Goal: Task Accomplishment & Management: Manage account settings

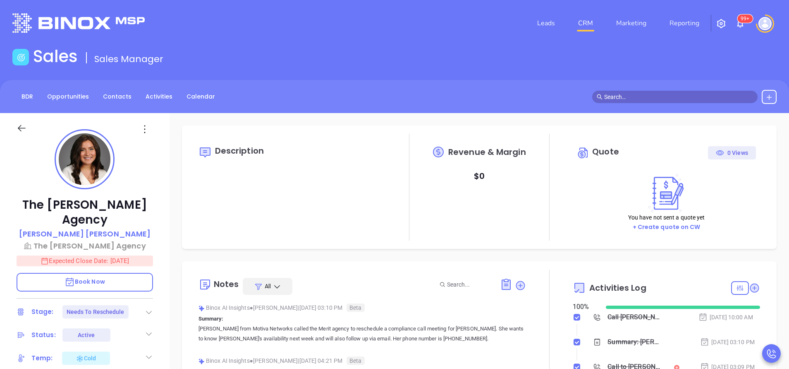
scroll to position [216, 0]
click at [163, 260] on div "The Merritt Agency Abigail Merritt The Merritt Agency Expected Close Date: Sep …" at bounding box center [85, 343] width 170 height 461
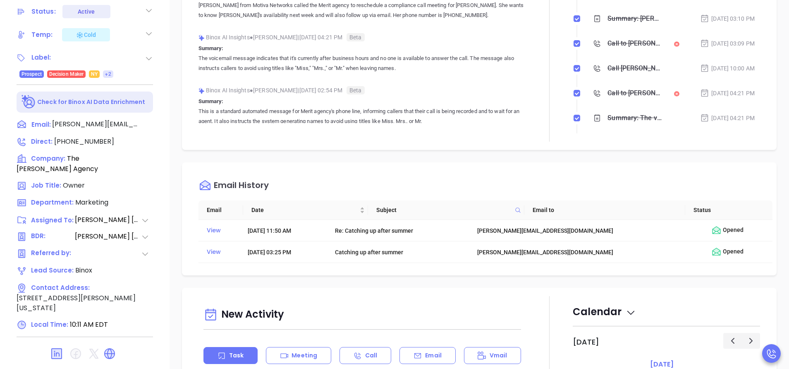
scroll to position [324, 0]
click at [149, 119] on icon at bounding box center [151, 124] width 10 height 10
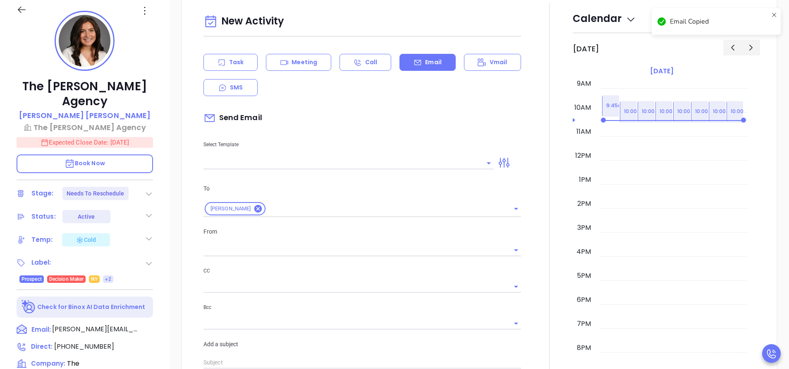
scroll to position [113, 0]
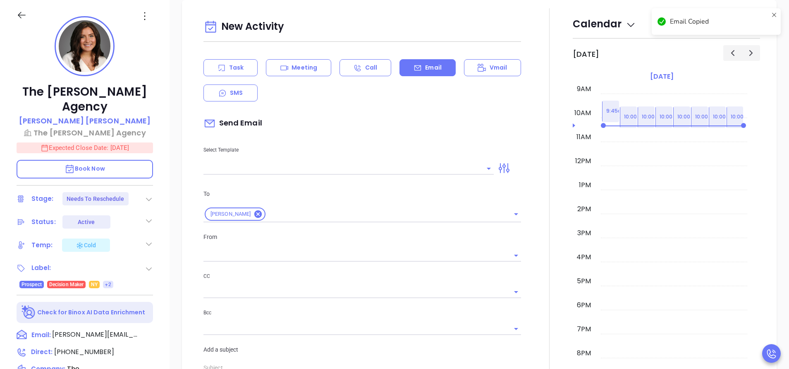
type input "[PERSON_NAME]"
click at [526, 171] on div at bounding box center [549, 283] width 47 height 551
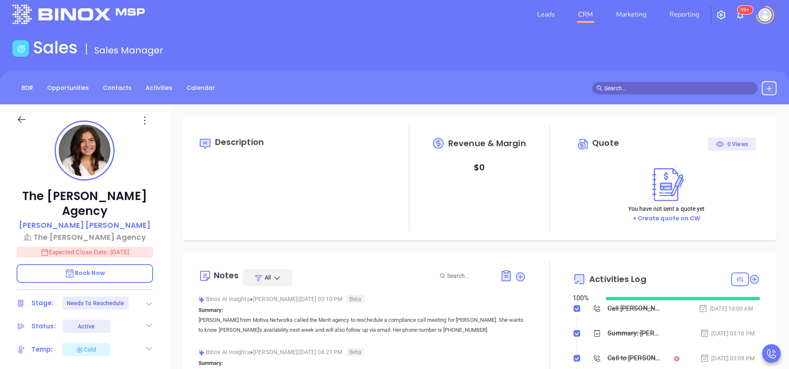
scroll to position [0, 0]
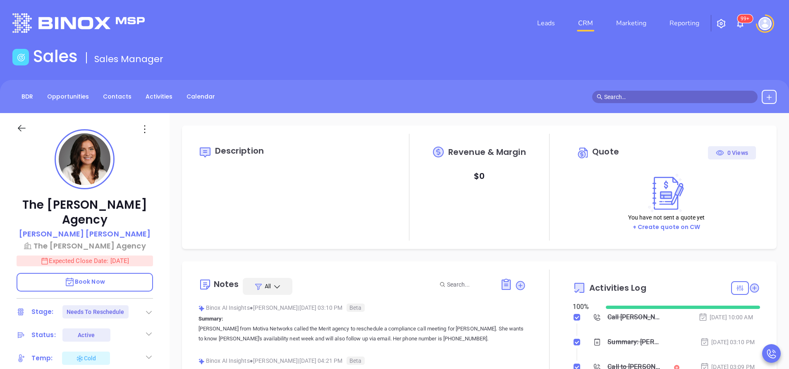
click at [146, 308] on icon at bounding box center [149, 312] width 8 height 8
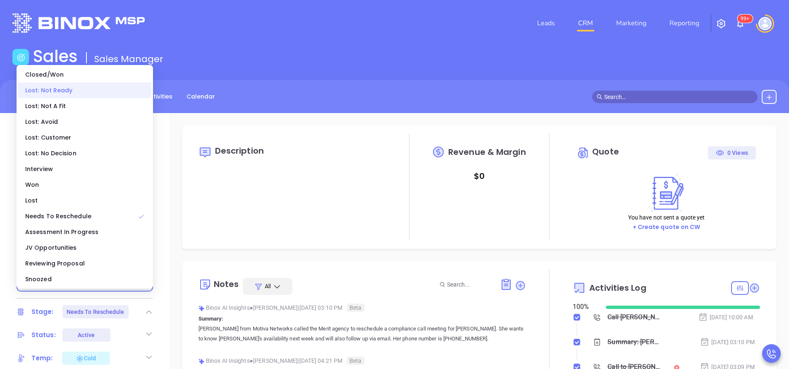
click at [64, 82] on div "Closed/Won" at bounding box center [84, 75] width 133 height 16
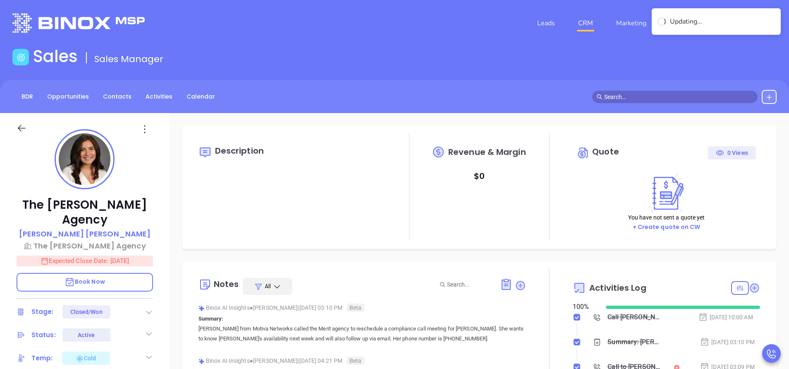
click at [149, 308] on icon at bounding box center [149, 312] width 8 height 8
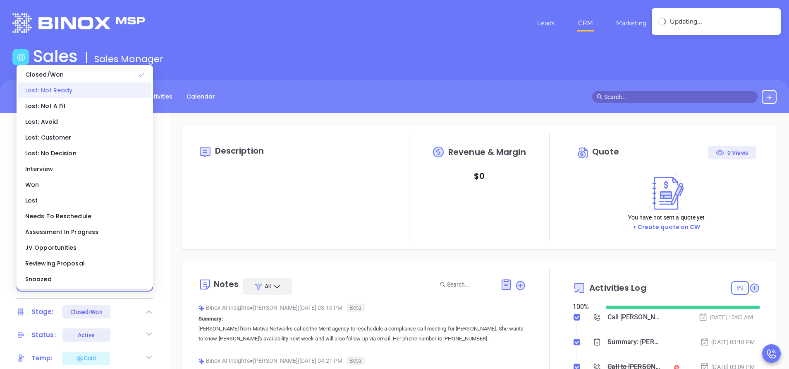
click at [74, 93] on div "Lost: Not Ready" at bounding box center [84, 90] width 133 height 16
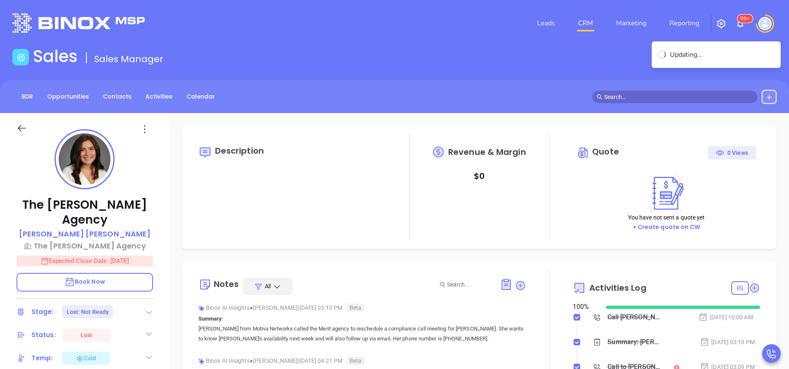
click at [551, 350] on div at bounding box center [549, 366] width 47 height 195
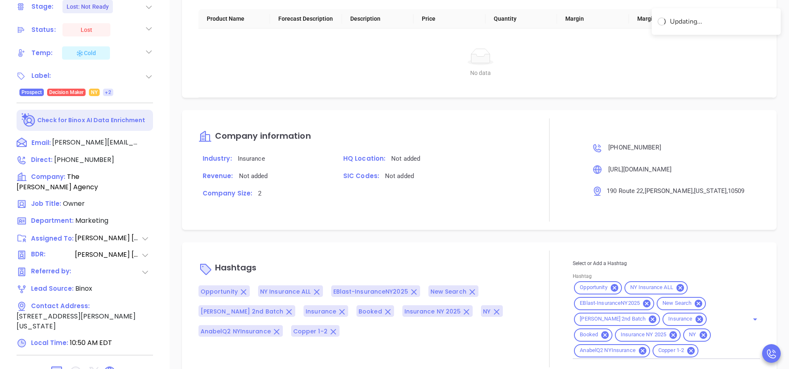
scroll to position [324, 0]
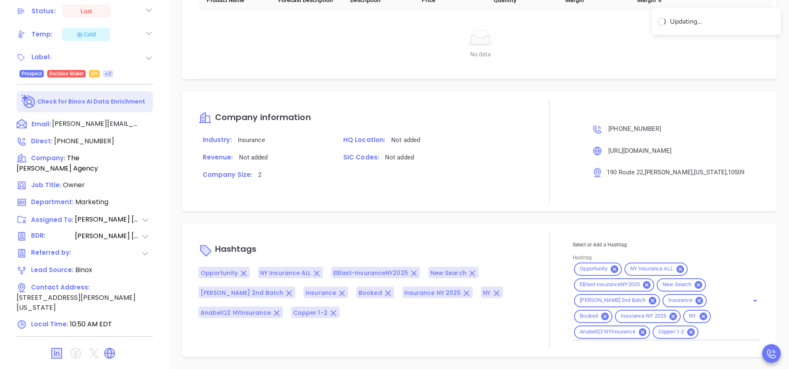
click at [716, 331] on input "Hashtag" at bounding box center [718, 331] width 37 height 10
type input "ltn"
click at [596, 362] on li "LTN" at bounding box center [665, 367] width 184 height 15
click at [520, 251] on p "Hashtags" at bounding box center [363, 250] width 328 height 20
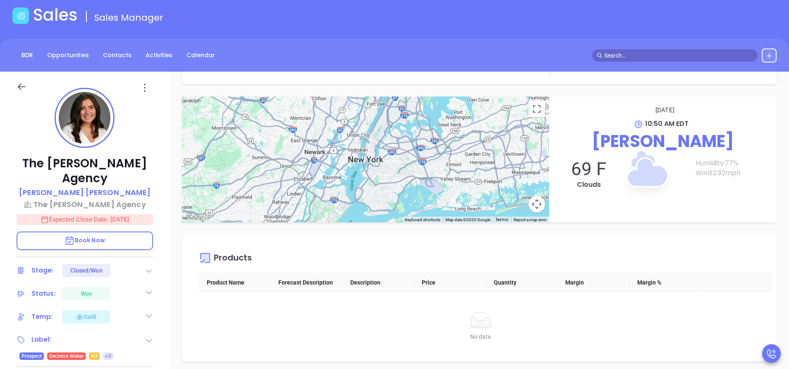
scroll to position [0, 0]
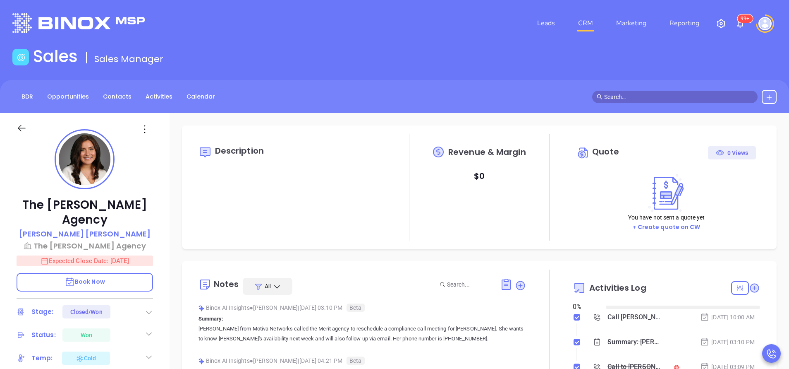
type input "[DATE]"
click at [149, 308] on icon at bounding box center [149, 312] width 8 height 8
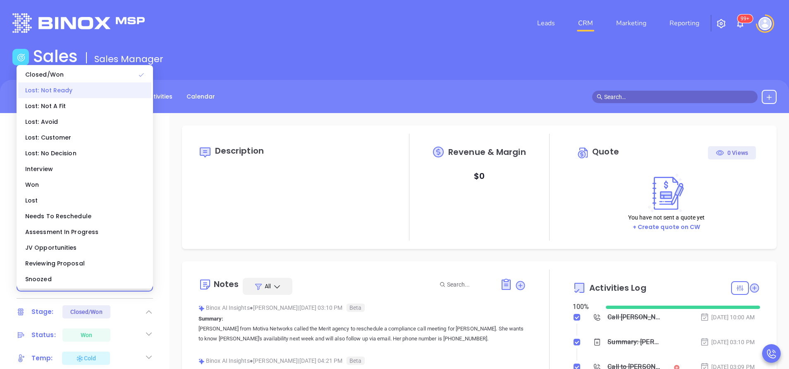
type input "[PERSON_NAME]"
click at [76, 91] on div "Lost: Not Ready" at bounding box center [84, 90] width 133 height 16
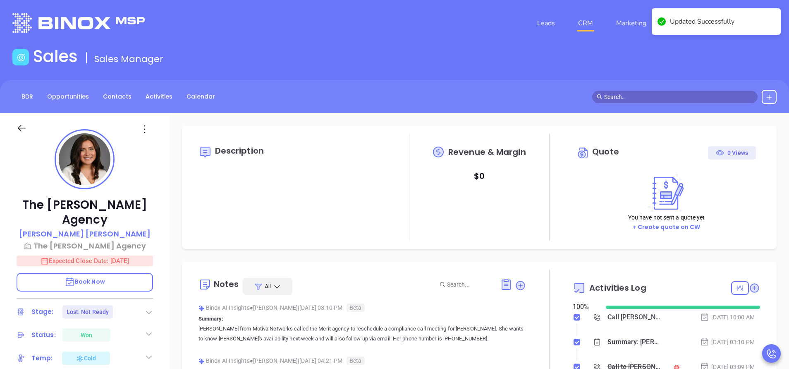
click at [148, 329] on icon at bounding box center [149, 333] width 8 height 8
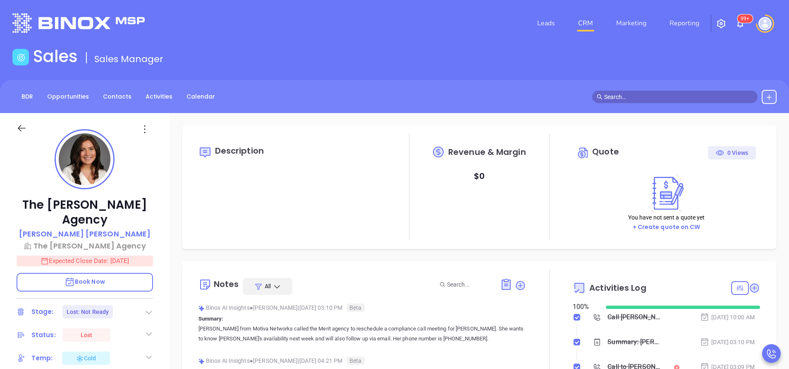
type input "[DATE]"
type input "[PERSON_NAME]"
type input "[DATE]"
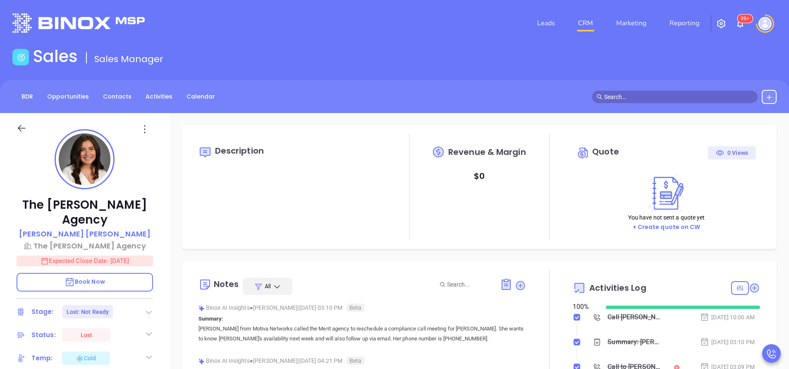
scroll to position [216, 0]
type input "[PERSON_NAME]"
click at [167, 207] on div "The Merritt Agency Abigail Merritt The Merritt Agency Expected Close Date: Sep …" at bounding box center [85, 343] width 170 height 461
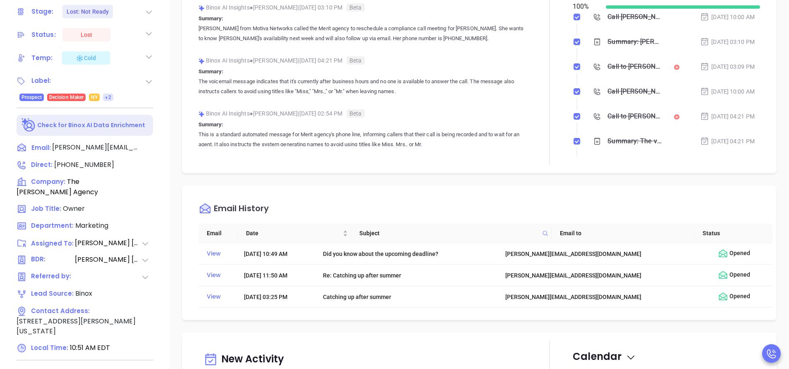
scroll to position [299, 0]
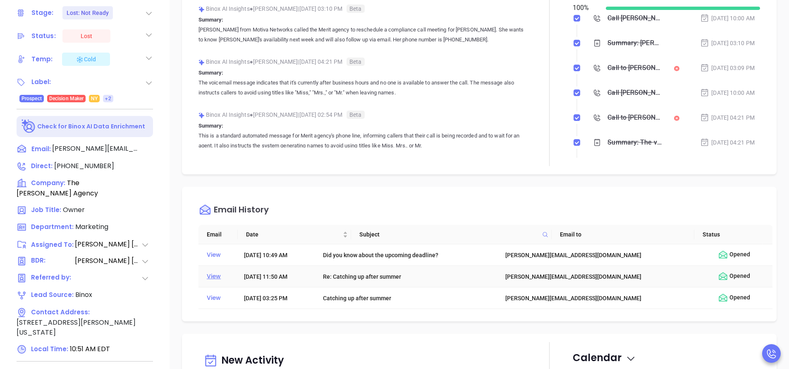
click at [214, 275] on div "View" at bounding box center [220, 276] width 26 height 11
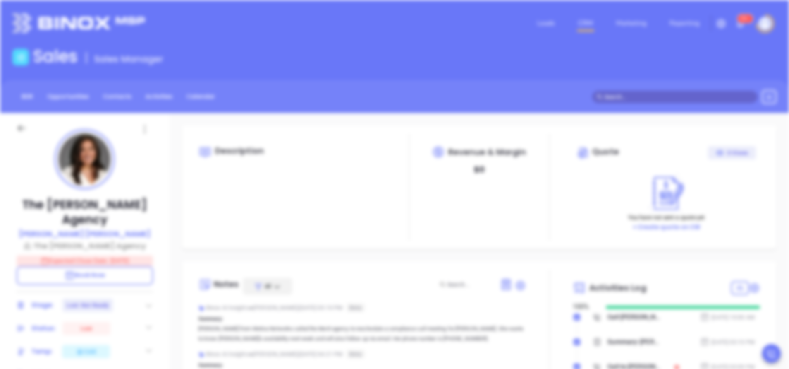
scroll to position [0, 0]
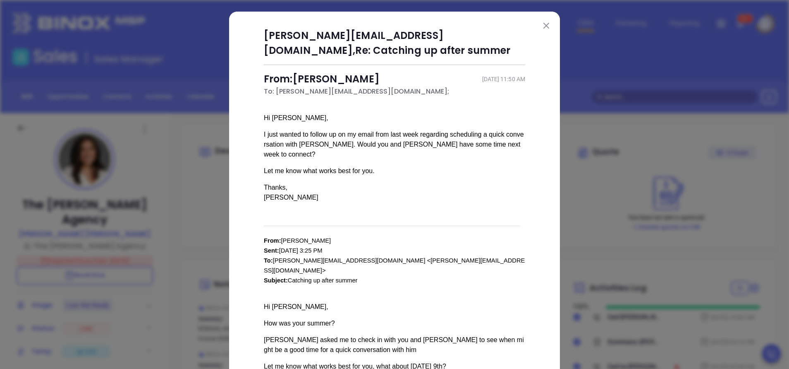
click at [544, 28] on img at bounding box center [547, 26] width 6 height 6
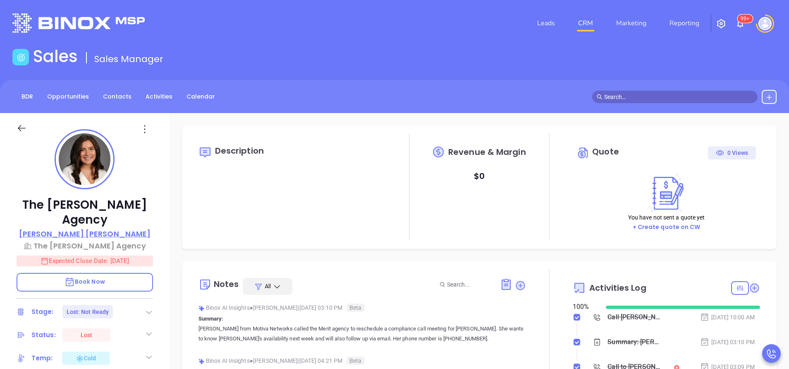
click at [99, 228] on p "Abigail Merritt" at bounding box center [85, 233] width 132 height 11
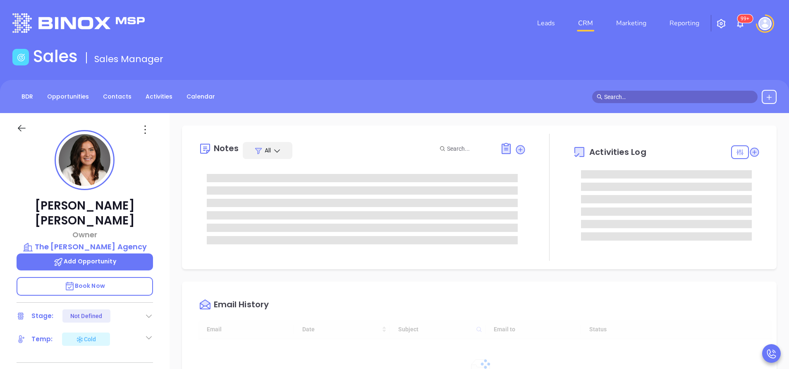
type input "09/17/2025"
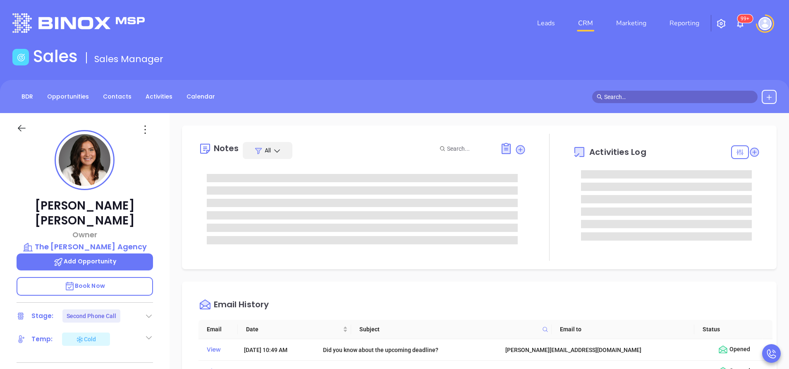
type input "[PERSON_NAME]"
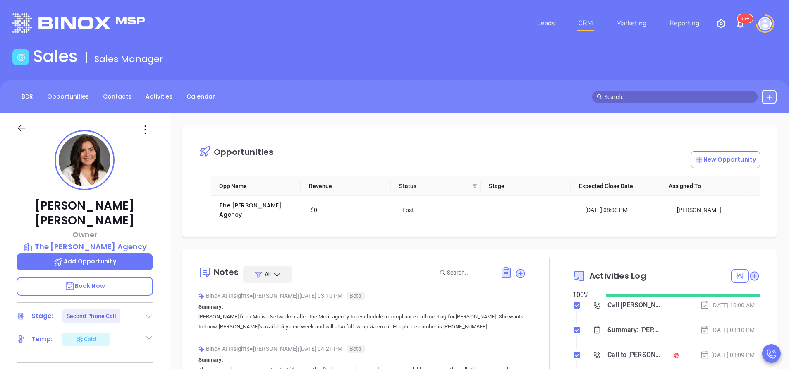
click at [148, 312] on icon at bounding box center [149, 316] width 8 height 8
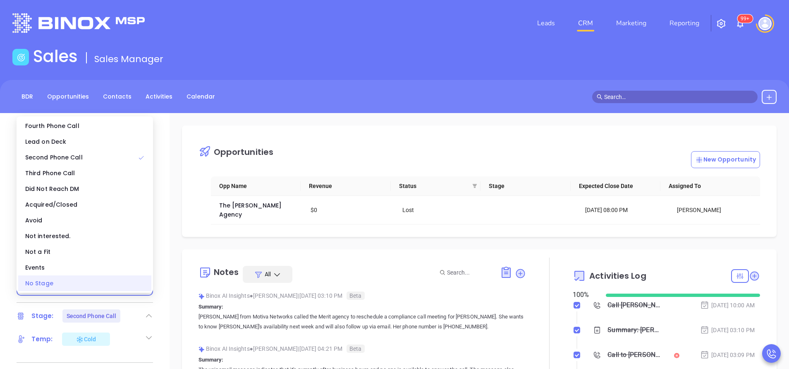
click at [78, 284] on div "No Stage" at bounding box center [84, 283] width 133 height 16
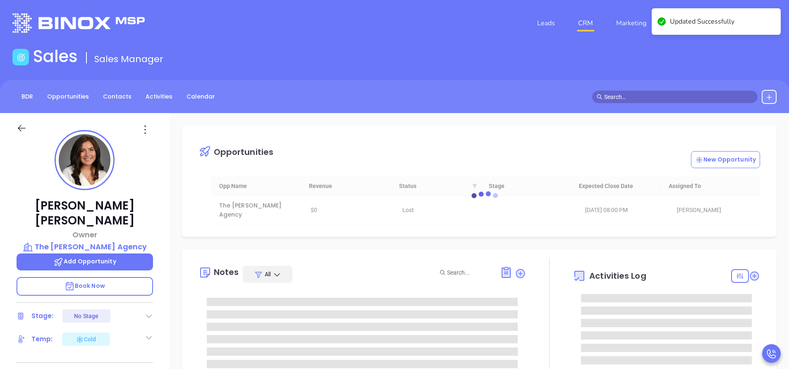
click at [150, 333] on icon at bounding box center [149, 337] width 8 height 8
click at [124, 357] on div "Not Defined" at bounding box center [108, 363] width 48 height 13
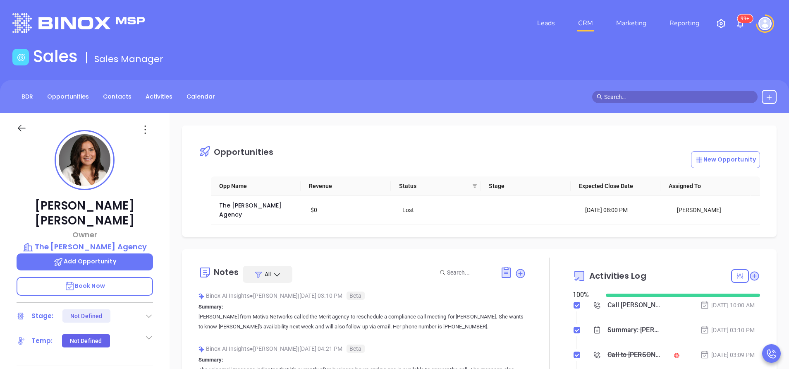
click at [548, 303] on div at bounding box center [549, 354] width 47 height 195
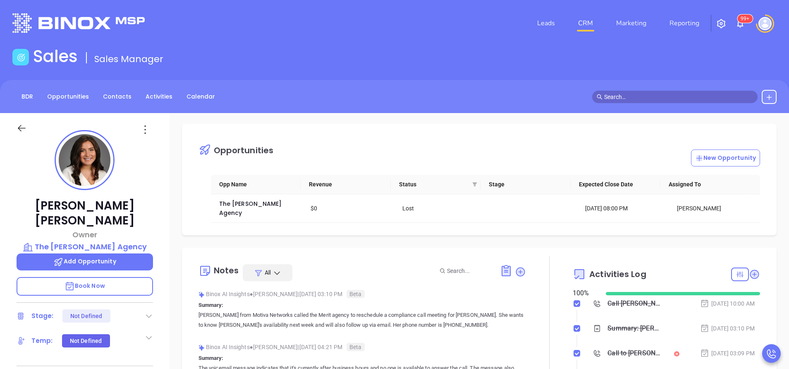
scroll to position [0, 0]
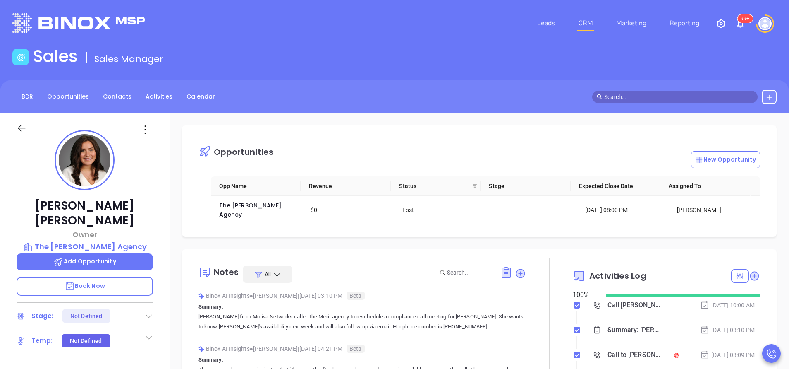
click at [542, 264] on div at bounding box center [549, 354] width 47 height 195
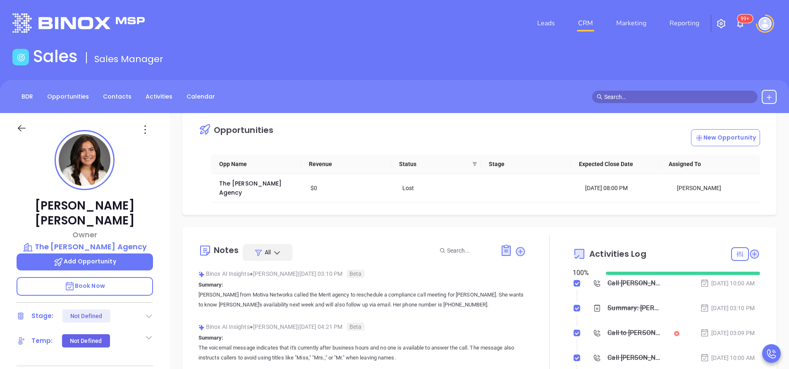
scroll to position [25, 0]
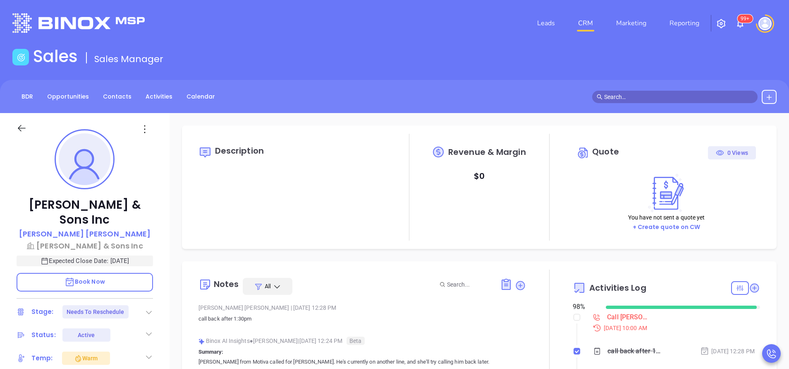
scroll to position [216, 0]
click at [285, 319] on p "call back after 1:30pm" at bounding box center [363, 319] width 328 height 10
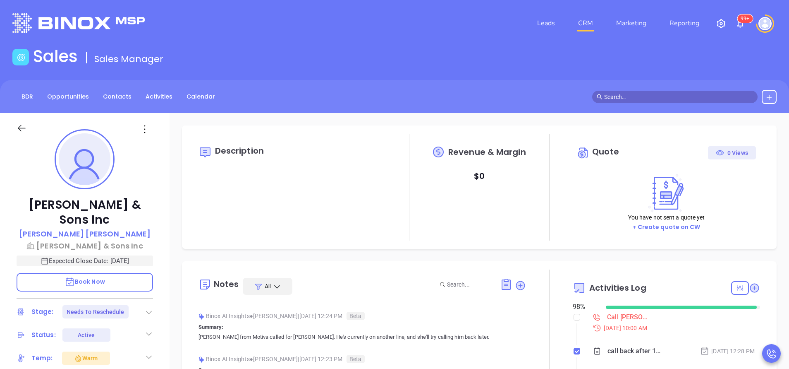
scroll to position [0, 0]
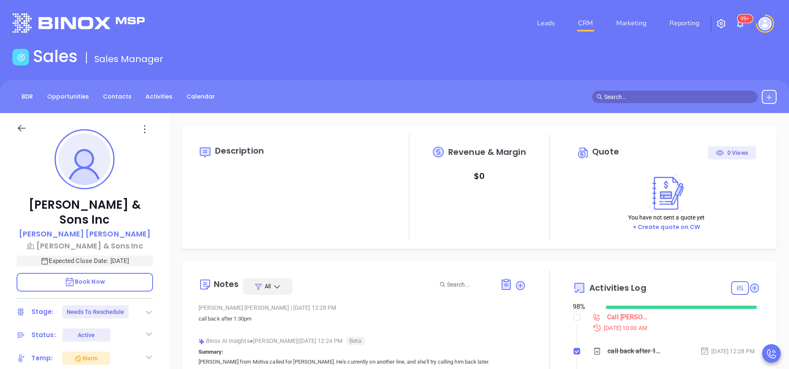
click at [161, 281] on div "[PERSON_NAME] & Sons Inc [PERSON_NAME] [PERSON_NAME] & Sons Inc Expected Close …" at bounding box center [85, 343] width 170 height 461
click at [681, 26] on link "Reporting" at bounding box center [684, 23] width 36 height 17
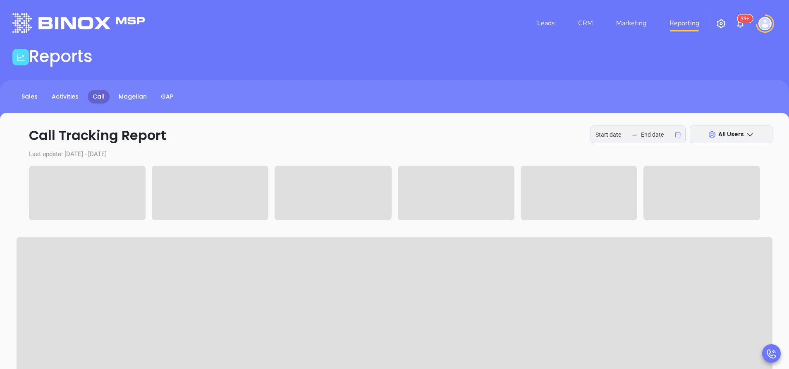
type input "[DATE]"
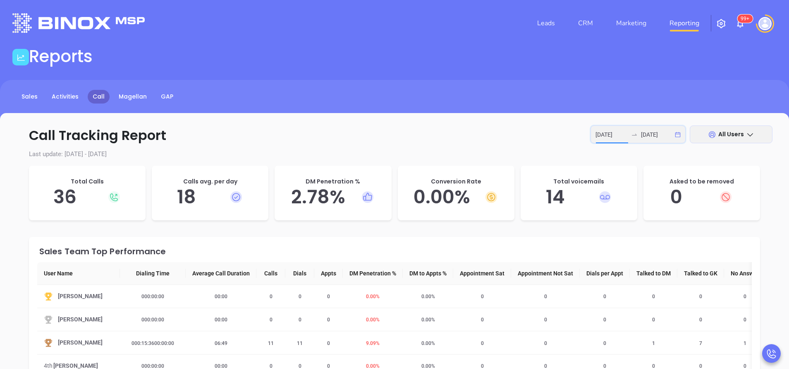
click at [609, 138] on input "[DATE]" at bounding box center [612, 134] width 32 height 9
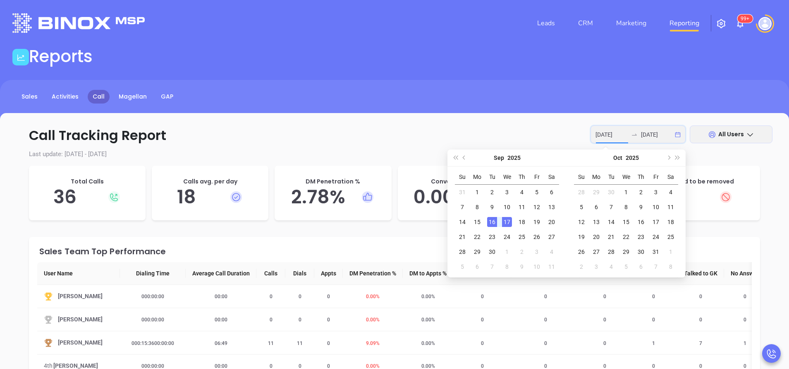
type input "[DATE]"
click at [495, 223] on div "16" at bounding box center [492, 222] width 10 height 10
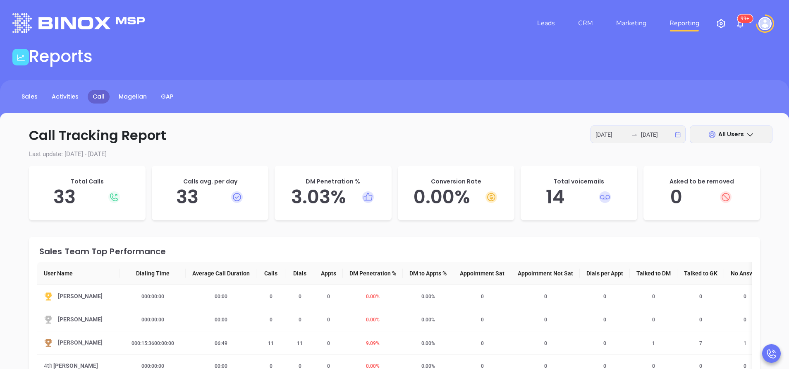
click at [640, 239] on div "Sales Team Top Performance User Name Dialing Time Average Call Duration Calls D…" at bounding box center [394, 368] width 731 height 263
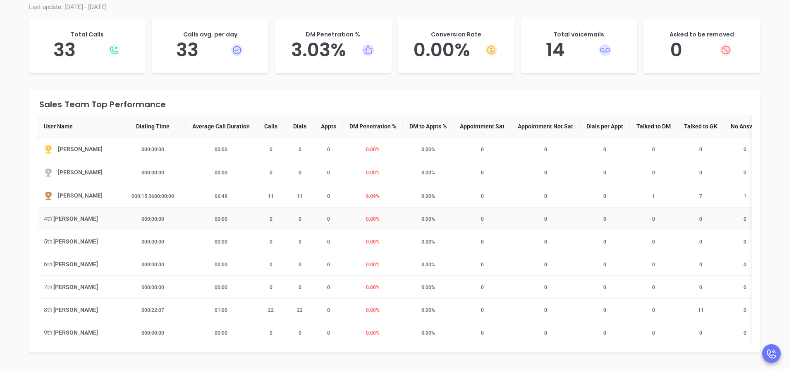
scroll to position [149, 0]
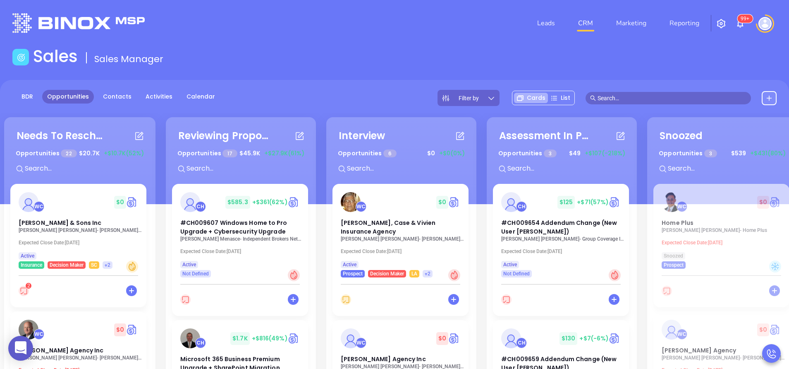
click at [65, 228] on p "[PERSON_NAME] - [PERSON_NAME] & Sons Inc" at bounding box center [81, 230] width 124 height 6
click at [163, 96] on link "Activities" at bounding box center [159, 97] width 37 height 14
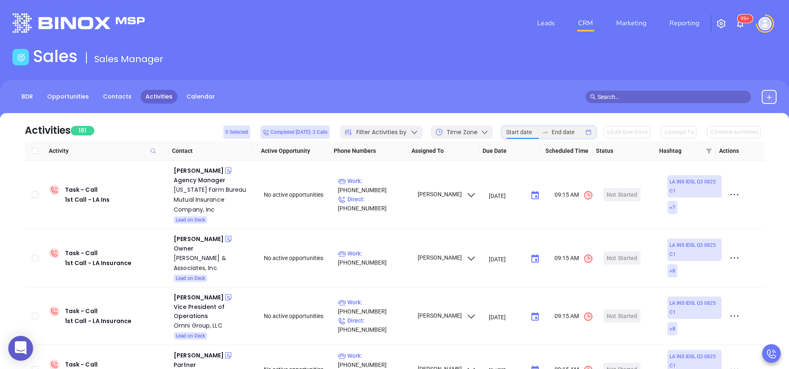
click at [532, 129] on input at bounding box center [522, 131] width 32 height 9
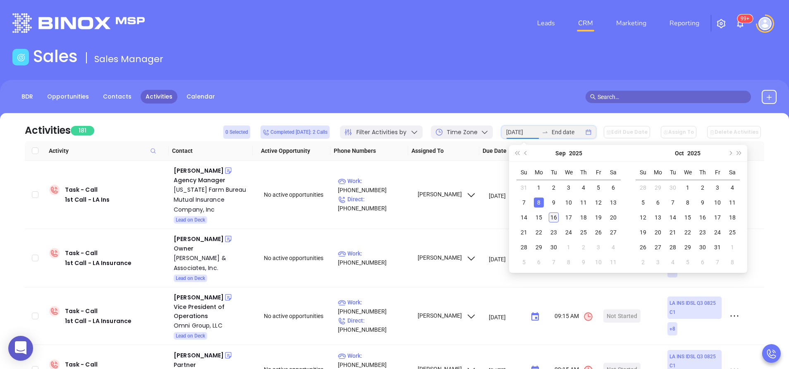
type input "2025-09-16"
click at [554, 215] on div "16" at bounding box center [554, 217] width 10 height 10
type input "2025-09-16"
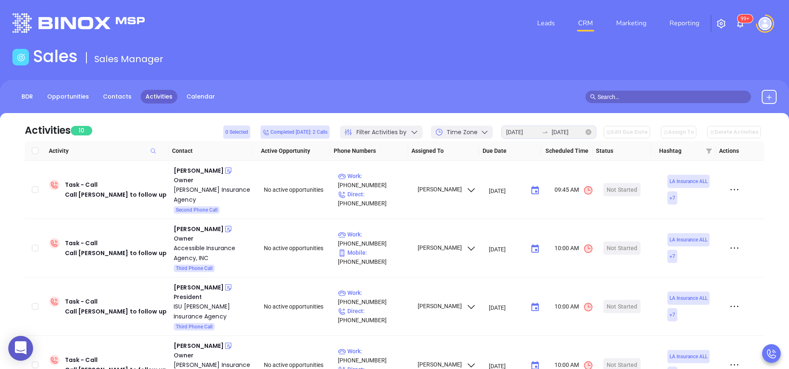
click at [597, 134] on div "2025-09-16 2025-09-16" at bounding box center [548, 131] width 95 height 13
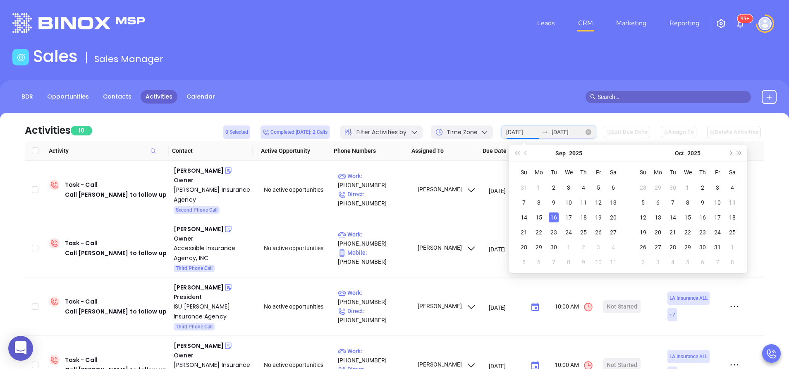
click at [597, 132] on div "2025-09-16 2025-09-16" at bounding box center [548, 131] width 95 height 13
click at [592, 133] on icon "close-circle" at bounding box center [589, 132] width 6 height 6
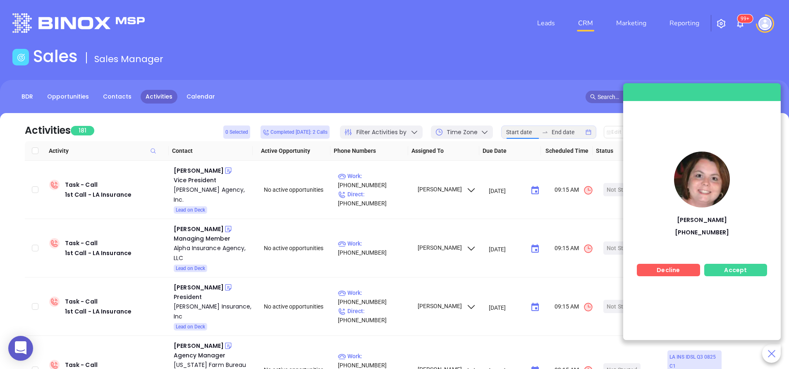
click at [738, 272] on span "Accept" at bounding box center [735, 270] width 23 height 8
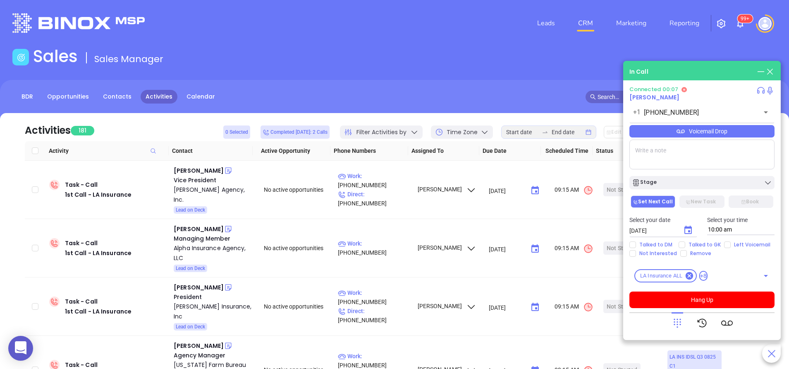
click at [657, 96] on span "Crystal Tipton" at bounding box center [655, 97] width 50 height 8
click at [712, 301] on button "Hang Up" at bounding box center [702, 299] width 145 height 17
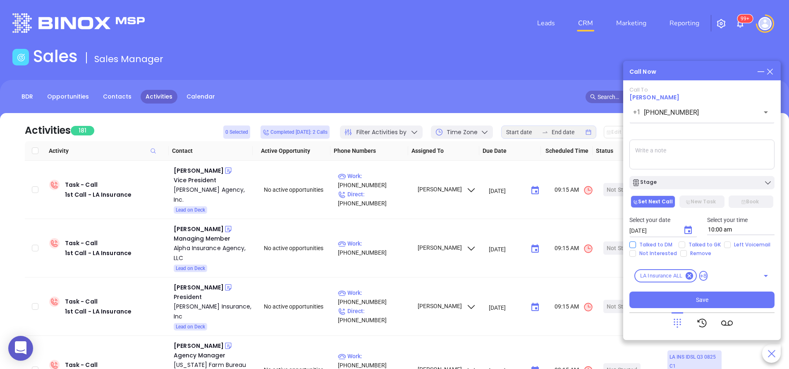
click at [635, 245] on input "Talked to DM" at bounding box center [633, 244] width 7 height 7
checkbox input "true"
click at [702, 200] on button "New Task" at bounding box center [702, 201] width 45 height 12
click at [655, 158] on textarea at bounding box center [702, 154] width 145 height 30
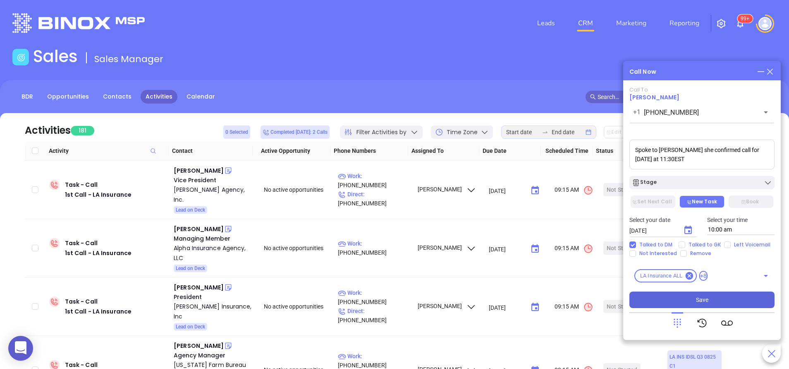
type textarea "Spoke to Andy she confirmed call for tomorrow at 11:30EST"
click at [707, 299] on span "Save" at bounding box center [702, 299] width 12 height 9
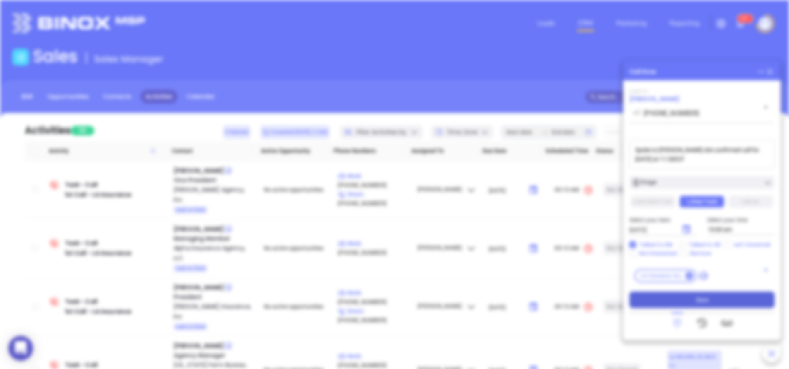
type input "[DATE]"
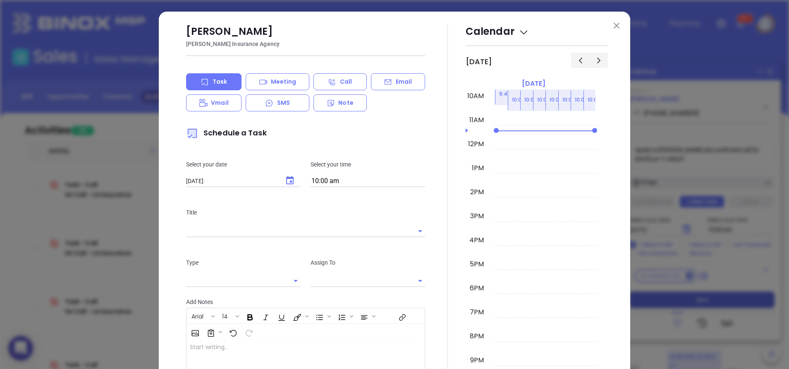
type input "[PERSON_NAME]"
click at [614, 27] on img at bounding box center [617, 26] width 6 height 6
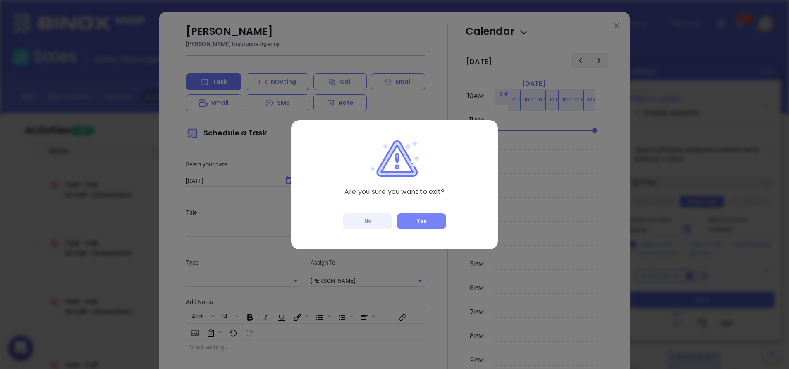
click at [418, 221] on button "Yes" at bounding box center [422, 221] width 50 height 16
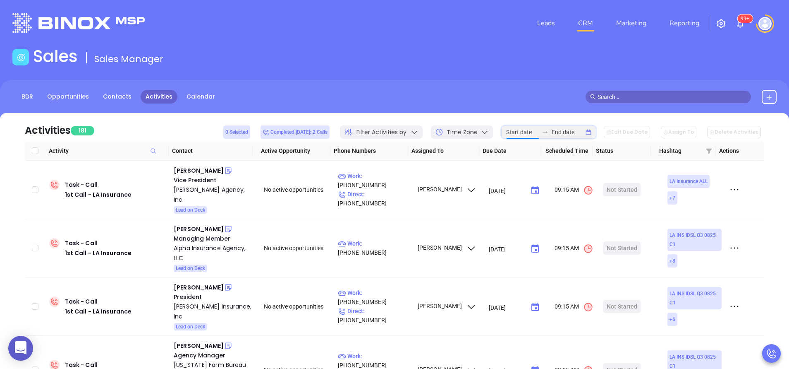
click at [539, 130] on input at bounding box center [522, 131] width 32 height 9
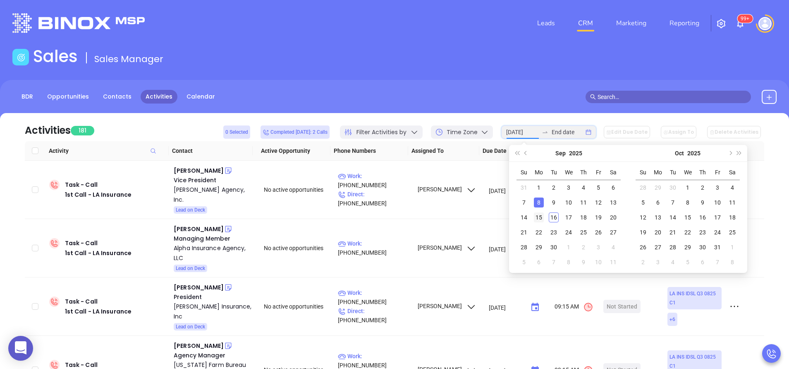
type input "[DATE]"
click at [539, 215] on div "15" at bounding box center [539, 217] width 10 height 10
type input "[DATE]"
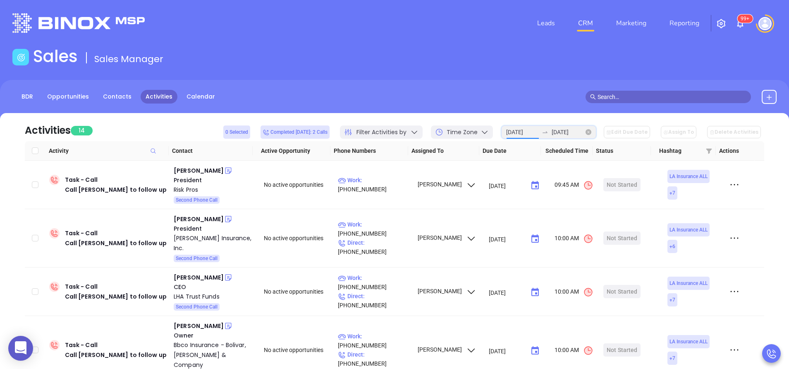
click at [539, 129] on input "[DATE]" at bounding box center [522, 131] width 32 height 9
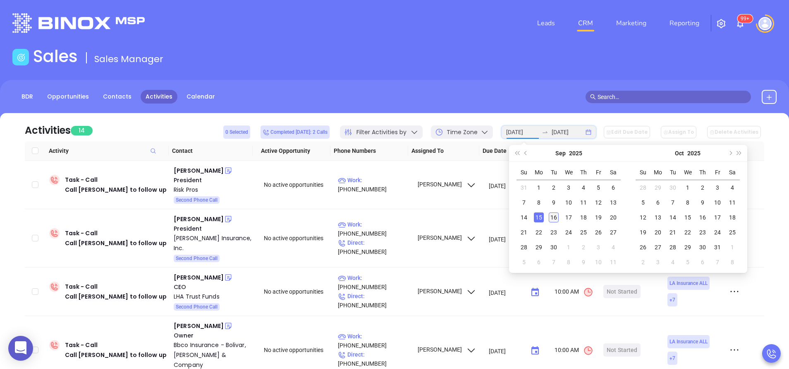
type input "[DATE]"
click at [557, 216] on div "16" at bounding box center [554, 217] width 10 height 10
type input "[DATE]"
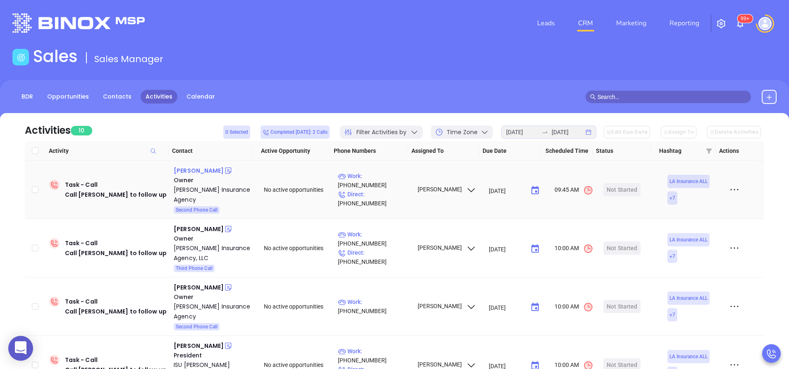
click at [209, 168] on div "Duane Dimattia" at bounding box center [199, 170] width 50 height 10
click at [194, 195] on div "Dimattia Insurance Agency" at bounding box center [213, 195] width 79 height 20
click at [229, 172] on icon at bounding box center [230, 173] width 2 height 2
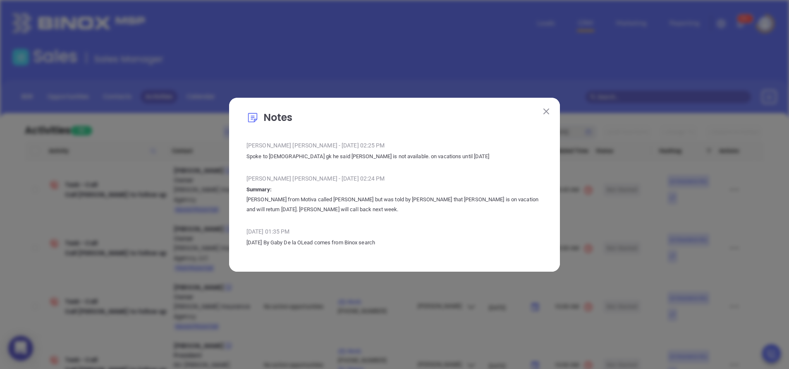
click at [545, 113] on img at bounding box center [547, 111] width 6 height 6
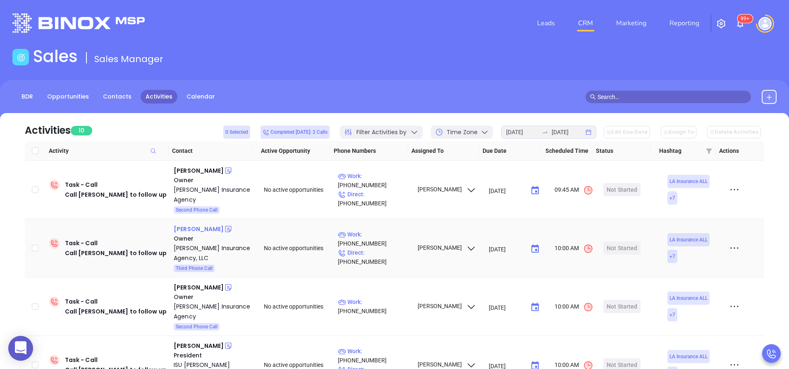
click at [198, 225] on div "John Bernard" at bounding box center [199, 229] width 50 height 10
click at [182, 255] on div "Bernard Insurance Agency, LLC" at bounding box center [213, 253] width 79 height 20
click at [224, 230] on icon at bounding box center [228, 229] width 8 height 8
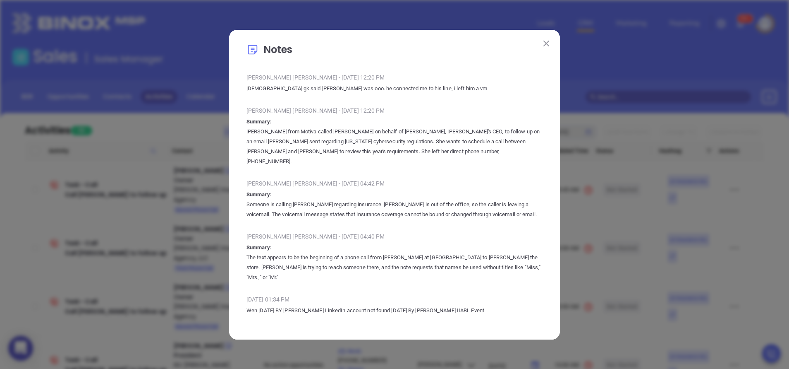
click at [408, 187] on div "Anabell Dominguez - Sep 10, 2025 | 04:42 PM" at bounding box center [395, 183] width 296 height 12
click at [542, 49] on button at bounding box center [546, 43] width 11 height 11
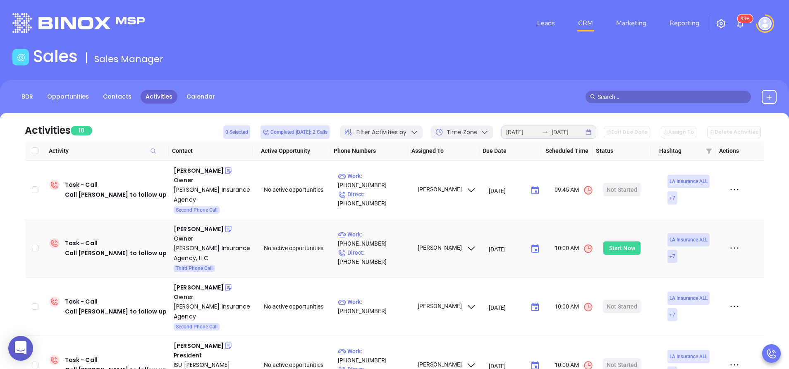
click at [627, 243] on div "Start Now" at bounding box center [622, 247] width 26 height 13
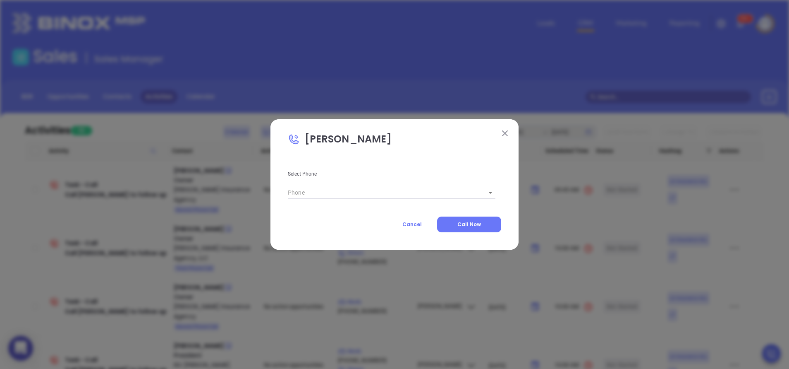
type input "(800) 256-9124"
type input "1"
click at [467, 228] on button "Call Now" at bounding box center [469, 224] width 64 height 16
type input "(800) 256-9124"
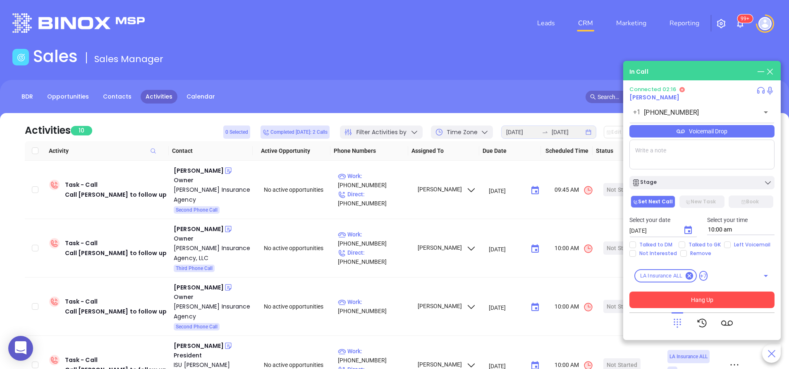
click at [695, 304] on button "Hang Up" at bounding box center [702, 299] width 145 height 17
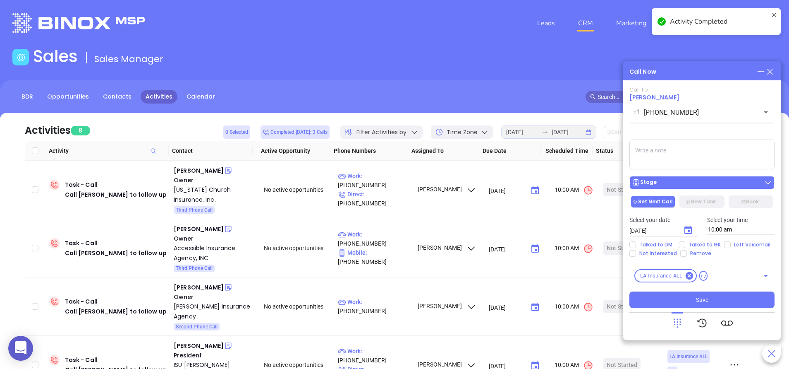
click at [663, 182] on div "Stage" at bounding box center [702, 182] width 140 height 8
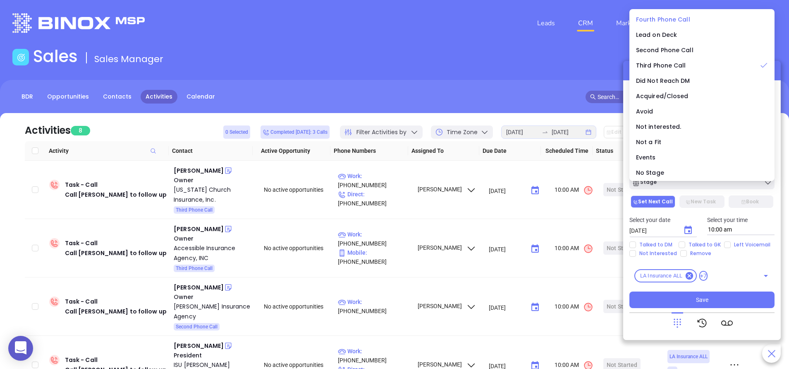
click at [658, 21] on span "Fourth Phone Call" at bounding box center [663, 19] width 54 height 8
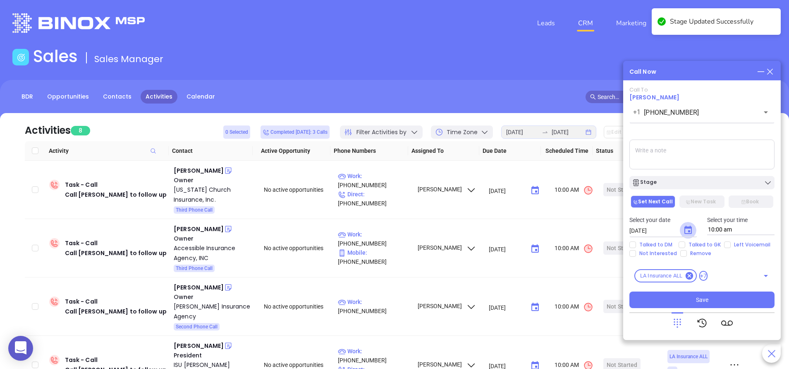
click at [687, 225] on icon "Choose date, selected date is Sep 17, 2025" at bounding box center [688, 230] width 10 height 10
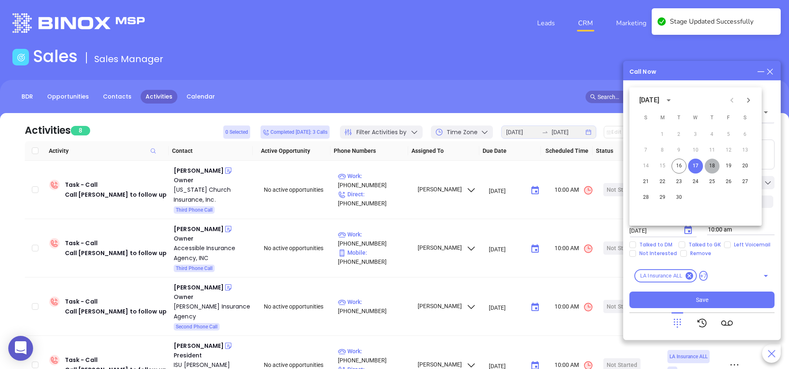
click at [710, 165] on button "18" at bounding box center [712, 165] width 15 height 15
type input "09/18/2025"
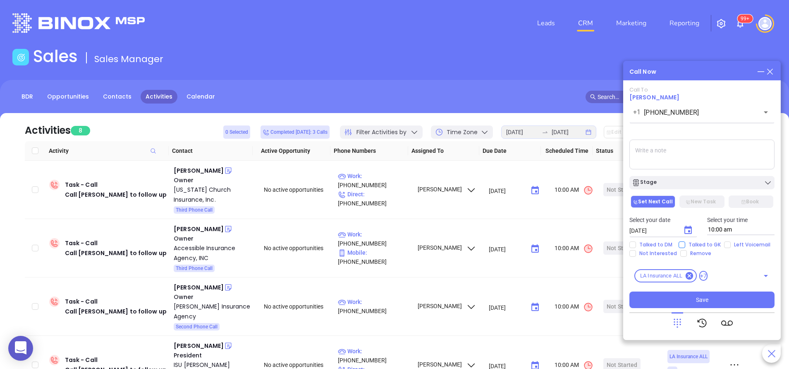
click at [714, 244] on span "Talked to GK" at bounding box center [704, 244] width 39 height 7
click at [685, 244] on input "Talked to GK" at bounding box center [682, 244] width 7 height 7
checkbox input "true"
click at [733, 246] on span "Left Voicemail" at bounding box center [752, 244] width 43 height 7
click at [731, 246] on input "Left Voicemail" at bounding box center [727, 244] width 7 height 7
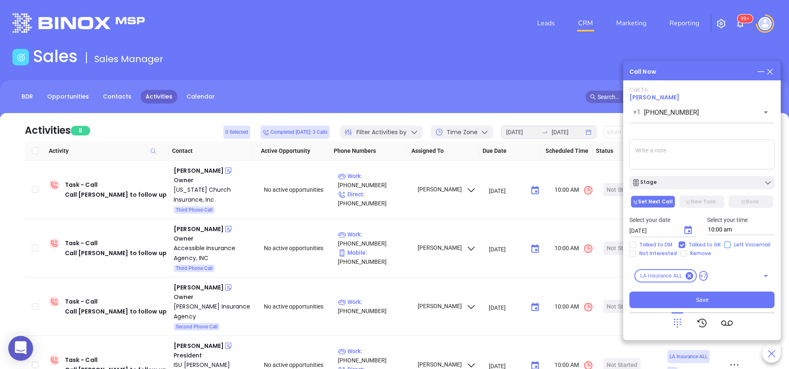
checkbox input "true"
click at [697, 298] on span "Save" at bounding box center [702, 299] width 12 height 9
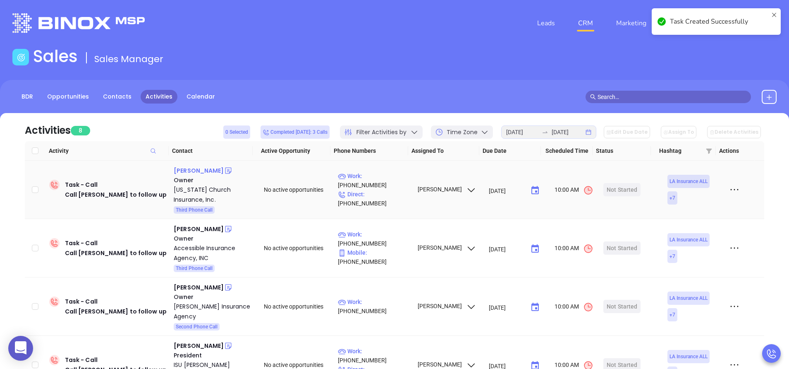
click at [202, 171] on div "David Galloway" at bounding box center [199, 170] width 50 height 10
click at [192, 192] on div "Louisiana Church Insurance, Inc." at bounding box center [213, 195] width 79 height 20
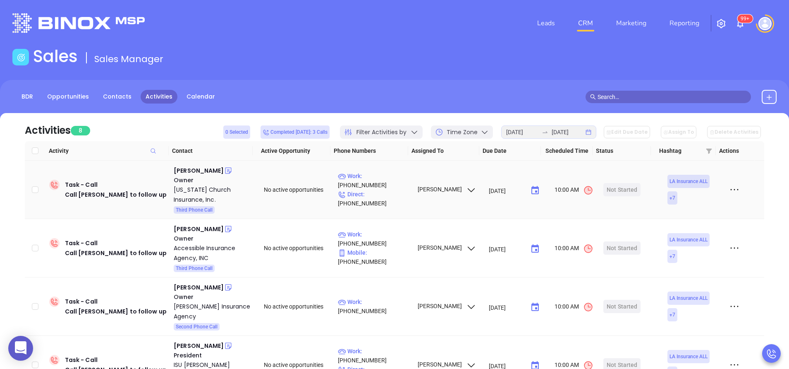
click at [224, 171] on icon at bounding box center [228, 170] width 8 height 8
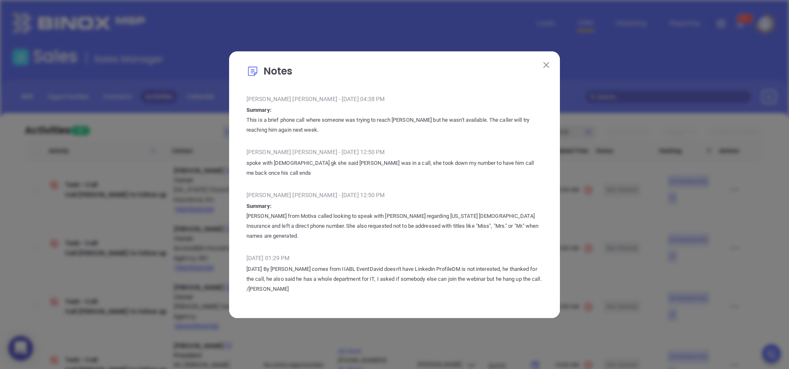
click at [507, 132] on p "This is a brief phone call where someone was trying to reach Dave Galloway but …" at bounding box center [395, 125] width 296 height 20
click at [545, 68] on img at bounding box center [547, 65] width 6 height 6
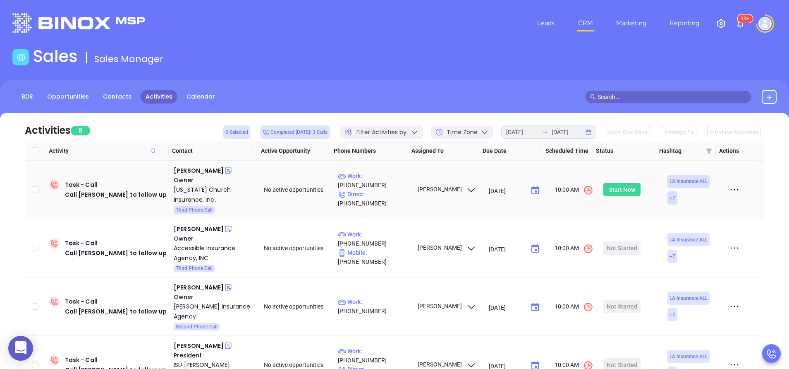
click at [626, 186] on div "Start Now" at bounding box center [622, 189] width 26 height 13
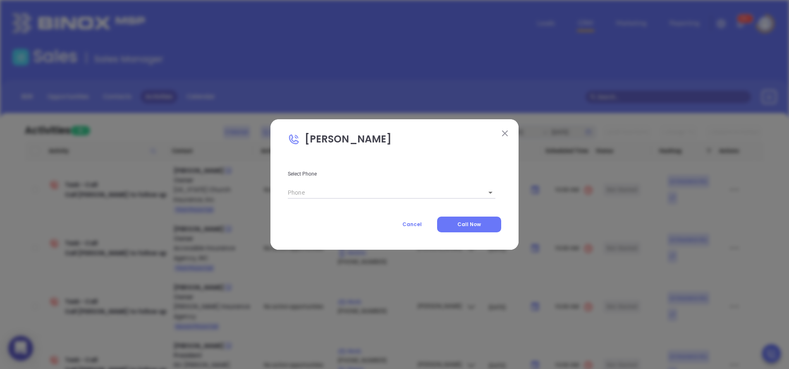
type input "(318) 445-6010"
type input "1"
click at [472, 220] on span "Call Now" at bounding box center [470, 223] width 24 height 7
type input "(318) 445-6010"
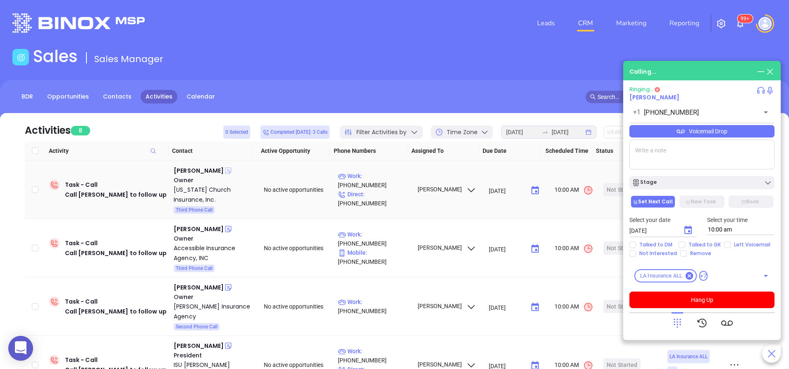
click at [225, 168] on icon at bounding box center [228, 171] width 6 height 6
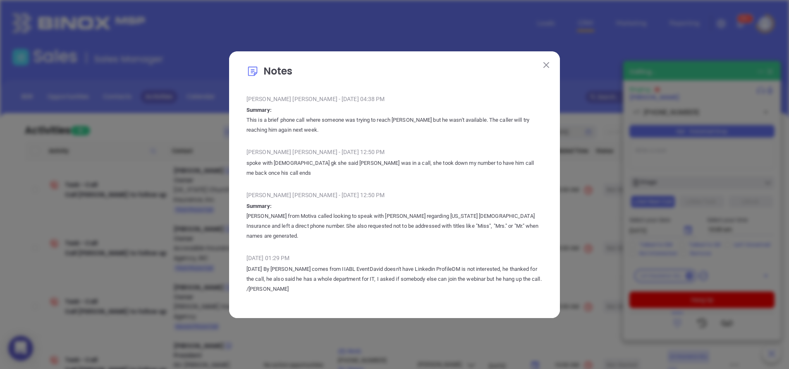
click at [549, 68] on img at bounding box center [547, 65] width 6 height 6
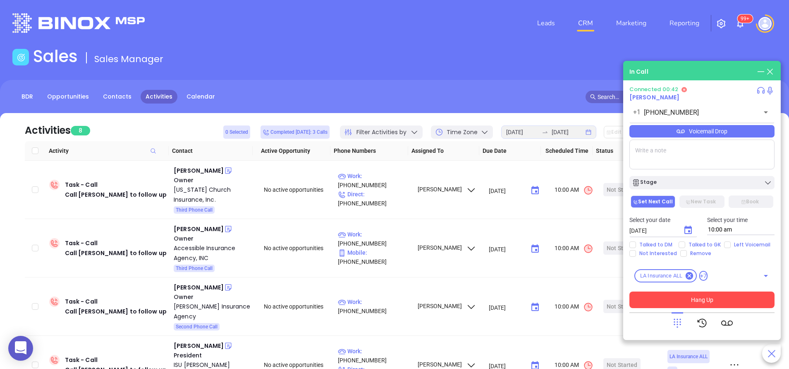
click at [703, 301] on button "Hang Up" at bounding box center [702, 299] width 145 height 17
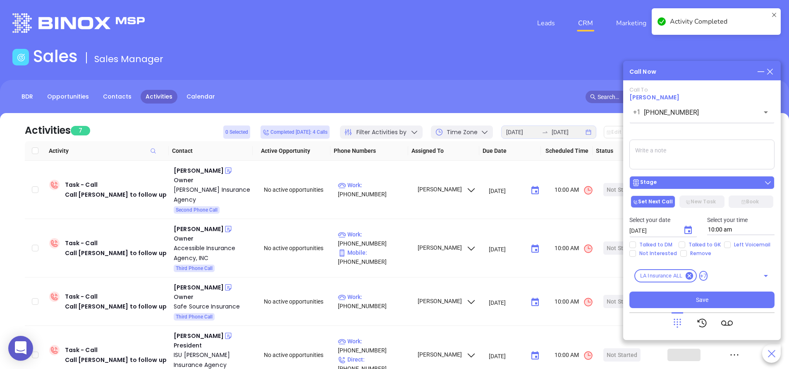
click at [673, 181] on div "Stage" at bounding box center [702, 182] width 140 height 8
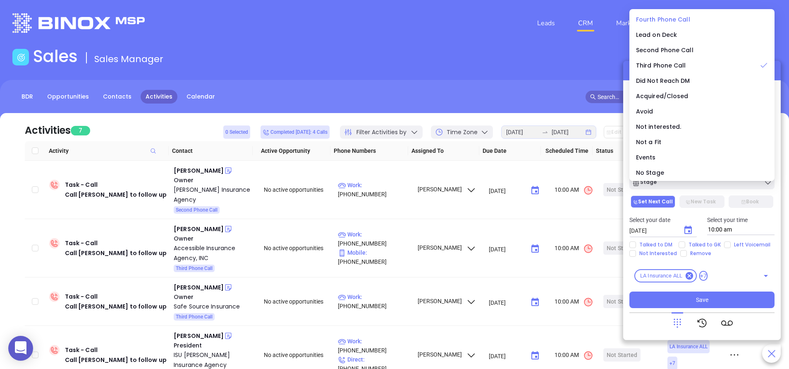
click at [657, 22] on span "Fourth Phone Call" at bounding box center [663, 19] width 54 height 8
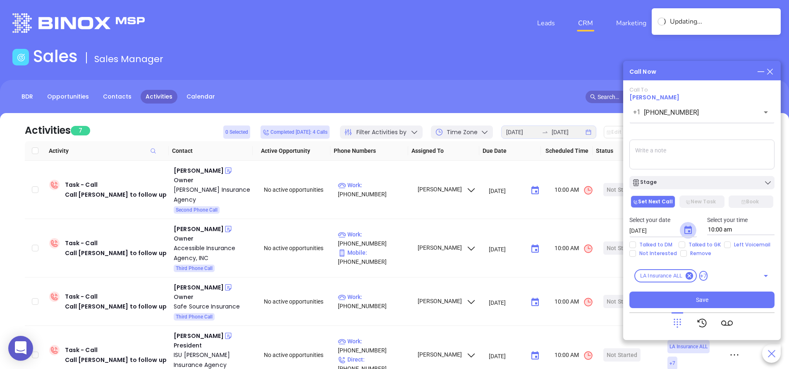
click at [690, 225] on icon "Choose date, selected date is Sep 17, 2025" at bounding box center [688, 230] width 10 height 10
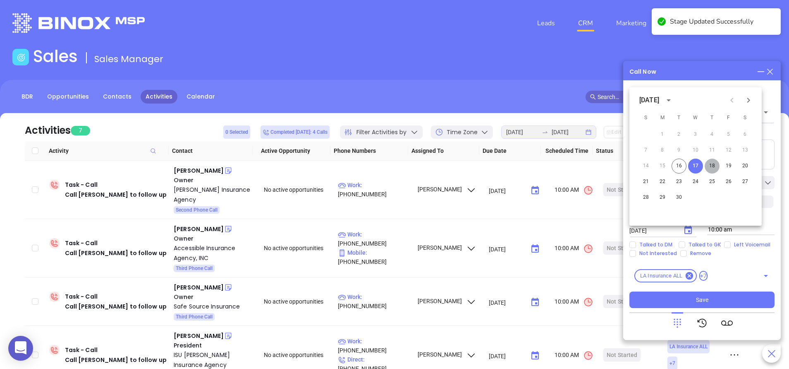
click at [714, 163] on button "18" at bounding box center [712, 165] width 15 height 15
type input "09/18/2025"
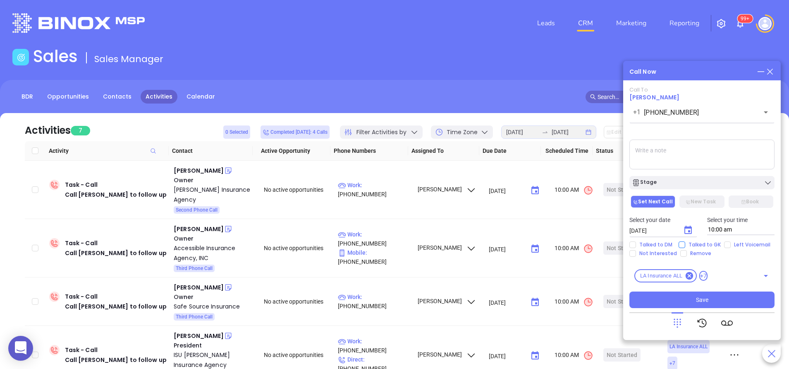
click at [684, 243] on input "Talked to GK" at bounding box center [682, 244] width 7 height 7
checkbox input "true"
click at [677, 157] on textarea at bounding box center [702, 154] width 145 height 30
click at [679, 293] on button "Save" at bounding box center [702, 299] width 145 height 17
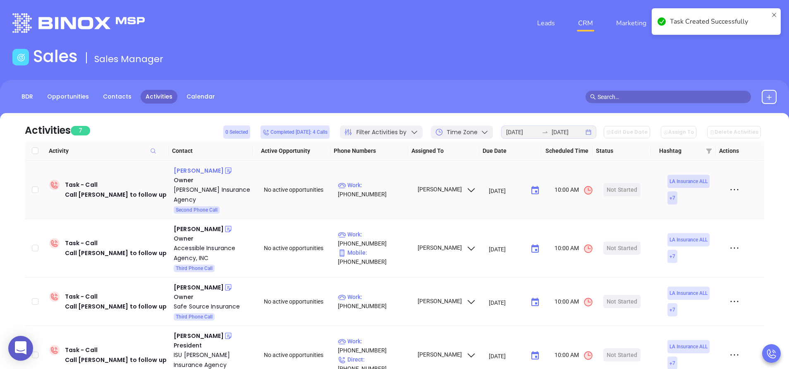
click at [204, 175] on div "Caleb V. Stark" at bounding box center [199, 170] width 50 height 10
click at [206, 190] on div "Hays Insurance Agency" at bounding box center [213, 195] width 79 height 20
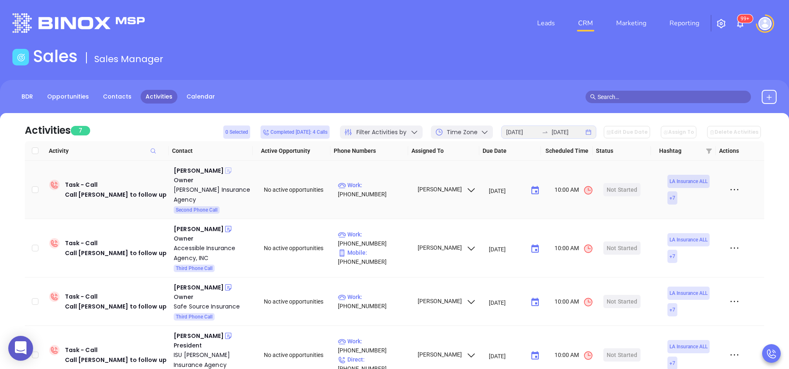
click at [225, 170] on icon at bounding box center [228, 171] width 6 height 6
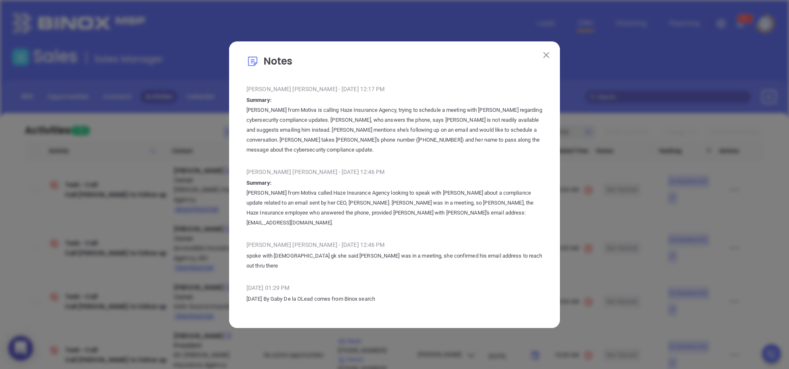
click at [544, 58] on img at bounding box center [547, 55] width 6 height 6
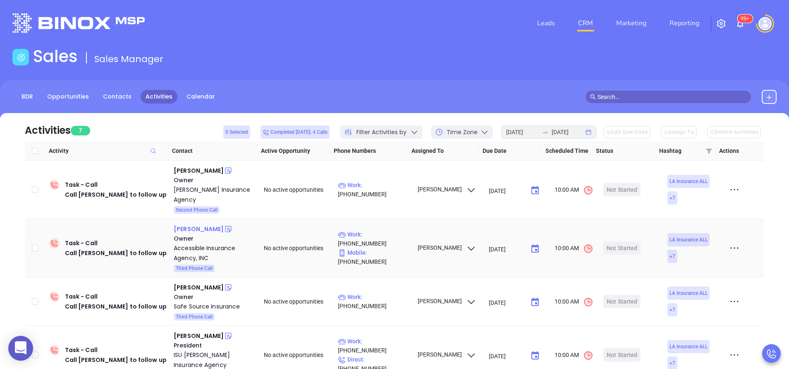
click at [193, 224] on div "Clinton Dauzat" at bounding box center [199, 229] width 50 height 10
click at [196, 245] on div "Accessible Insurance Agency, INC" at bounding box center [213, 253] width 79 height 20
click at [225, 226] on icon at bounding box center [228, 229] width 6 height 6
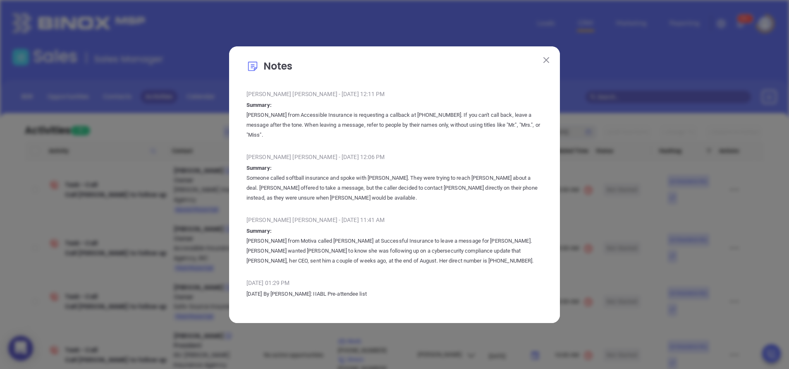
click at [515, 121] on p "Clint from Accessible Insurance is requesting a callback at 504-371-5403. If yo…" at bounding box center [395, 125] width 296 height 30
click at [547, 62] on img at bounding box center [547, 60] width 6 height 6
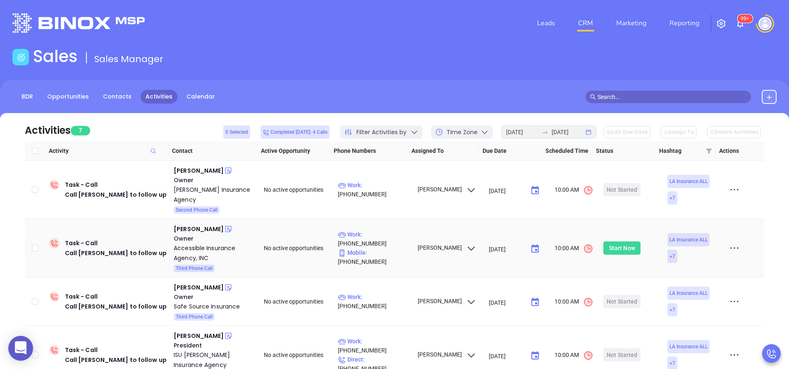
click at [619, 241] on div "Start Now" at bounding box center [622, 247] width 26 height 13
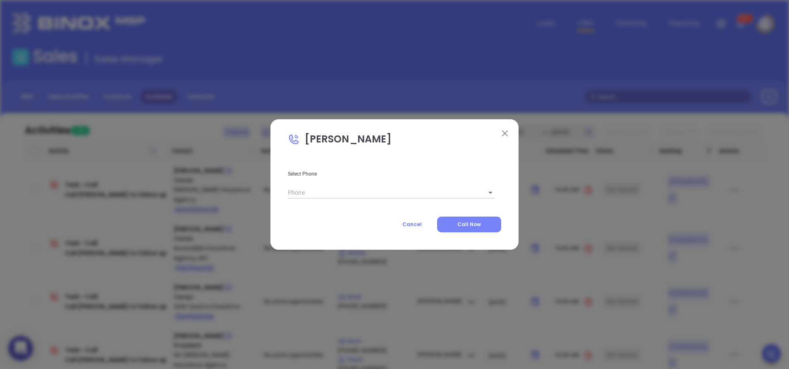
type input "(504) 371-5403"
type input "1"
click at [466, 222] on span "Call Now" at bounding box center [470, 223] width 24 height 7
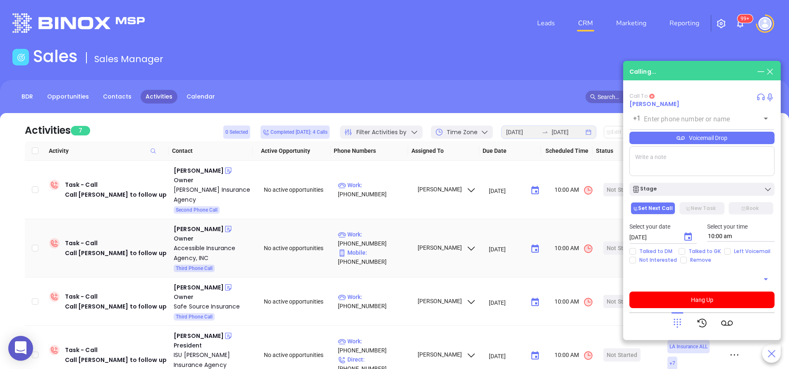
type input "(504) 371-5403"
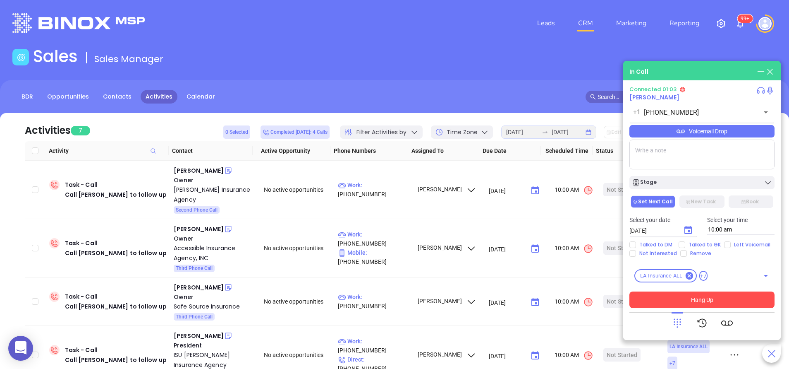
click at [708, 306] on button "Hang Up" at bounding box center [702, 299] width 145 height 17
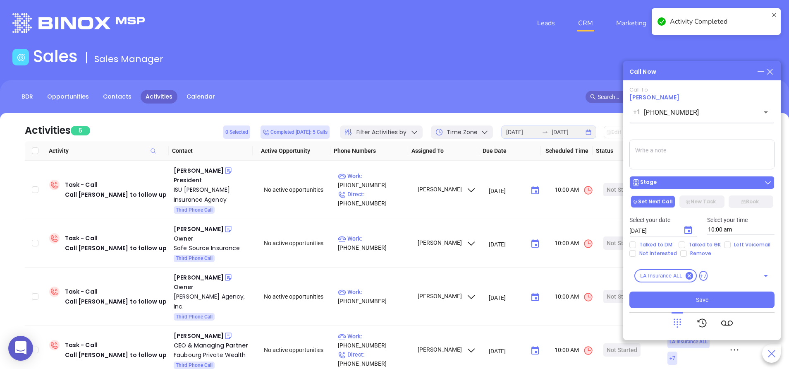
click at [673, 180] on div "Stage" at bounding box center [702, 182] width 140 height 8
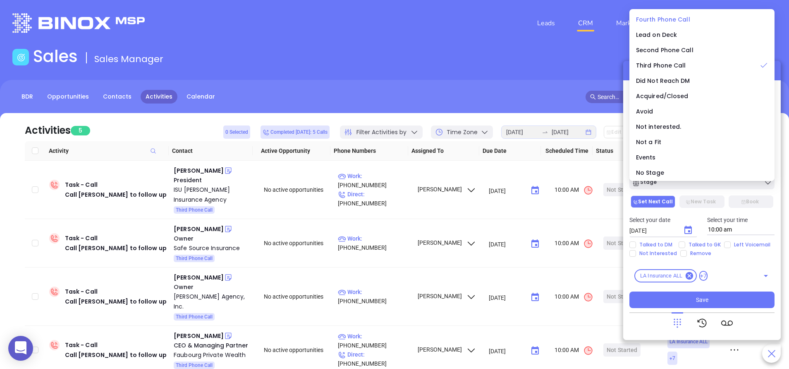
click at [639, 18] on span "Fourth Phone Call" at bounding box center [663, 19] width 54 height 8
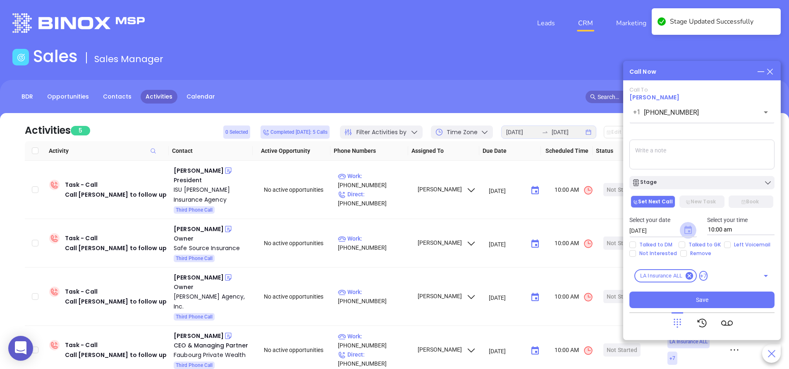
click at [689, 228] on icon "Choose date, selected date is Sep 17, 2025" at bounding box center [688, 229] width 7 height 8
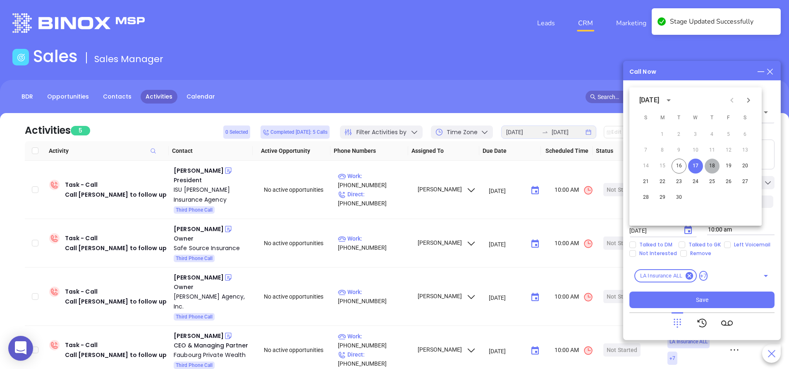
click at [713, 162] on button "18" at bounding box center [712, 165] width 15 height 15
type input "09/18/2025"
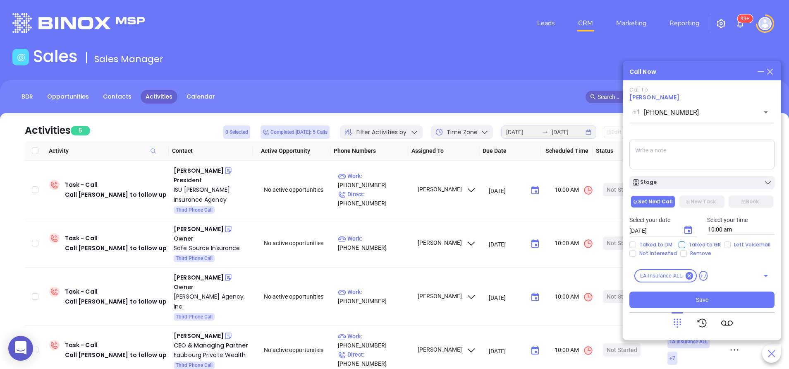
click at [707, 245] on span "Talked to GK" at bounding box center [704, 244] width 39 height 7
click at [685, 245] on input "Talked to GK" at bounding box center [682, 244] width 7 height 7
checkbox input "true"
click at [680, 163] on textarea at bounding box center [702, 154] width 145 height 30
click at [693, 74] on div "Call Now" at bounding box center [702, 71] width 145 height 9
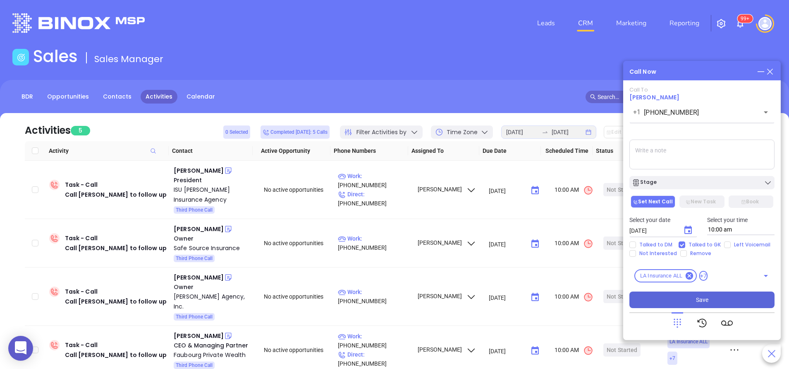
click at [699, 293] on button "Save" at bounding box center [702, 299] width 145 height 17
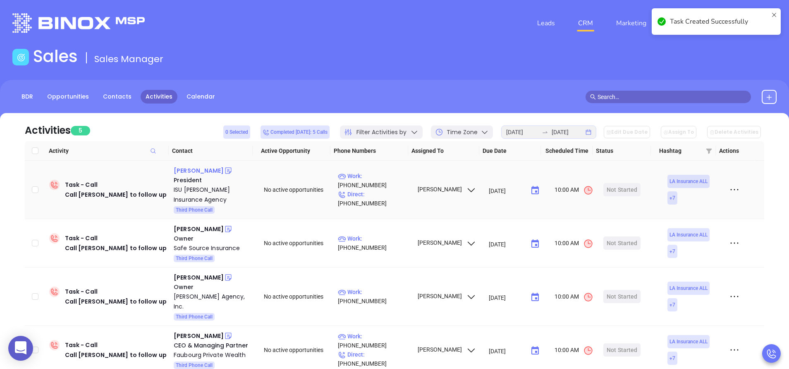
click at [192, 166] on div "Debbie Farr" at bounding box center [199, 170] width 50 height 10
click at [194, 189] on div "ISU Lemoine Insurance Agency" at bounding box center [213, 195] width 79 height 20
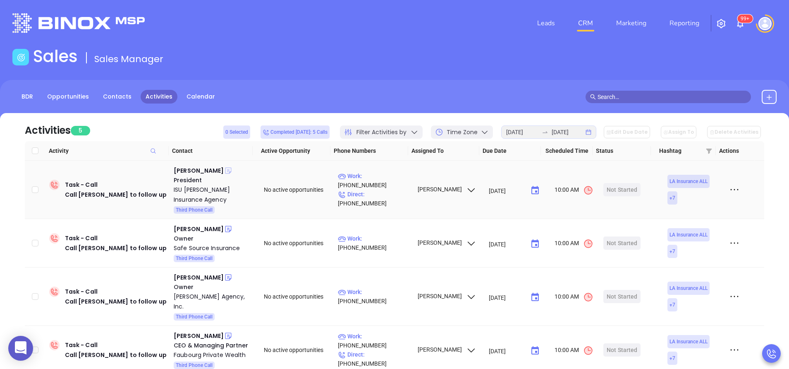
click at [225, 171] on icon at bounding box center [228, 171] width 6 height 6
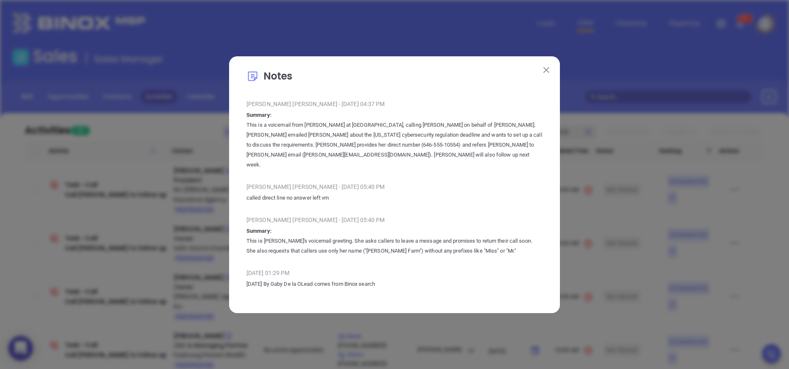
click at [540, 73] on div "Notes Anabell Dominguez - Sep 12, 2025 | 04:37 PM Summary: This is a voicemail …" at bounding box center [394, 184] width 331 height 256
click at [546, 73] on img at bounding box center [547, 70] width 6 height 6
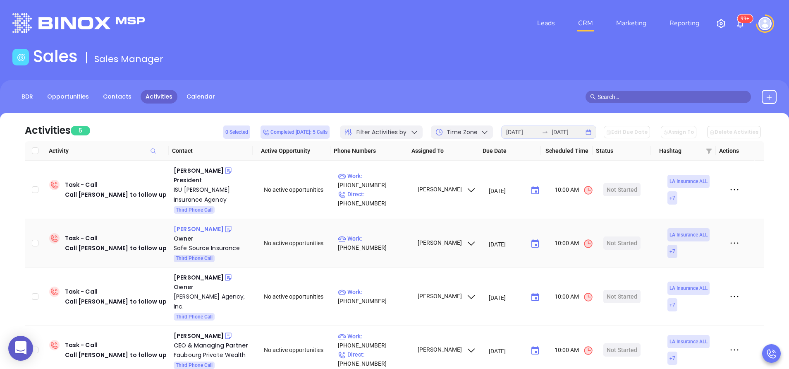
click at [193, 225] on div "Aundrea Allen" at bounding box center [199, 229] width 50 height 10
click at [217, 247] on div "Safe Source Insurance" at bounding box center [213, 248] width 79 height 10
click at [224, 228] on icon at bounding box center [228, 229] width 8 height 8
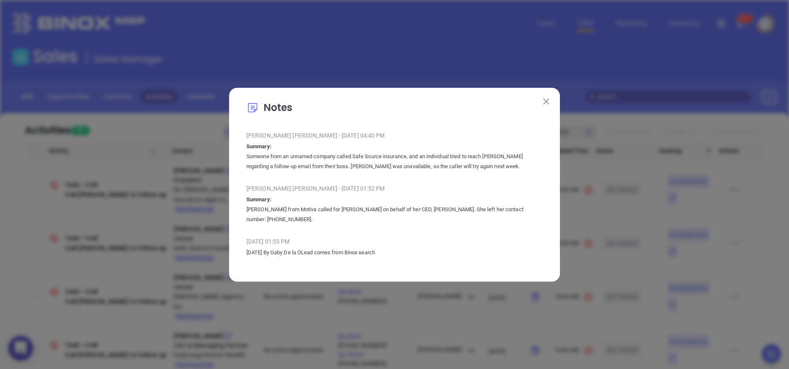
click at [546, 101] on img at bounding box center [547, 101] width 6 height 6
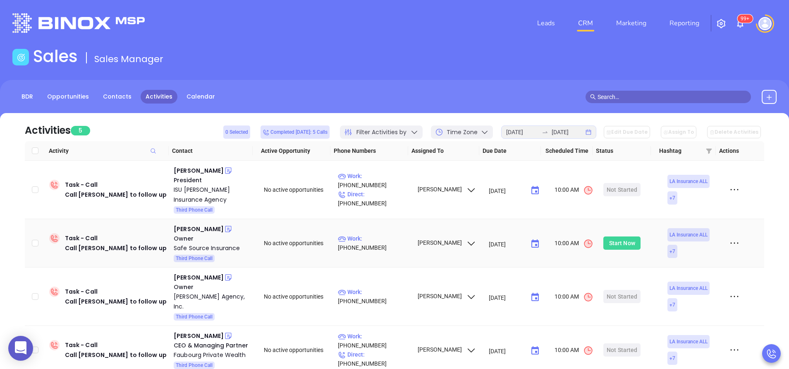
click at [616, 241] on div "Start Now" at bounding box center [622, 242] width 26 height 13
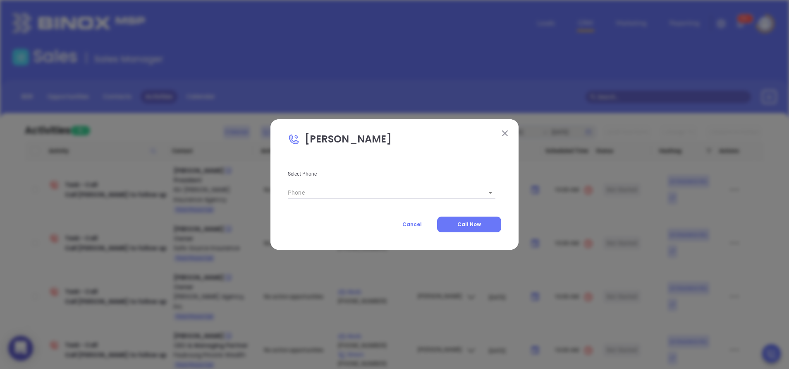
type input "(225) 300-4500"
type input "1"
click at [477, 222] on span "Call Now" at bounding box center [470, 223] width 24 height 7
type input "(225) 300-4500"
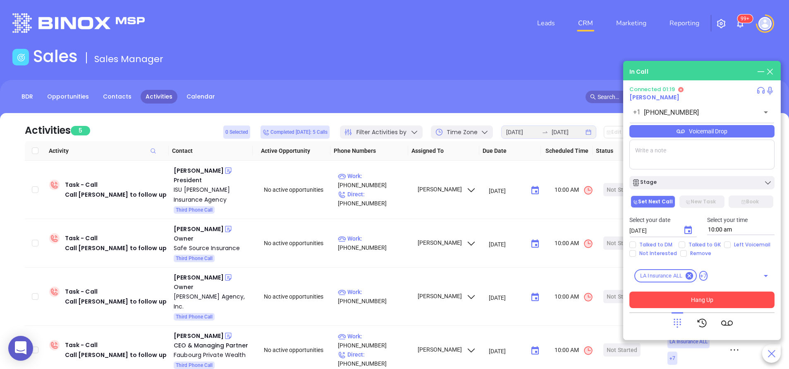
click at [714, 301] on button "Hang Up" at bounding box center [702, 299] width 145 height 17
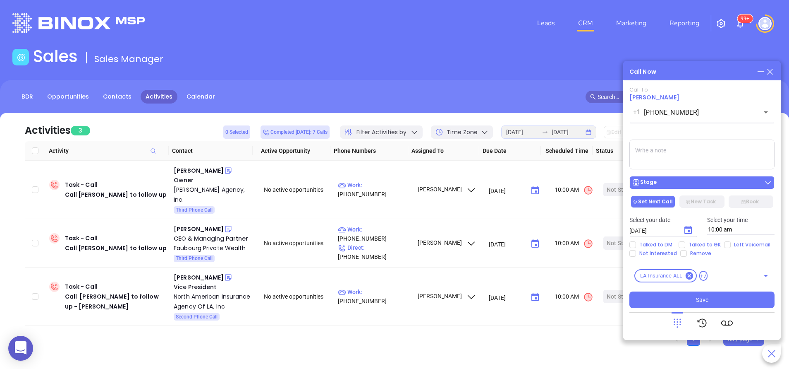
click at [681, 183] on div "Stage" at bounding box center [702, 182] width 140 height 8
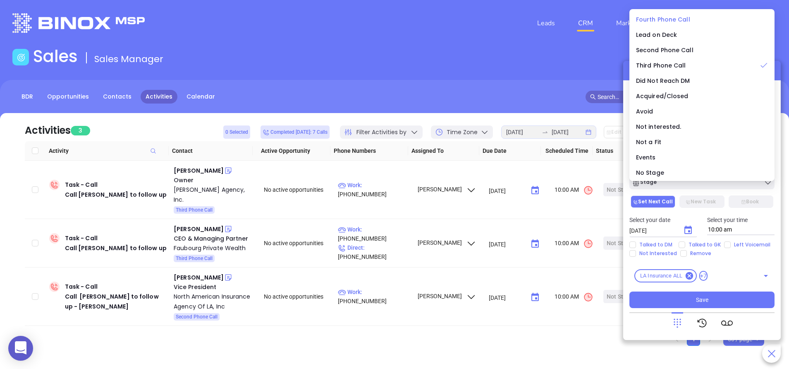
click at [664, 17] on span "Fourth Phone Call" at bounding box center [663, 19] width 54 height 8
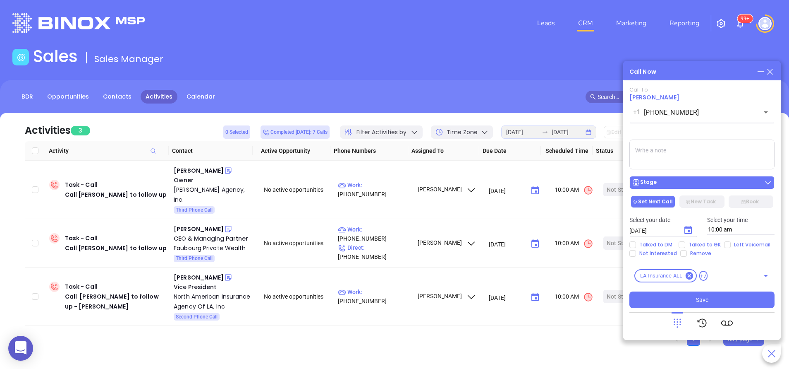
click at [694, 185] on div "Stage" at bounding box center [702, 182] width 140 height 8
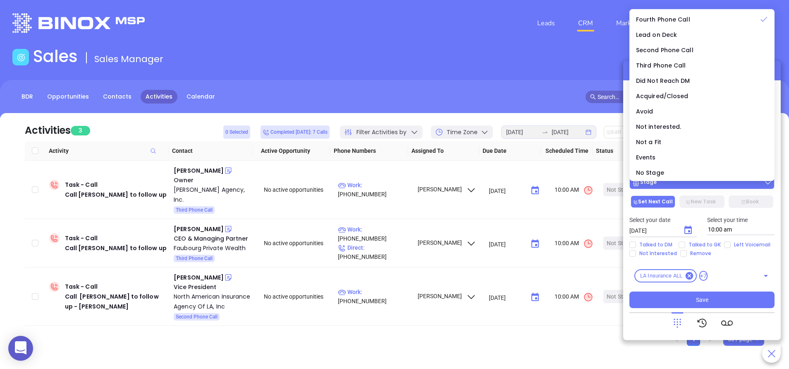
click at [673, 186] on div "Stage" at bounding box center [702, 182] width 140 height 8
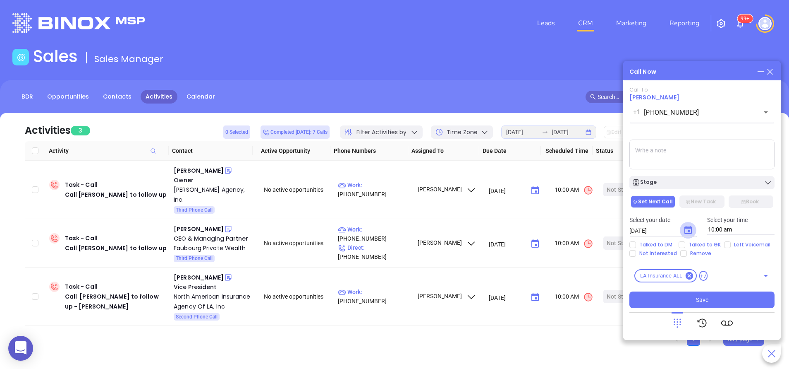
click at [693, 229] on icon "Choose date, selected date is Sep 17, 2025" at bounding box center [688, 230] width 10 height 10
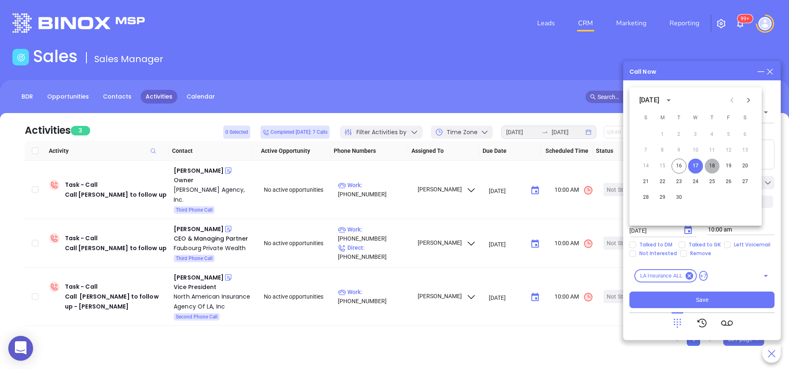
click at [711, 166] on button "18" at bounding box center [712, 165] width 15 height 15
type input "09/18/2025"
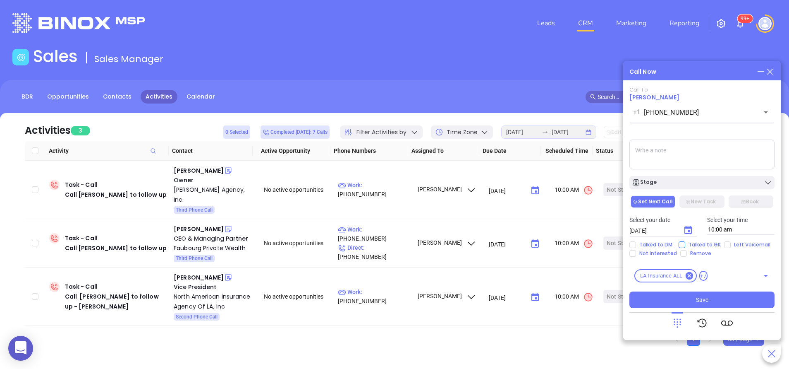
click at [709, 244] on span "Talked to GK" at bounding box center [704, 244] width 39 height 7
click at [685, 244] on input "Talked to GK" at bounding box center [682, 244] width 7 height 7
checkbox input "true"
click at [700, 298] on span "Save" at bounding box center [702, 299] width 12 height 9
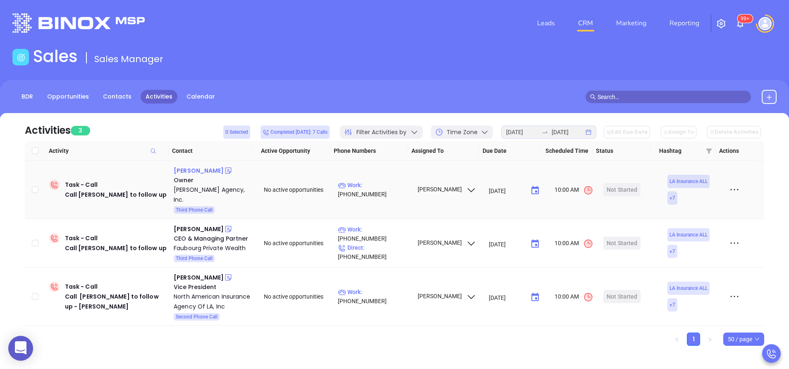
click at [204, 174] on div "David Montgomery" at bounding box center [199, 170] width 50 height 10
click at [213, 190] on div "Montgomery Agency, Inc." at bounding box center [213, 195] width 79 height 20
click at [232, 169] on icon at bounding box center [228, 170] width 8 height 8
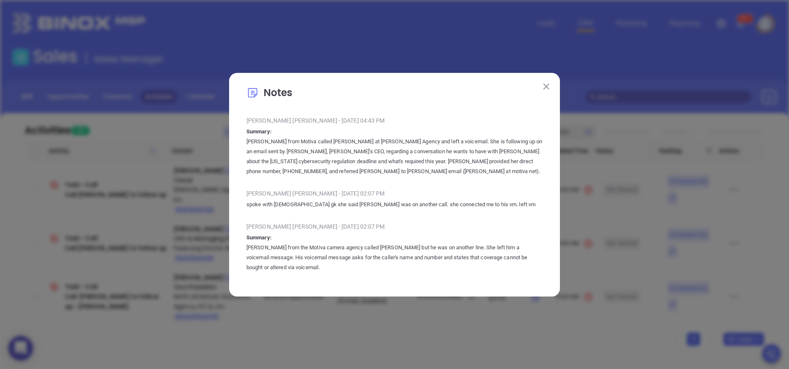
click at [550, 83] on button at bounding box center [546, 86] width 11 height 11
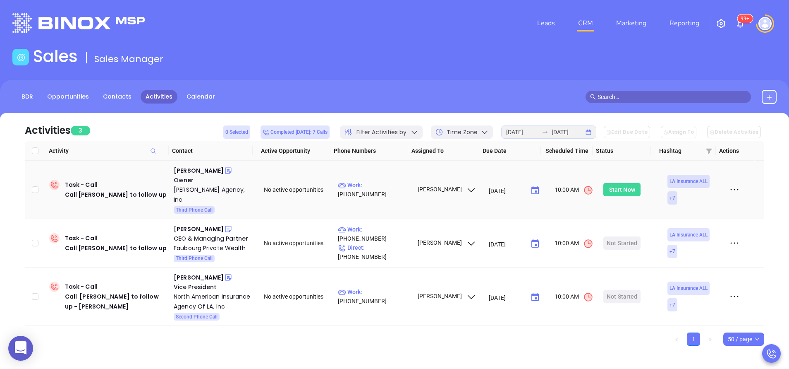
click at [625, 183] on div "Start Now" at bounding box center [622, 189] width 26 height 13
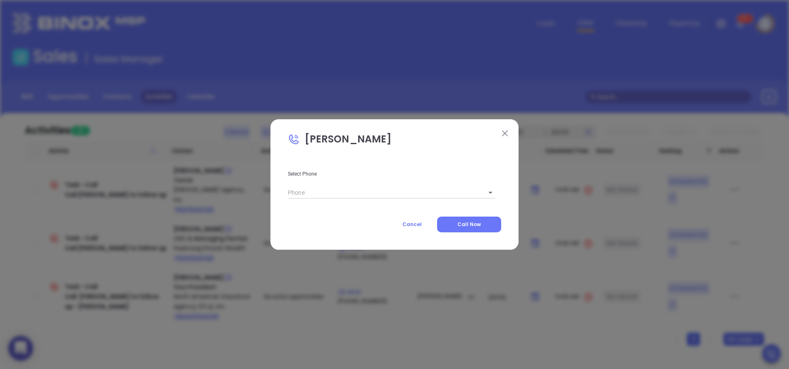
type input "(318) 424-1414"
type input "1"
click at [467, 223] on span "Call Now" at bounding box center [470, 223] width 24 height 7
type input "(318) 424-1414"
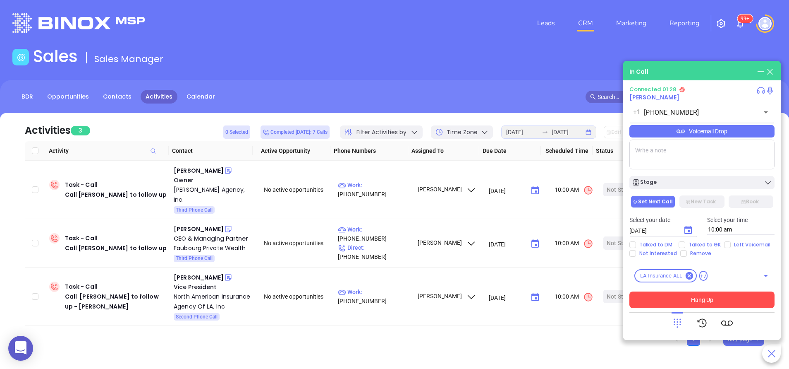
click at [712, 301] on button "Hang Up" at bounding box center [702, 299] width 145 height 17
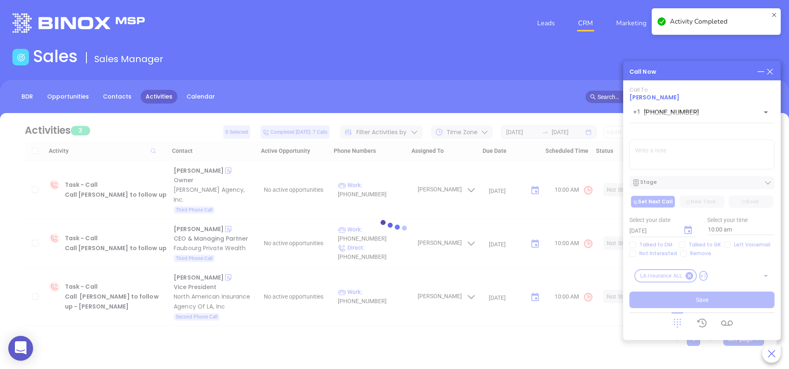
click at [645, 153] on div at bounding box center [394, 229] width 764 height 232
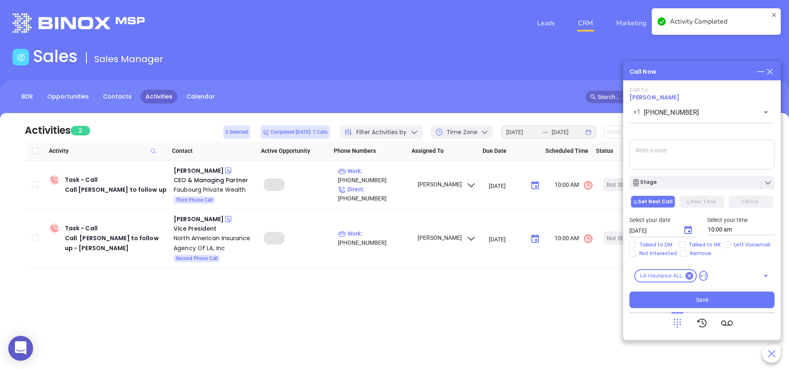
click at [645, 153] on textarea at bounding box center [702, 154] width 145 height 30
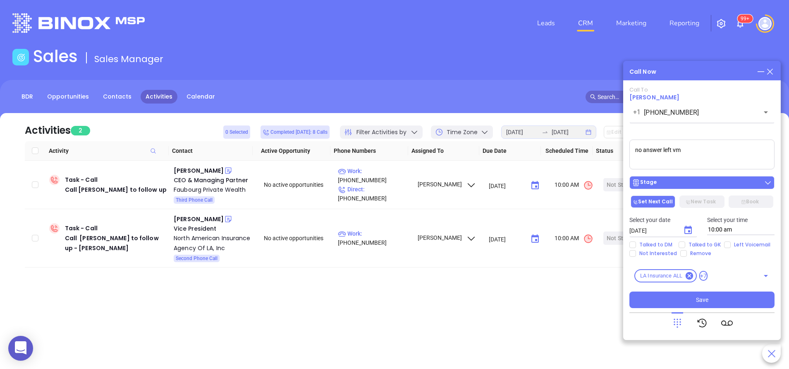
type textarea "no answer left vm"
click at [666, 181] on div "Stage" at bounding box center [702, 182] width 140 height 8
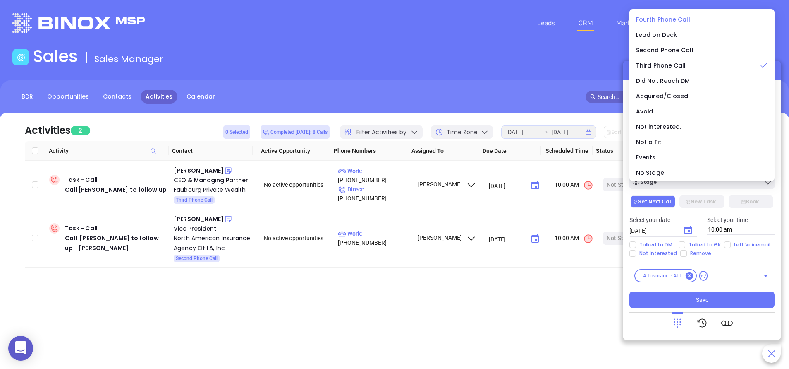
click at [662, 20] on span "Fourth Phone Call" at bounding box center [663, 19] width 54 height 8
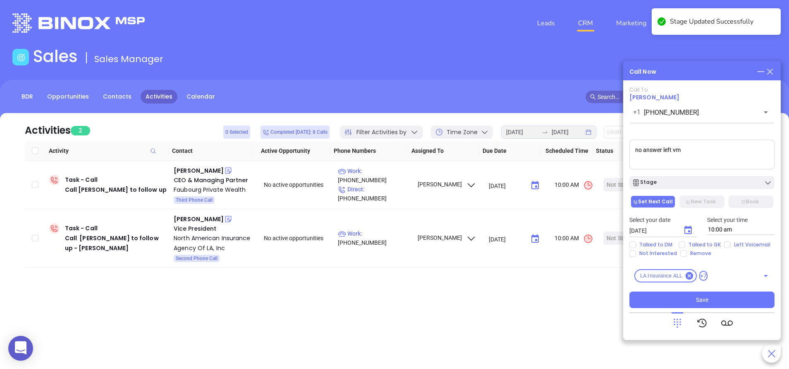
click at [684, 228] on icon "Choose date, selected date is Sep 17, 2025" at bounding box center [688, 230] width 10 height 10
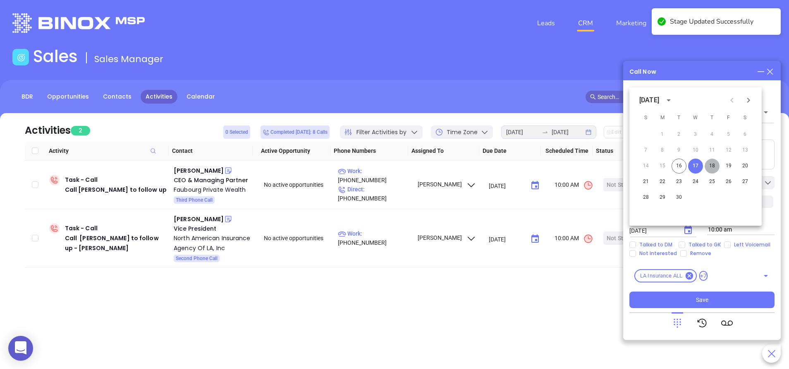
click at [711, 163] on button "18" at bounding box center [712, 165] width 15 height 15
type input "09/18/2025"
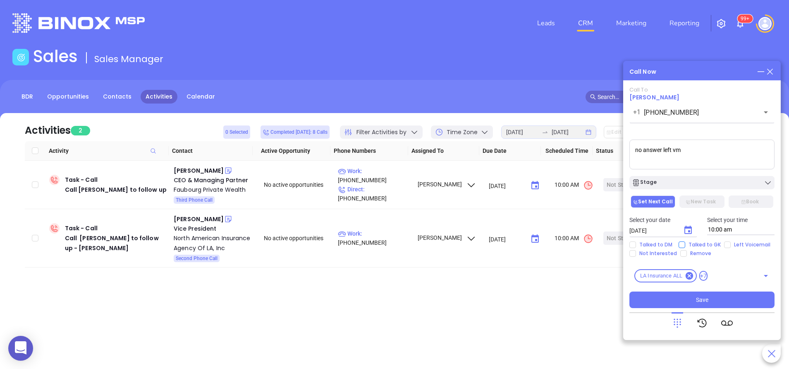
click at [685, 246] on span "Talked to GK" at bounding box center [704, 244] width 39 height 7
click at [685, 246] on input "Talked to GK" at bounding box center [682, 244] width 7 height 7
checkbox input "true"
click at [731, 245] on span "Left Voicemail" at bounding box center [752, 244] width 43 height 7
click at [730, 245] on input "Left Voicemail" at bounding box center [727, 244] width 7 height 7
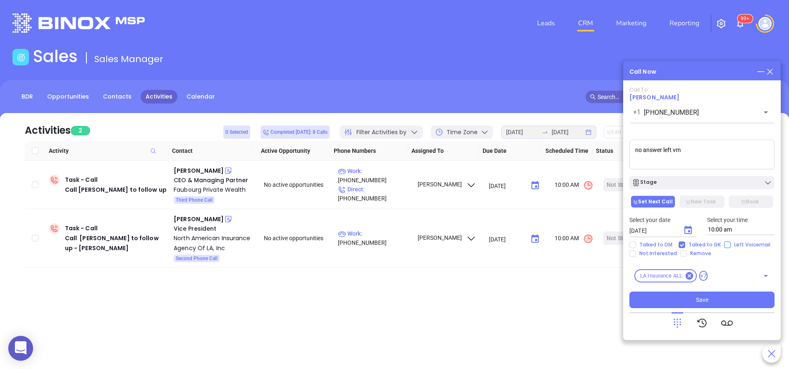
checkbox input "true"
click at [686, 295] on button "Save" at bounding box center [702, 299] width 145 height 17
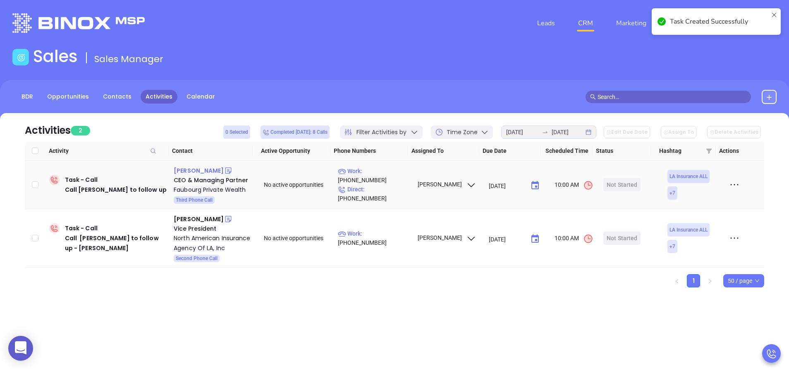
click at [201, 170] on div "John Bordelon" at bounding box center [199, 170] width 50 height 10
click at [215, 189] on div "Faubourg Private Wealth" at bounding box center [213, 190] width 79 height 10
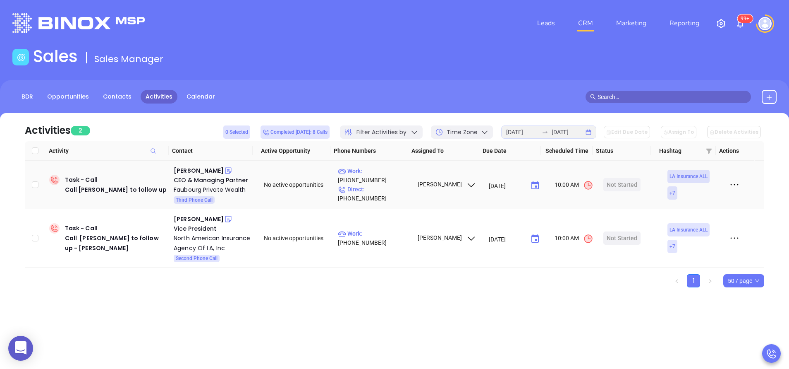
click at [224, 169] on icon at bounding box center [228, 170] width 8 height 8
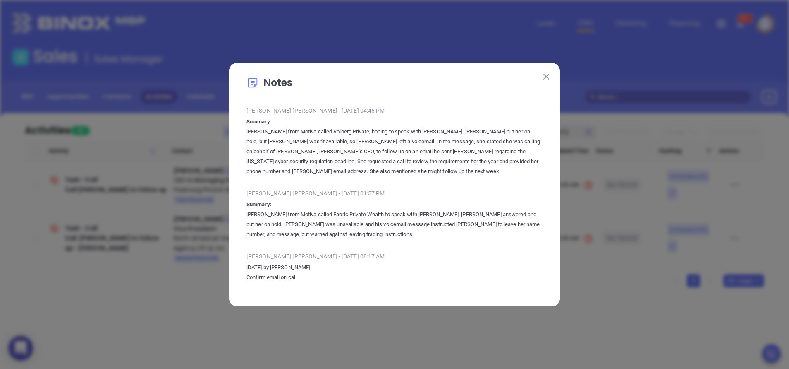
click at [546, 74] on img at bounding box center [547, 77] width 6 height 6
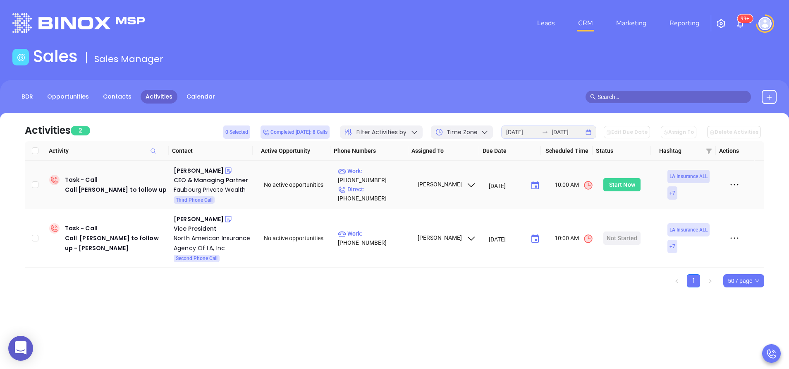
click at [622, 181] on div "Start Now" at bounding box center [622, 184] width 26 height 13
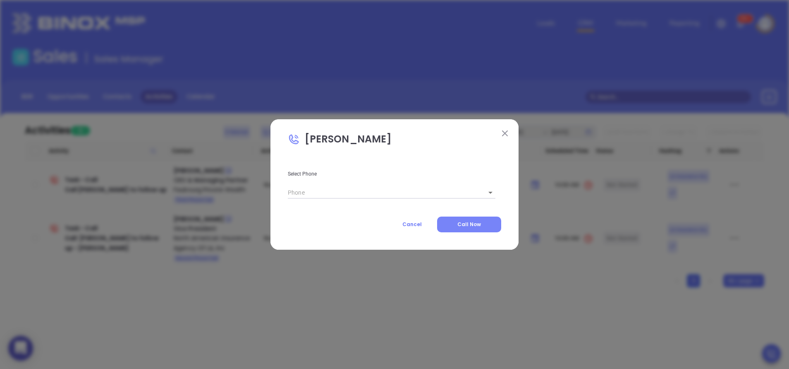
type input "(504) 321-0923"
type input "1"
click at [473, 225] on span "Call Now" at bounding box center [470, 223] width 24 height 7
type input "(504) 321-0923"
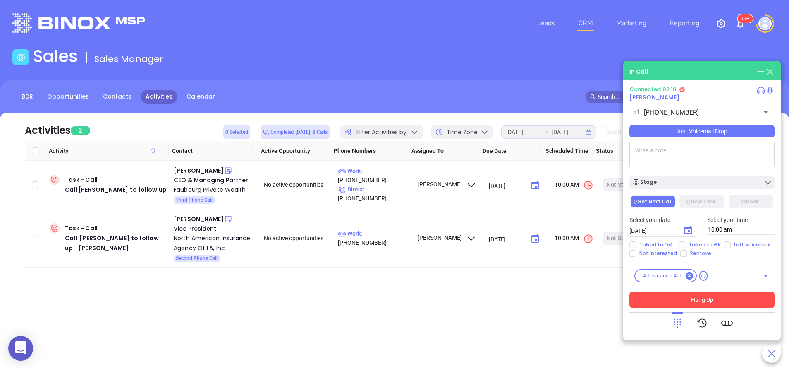
click at [721, 298] on button "Hang Up" at bounding box center [702, 299] width 145 height 17
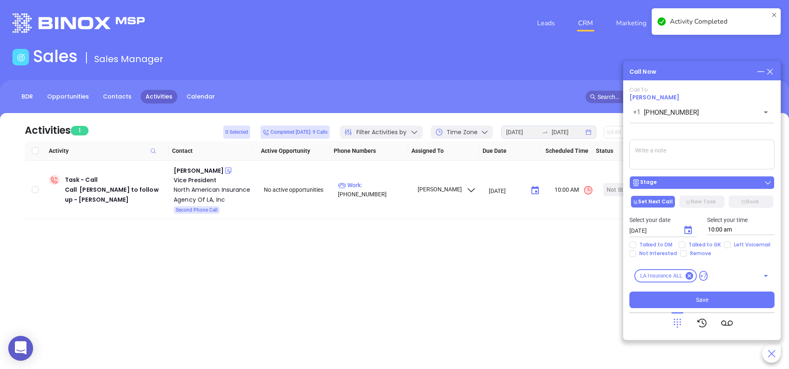
click at [676, 183] on div "Stage" at bounding box center [702, 182] width 140 height 8
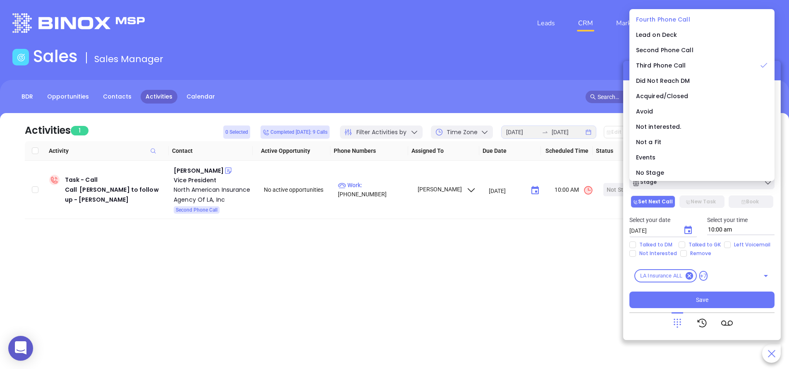
click at [651, 20] on span "Fourth Phone Call" at bounding box center [663, 19] width 54 height 8
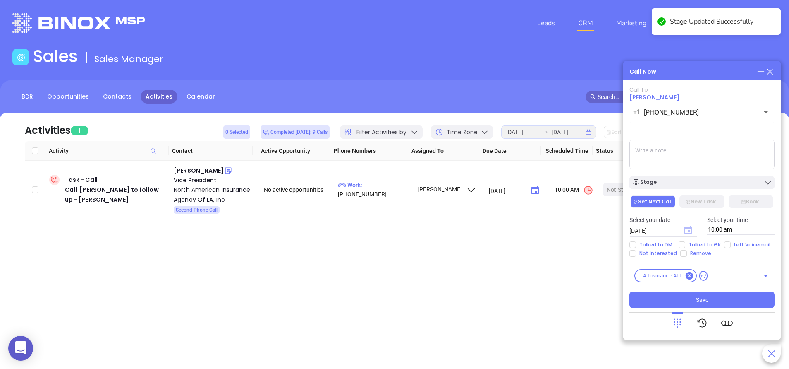
click at [688, 228] on icon "Choose date, selected date is Sep 17, 2025" at bounding box center [688, 229] width 7 height 8
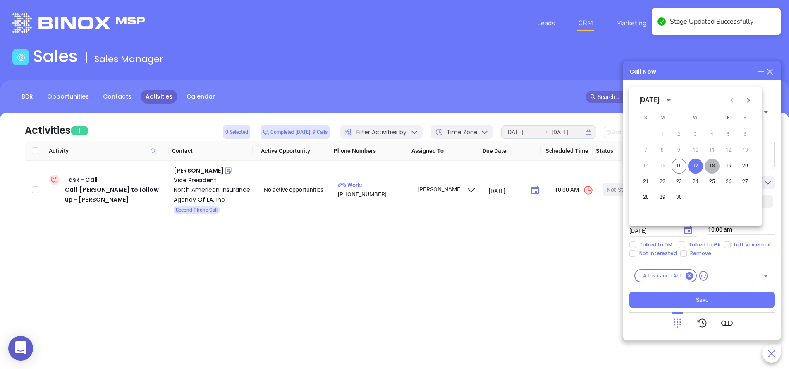
click at [713, 169] on button "18" at bounding box center [712, 165] width 15 height 15
type input "09/18/2025"
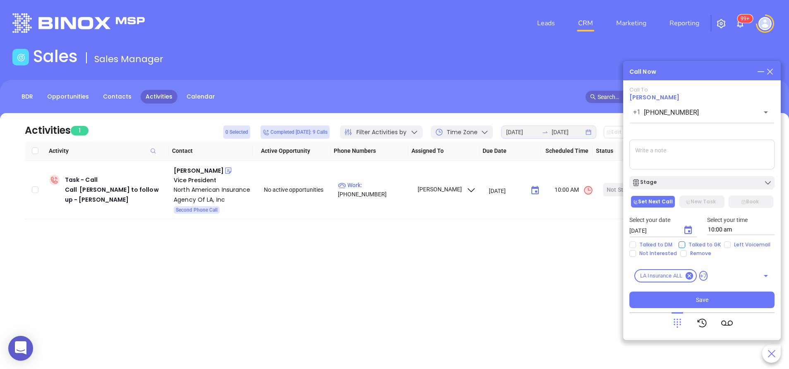
click at [702, 243] on span "Talked to GK" at bounding box center [704, 244] width 39 height 7
click at [685, 243] on input "Talked to GK" at bounding box center [682, 244] width 7 height 7
checkbox input "true"
click at [731, 247] on span "Left Voicemail" at bounding box center [752, 244] width 43 height 7
click at [731, 247] on input "Left Voicemail" at bounding box center [727, 244] width 7 height 7
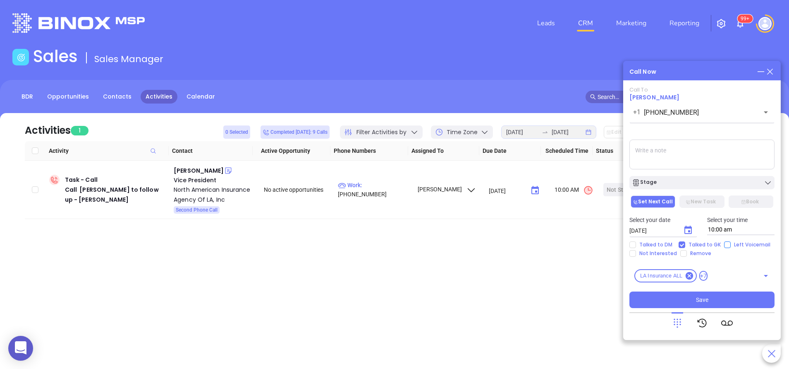
checkbox input "true"
click at [723, 297] on button "Save" at bounding box center [702, 299] width 145 height 17
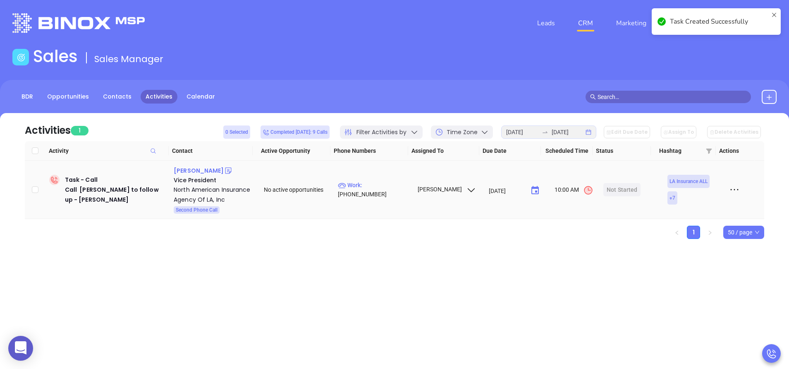
click at [192, 168] on div "Daniel Luke" at bounding box center [199, 170] width 50 height 10
click at [193, 187] on div "North American Insurance Agency Of LA, Inc" at bounding box center [213, 195] width 79 height 20
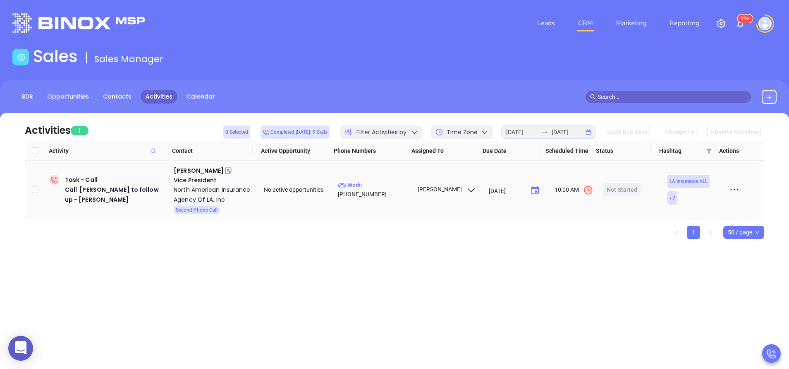
click at [224, 173] on icon at bounding box center [228, 170] width 8 height 8
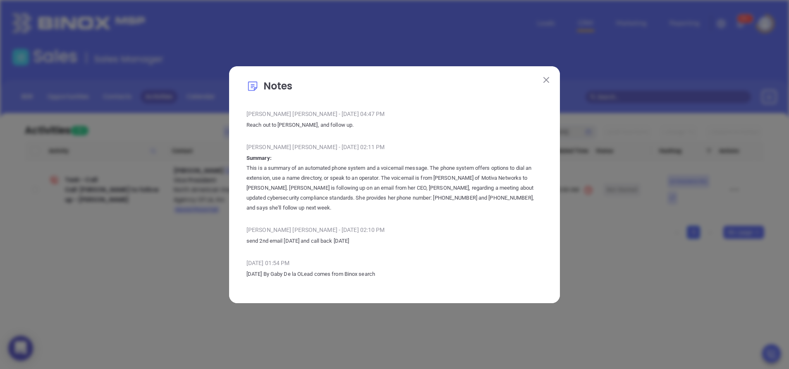
click at [551, 75] on button at bounding box center [546, 79] width 11 height 11
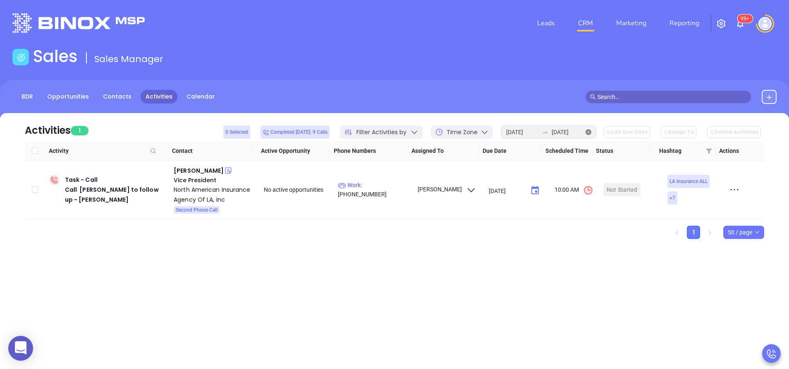
click at [592, 134] on icon "close-circle" at bounding box center [589, 132] width 6 height 6
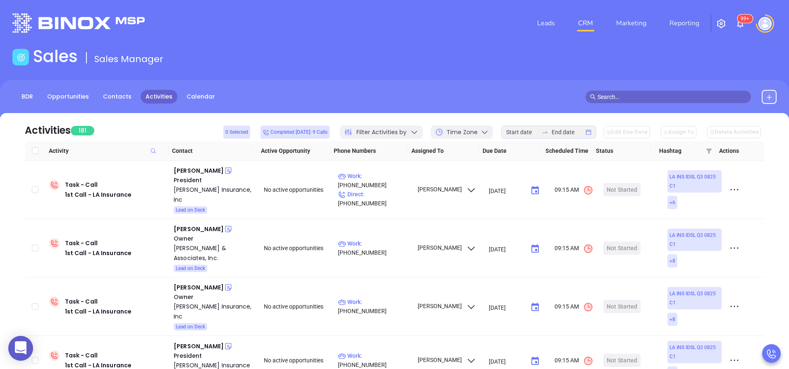
click at [176, 127] on div "Activities 181 0 Selected Completed today: 9 Calls Filter Activities by Time Zo…" at bounding box center [395, 127] width 740 height 28
click at [528, 133] on input at bounding box center [522, 131] width 32 height 9
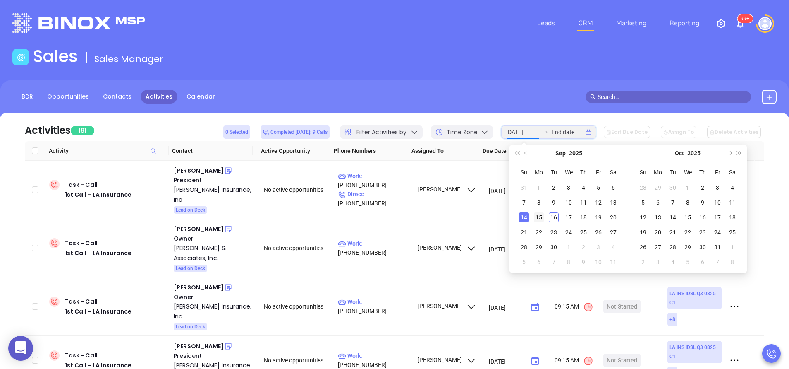
type input "2025-09-15"
click at [539, 217] on div "15" at bounding box center [539, 217] width 10 height 10
type input "2025-09-15"
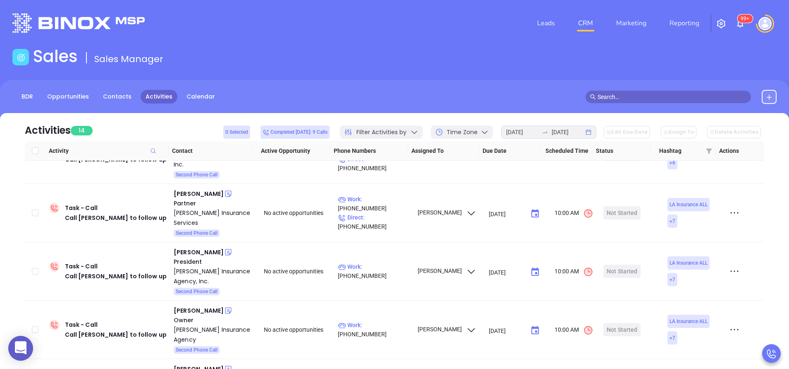
scroll to position [0, 0]
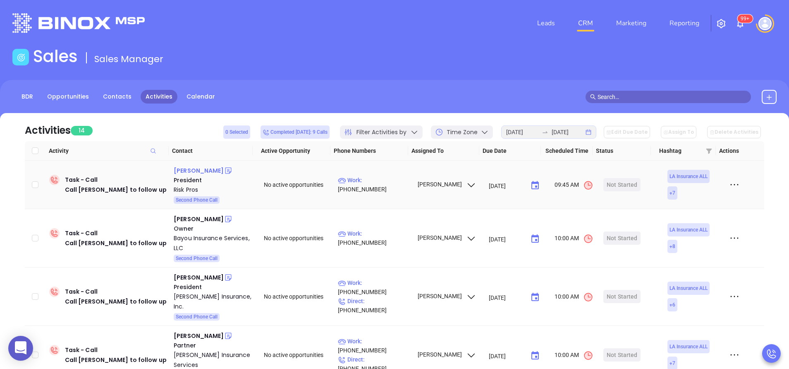
click at [193, 169] on div "Doug Rogers" at bounding box center [199, 170] width 50 height 10
click at [184, 191] on div "Risk Pros" at bounding box center [213, 190] width 79 height 10
click at [224, 173] on icon at bounding box center [228, 170] width 8 height 8
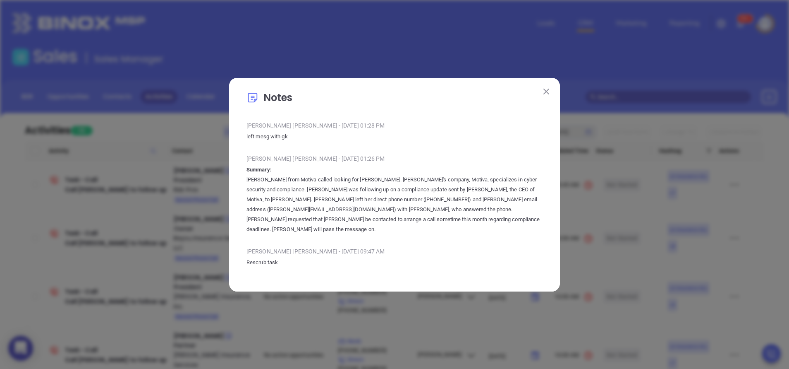
click at [546, 94] on img at bounding box center [547, 92] width 6 height 6
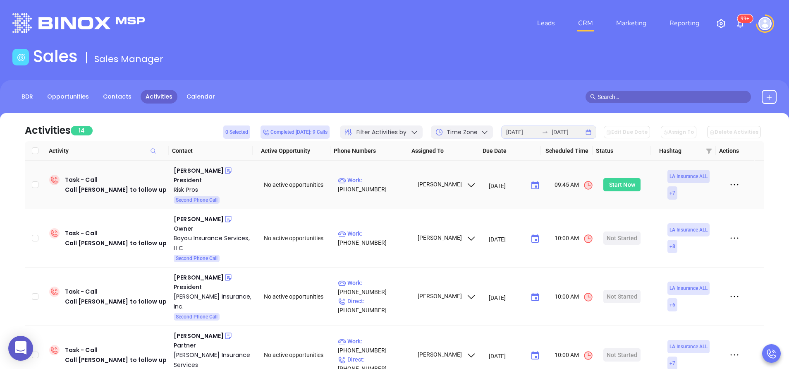
click at [620, 185] on div "Start Now" at bounding box center [622, 184] width 26 height 13
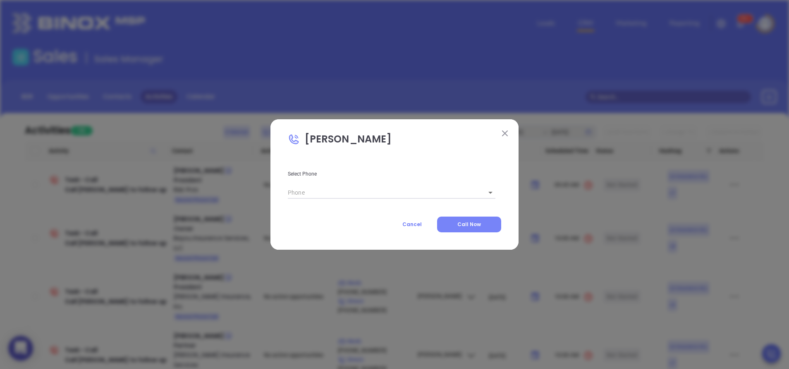
type input "1"
click at [451, 225] on button "Call Now" at bounding box center [469, 224] width 64 height 16
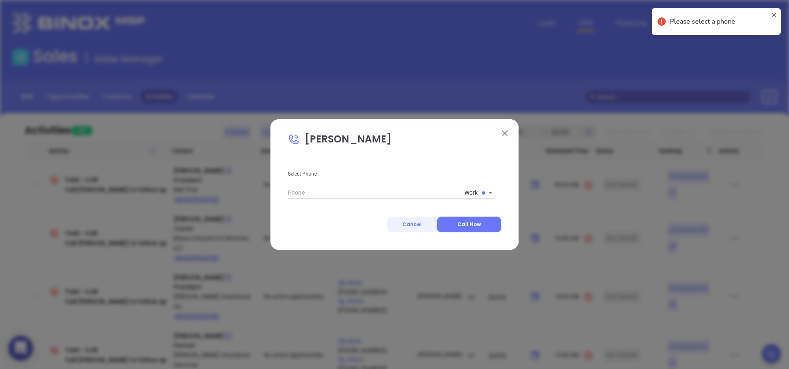
click at [424, 220] on button "Cancel" at bounding box center [412, 224] width 50 height 16
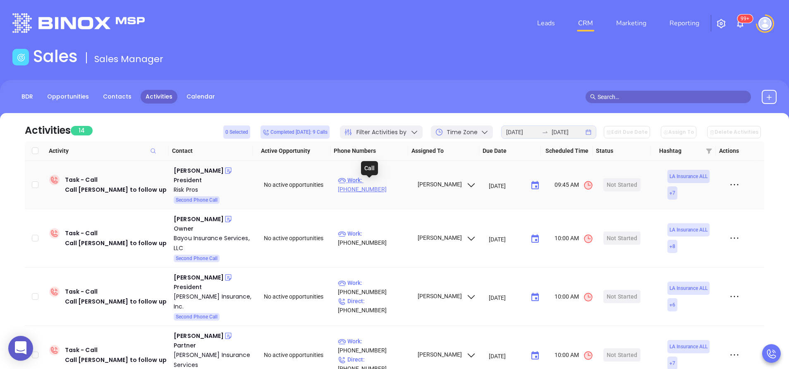
click at [381, 181] on p "Work : (318) 742-4303" at bounding box center [374, 184] width 72 height 18
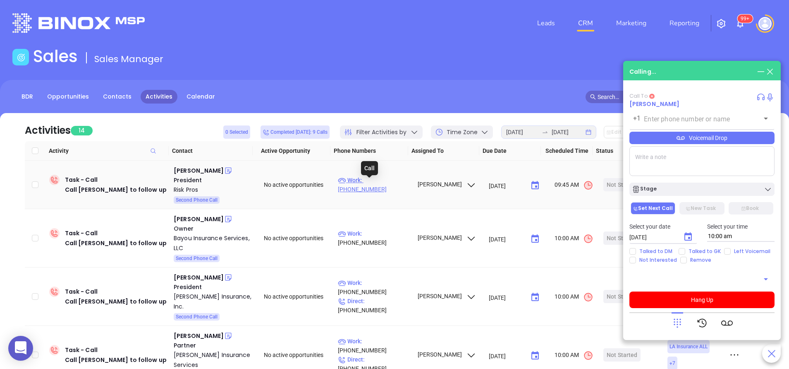
type input "(318) 742-4303"
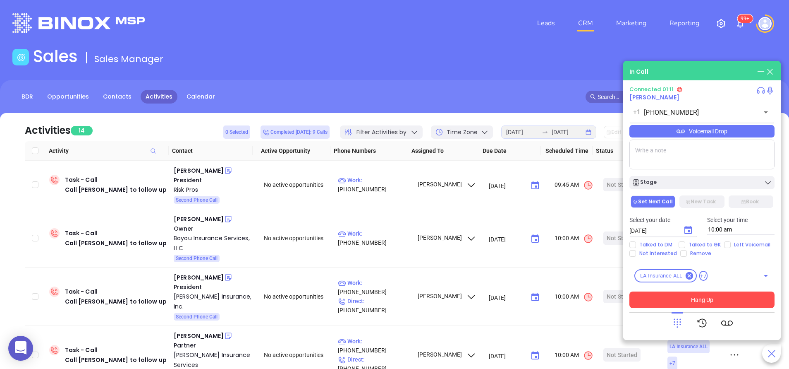
click at [699, 303] on button "Hang Up" at bounding box center [702, 299] width 145 height 17
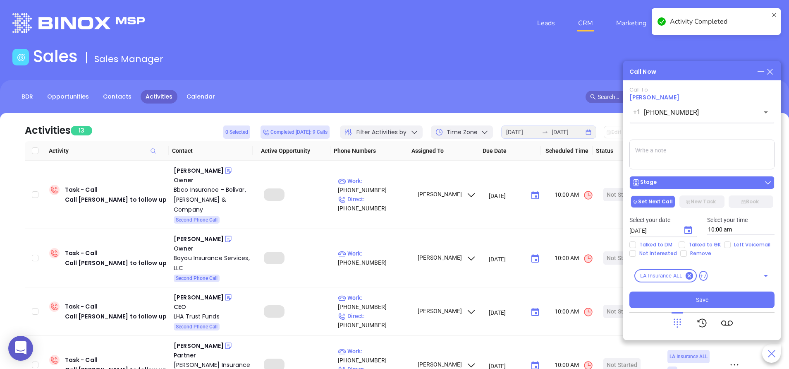
click at [671, 181] on div "Stage" at bounding box center [702, 182] width 140 height 8
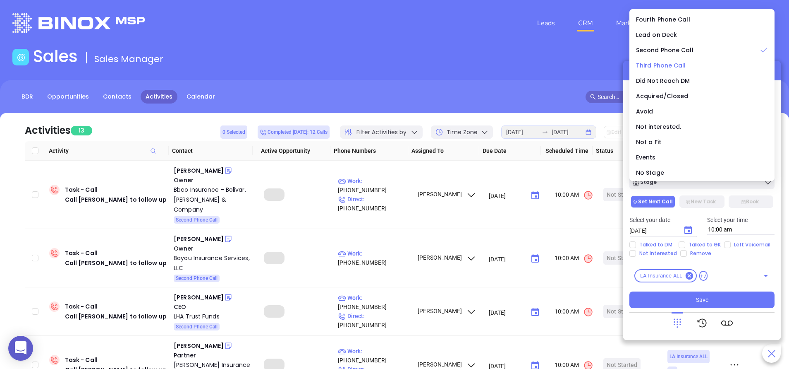
click at [666, 63] on span "Third Phone Call" at bounding box center [661, 65] width 50 height 8
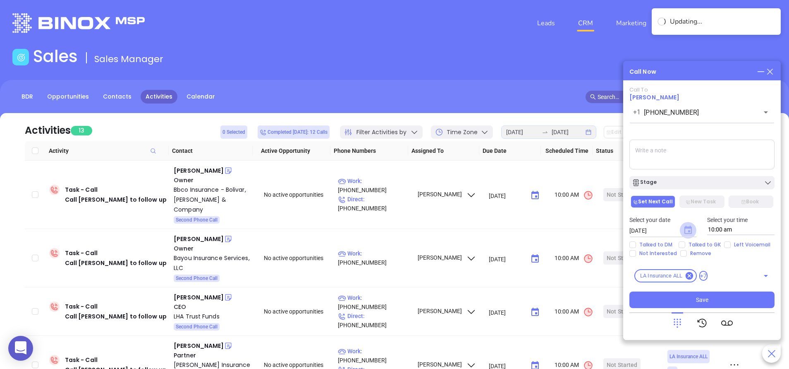
click at [685, 228] on icon "Choose date, selected date is Sep 17, 2025" at bounding box center [688, 229] width 7 height 8
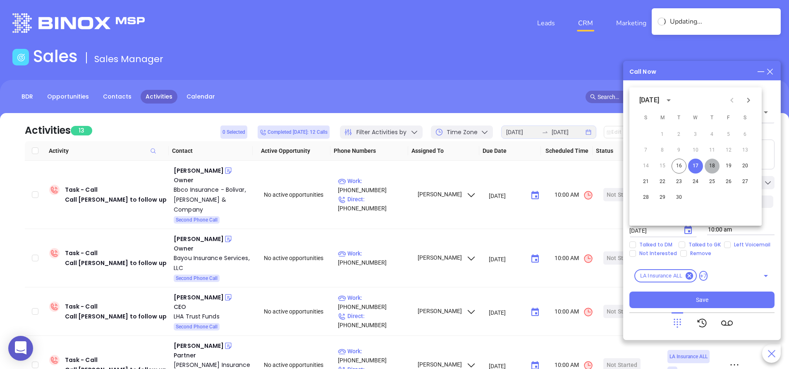
click at [713, 163] on button "18" at bounding box center [712, 165] width 15 height 15
type input "09/18/2025"
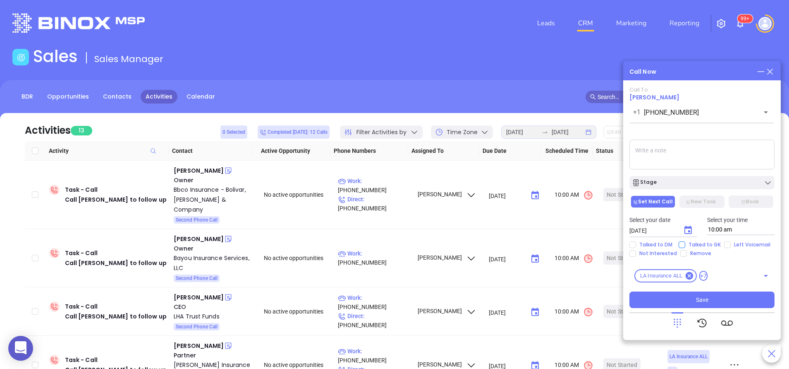
click at [698, 243] on span "Talked to GK" at bounding box center [704, 244] width 39 height 7
click at [685, 243] on input "Talked to GK" at bounding box center [682, 244] width 7 height 7
checkbox input "true"
click at [732, 246] on span "Left Voicemail" at bounding box center [752, 244] width 43 height 7
click at [731, 246] on input "Left Voicemail" at bounding box center [727, 244] width 7 height 7
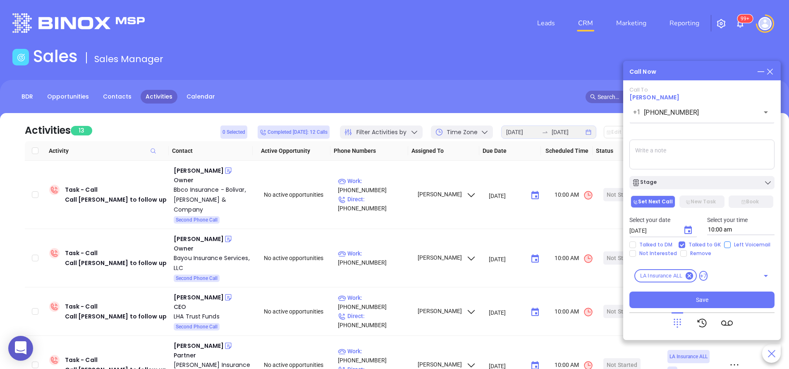
checkbox input "true"
click at [701, 243] on span "Talked to GK" at bounding box center [704, 244] width 39 height 7
click at [685, 243] on input "Talked to GK" at bounding box center [682, 244] width 7 height 7
checkbox input "false"
click at [660, 154] on textarea at bounding box center [702, 154] width 145 height 30
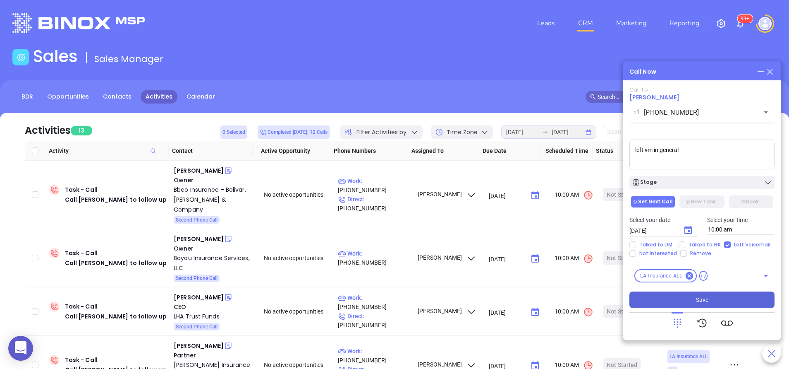
type textarea "left vm in general"
click at [689, 295] on button "Save" at bounding box center [702, 299] width 145 height 17
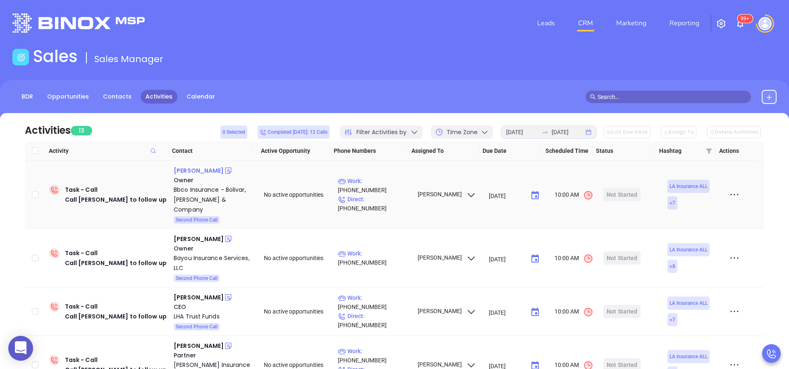
click at [189, 168] on div "Kyle Bolivar" at bounding box center [199, 170] width 50 height 10
click at [199, 202] on div "Bbco Insurance - Bolivar, Broussard & Company" at bounding box center [213, 200] width 79 height 30
click at [225, 168] on icon at bounding box center [228, 171] width 6 height 6
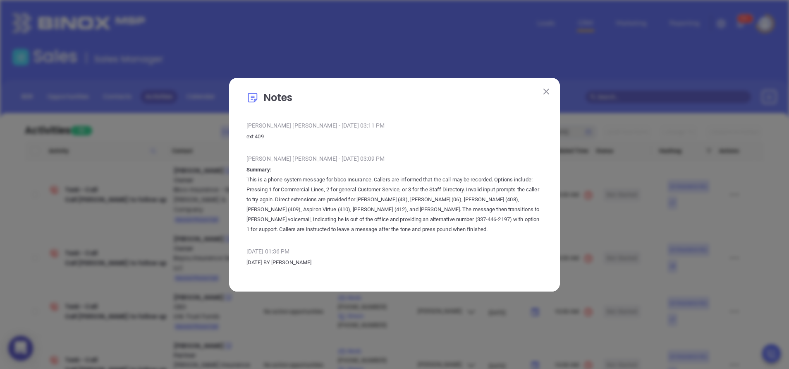
click at [547, 91] on img at bounding box center [547, 92] width 6 height 6
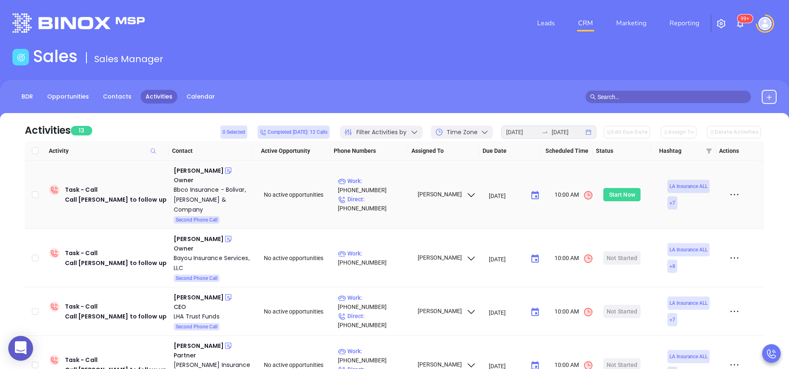
click at [623, 190] on div "Start Now" at bounding box center [622, 194] width 26 height 13
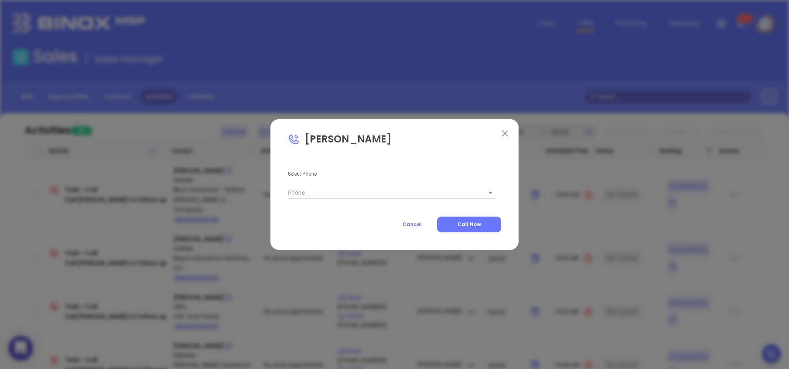
type input "(337) 446-2197"
type input "1"
click at [459, 223] on span "Call Now" at bounding box center [470, 223] width 24 height 7
type input "(337) 446-2197"
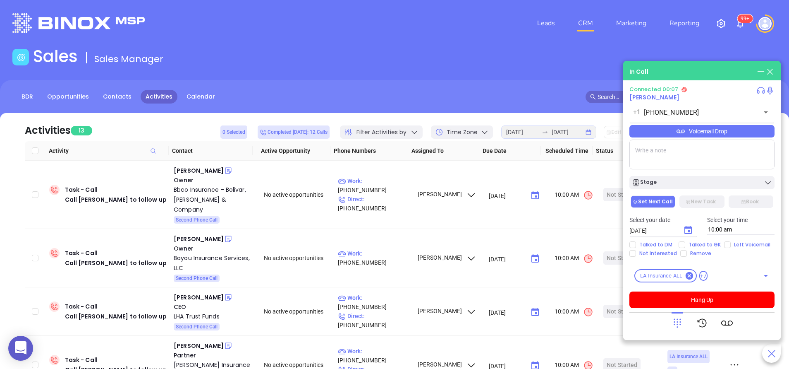
click at [682, 324] on icon at bounding box center [678, 323] width 12 height 12
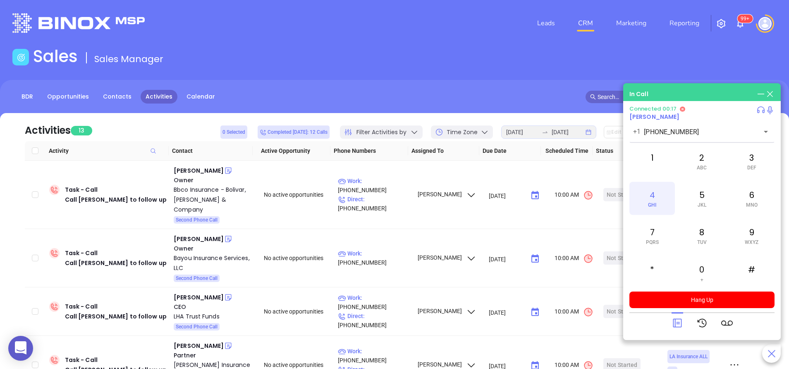
click at [651, 200] on div "4 GHI" at bounding box center [653, 198] width 46 height 33
click at [687, 264] on div "0 +" at bounding box center [702, 272] width 46 height 33
click at [747, 236] on div "9 WXYZ" at bounding box center [752, 235] width 46 height 33
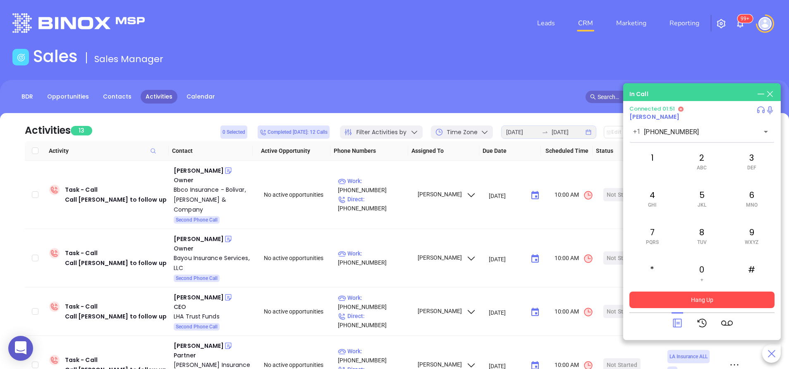
click at [699, 300] on button "Hang Up" at bounding box center [702, 299] width 145 height 17
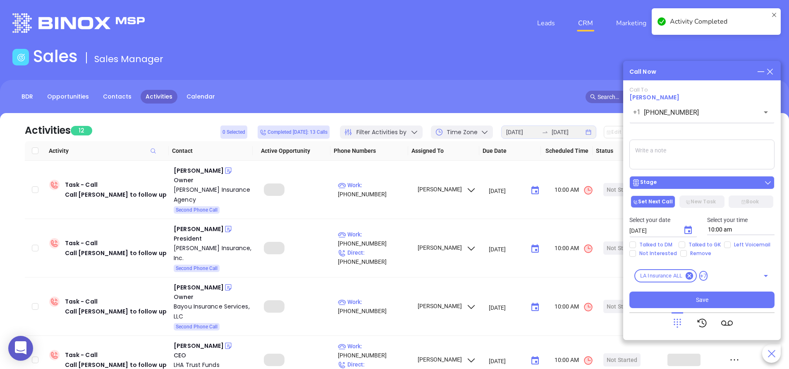
click at [674, 184] on div "Stage" at bounding box center [702, 182] width 140 height 8
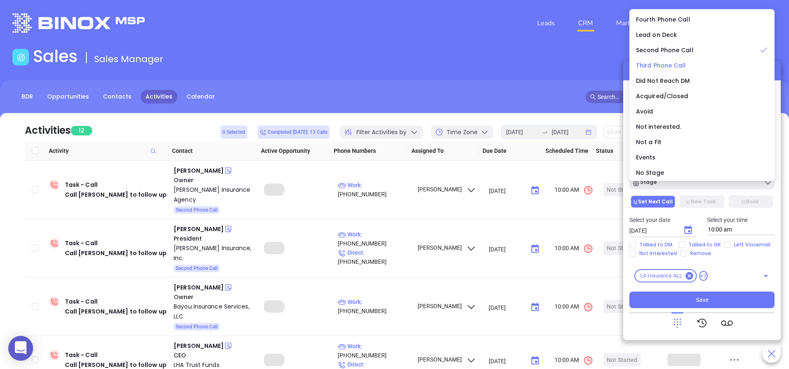
click at [667, 64] on span "Third Phone Call" at bounding box center [661, 65] width 50 height 8
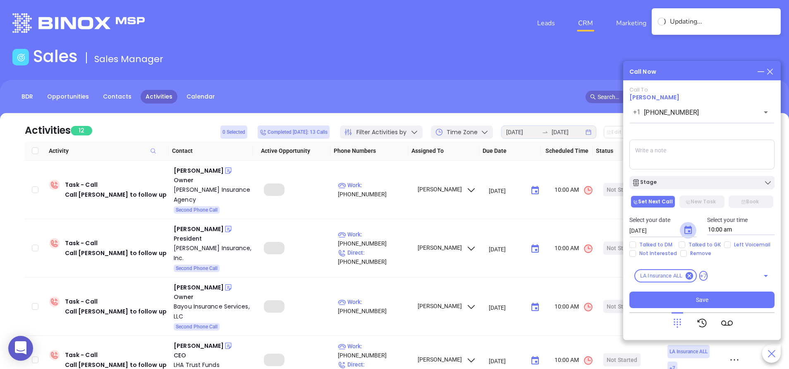
click at [690, 229] on icon "Choose date, selected date is Sep 17, 2025" at bounding box center [688, 230] width 10 height 10
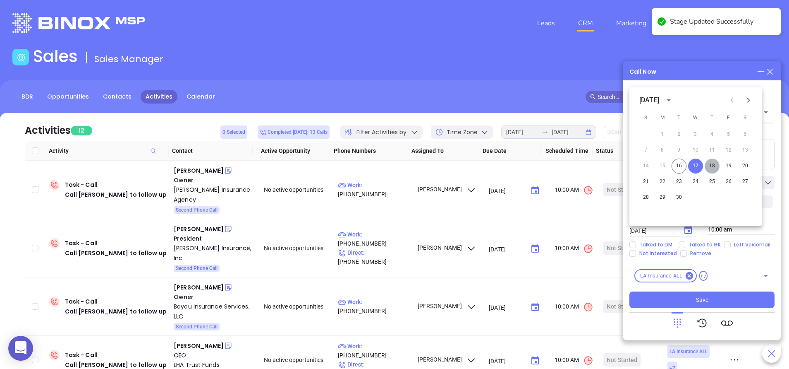
click at [716, 167] on button "18" at bounding box center [712, 165] width 15 height 15
type input "[DATE]"
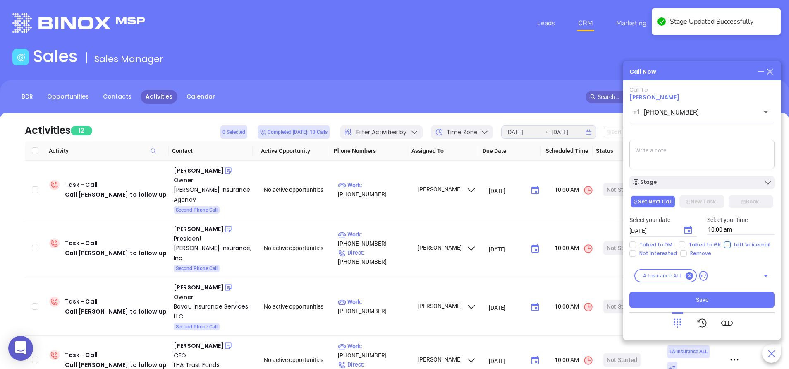
click at [729, 244] on input "Left Voicemail" at bounding box center [727, 244] width 7 height 7
checkbox input "true"
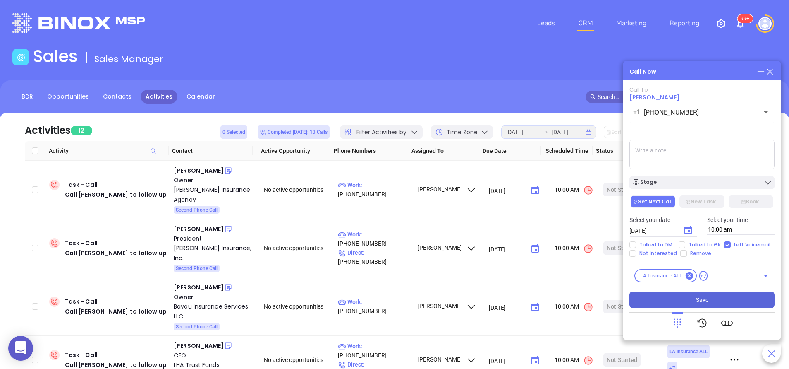
click at [733, 295] on button "Save" at bounding box center [702, 299] width 145 height 17
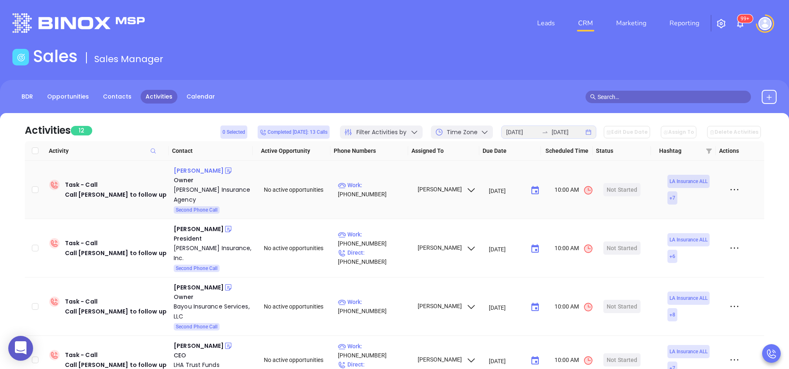
click at [194, 169] on div "Blaine Patin" at bounding box center [199, 170] width 50 height 10
click at [204, 188] on div "Patin Insurance Agency" at bounding box center [213, 195] width 79 height 20
click at [224, 173] on icon at bounding box center [228, 170] width 8 height 8
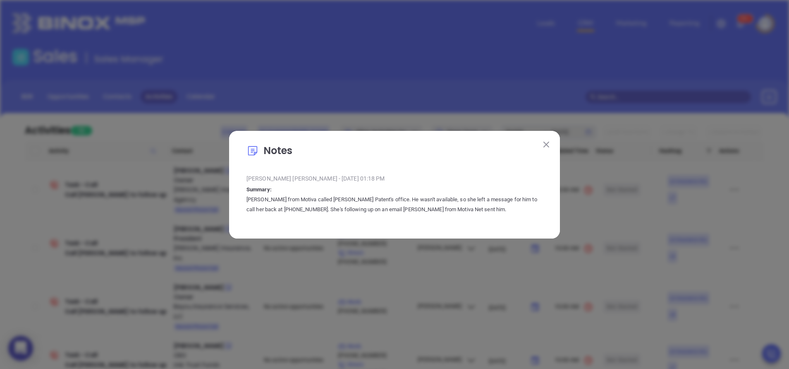
click at [546, 148] on button at bounding box center [546, 144] width 11 height 11
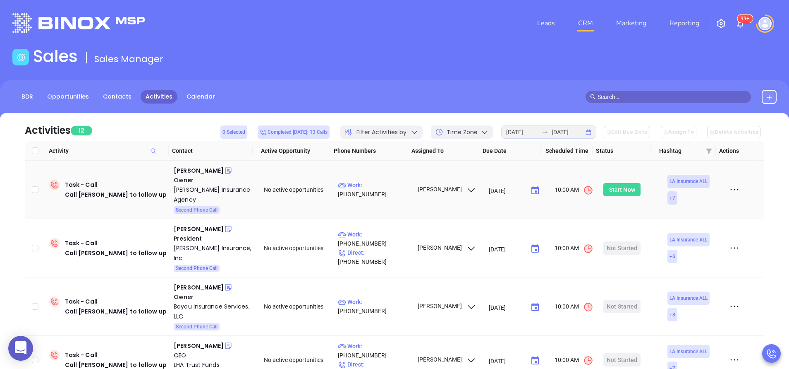
click at [604, 183] on div "Start Now" at bounding box center [622, 189] width 37 height 13
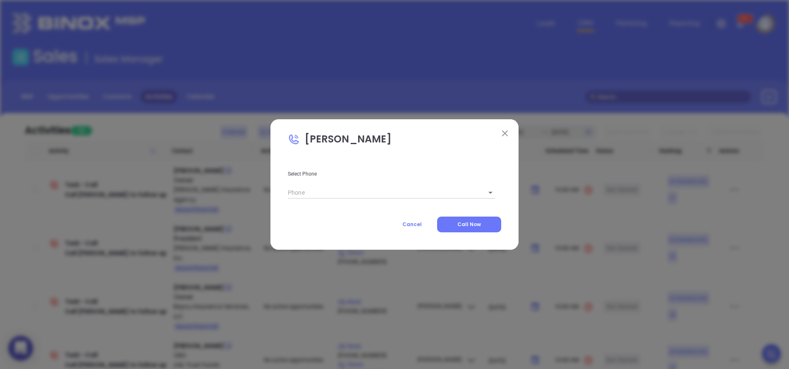
type input "(225) 283-0127"
type input "1"
click at [459, 220] on span "Call Now" at bounding box center [470, 223] width 24 height 7
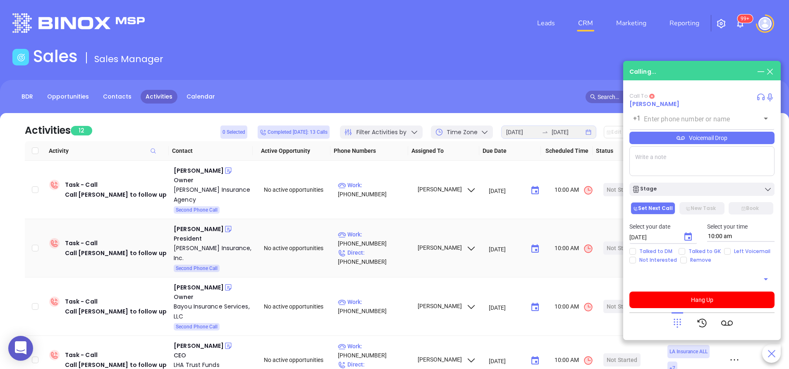
type input "(225) 283-0127"
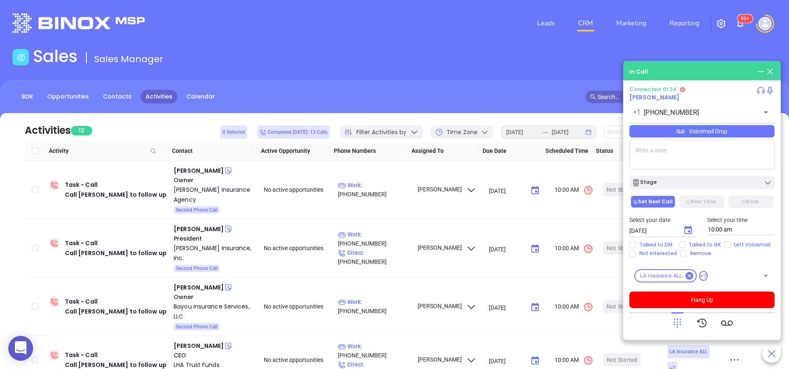
click at [672, 324] on icon at bounding box center [678, 323] width 12 height 12
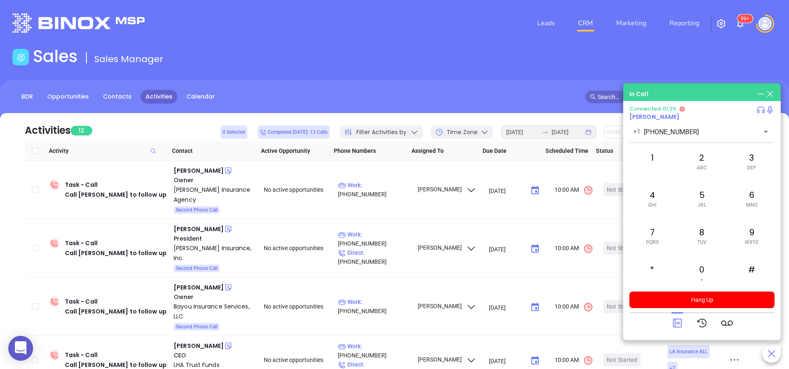
click at [672, 324] on icon at bounding box center [678, 323] width 12 height 12
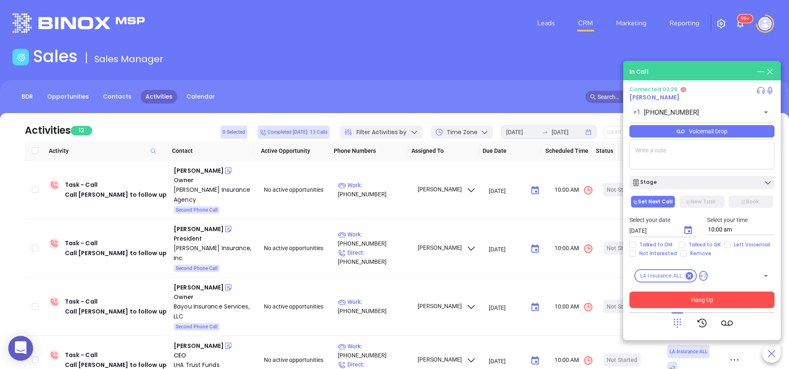
click at [714, 297] on button "Hang Up" at bounding box center [702, 299] width 145 height 17
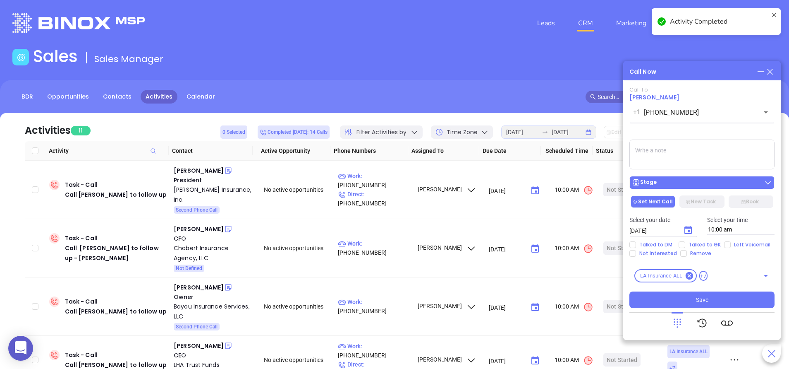
click at [682, 184] on div "Stage" at bounding box center [702, 182] width 140 height 8
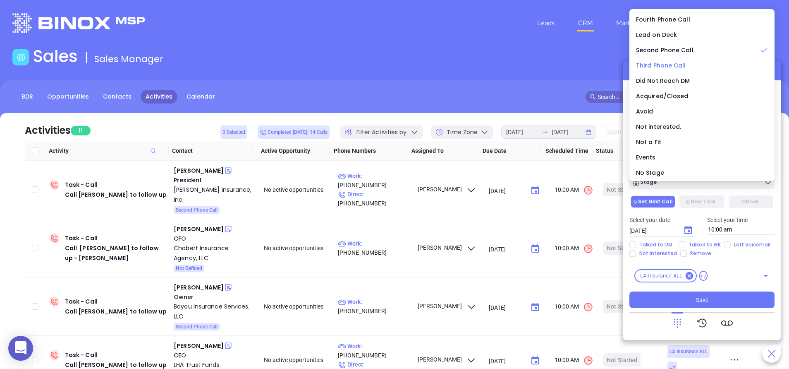
click at [667, 65] on span "Third Phone Call" at bounding box center [661, 65] width 50 height 8
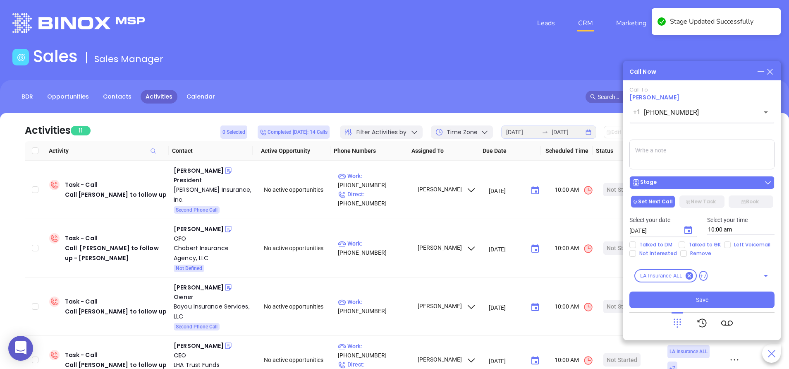
click at [690, 188] on button "Stage" at bounding box center [702, 182] width 145 height 13
click at [686, 228] on icon "Choose date, selected date is Sep 17, 2025" at bounding box center [688, 229] width 7 height 8
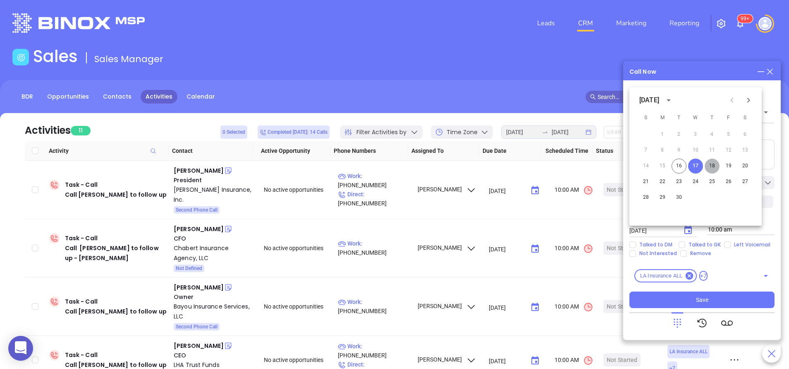
click at [714, 165] on button "18" at bounding box center [712, 165] width 15 height 15
type input "09/18/2025"
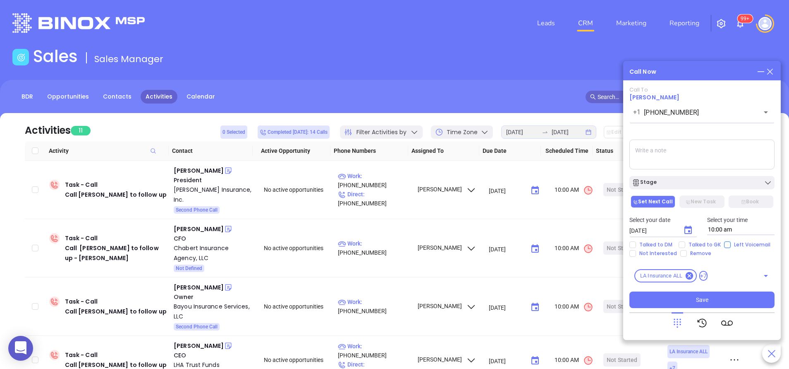
click at [724, 243] on input "Left Voicemail" at bounding box center [727, 244] width 7 height 7
checkbox input "true"
click at [673, 295] on button "Save" at bounding box center [702, 299] width 145 height 17
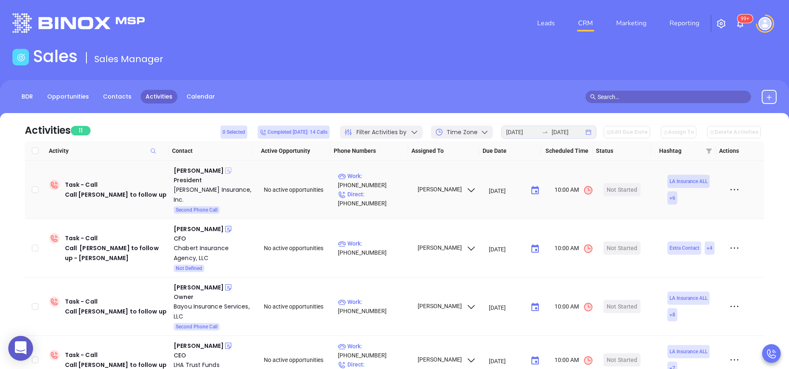
click at [228, 171] on icon at bounding box center [228, 171] width 6 height 6
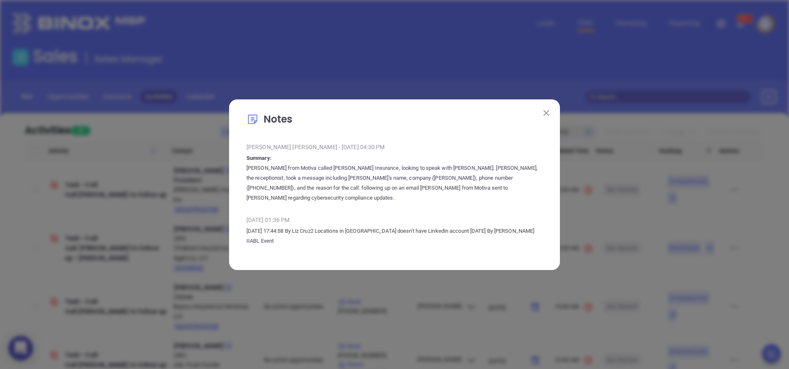
click at [545, 115] on button at bounding box center [546, 113] width 11 height 11
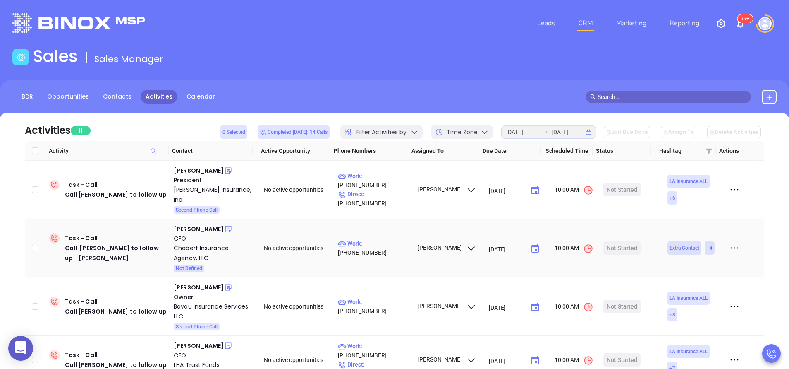
click at [224, 228] on icon at bounding box center [228, 229] width 8 height 8
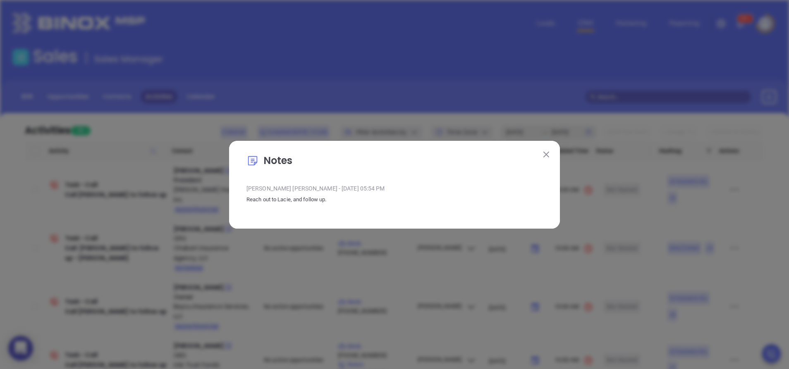
click at [549, 156] on img at bounding box center [547, 154] width 6 height 6
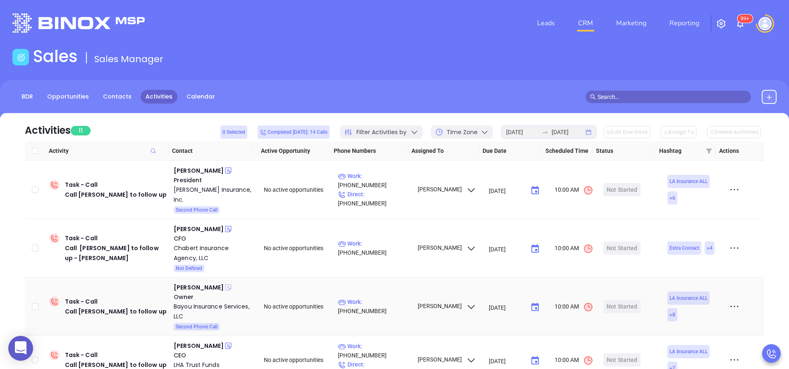
click at [225, 285] on icon at bounding box center [228, 287] width 6 height 6
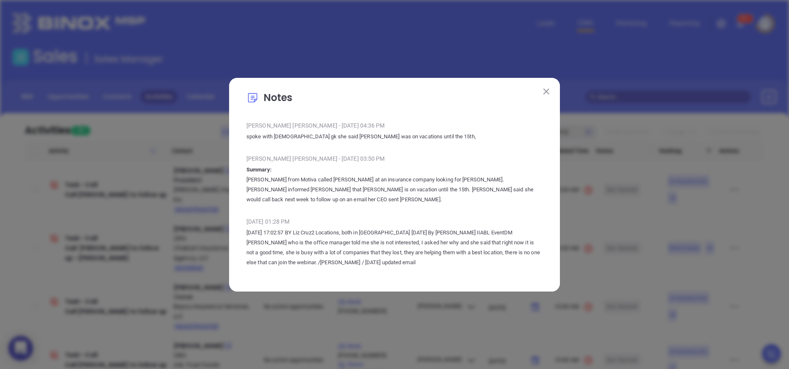
click at [545, 91] on img at bounding box center [547, 92] width 6 height 6
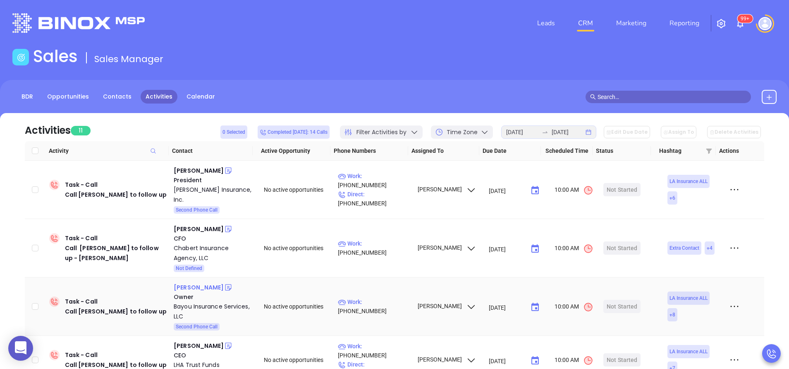
click at [200, 287] on div "Casey Jones" at bounding box center [199, 287] width 50 height 10
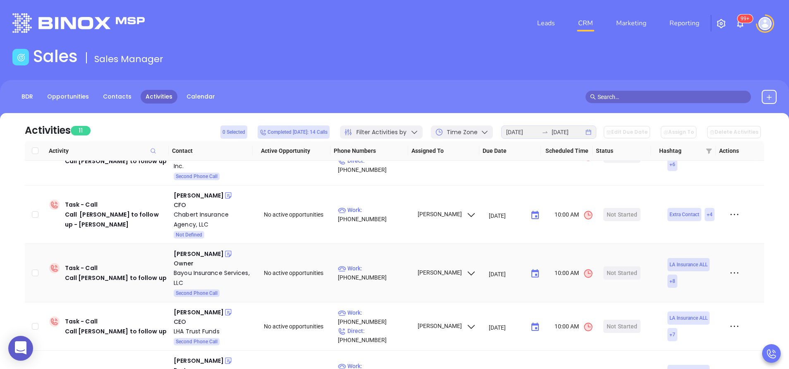
scroll to position [50, 0]
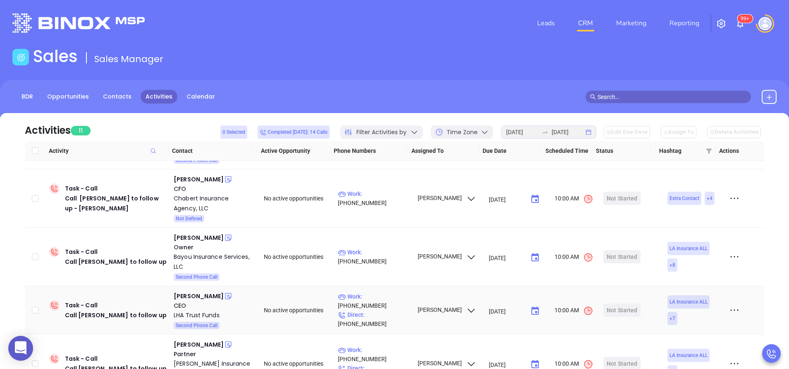
click at [224, 296] on icon at bounding box center [228, 296] width 8 height 8
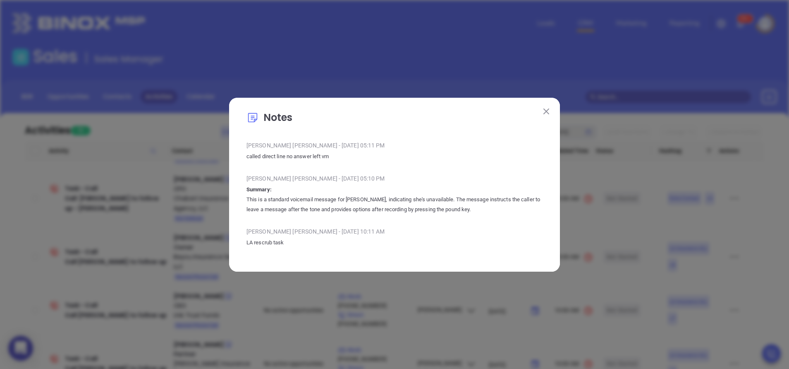
click at [547, 108] on button at bounding box center [546, 111] width 11 height 11
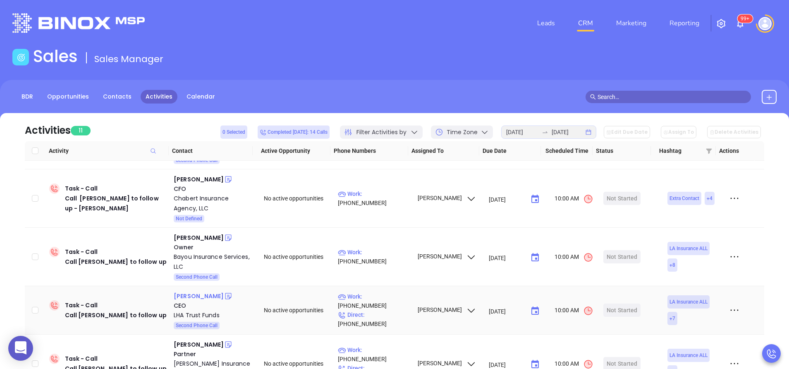
click at [193, 294] on div "Cindy Dolan" at bounding box center [199, 296] width 50 height 10
click at [199, 314] on div "LHA Trust Funds" at bounding box center [213, 315] width 79 height 10
click at [374, 312] on p "Direct : (225) 368-3804" at bounding box center [374, 319] width 72 height 18
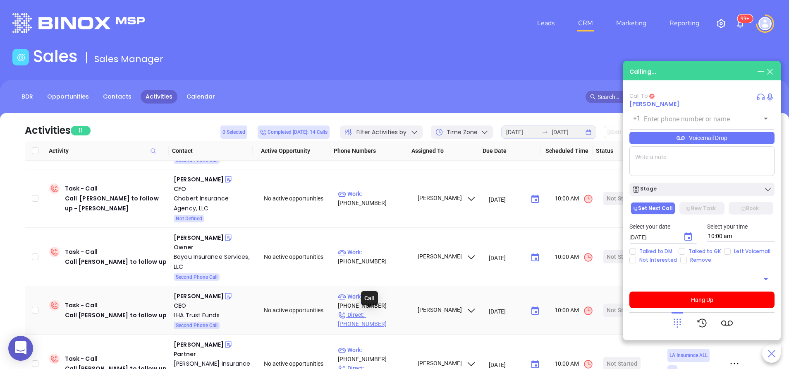
type input "(225) 368-3804"
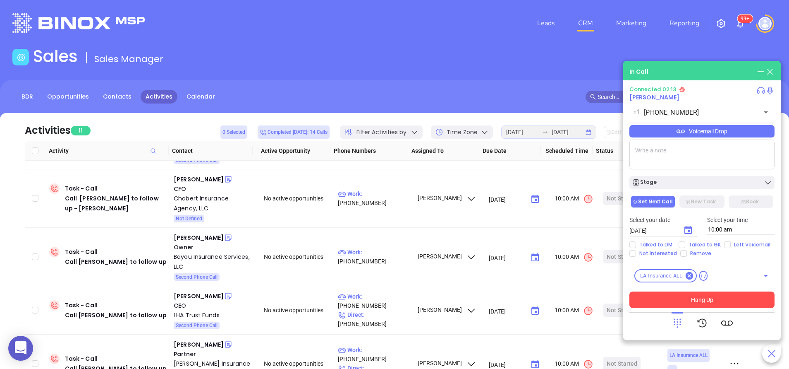
click at [693, 296] on button "Hang Up" at bounding box center [702, 299] width 145 height 17
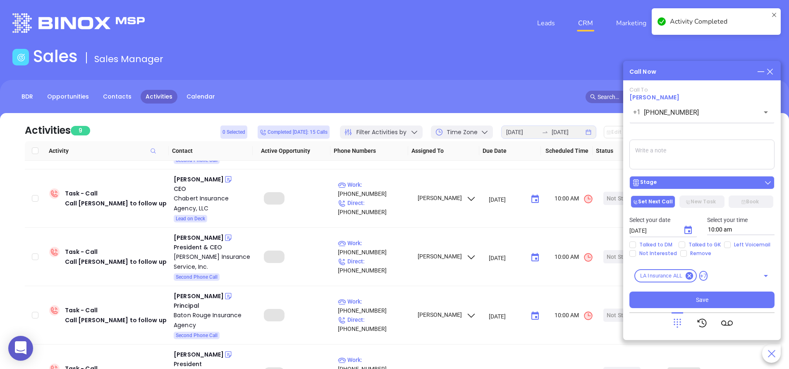
click at [661, 182] on div "Stage" at bounding box center [702, 182] width 140 height 8
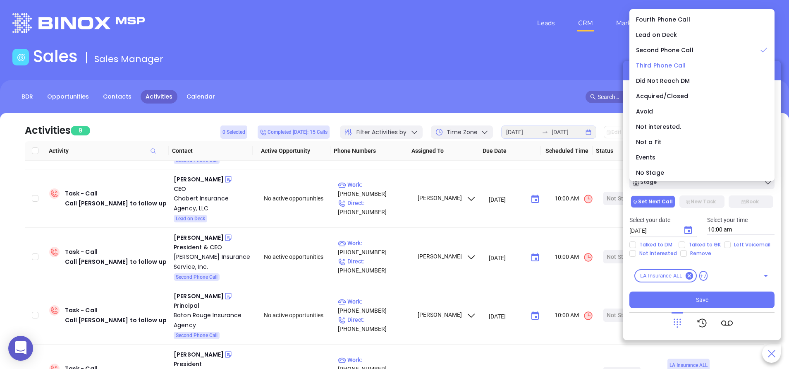
click at [657, 61] on span "Third Phone Call" at bounding box center [661, 65] width 50 height 8
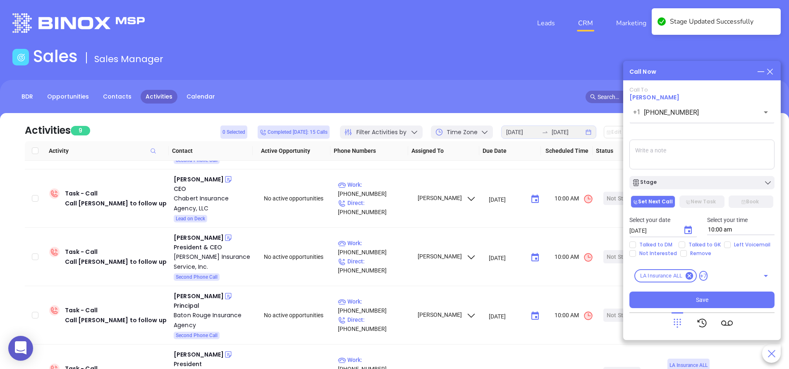
click at [688, 225] on icon "Choose date, selected date is Sep 17, 2025" at bounding box center [688, 230] width 10 height 10
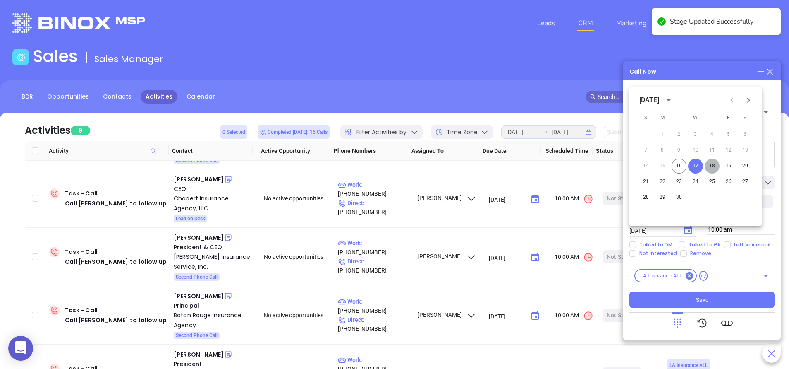
click at [711, 165] on button "18" at bounding box center [712, 165] width 15 height 15
type input "09/18/2025"
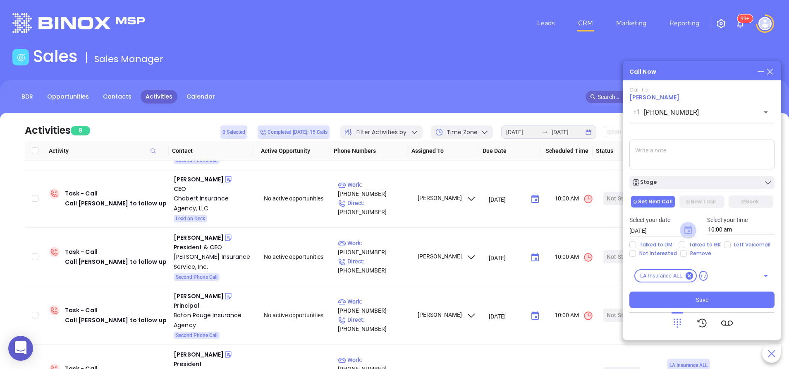
click at [690, 230] on icon "Choose date, selected date is Sep 18, 2025" at bounding box center [688, 229] width 7 height 8
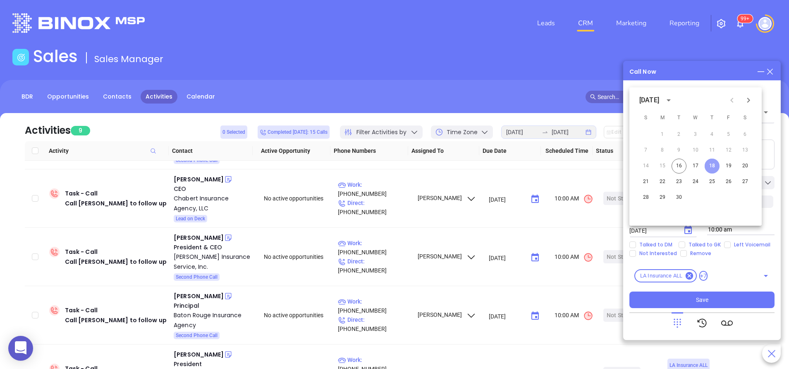
click at [713, 167] on button "18" at bounding box center [712, 165] width 15 height 15
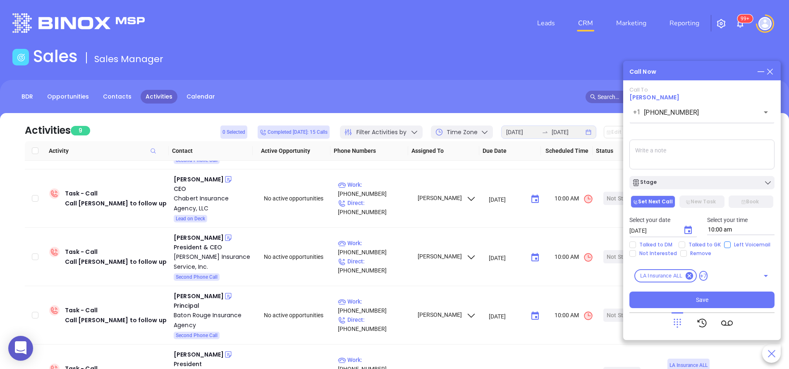
click at [726, 244] on input "Left Voicemail" at bounding box center [727, 244] width 7 height 7
checkbox input "true"
click at [700, 300] on span "Save" at bounding box center [702, 299] width 12 height 9
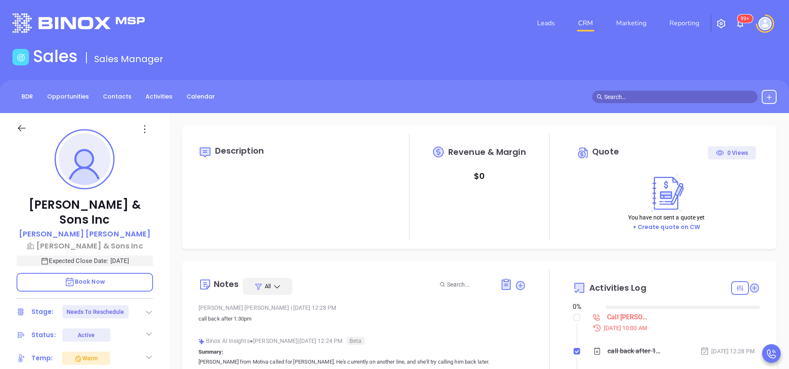
type input "[DATE]"
type input "[PERSON_NAME]"
click at [160, 289] on div "[PERSON_NAME] & Sons Inc [PERSON_NAME] [PERSON_NAME] & Sons Inc Expected Close …" at bounding box center [85, 343] width 170 height 461
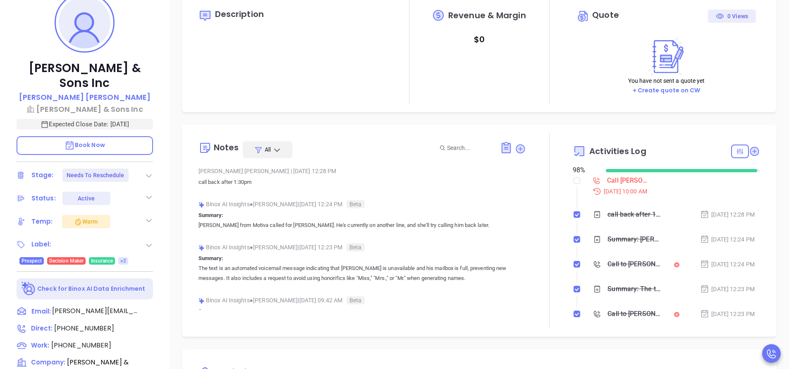
scroll to position [136, 0]
click at [151, 308] on icon at bounding box center [150, 311] width 7 height 7
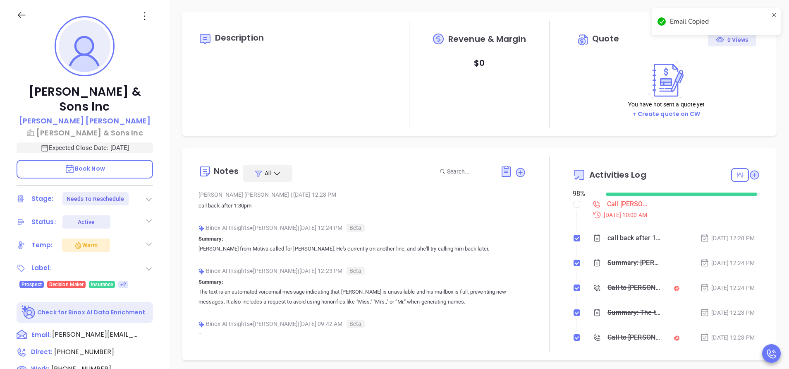
scroll to position [524, 0]
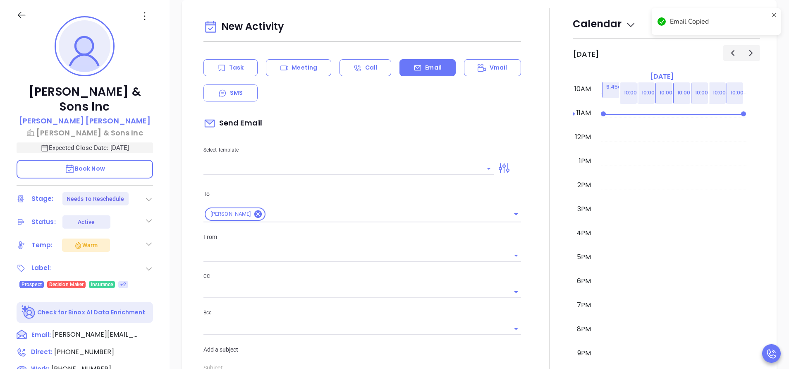
type input "[PERSON_NAME]"
click at [168, 242] on div "Dan L Tillman & Sons Inc Blake Tillman Dan L Tillman & Sons Inc Expected Close …" at bounding box center [85, 230] width 170 height 461
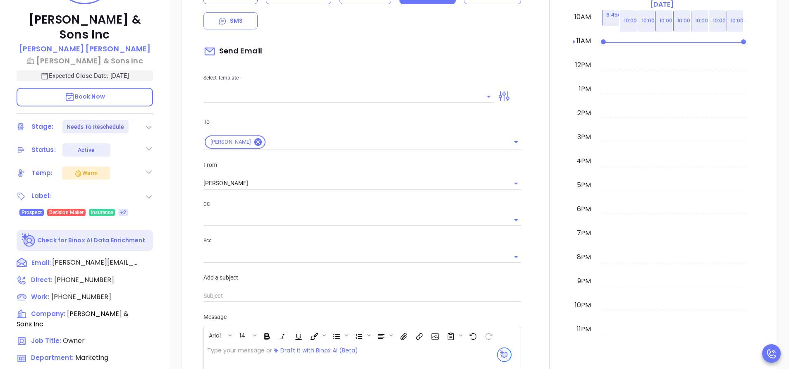
scroll to position [187, 0]
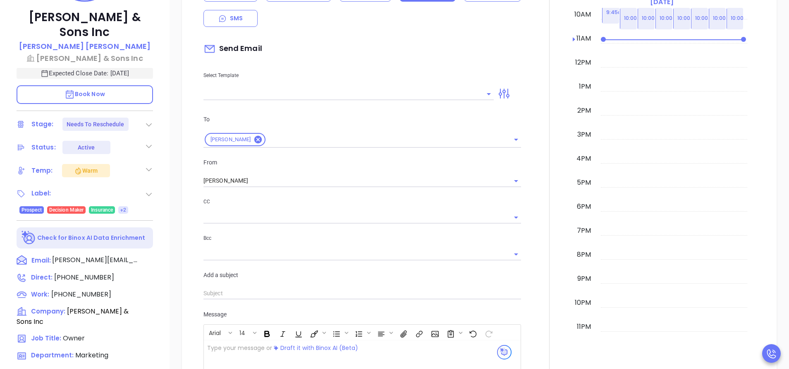
click at [543, 166] on div at bounding box center [549, 209] width 47 height 551
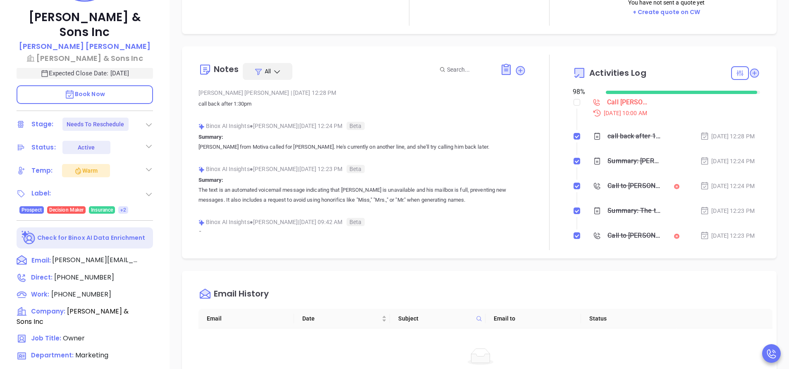
scroll to position [2, 0]
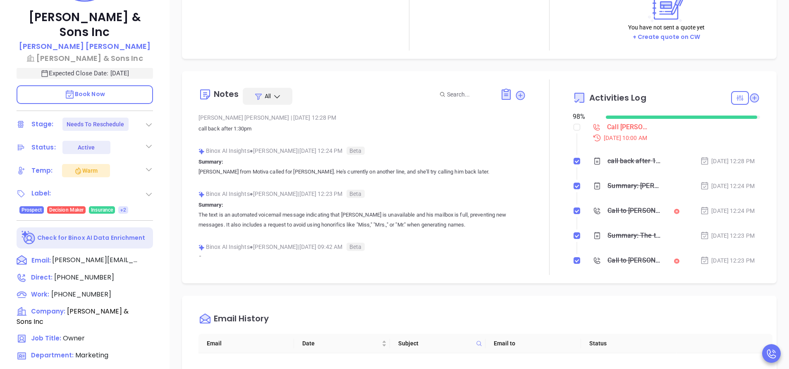
click at [318, 190] on div "Binox AI Insights ● Anabell Dominguez | Sep 9, 2025 12:23 PM Beta" at bounding box center [363, 193] width 328 height 12
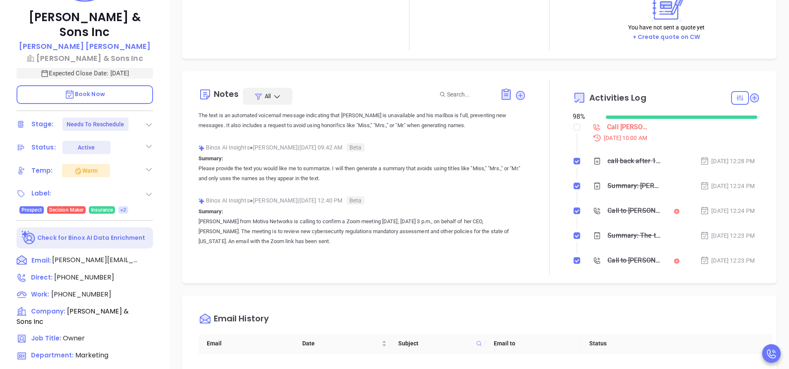
scroll to position [124, 0]
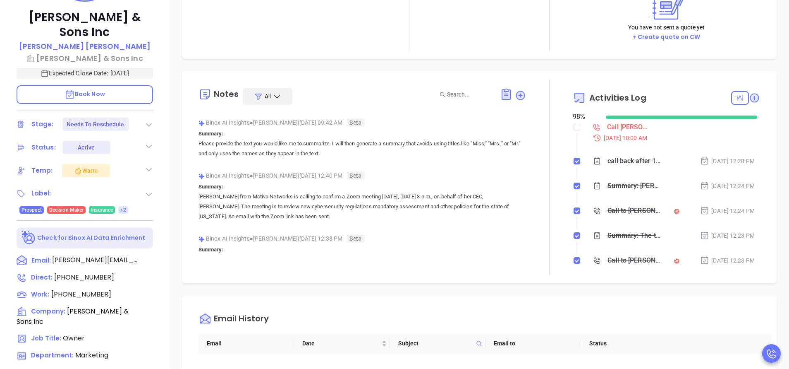
click at [299, 242] on div "Binox AI Insights ● Karina Genovez | Sep 3, 2025 12:38 PM Beta" at bounding box center [363, 238] width 328 height 12
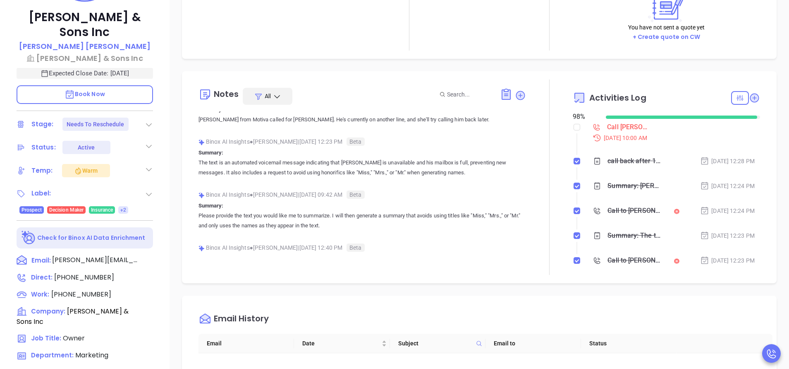
scroll to position [50, 0]
click at [97, 296] on span "(843) 537-7241" at bounding box center [81, 294] width 60 height 10
type input "(843) 537-7241"
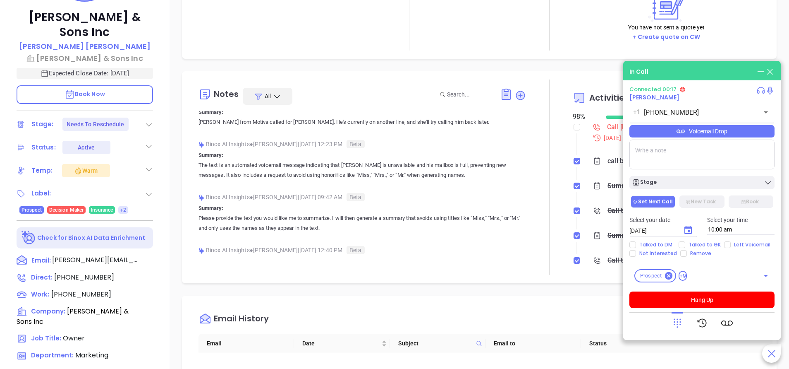
click at [113, 94] on p "Book Now" at bounding box center [85, 94] width 137 height 19
click at [684, 300] on button "Hang Up" at bounding box center [702, 299] width 145 height 17
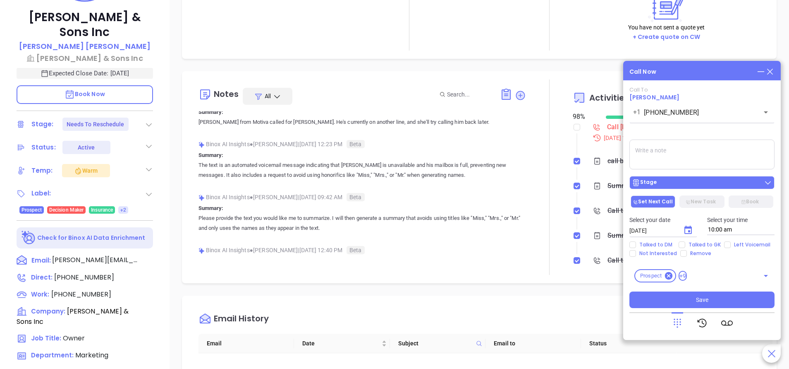
click at [700, 183] on div "Stage" at bounding box center [702, 182] width 140 height 8
click at [725, 147] on textarea at bounding box center [702, 154] width 145 height 30
click at [685, 158] on textarea at bounding box center [702, 154] width 145 height 30
click at [692, 73] on div "Call Now" at bounding box center [702, 71] width 145 height 9
click at [693, 230] on button "Choose date, selected date is Sep 17, 2025" at bounding box center [688, 230] width 17 height 17
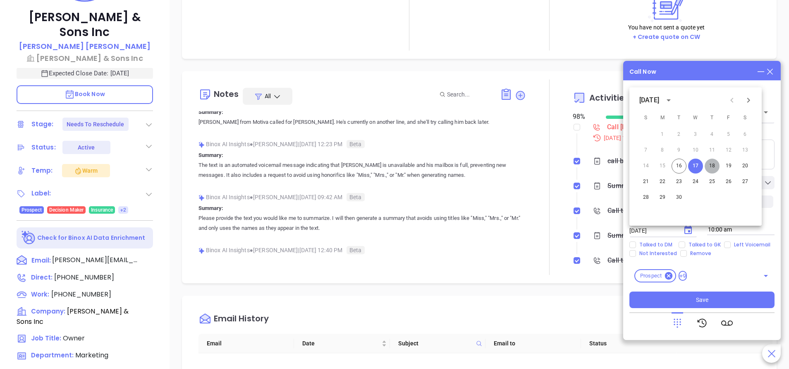
click at [715, 162] on button "18" at bounding box center [712, 165] width 15 height 15
type input "09/18/2025"
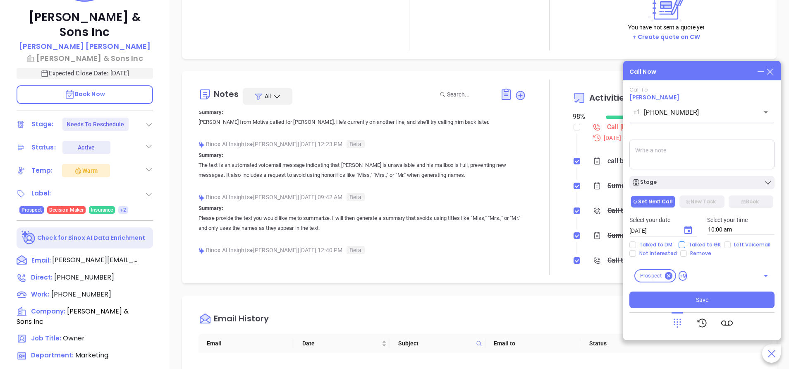
click at [709, 244] on span "Talked to GK" at bounding box center [704, 244] width 39 height 7
click at [685, 244] on input "Talked to GK" at bounding box center [682, 244] width 7 height 7
checkbox input "true"
click at [666, 147] on textarea at bounding box center [702, 154] width 145 height 30
type textarea "blake was not available. left mesg with gk"
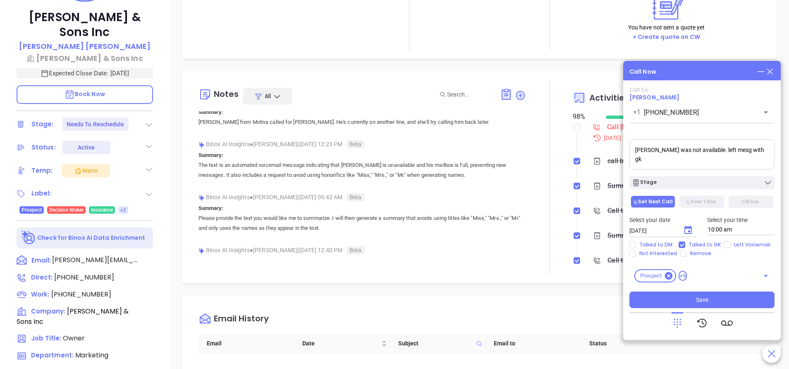
click at [689, 65] on div "Call Now Call To Blake Tillman +1 (843) 537-7241 ​ Voicemail Drop blake was not…" at bounding box center [702, 200] width 158 height 279
click at [729, 303] on button "Save" at bounding box center [702, 299] width 145 height 17
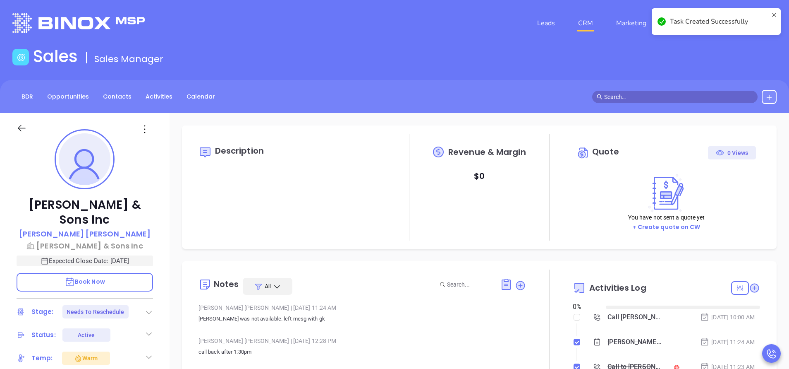
scroll to position [240, 0]
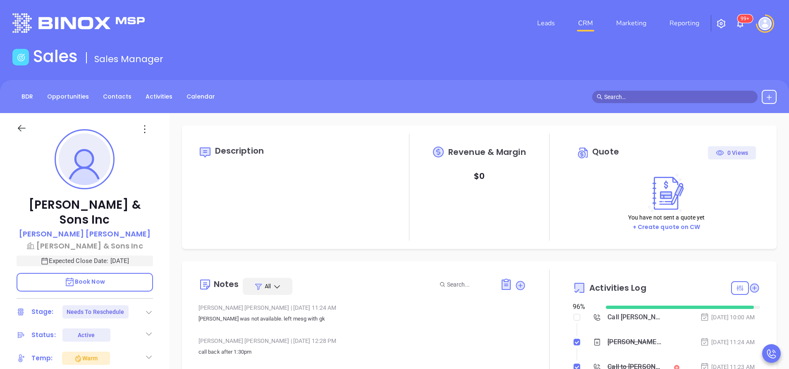
type input "[PERSON_NAME]"
click at [736, 289] on icon at bounding box center [740, 288] width 8 height 8
click at [765, 264] on div "Notes All Anabell Dominguez | Sep 16, 2025 11:24 AM blake was not available. le…" at bounding box center [479, 367] width 595 height 212
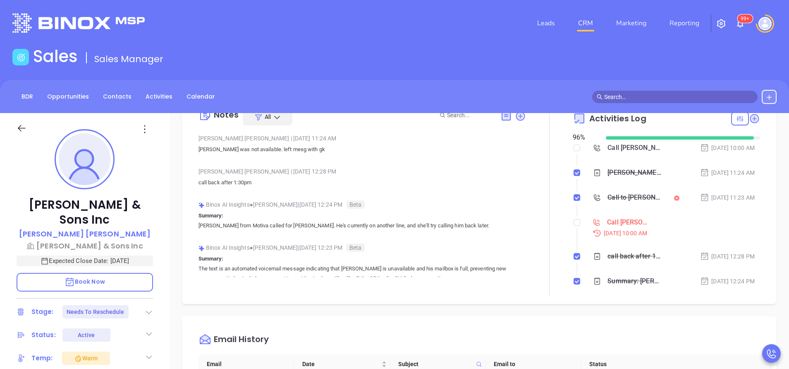
scroll to position [192, 0]
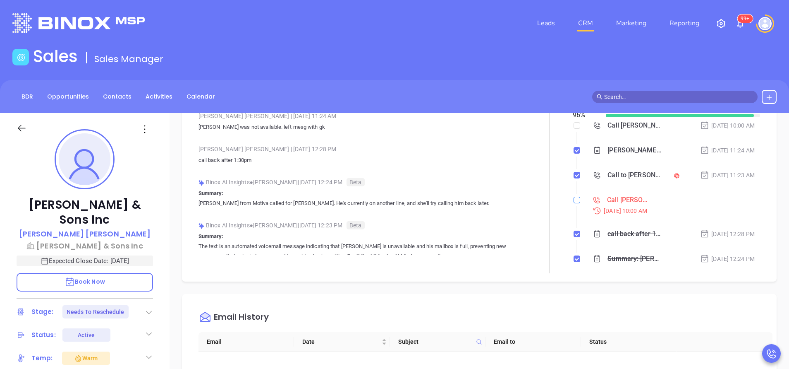
click at [574, 201] on input "checkbox" at bounding box center [577, 200] width 7 height 7
checkbox input "true"
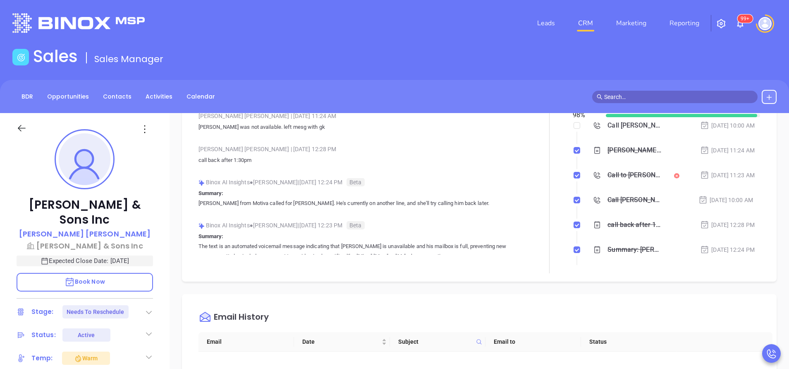
click at [597, 207] on li "Call Blake Tillman to follow up Sep 16, 2025 | 10:00 AM" at bounding box center [667, 208] width 185 height 23
click at [536, 208] on div at bounding box center [549, 175] width 47 height 195
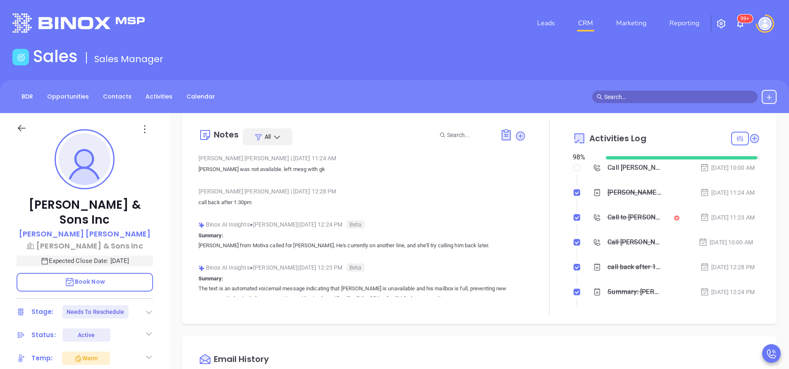
scroll to position [142, 0]
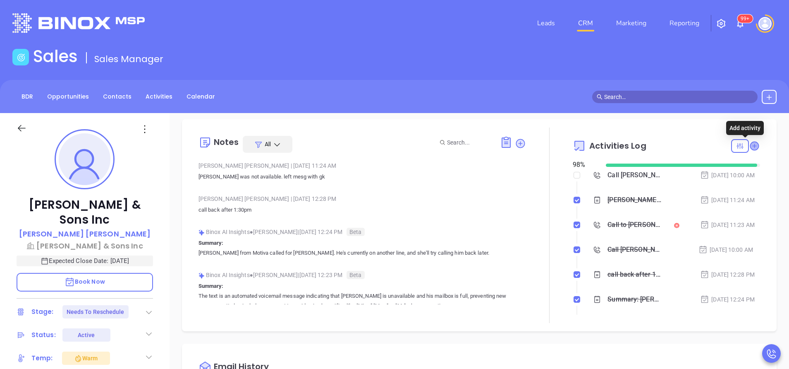
click at [750, 145] on icon at bounding box center [754, 145] width 8 height 8
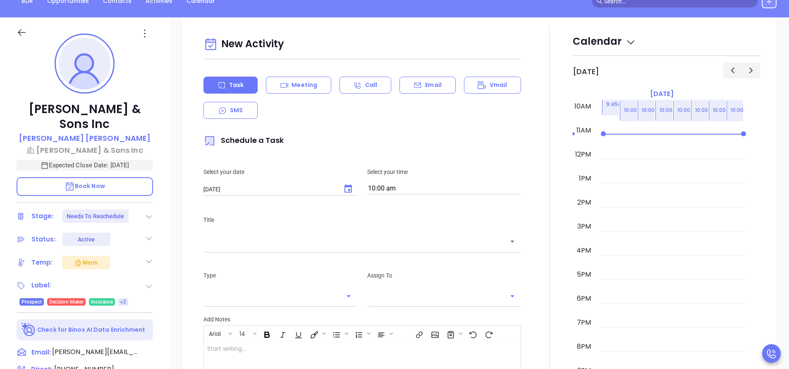
scroll to position [113, 0]
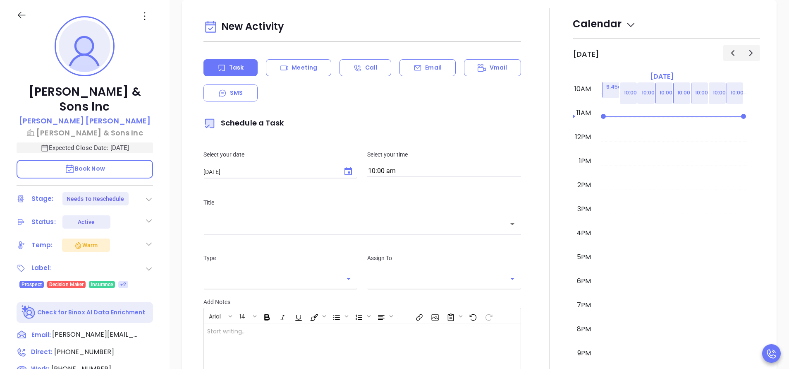
type input "[PERSON_NAME]"
click at [428, 62] on div "Email" at bounding box center [428, 67] width 56 height 17
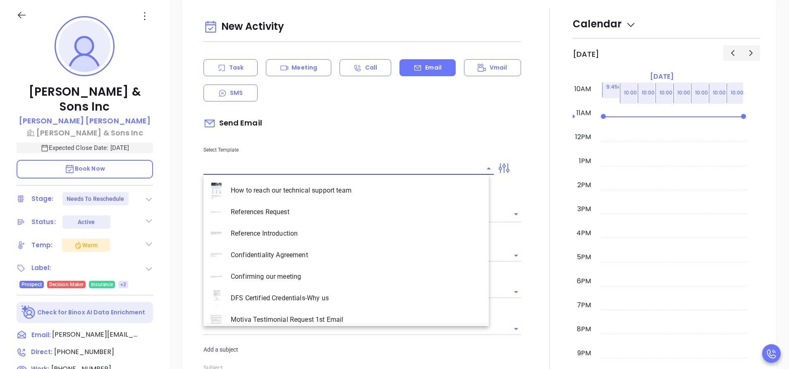
click at [342, 168] on input "text" at bounding box center [343, 168] width 278 height 12
type input "[PERSON_NAME]"
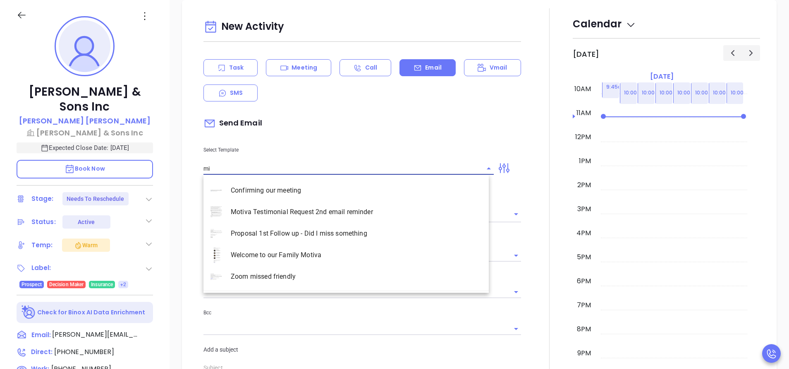
type input "m"
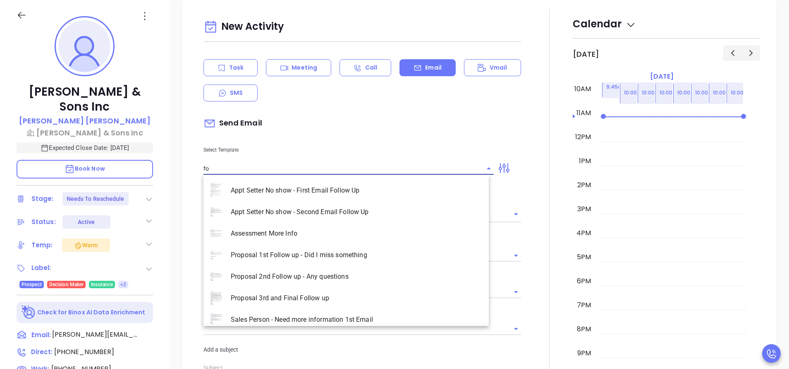
click at [362, 216] on li "Appt Setter No show - Second Email Follow Up" at bounding box center [346, 212] width 285 height 22
type input "Appt Setter No show - Second Email Follow Up"
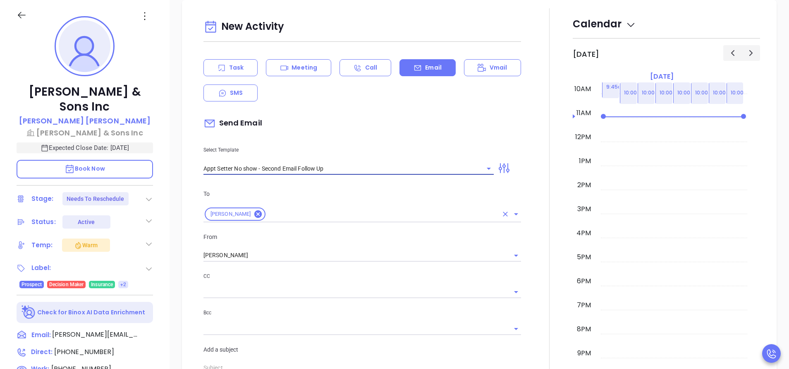
type input "Have you decided this isn’t a priority?"
type input "Appt Setter No show - Second Email Follow Up"
click at [526, 264] on div at bounding box center [549, 337] width 47 height 659
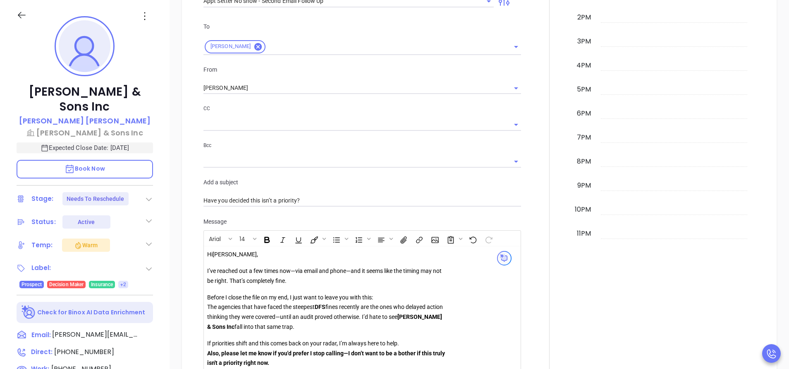
scroll to position [772, 0]
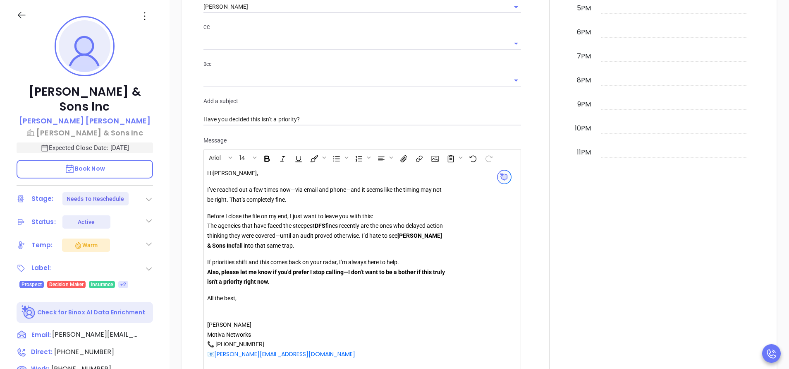
click at [167, 271] on div "Dan L Tillman & Sons Inc Blake Tillman Dan L Tillman & Sons Inc Expected Close …" at bounding box center [85, 230] width 170 height 461
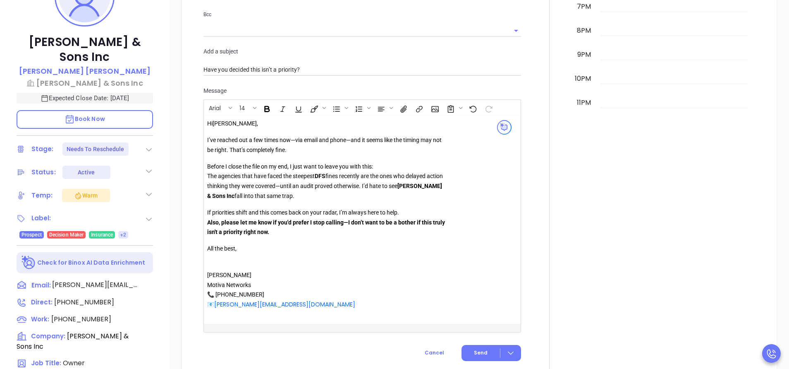
scroll to position [187, 0]
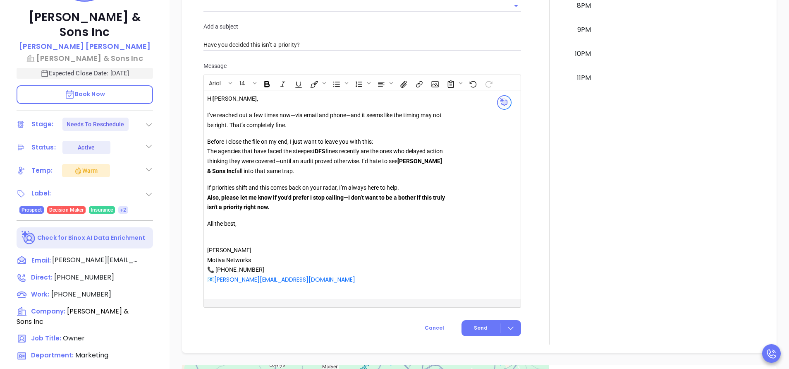
click at [329, 152] on p "Before I close the file on my end, I just want to leave you with this: The agen…" at bounding box center [326, 156] width 238 height 39
click at [375, 152] on p "Before I close the file on my end, I just want to leave you with this: The agen…" at bounding box center [326, 156] width 238 height 39
click at [268, 84] on icon "Bold" at bounding box center [267, 83] width 5 height 5
click at [467, 187] on div "Hi Blake , I’ve reached out a few times now—via email and phone—and it seems li…" at bounding box center [351, 194] width 288 height 201
click at [532, 159] on div at bounding box center [549, 15] width 47 height 659
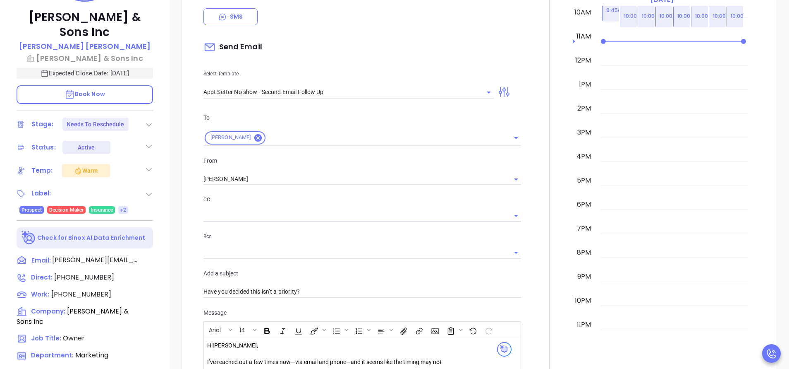
scroll to position [524, 0]
click at [501, 182] on icon "Clear" at bounding box center [505, 181] width 8 height 8
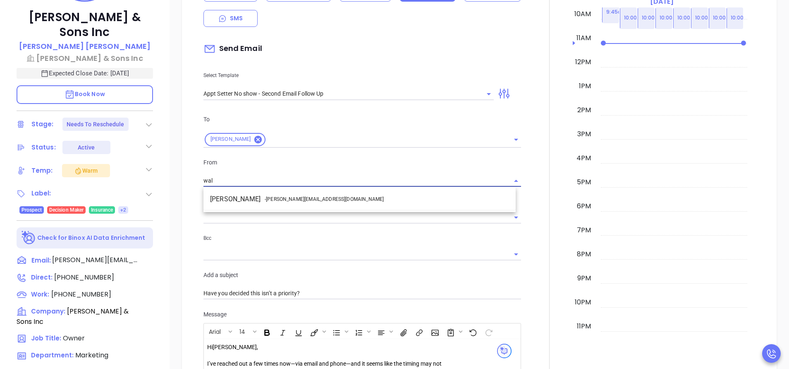
click at [470, 200] on li "Walter Contreras - walter@motiva.net" at bounding box center [360, 199] width 312 height 15
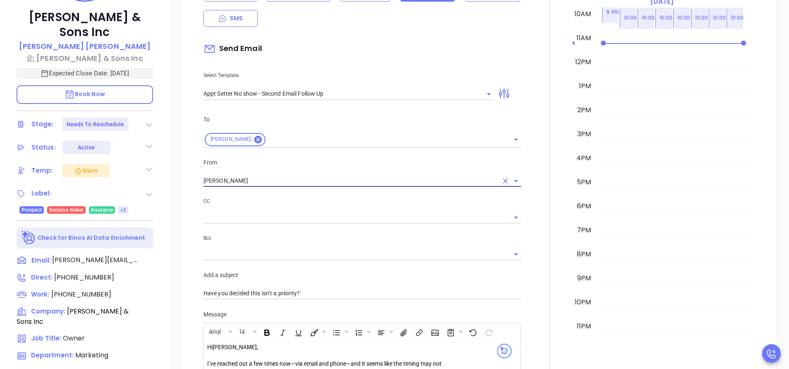
type input "[PERSON_NAME]"
click at [536, 237] on div at bounding box center [549, 263] width 47 height 659
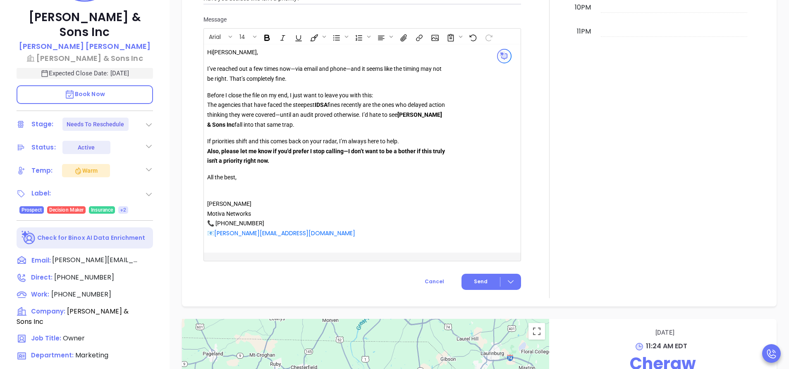
scroll to position [822, 0]
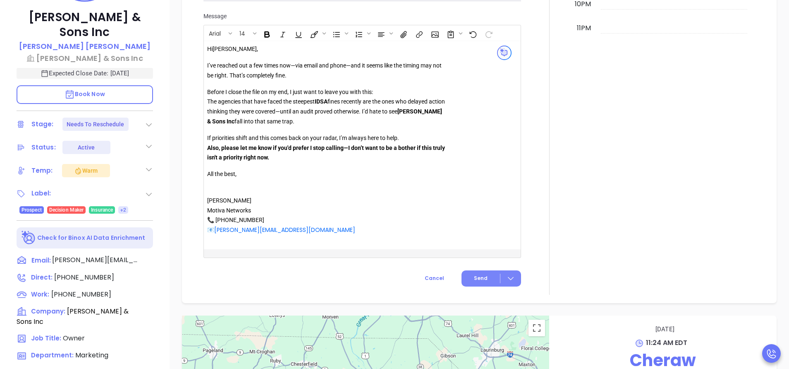
click at [480, 276] on span "Send" at bounding box center [481, 277] width 14 height 7
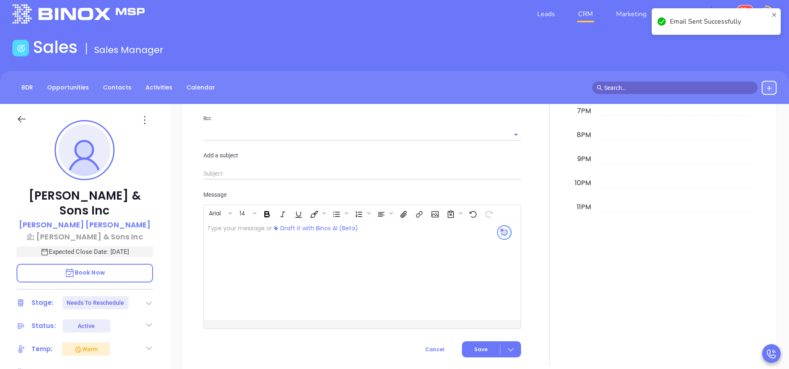
scroll to position [0, 0]
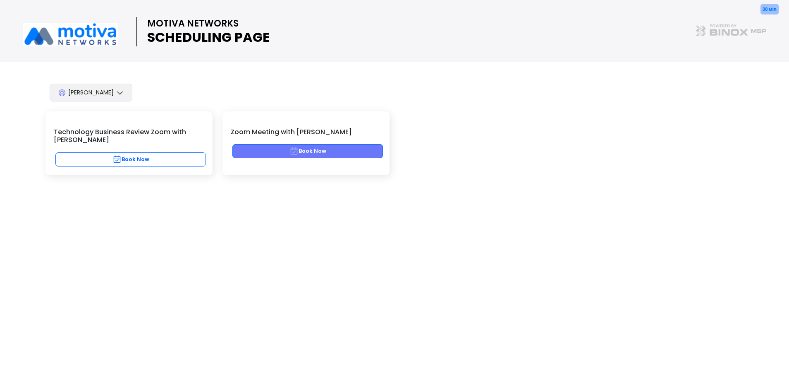
click at [291, 153] on icon "button" at bounding box center [293, 150] width 7 height 7
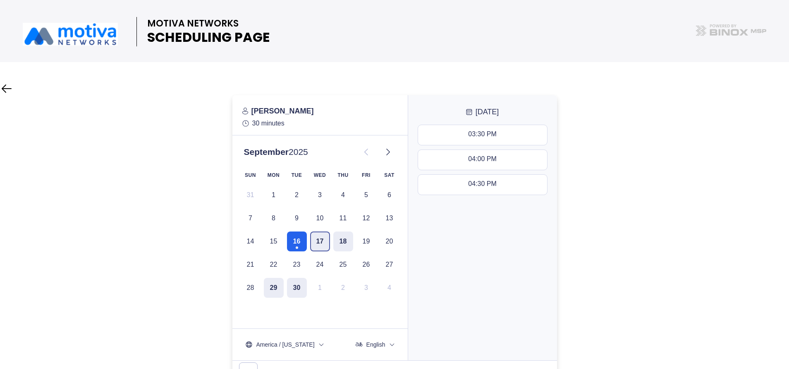
click at [322, 236] on button "17" at bounding box center [320, 241] width 20 height 20
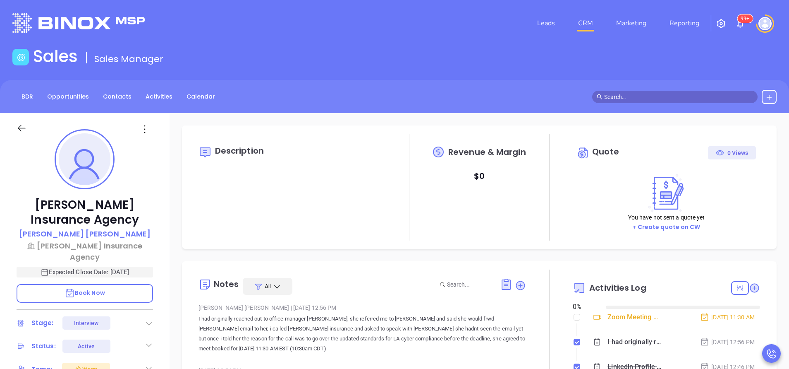
type input "[DATE]"
type input "[PERSON_NAME]"
click at [338, 318] on p "I had originally reached out to office manager [PERSON_NAME], she referred me t…" at bounding box center [363, 334] width 328 height 40
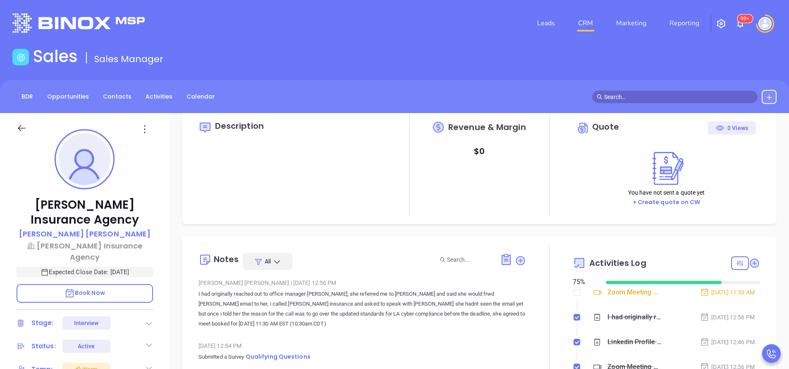
scroll to position [50, 0]
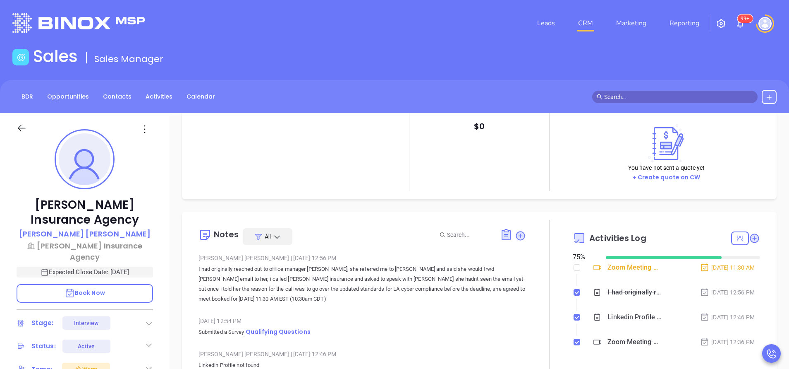
click at [162, 256] on div "[PERSON_NAME] Insurance Agency [PERSON_NAME] Insurance Agency Expected Close Da…" at bounding box center [85, 343] width 170 height 461
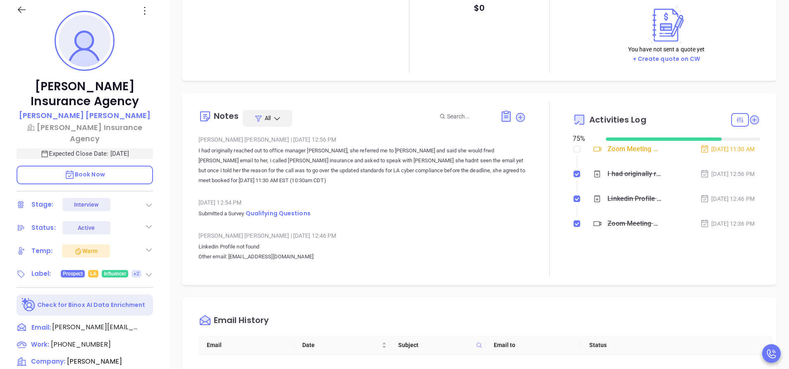
scroll to position [124, 0]
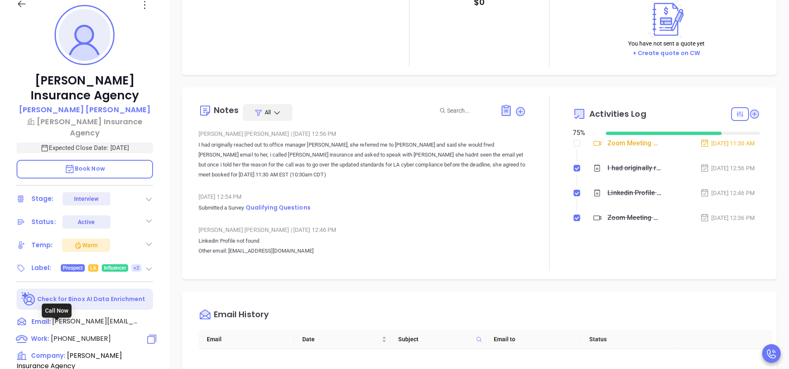
click at [70, 333] on span "[PHONE_NUMBER]" at bounding box center [81, 338] width 60 height 10
type input "[PHONE_NUMBER]"
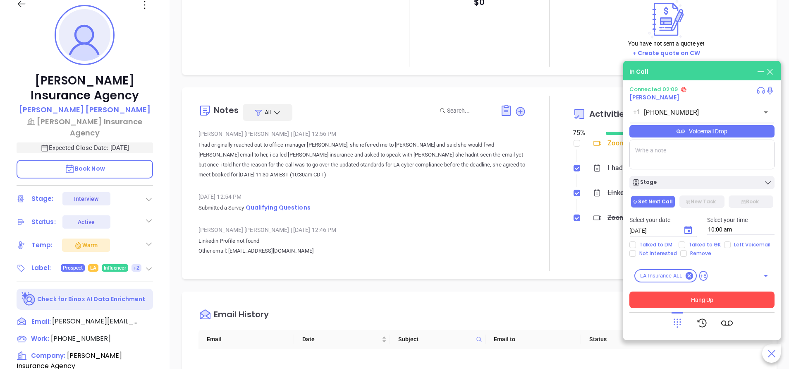
click at [688, 302] on button "Hang Up" at bounding box center [702, 299] width 145 height 17
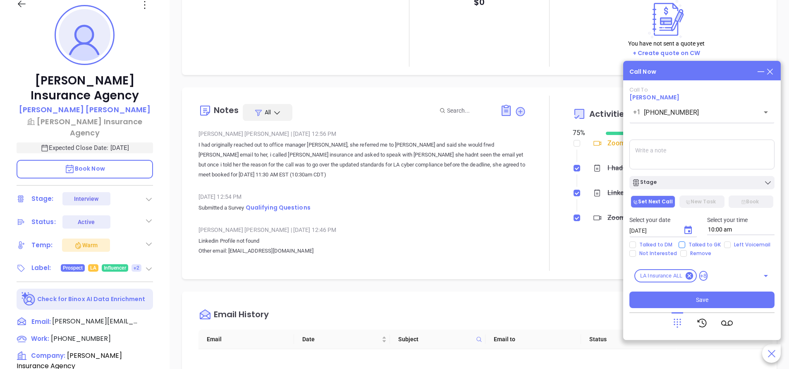
click at [684, 245] on input "Talked to GK" at bounding box center [682, 244] width 7 height 7
checkbox input "true"
click at [733, 181] on div "Stage" at bounding box center [702, 182] width 140 height 8
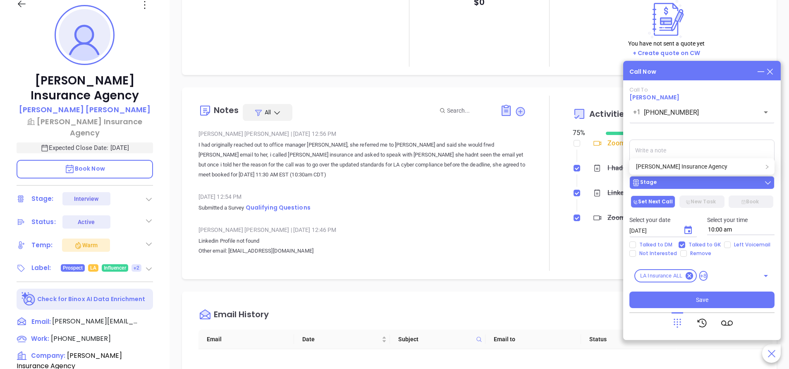
click at [733, 181] on div "Stage" at bounding box center [702, 182] width 140 height 8
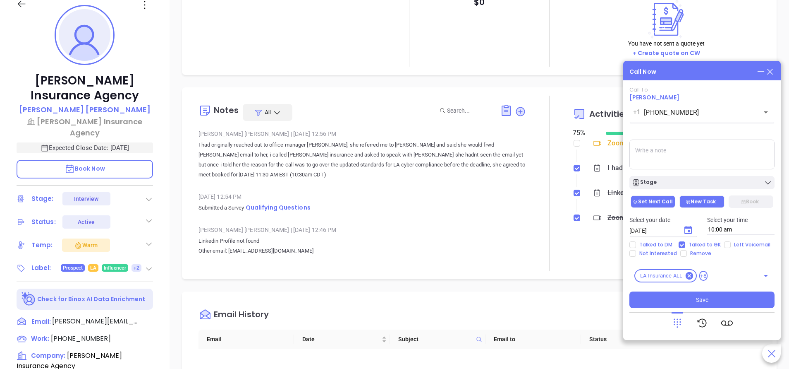
click at [704, 199] on button "New Task" at bounding box center [702, 201] width 45 height 12
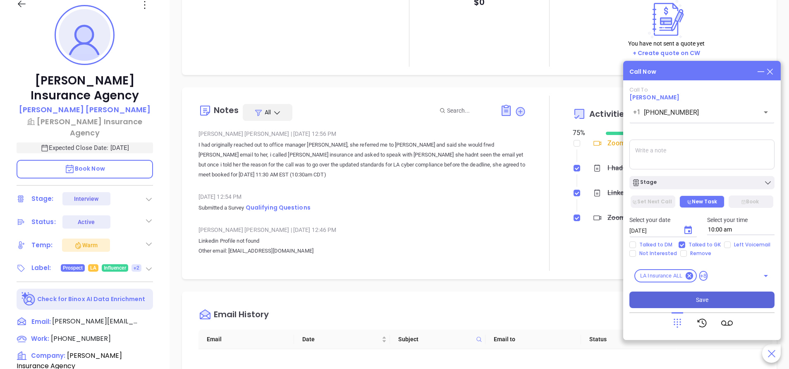
click at [708, 298] on button "Save" at bounding box center [702, 299] width 145 height 17
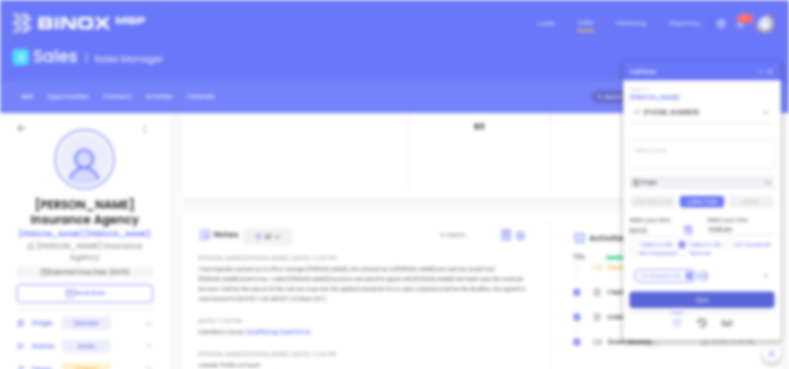
type input "[DATE]"
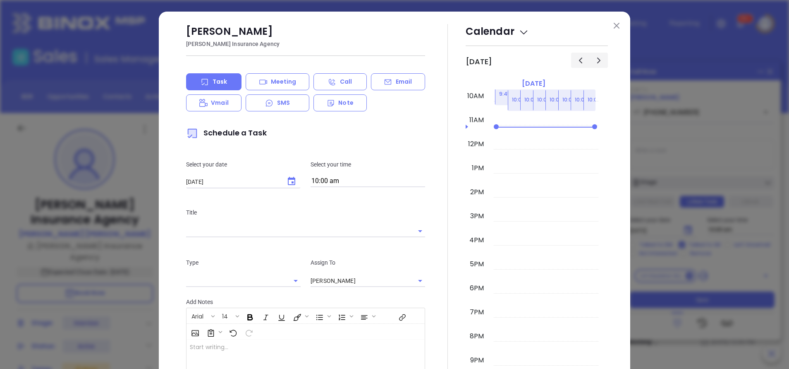
type input "[PERSON_NAME]"
click at [616, 27] on button at bounding box center [616, 25] width 11 height 11
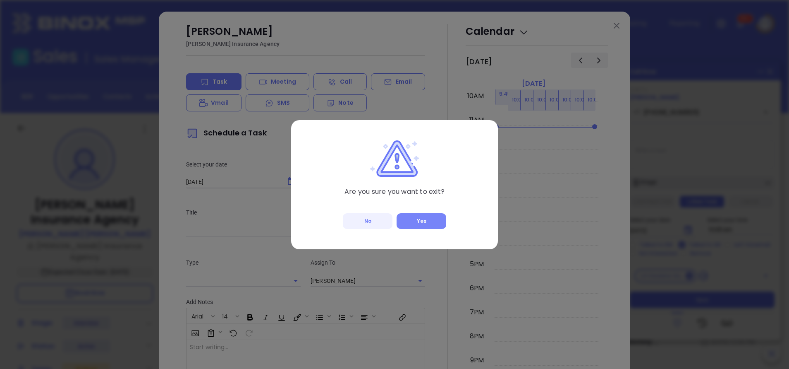
click at [419, 220] on button "Yes" at bounding box center [422, 221] width 50 height 16
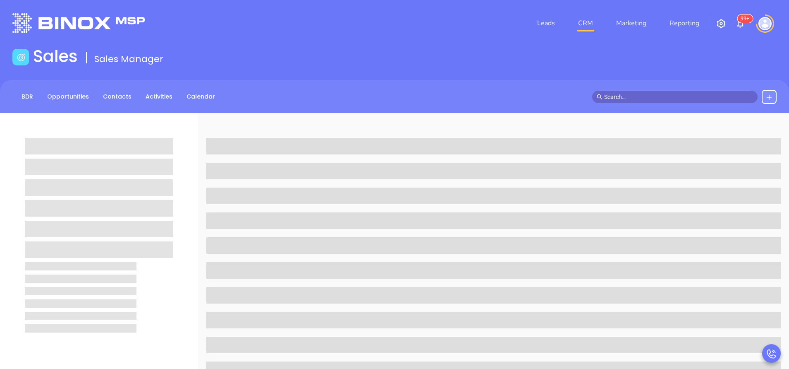
scroll to position [0, 0]
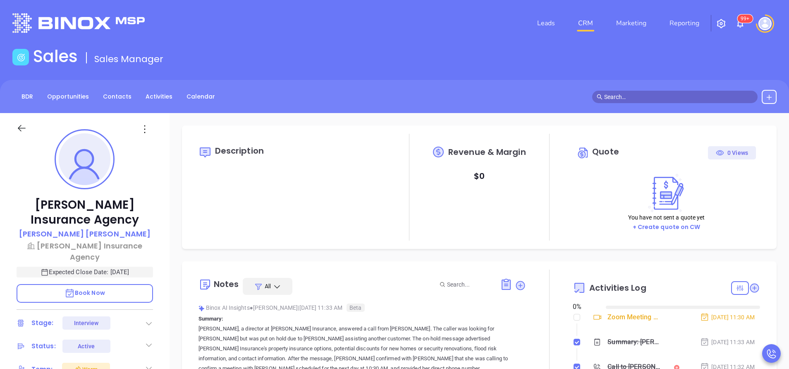
type input "[DATE]"
click at [547, 315] on div at bounding box center [549, 366] width 47 height 195
type input "[PERSON_NAME]"
click at [749, 290] on icon at bounding box center [754, 287] width 11 height 11
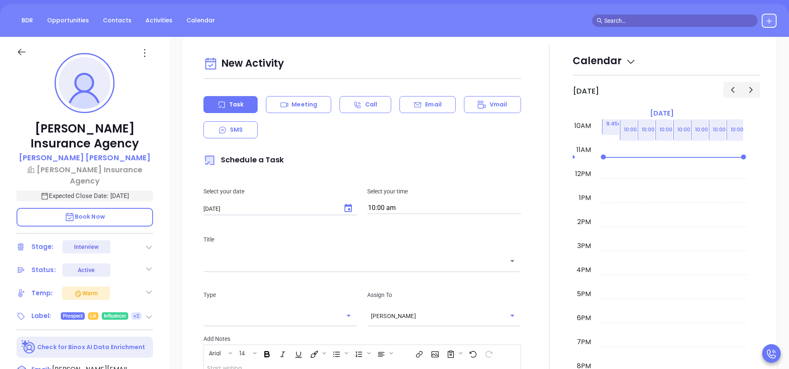
scroll to position [113, 0]
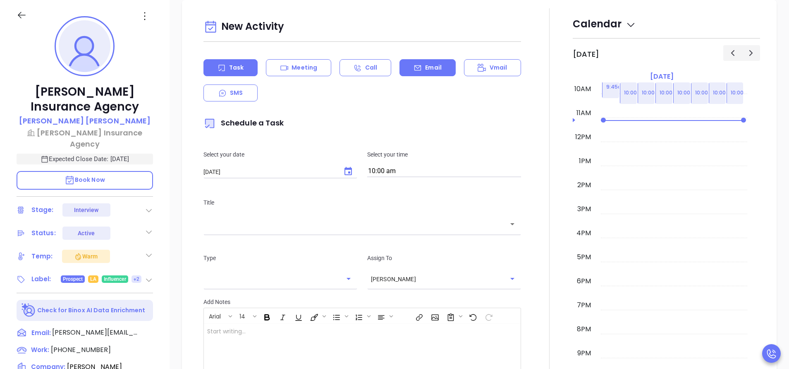
click at [410, 62] on div "Email" at bounding box center [428, 67] width 56 height 17
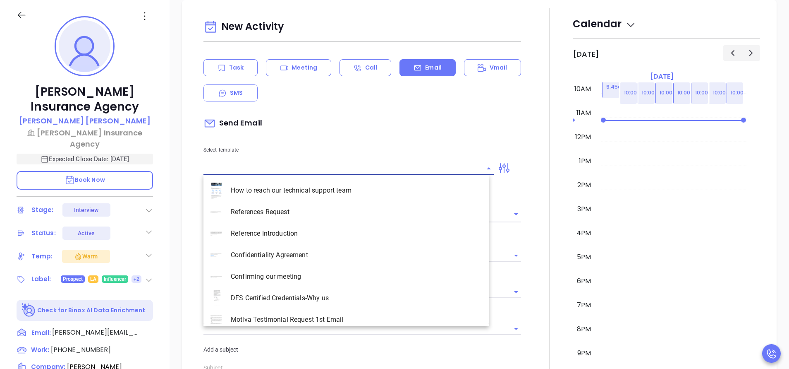
click at [334, 173] on input "text" at bounding box center [343, 168] width 278 height 12
type input "[PERSON_NAME]"
click at [299, 206] on li "Confirming our meeting" at bounding box center [346, 212] width 285 height 22
type input "Confirming our meeting"
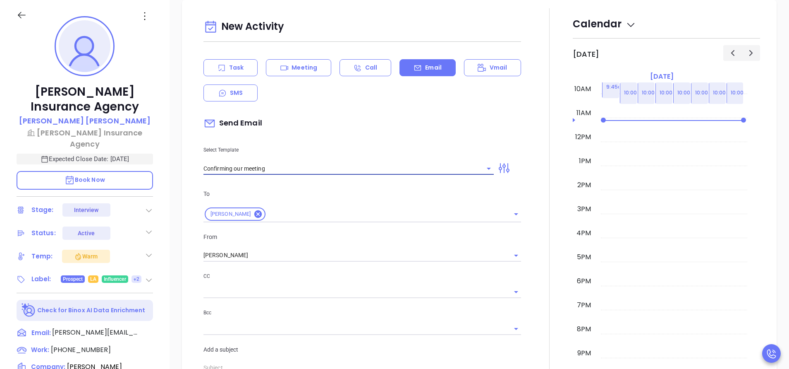
type input "[PERSON_NAME]"
type input "Confirming our meeting"
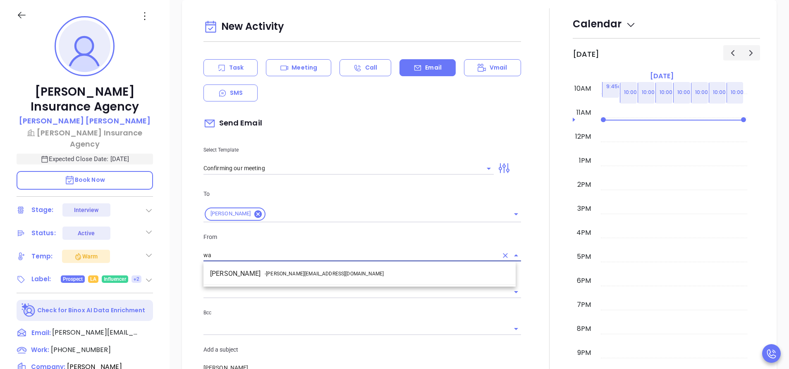
click at [275, 266] on li "Walter Contreras - [EMAIL_ADDRESS][DOMAIN_NAME]" at bounding box center [360, 273] width 312 height 15
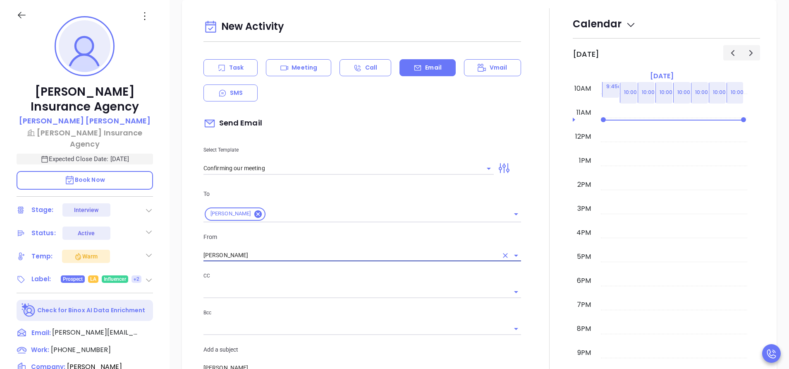
type input "[PERSON_NAME]"
click at [526, 289] on div at bounding box center [549, 283] width 47 height 550
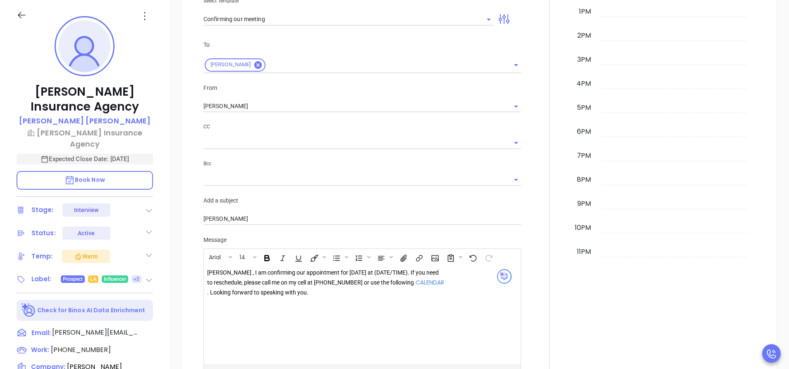
scroll to position [698, 0]
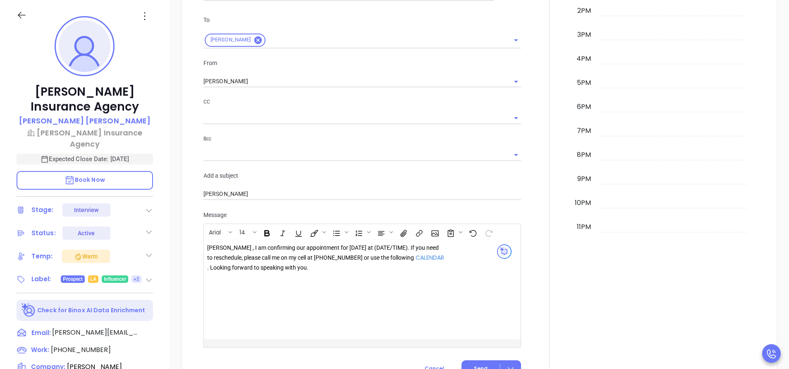
click at [401, 249] on div "[PERSON_NAME] , I am confirming our appointment for [DATE] at (DATE/TIME). If y…" at bounding box center [326, 257] width 238 height 29
click at [549, 265] on div at bounding box center [549, 110] width 0 height 550
click at [530, 262] on div at bounding box center [549, 110] width 47 height 550
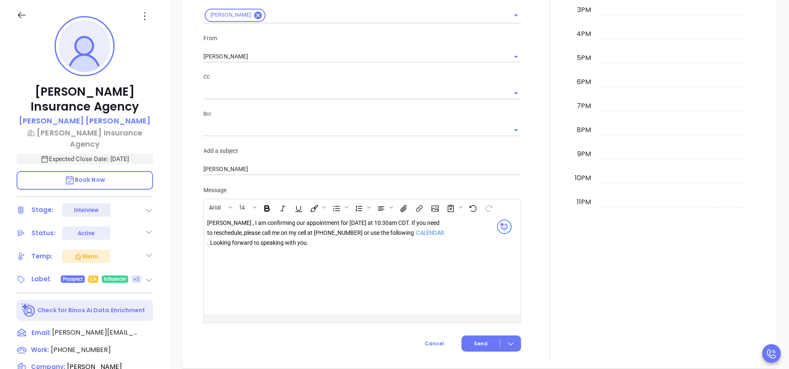
scroll to position [797, 0]
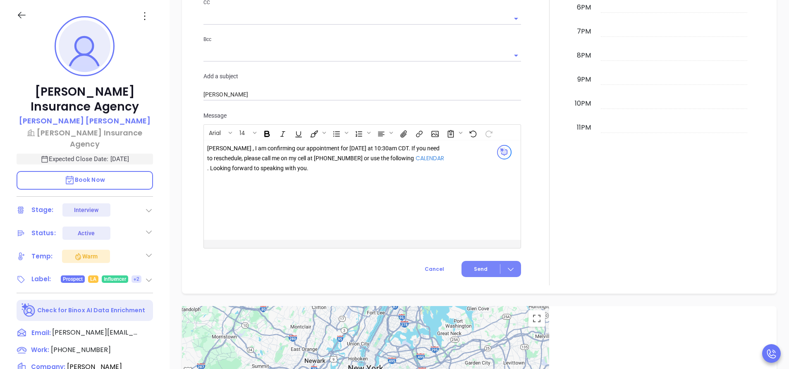
click at [474, 271] on span "Send" at bounding box center [481, 268] width 14 height 7
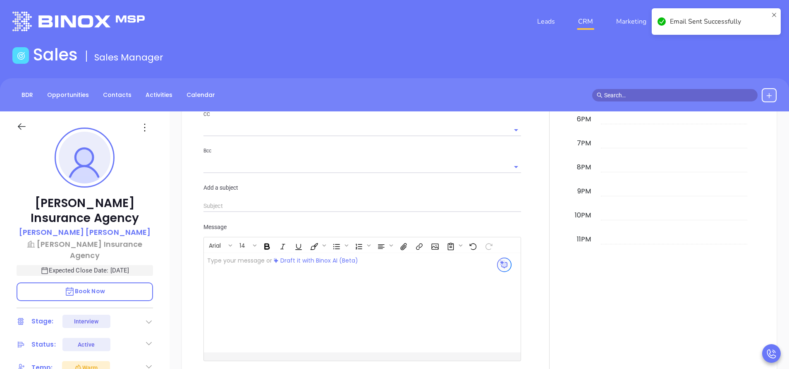
scroll to position [0, 0]
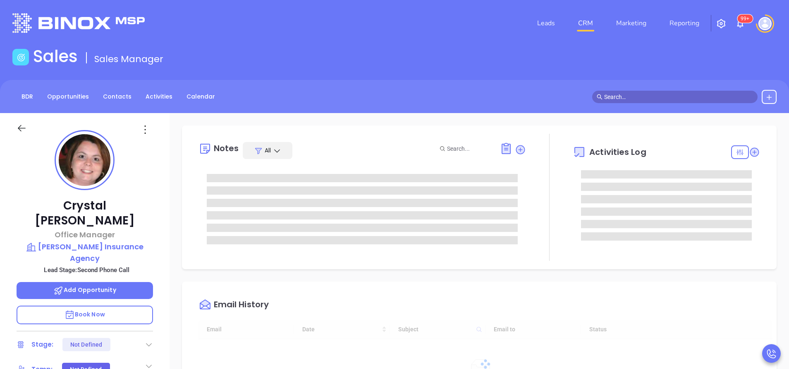
type input "[DATE]"
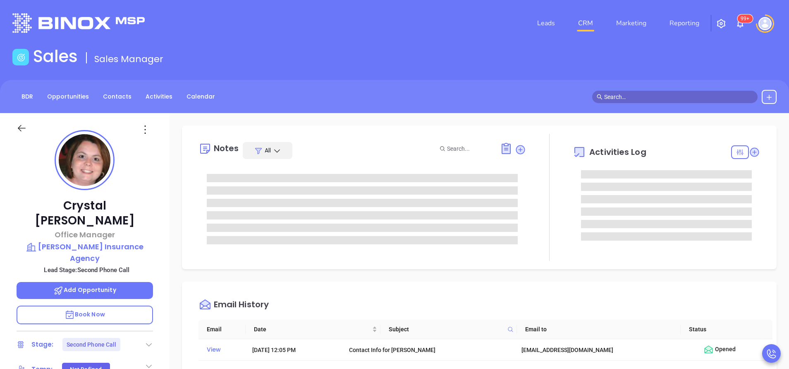
type input "[PERSON_NAME]"
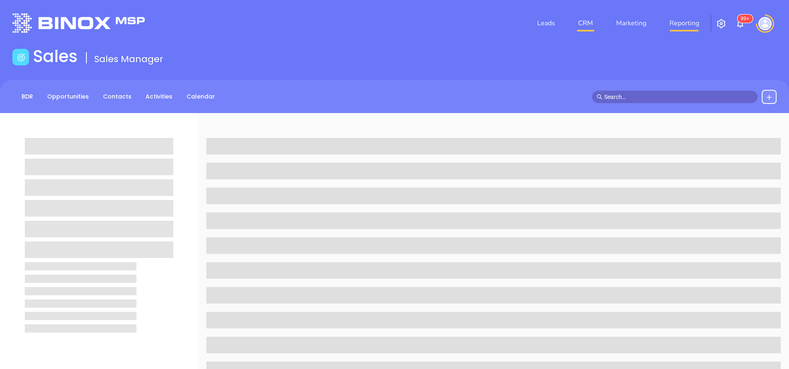
click at [694, 21] on link "Reporting" at bounding box center [684, 23] width 36 height 17
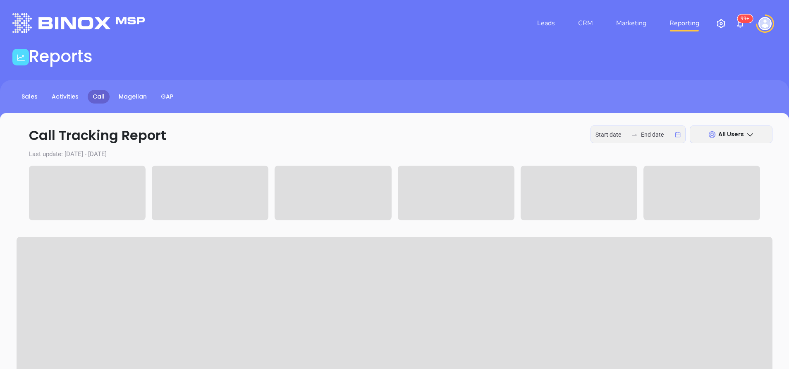
type input "[DATE]"
click at [611, 135] on input "[DATE]" at bounding box center [612, 134] width 32 height 9
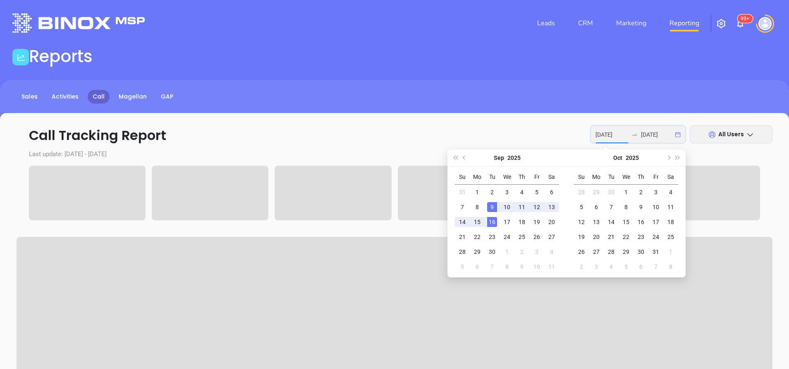
type input "[DATE]"
click at [489, 219] on div "16" at bounding box center [492, 222] width 10 height 10
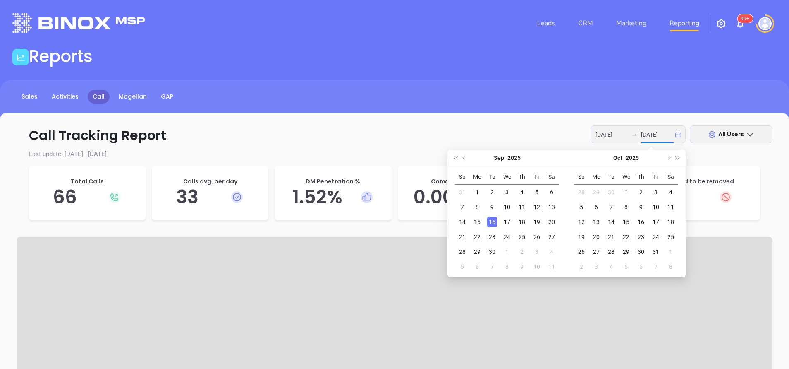
click at [489, 219] on div "16" at bounding box center [492, 222] width 10 height 10
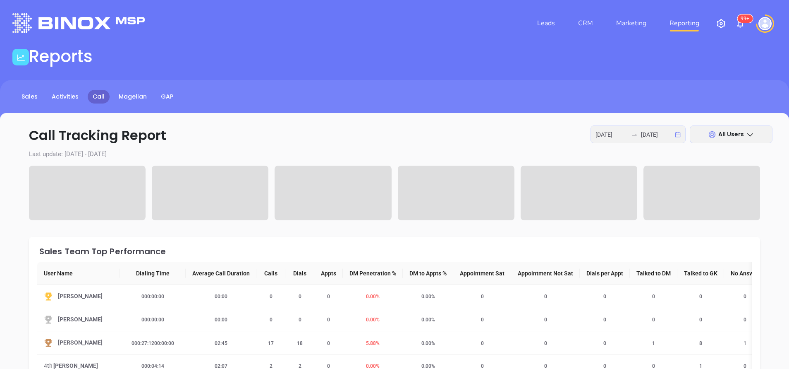
click at [308, 245] on div "Sales Team Top Performance" at bounding box center [394, 250] width 715 height 10
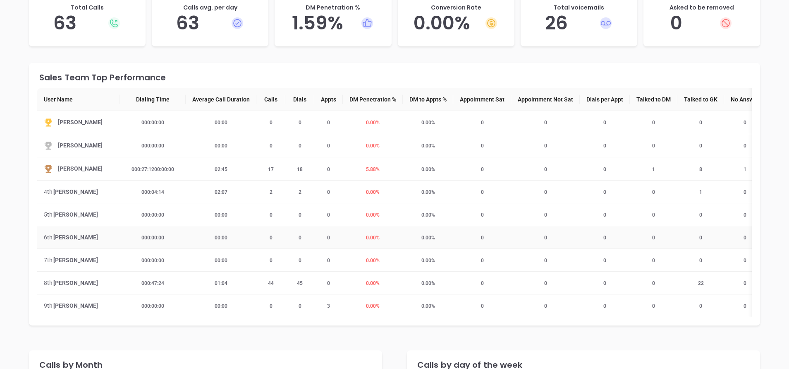
scroll to position [149, 0]
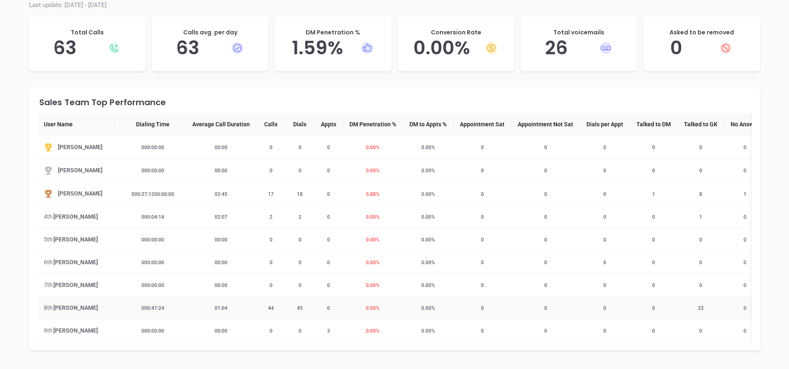
click at [267, 306] on span "44" at bounding box center [271, 308] width 16 height 6
click at [295, 312] on td "45" at bounding box center [299, 307] width 29 height 23
click at [296, 303] on td "45" at bounding box center [299, 307] width 29 height 23
click at [703, 307] on span "22" at bounding box center [701, 308] width 16 height 6
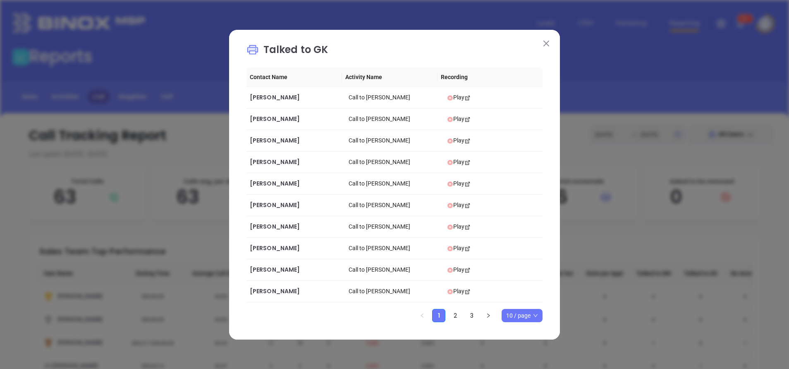
click at [551, 43] on button at bounding box center [546, 43] width 11 height 11
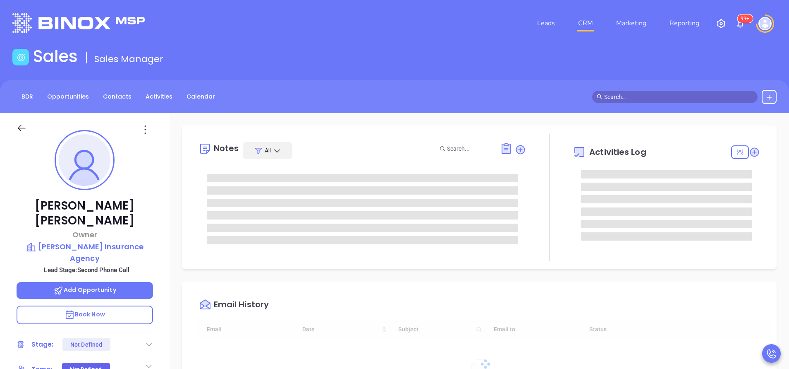
type input "[DATE]"
type input "[PERSON_NAME]"
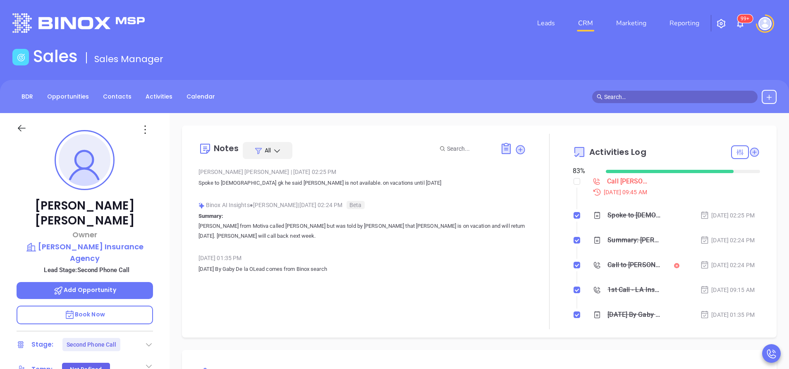
click at [336, 230] on p "Annabelle from Motiva called Dwayne but was told by Nadia that Dwayne is on vac…" at bounding box center [363, 231] width 328 height 20
click at [432, 230] on p "Annabelle from Motiva called Dwayne but was told by Nadia that Dwayne is on vac…" at bounding box center [363, 231] width 328 height 20
click at [750, 152] on icon at bounding box center [754, 151] width 9 height 9
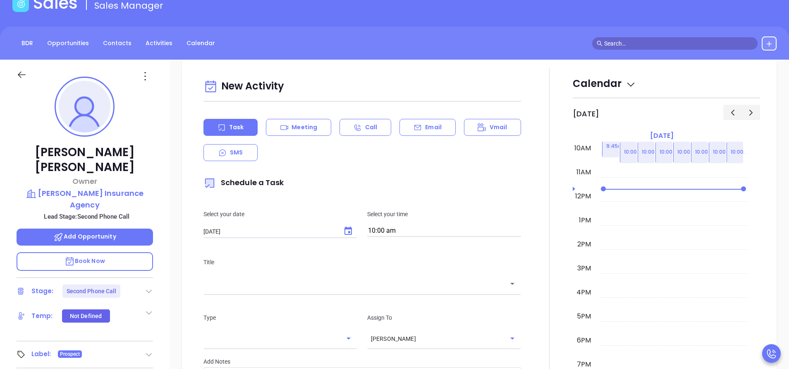
scroll to position [113, 0]
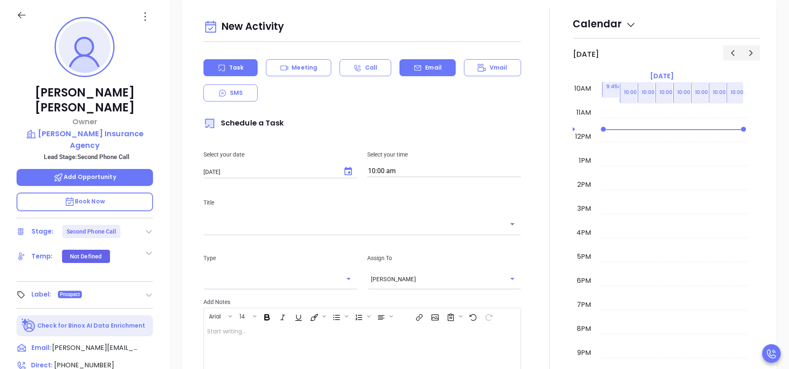
click at [417, 65] on div "Email" at bounding box center [428, 67] width 56 height 17
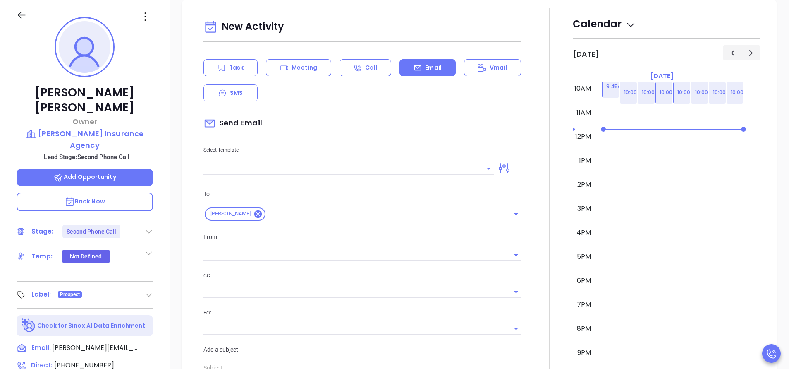
click at [252, 167] on input "text" at bounding box center [343, 168] width 278 height 12
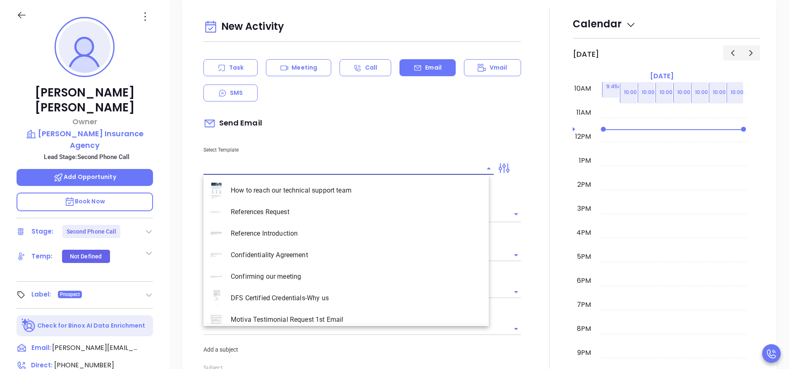
type input "[PERSON_NAME]"
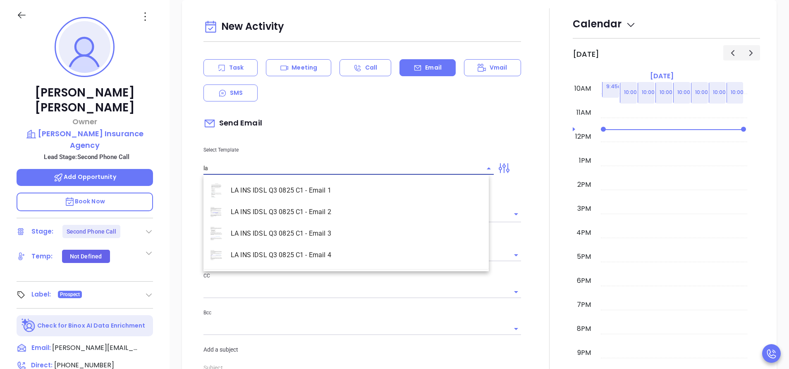
click at [291, 202] on li "LA INS IDSL Q3 0825 C1 - Email 2" at bounding box center [346, 212] width 285 height 22
type input "LA INS IDSL Q3 0825 C1 - Email 2"
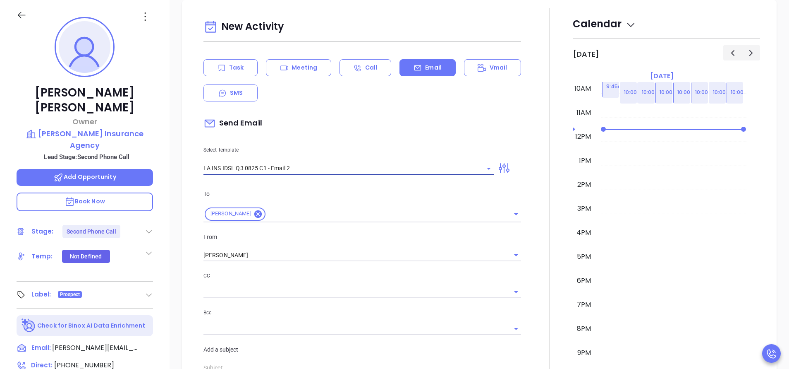
type input "February is coming fast—will Dimattia Insurance Agency be compliant?"
type input "LA INS IDSL Q3 0825 C1 - Email 2"
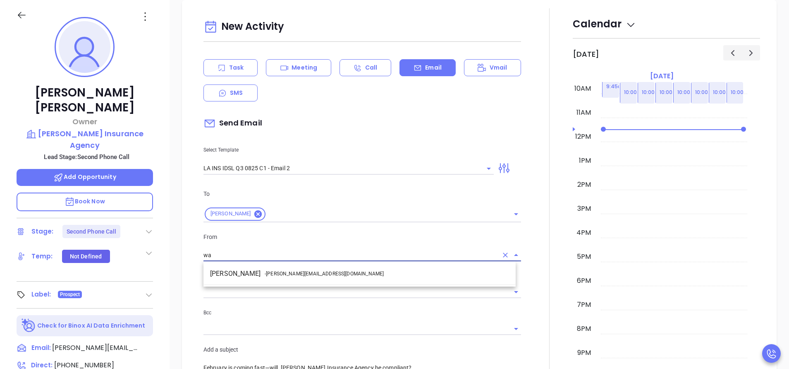
click at [328, 274] on li "Walter Contreras - walter@motiva.net" at bounding box center [360, 273] width 312 height 15
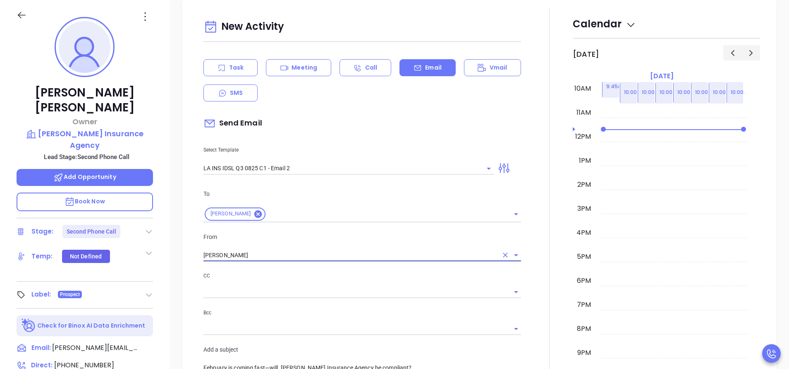
type input "[PERSON_NAME]"
click at [519, 289] on div "CC Bcc" at bounding box center [363, 307] width 328 height 73
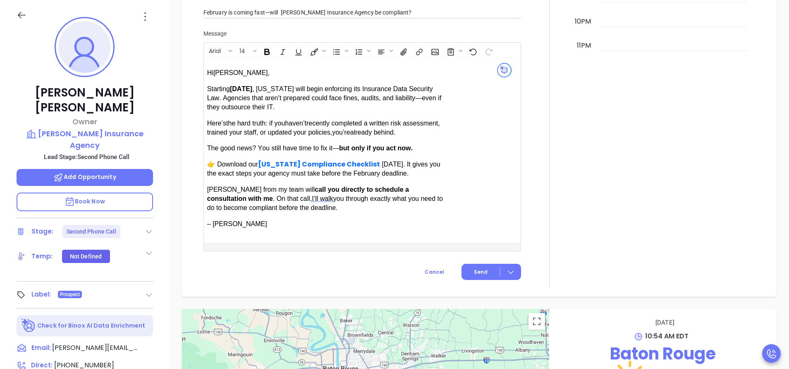
scroll to position [760, 0]
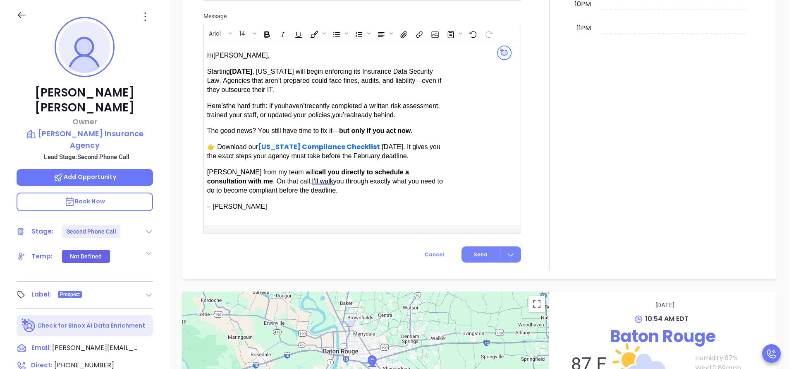
click at [474, 256] on span "Send" at bounding box center [481, 254] width 14 height 7
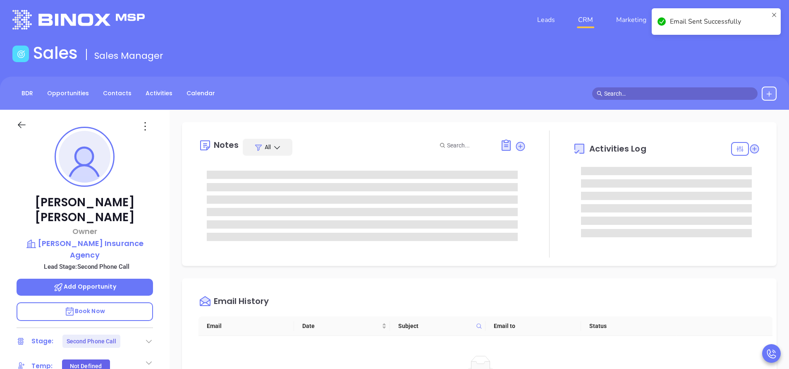
scroll to position [0, 0]
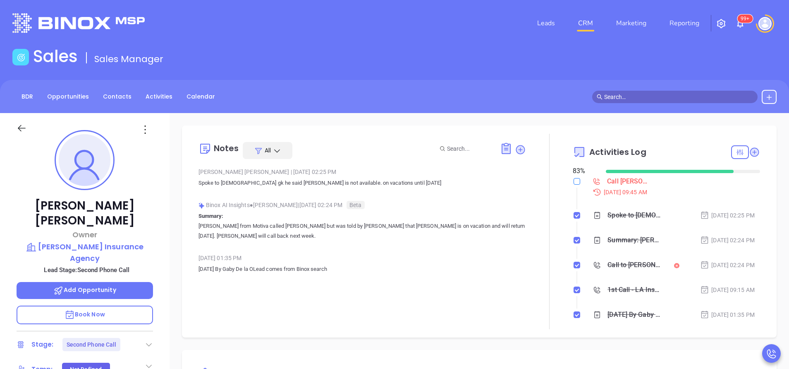
click at [574, 182] on input "checkbox" at bounding box center [577, 181] width 7 height 7
checkbox input "true"
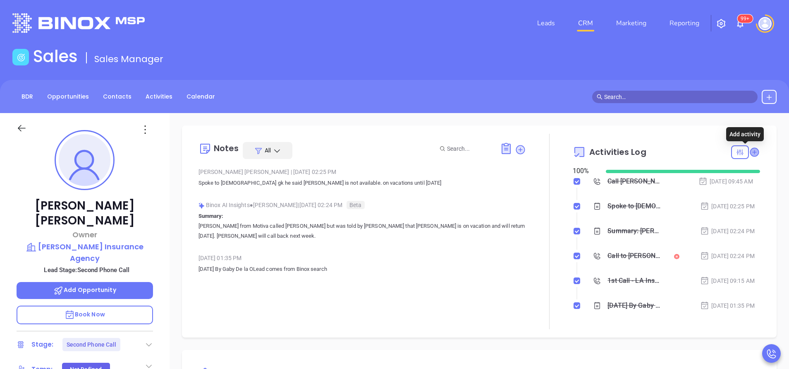
click at [750, 150] on icon at bounding box center [754, 152] width 8 height 8
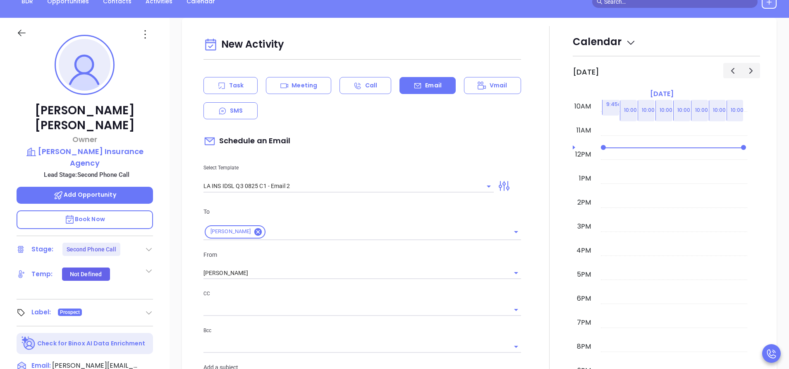
scroll to position [113, 0]
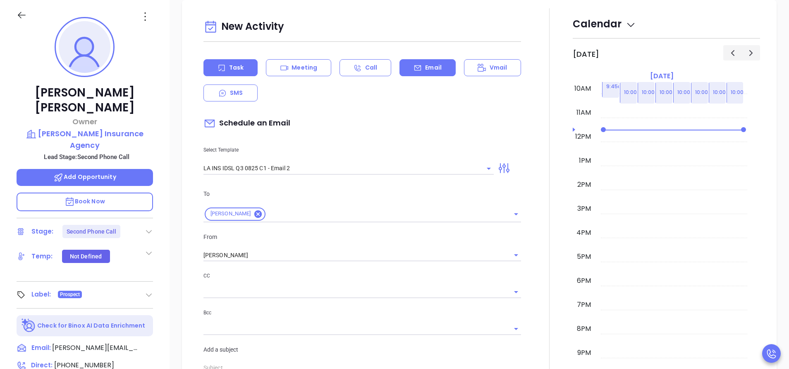
click at [231, 65] on p "Task" at bounding box center [236, 67] width 14 height 9
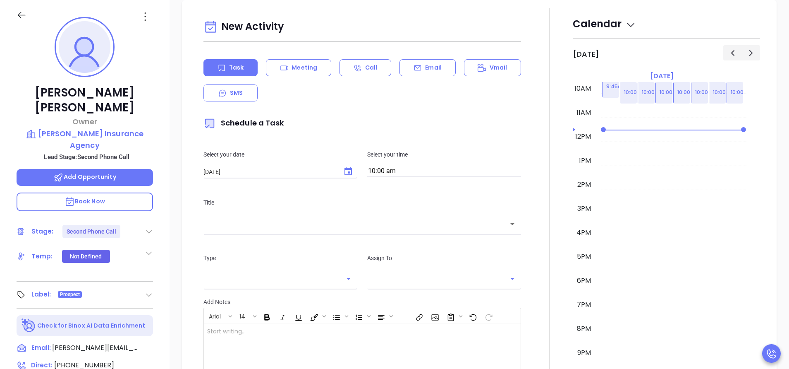
type input "[PERSON_NAME]"
click at [335, 230] on div "​" at bounding box center [363, 224] width 318 height 18
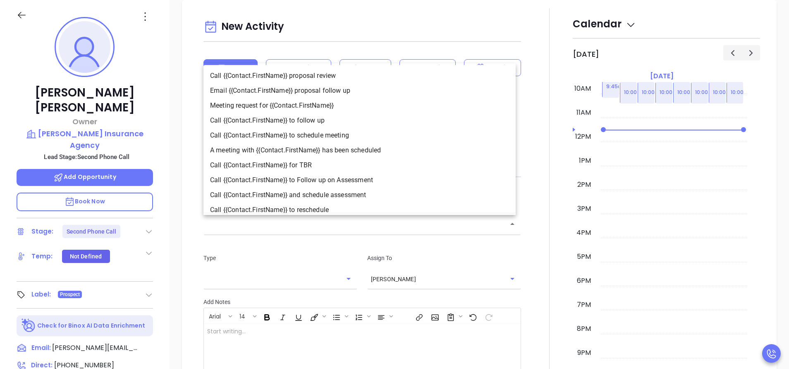
click at [318, 125] on li "Call {{Contact.FirstName}} to follow up" at bounding box center [360, 120] width 312 height 15
type input "Call Duane to follow up"
type input "Call"
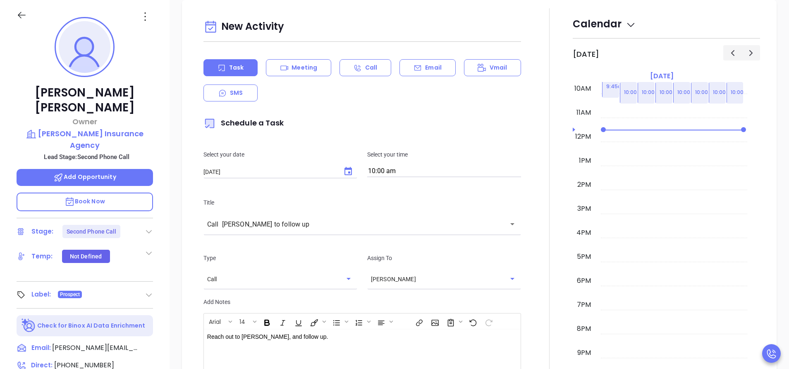
click at [526, 317] on div at bounding box center [549, 240] width 47 height 465
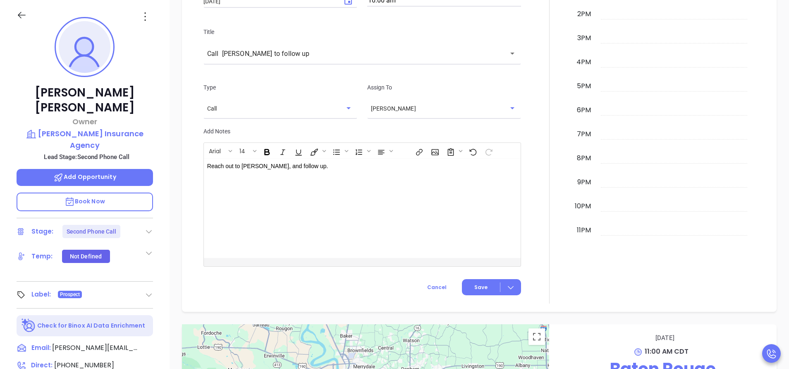
scroll to position [611, 0]
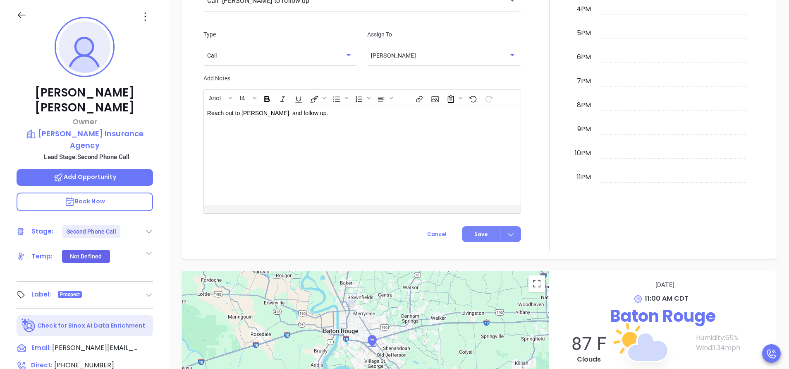
click at [482, 233] on button "Save" at bounding box center [491, 234] width 59 height 16
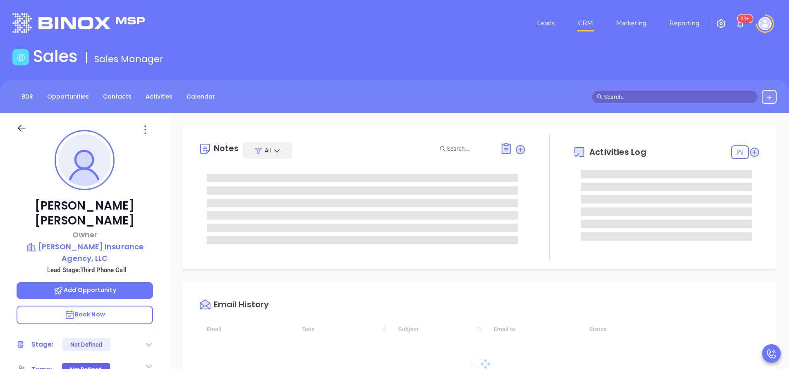
type input "[DATE]"
type input "[PERSON_NAME]"
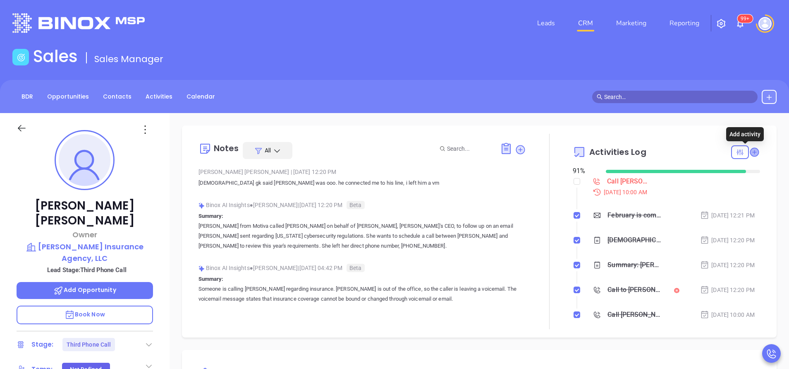
click at [750, 150] on icon at bounding box center [754, 152] width 8 height 8
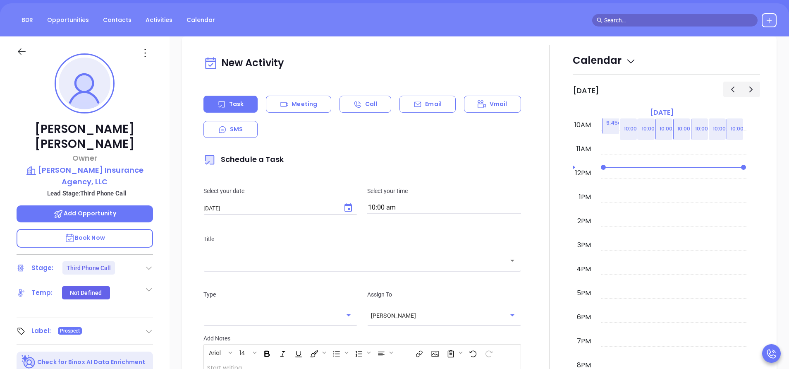
scroll to position [113, 0]
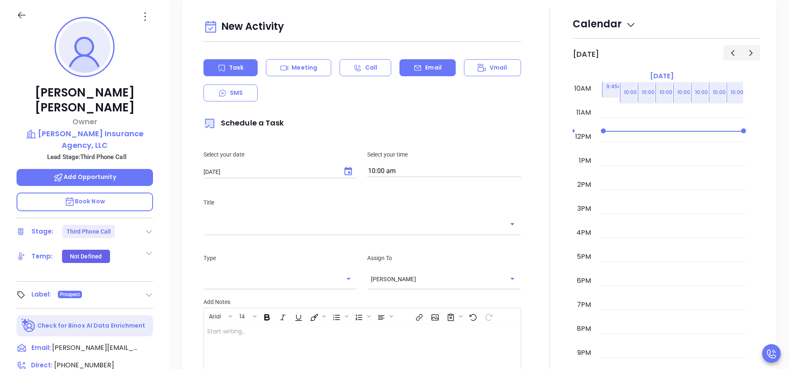
click at [414, 69] on icon at bounding box center [418, 68] width 8 height 8
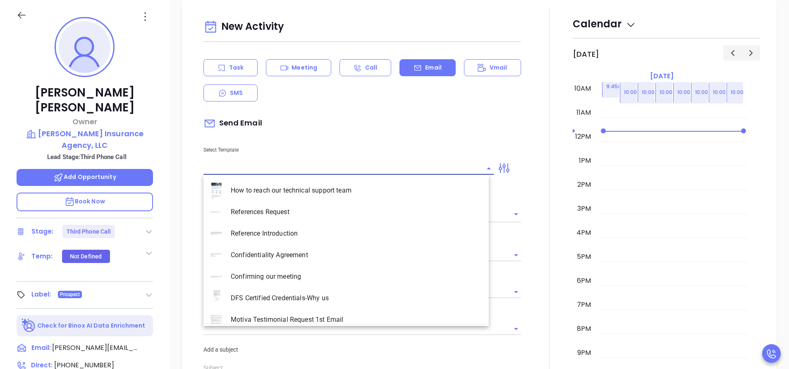
click at [337, 172] on input "text" at bounding box center [343, 168] width 278 height 12
type input "l"
type input "[PERSON_NAME]"
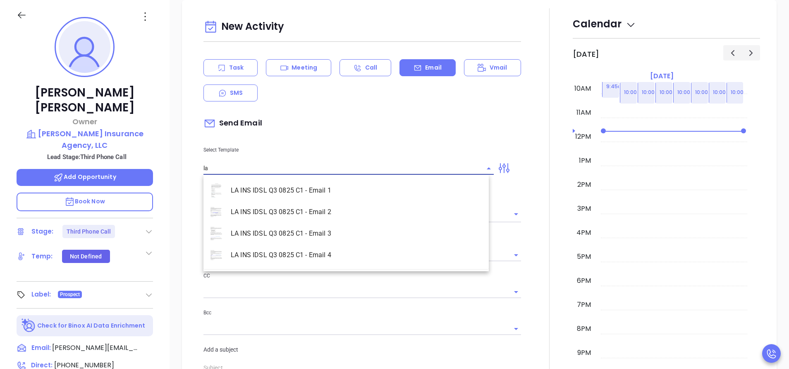
click at [349, 231] on li "LA INS IDSL Q3 0825 C1 - Email 3" at bounding box center [346, 234] width 285 height 22
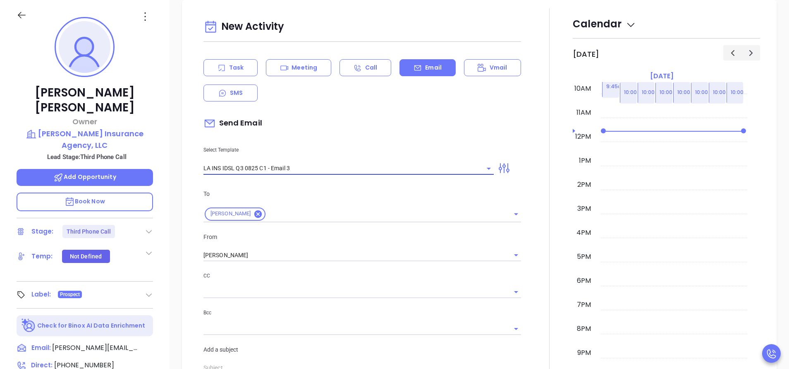
type input "LA INS IDSL Q3 0825 C1 - Email 3"
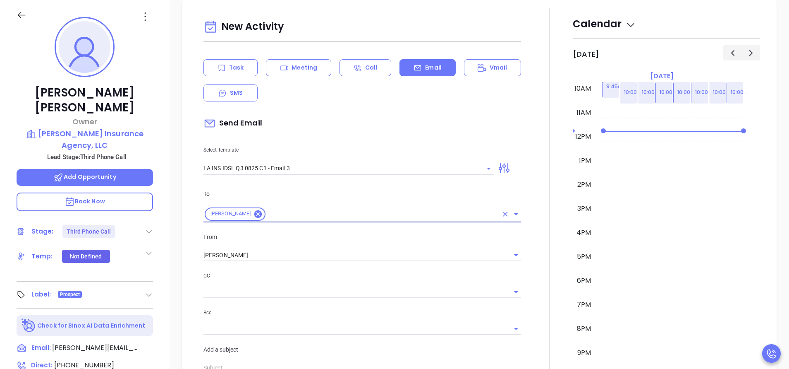
type input "[PERSON_NAME], the clock is ticking—are you audit-ready?"
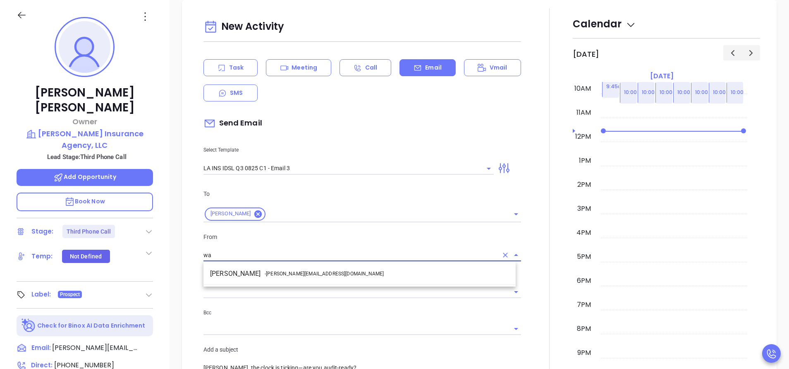
click at [372, 280] on li "Walter Contreras - [EMAIL_ADDRESS][DOMAIN_NAME]" at bounding box center [360, 273] width 312 height 15
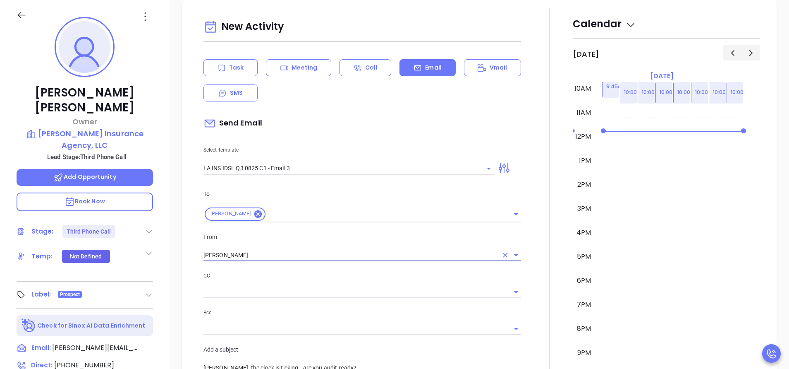
type input "[PERSON_NAME]"
click at [536, 309] on div at bounding box center [549, 351] width 47 height 686
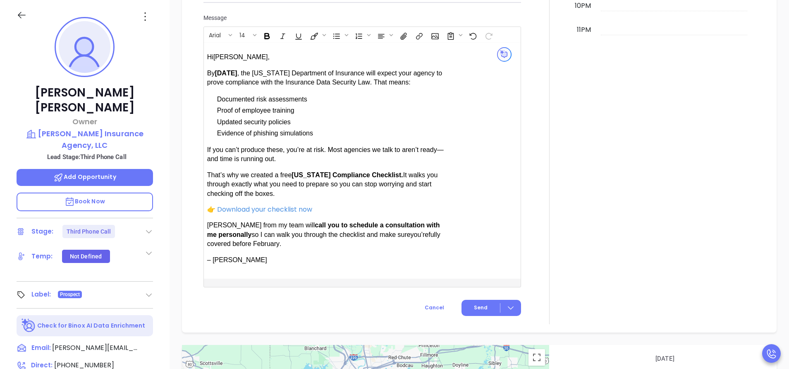
scroll to position [760, 0]
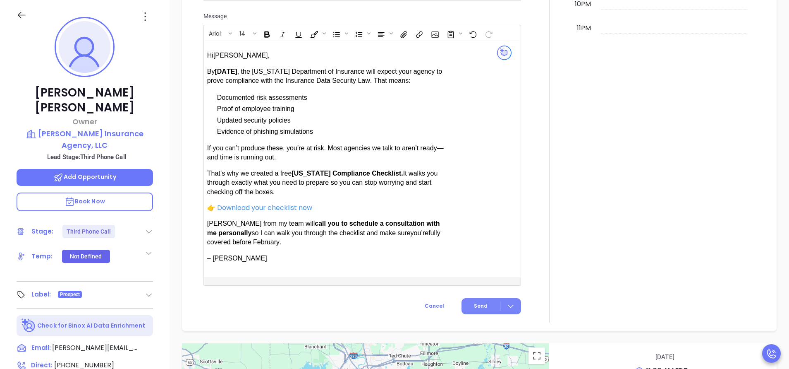
click at [477, 302] on span "Send" at bounding box center [481, 305] width 14 height 7
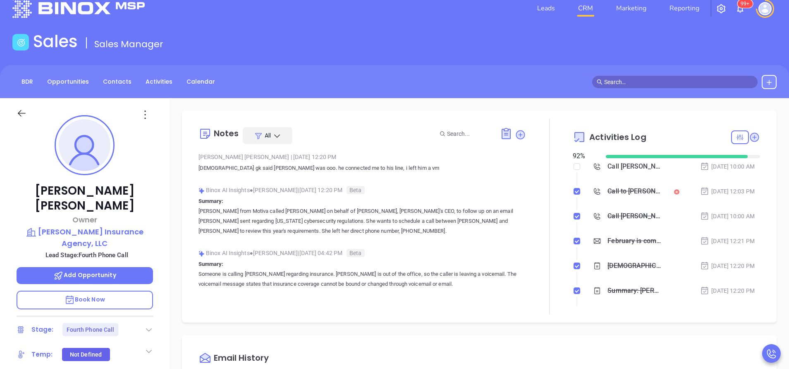
scroll to position [0, 0]
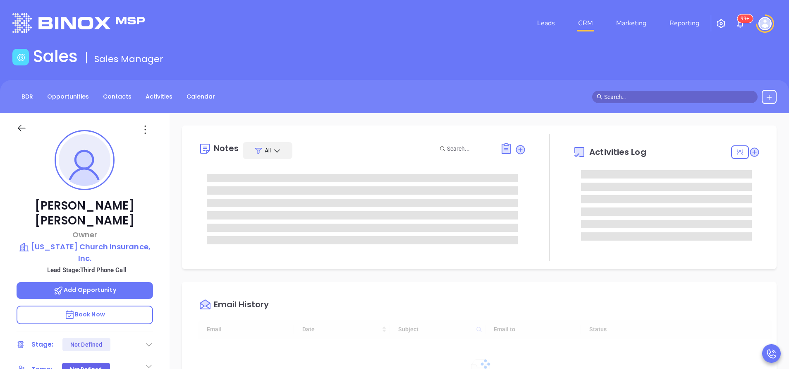
type input "[DATE]"
type input "[PERSON_NAME]"
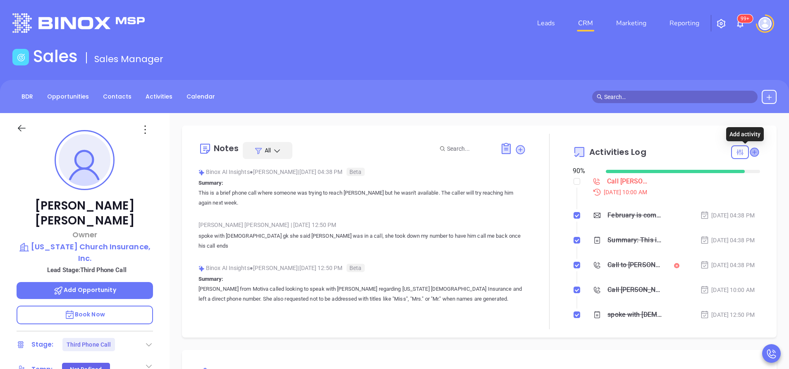
click at [750, 151] on icon at bounding box center [754, 152] width 8 height 8
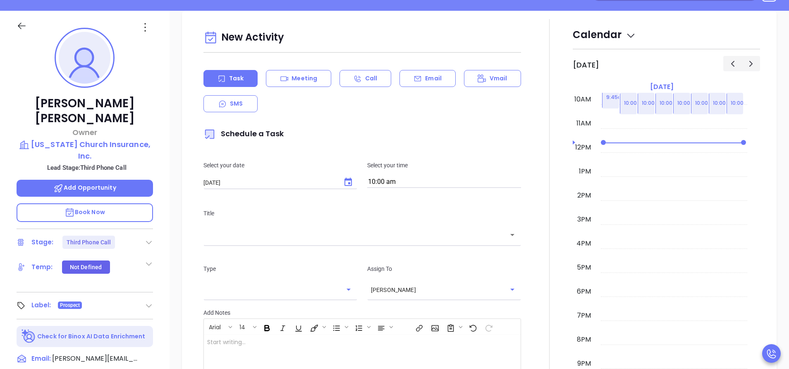
scroll to position [113, 0]
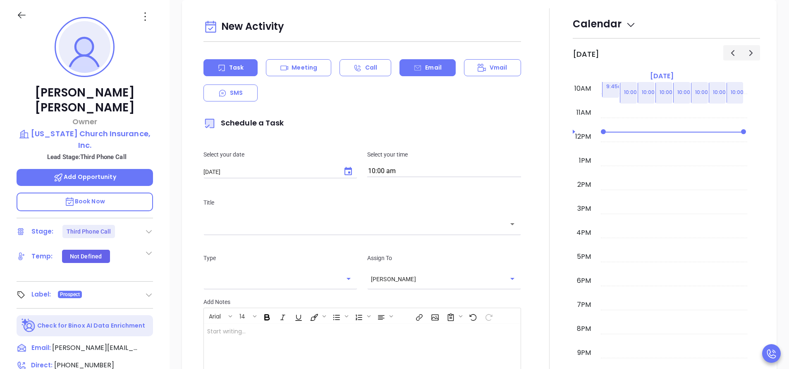
click at [415, 66] on icon at bounding box center [418, 67] width 7 height 5
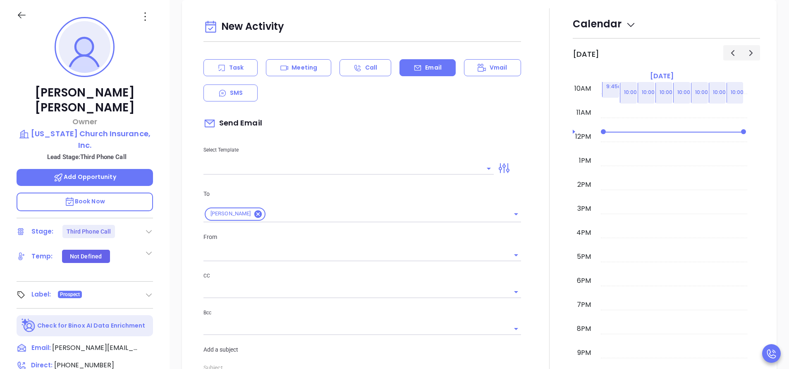
click at [251, 165] on input "text" at bounding box center [343, 168] width 278 height 12
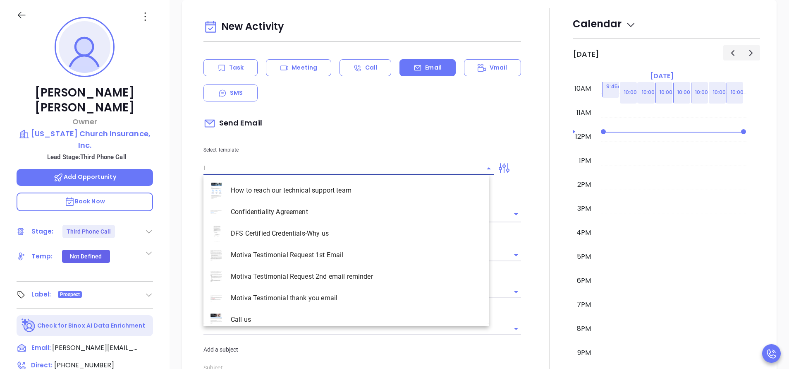
type input "la"
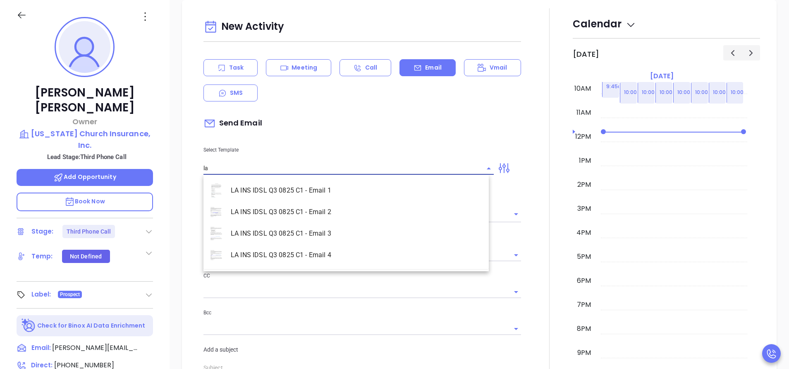
type input "[PERSON_NAME]"
click at [293, 229] on li "LA INS IDSL Q3 0825 C1 - Email 3" at bounding box center [346, 234] width 285 height 22
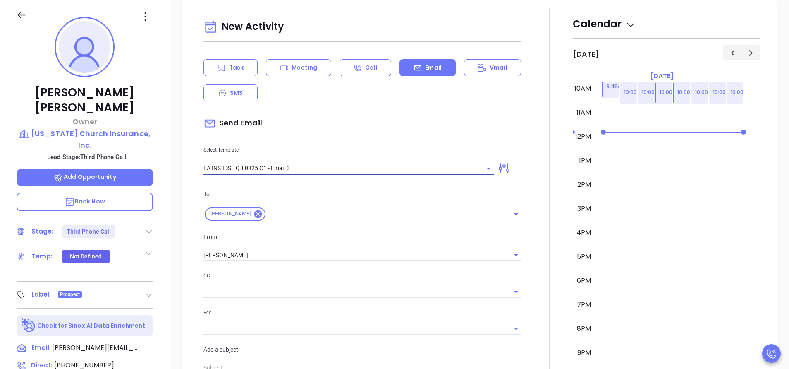
type input "LA INS IDSL Q3 0825 C1 - Email 3"
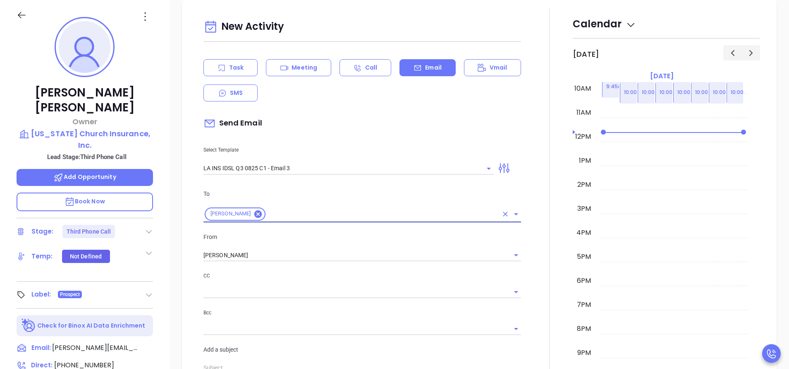
type input "[PERSON_NAME], the clock is ticking—are you audit-ready?"
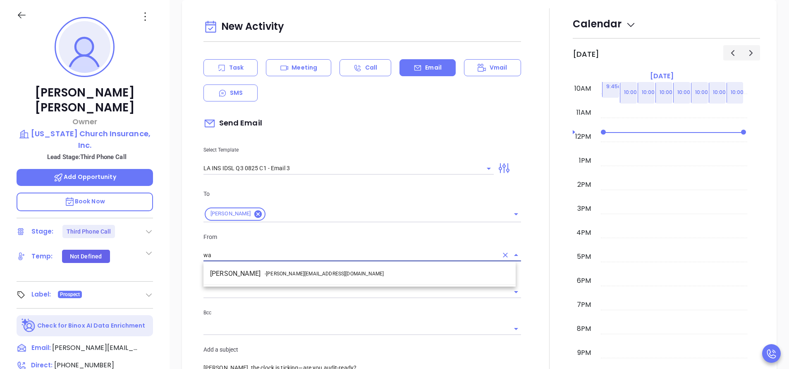
click at [325, 269] on li "Walter Contreras - [EMAIL_ADDRESS][DOMAIN_NAME]" at bounding box center [360, 273] width 312 height 15
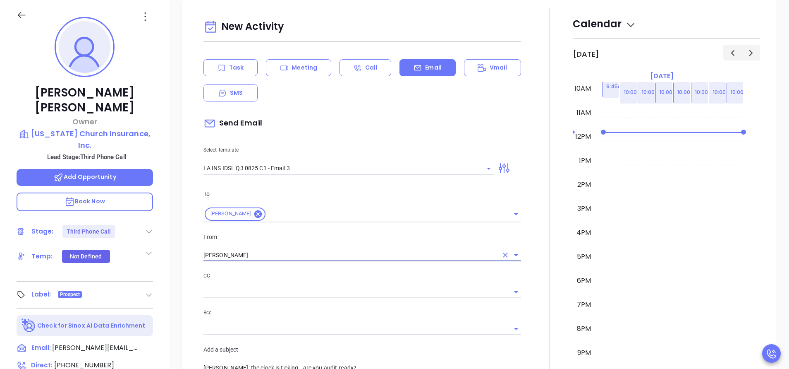
type input "[PERSON_NAME]"
click at [539, 308] on div at bounding box center [549, 351] width 47 height 686
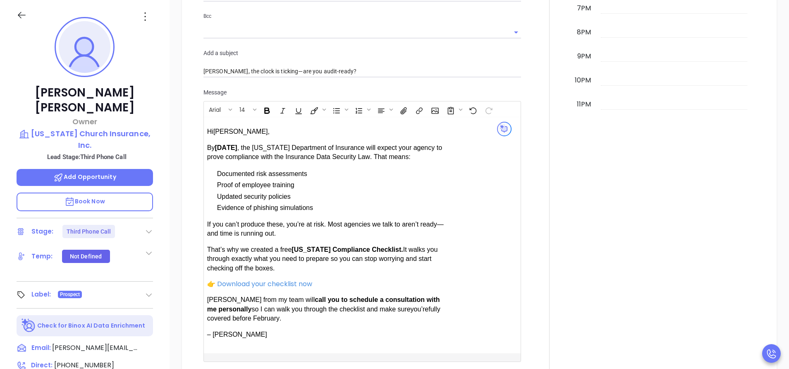
scroll to position [686, 0]
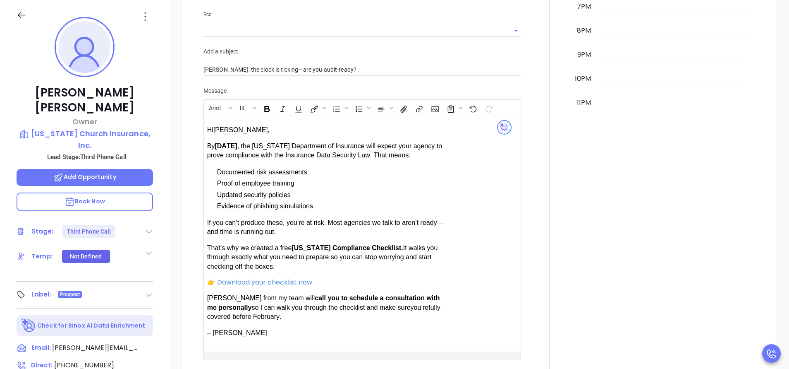
click at [526, 214] on div at bounding box center [549, 53] width 47 height 686
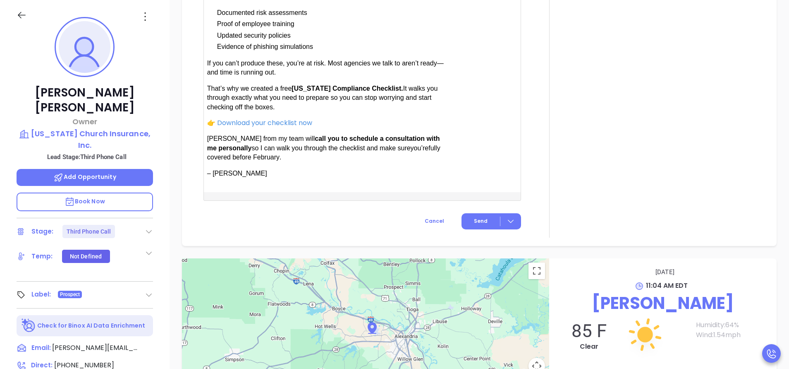
scroll to position [860, 0]
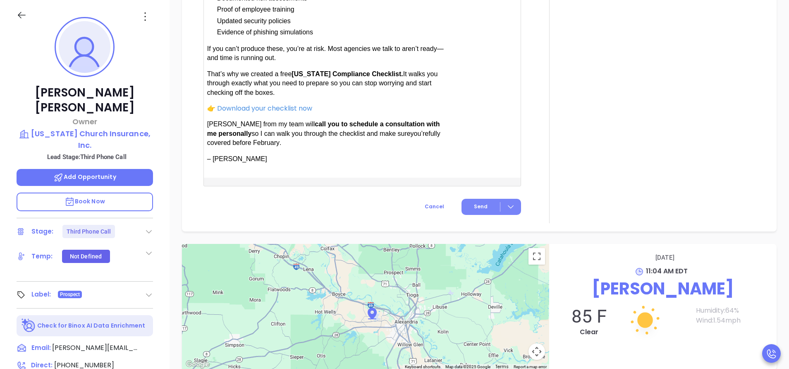
click at [477, 206] on span "Send" at bounding box center [481, 206] width 14 height 7
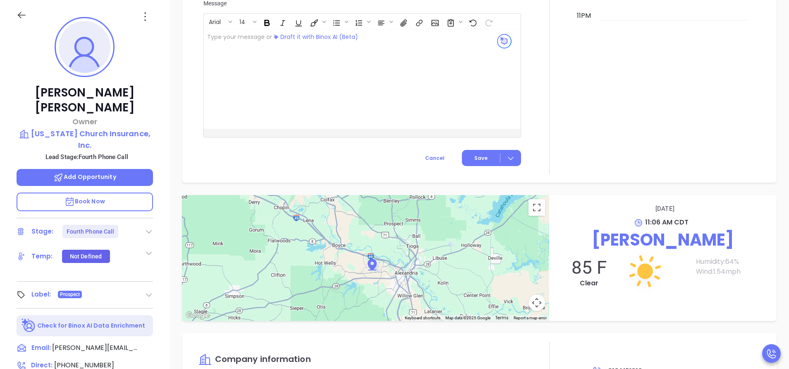
scroll to position [773, 0]
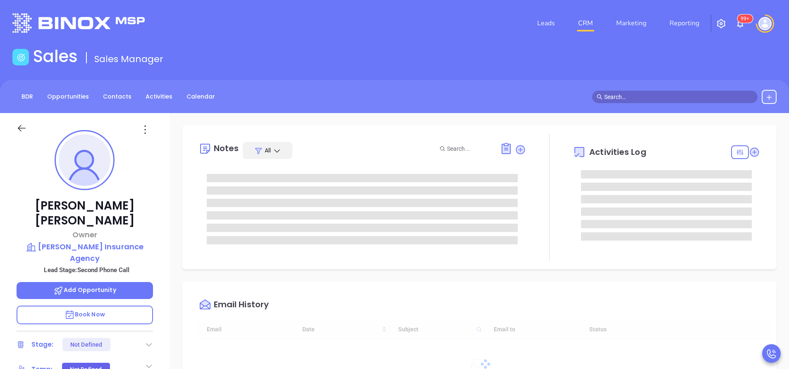
type input "10:00 am"
type input "[DATE]"
type input "[PERSON_NAME]"
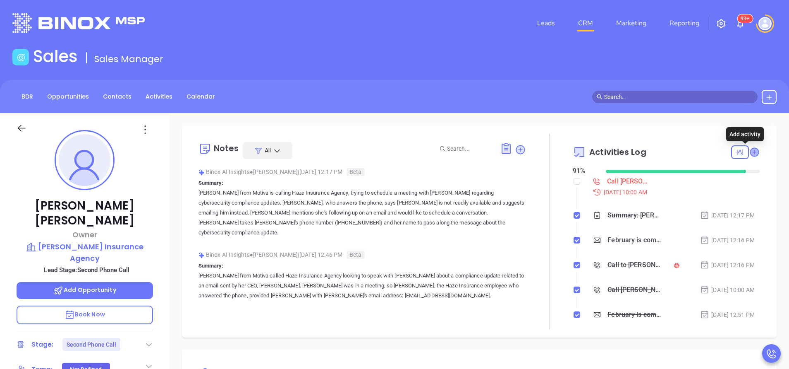
click at [750, 155] on icon at bounding box center [754, 152] width 8 height 8
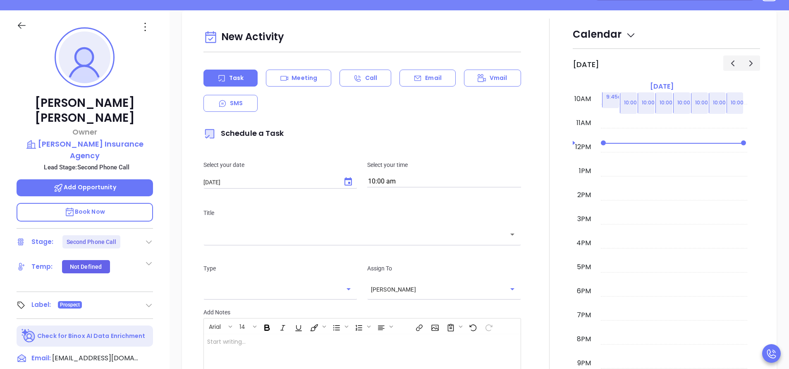
scroll to position [113, 0]
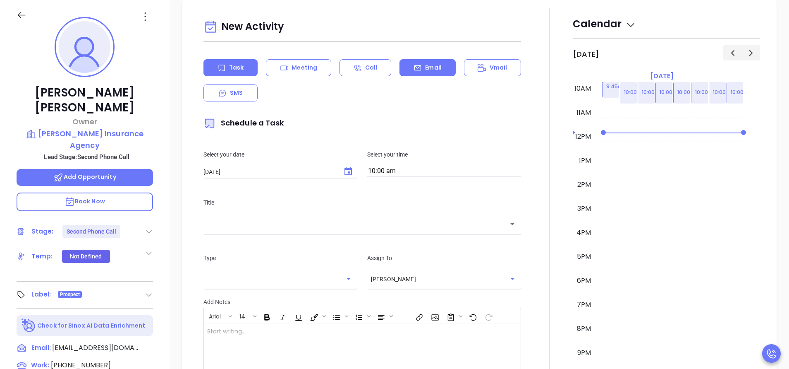
click at [414, 69] on icon at bounding box center [418, 68] width 8 height 8
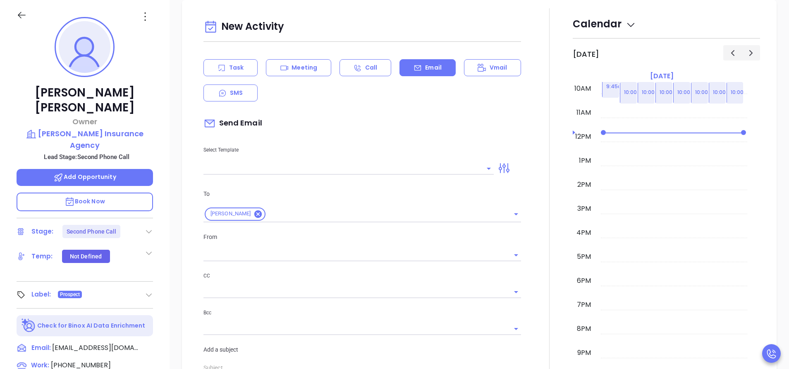
click at [294, 165] on input "text" at bounding box center [343, 168] width 278 height 12
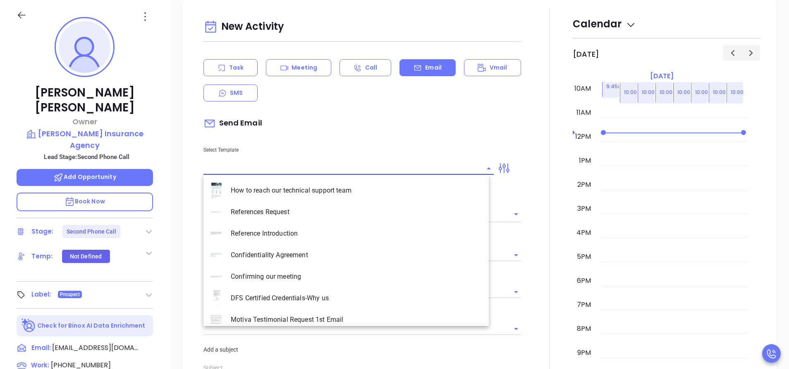
type input "[PERSON_NAME]"
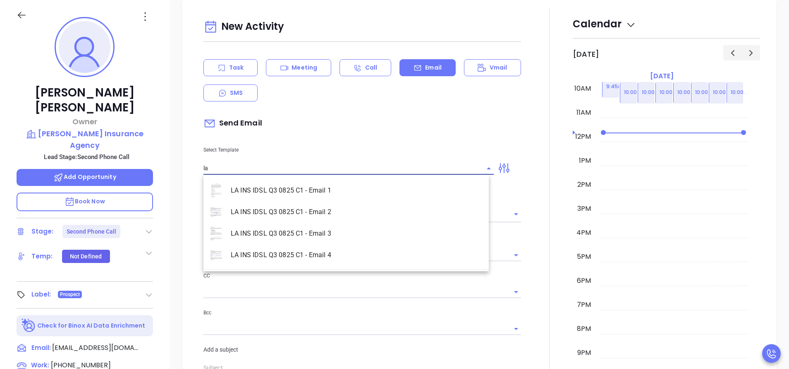
click at [320, 235] on li "LA INS IDSL Q3 0825 C1 - Email 3" at bounding box center [346, 234] width 285 height 22
type input "LA INS IDSL Q3 0825 C1 - Email 3"
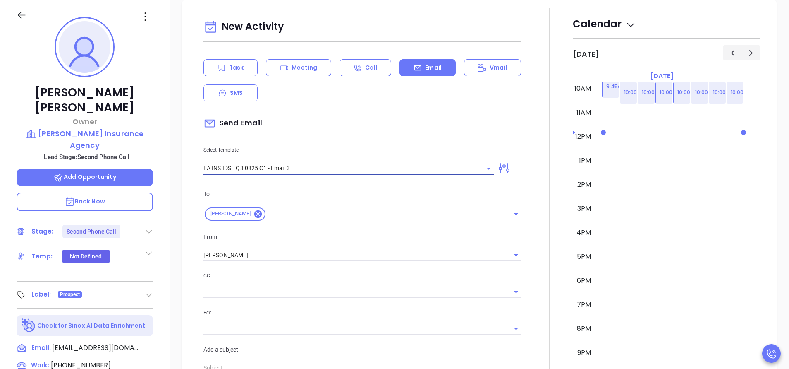
type input "[PERSON_NAME], the clock is ticking—are you audit-ready?"
type input "LA INS IDSL Q3 0825 C1 - Email 3"
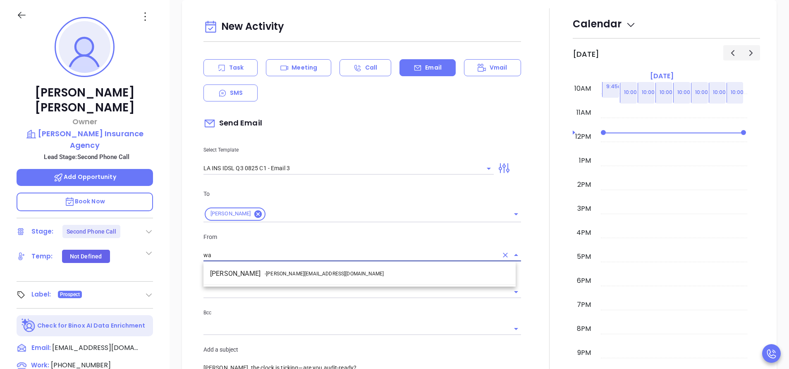
click at [327, 273] on li "Walter Contreras - [EMAIL_ADDRESS][DOMAIN_NAME]" at bounding box center [360, 273] width 312 height 15
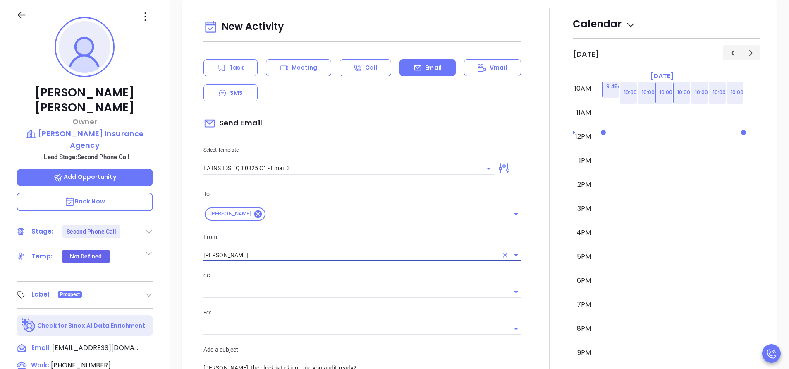
type input "[PERSON_NAME]"
click at [541, 331] on div at bounding box center [549, 351] width 47 height 686
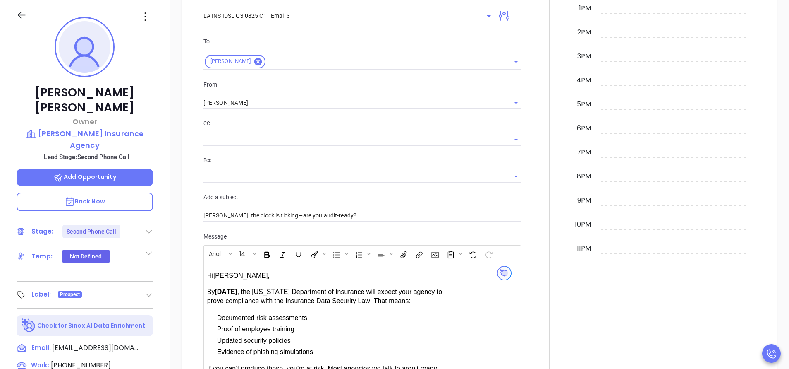
scroll to position [562, 0]
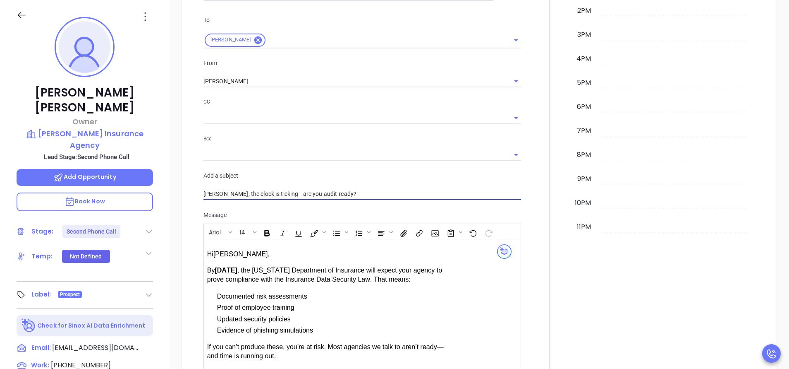
click at [222, 195] on input "[PERSON_NAME], the clock is ticking—are you audit-ready?" at bounding box center [363, 194] width 318 height 12
type input "Caleb, the clock is ticking—are you audit-ready?"
click at [242, 249] on div "Hi [PERSON_NAME] , By [DATE] , the [US_STATE] Department of Insurance will expe…" at bounding box center [331, 357] width 248 height 229
click at [526, 228] on div at bounding box center [549, 178] width 47 height 686
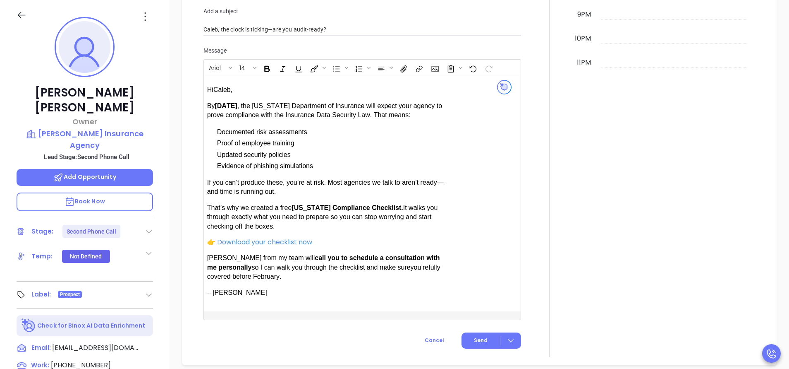
scroll to position [736, 0]
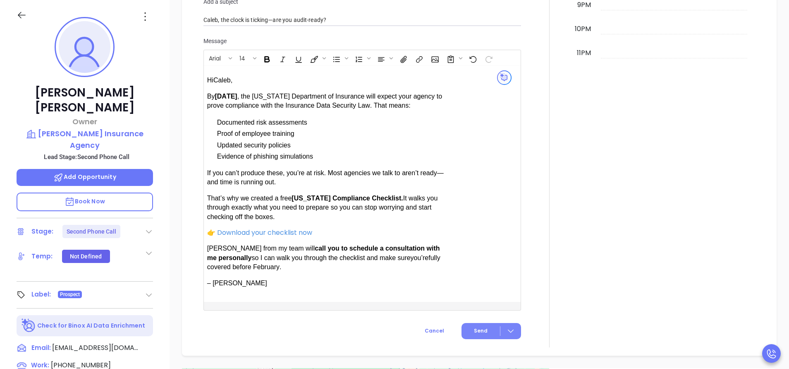
click at [480, 324] on button "Send" at bounding box center [492, 331] width 60 height 16
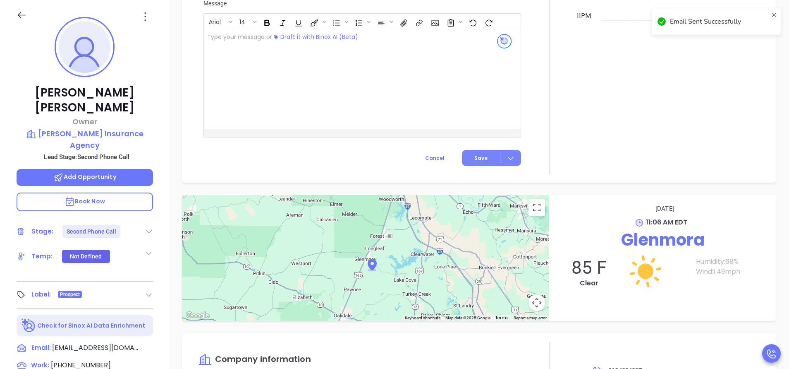
scroll to position [667, 0]
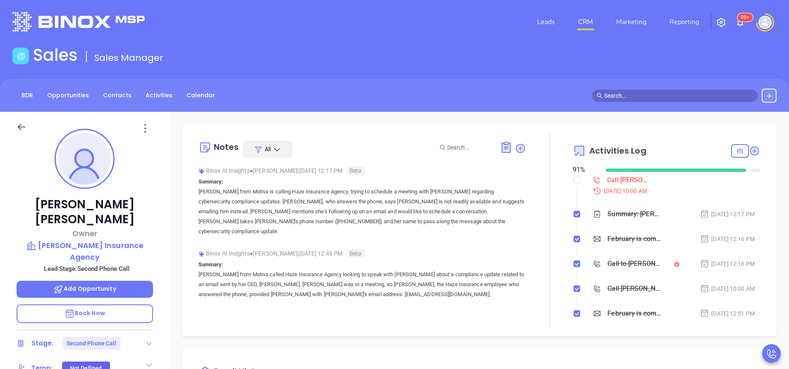
scroll to position [0, 0]
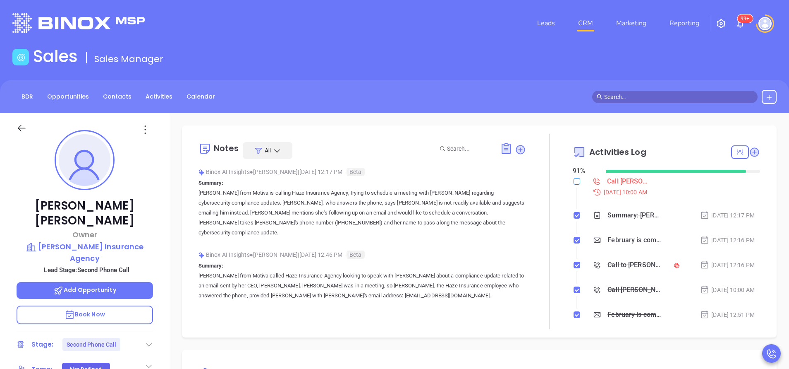
click at [574, 185] on label at bounding box center [577, 181] width 7 height 9
click at [574, 185] on input "checkbox" at bounding box center [577, 181] width 7 height 7
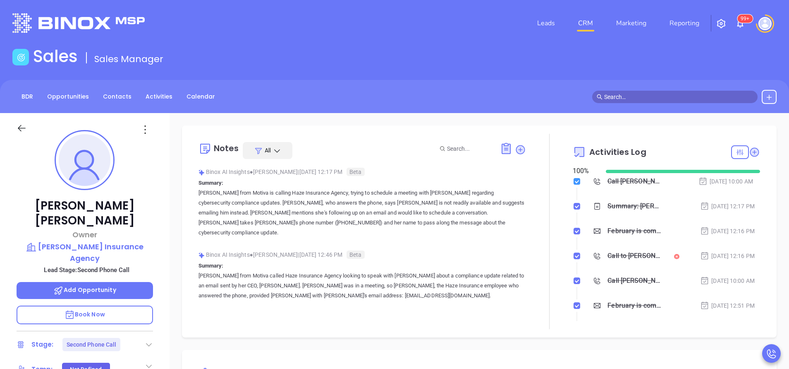
click at [574, 185] on label at bounding box center [577, 181] width 7 height 9
click at [574, 185] on input "checkbox" at bounding box center [577, 181] width 7 height 7
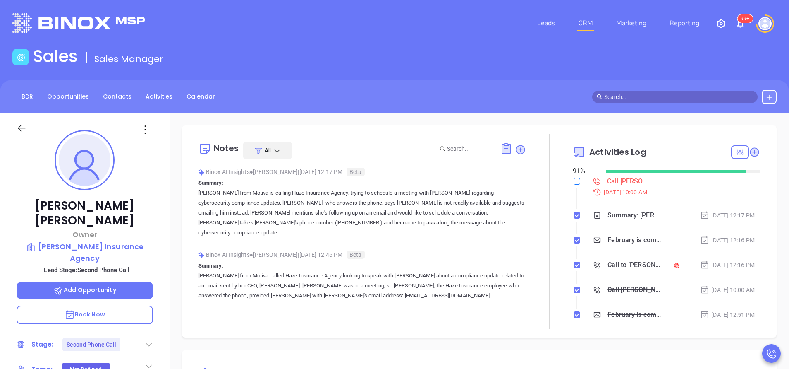
click at [574, 184] on input "checkbox" at bounding box center [577, 181] width 7 height 7
checkbox input "true"
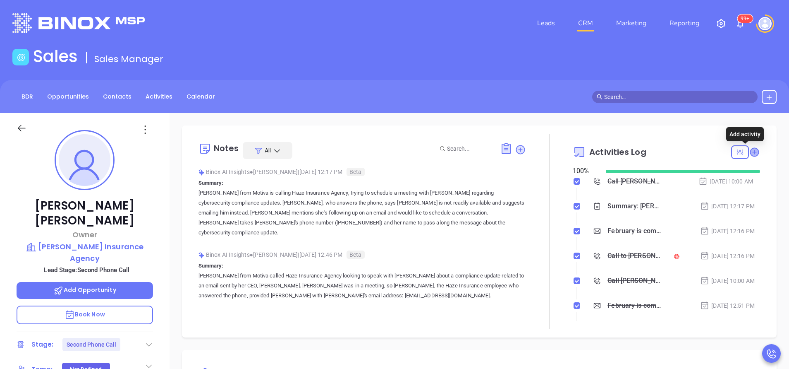
click at [750, 149] on icon at bounding box center [754, 152] width 8 height 8
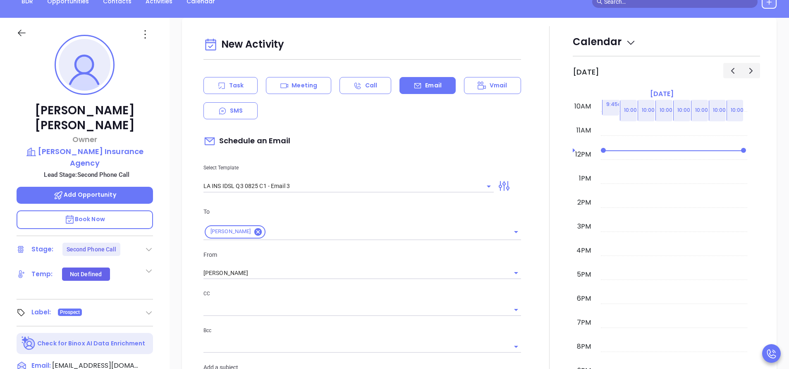
scroll to position [113, 0]
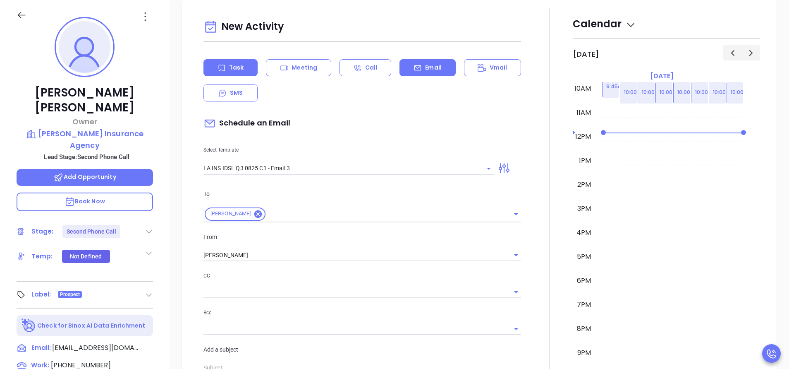
click at [253, 64] on div "Task" at bounding box center [231, 67] width 54 height 17
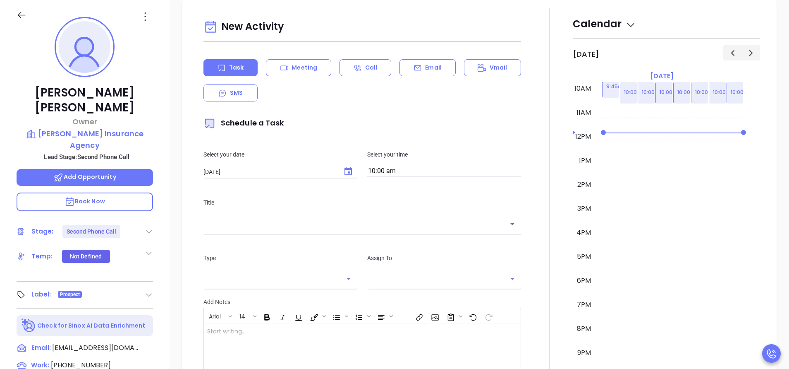
type input "[PERSON_NAME]"
click at [331, 231] on div "​" at bounding box center [363, 224] width 318 height 18
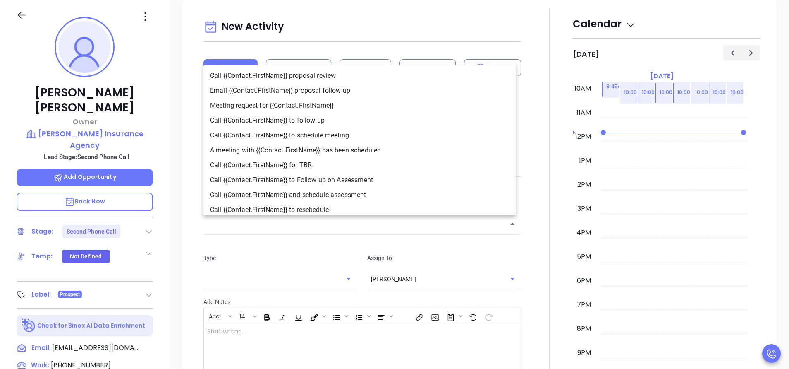
click at [315, 117] on li "Call {{Contact.FirstName}} to follow up" at bounding box center [360, 120] width 312 height 15
type input "Call Caleb V. to follow up"
type input "Call"
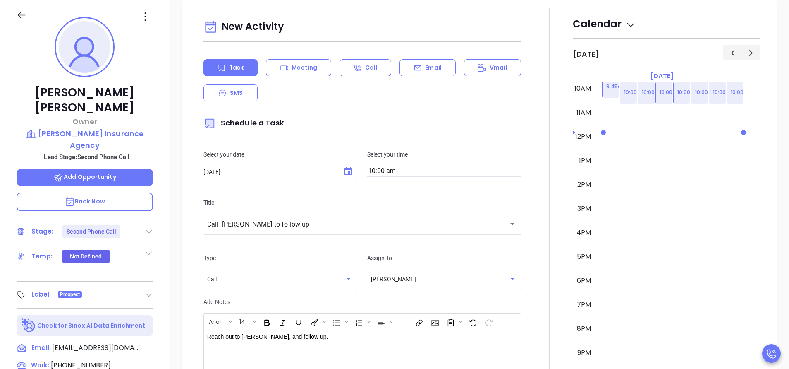
click at [526, 283] on div at bounding box center [549, 240] width 47 height 465
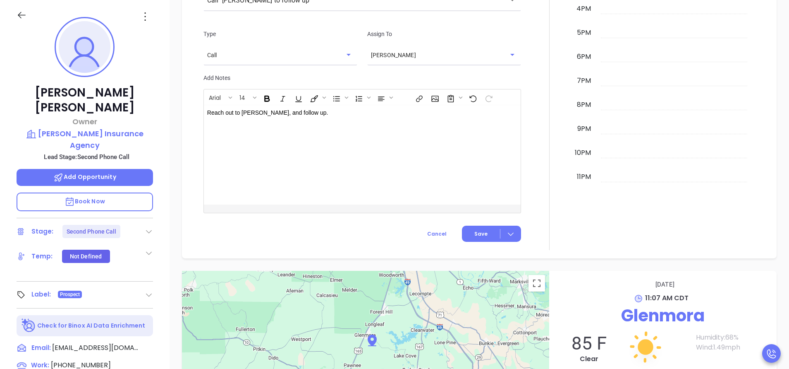
scroll to position [636, 0]
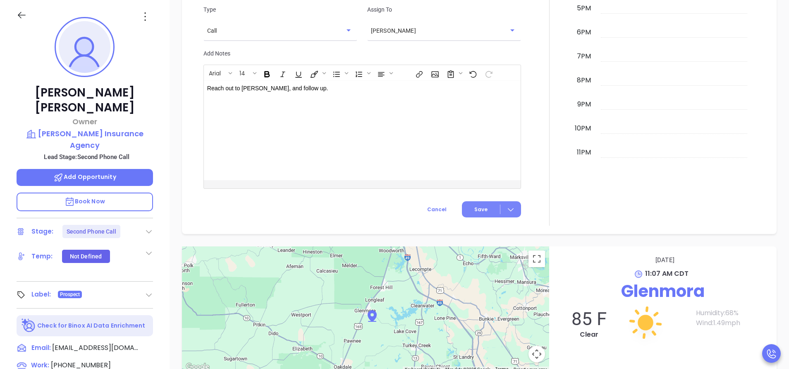
click at [472, 205] on button "Save" at bounding box center [491, 209] width 59 height 16
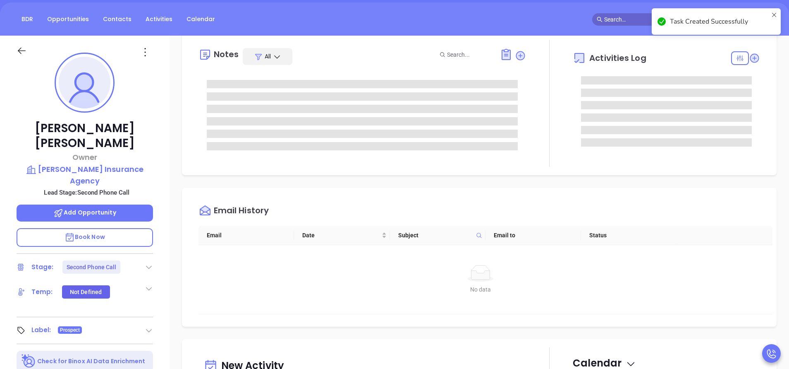
scroll to position [1, 0]
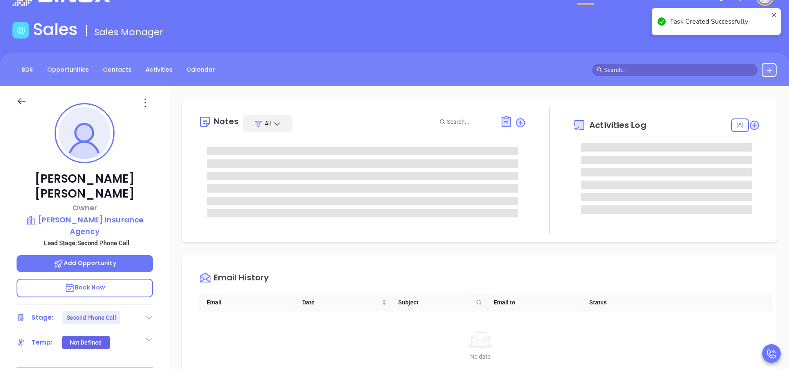
click at [471, 205] on div "Notes All Activities Log Email History Email Date Subject Email to Status No da…" at bounding box center [480, 375] width 620 height 579
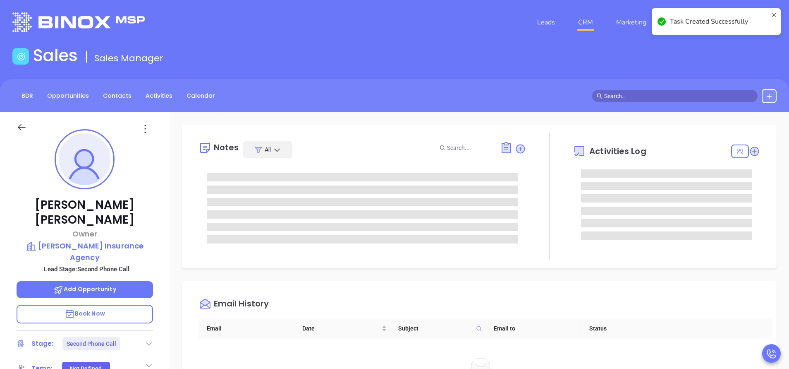
scroll to position [0, 0]
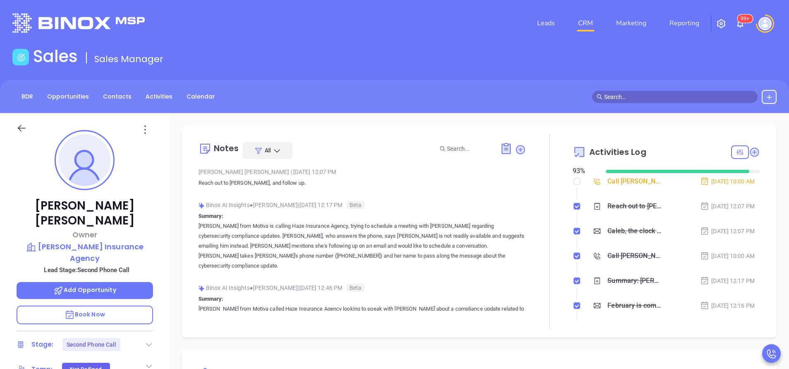
click at [151, 340] on icon at bounding box center [149, 344] width 8 height 8
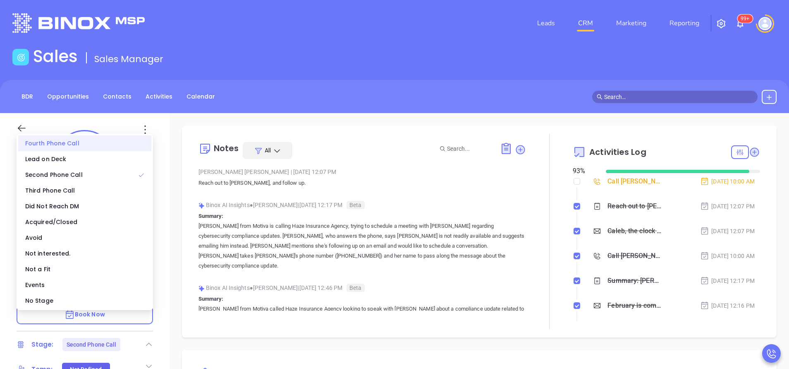
click at [65, 138] on div "Fourth Phone Call" at bounding box center [84, 143] width 133 height 16
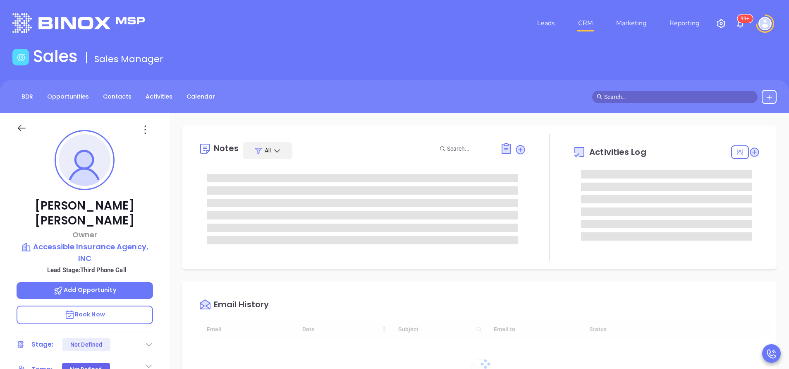
type input "[DATE]"
type input "[PERSON_NAME]"
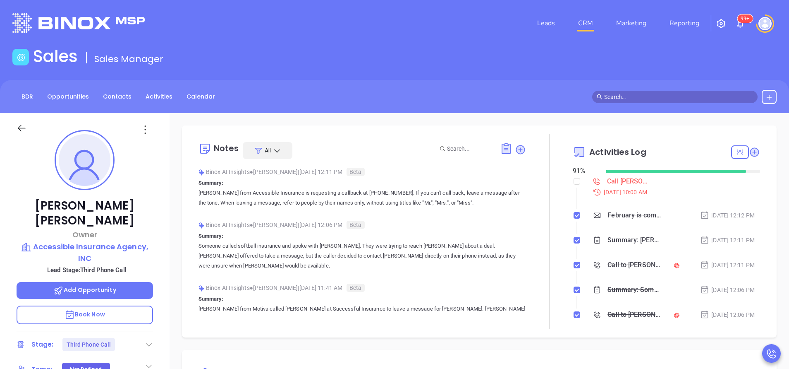
click at [330, 233] on p "Summary: Someone called softball insurance and spoke with [PERSON_NAME]. They w…" at bounding box center [363, 251] width 328 height 40
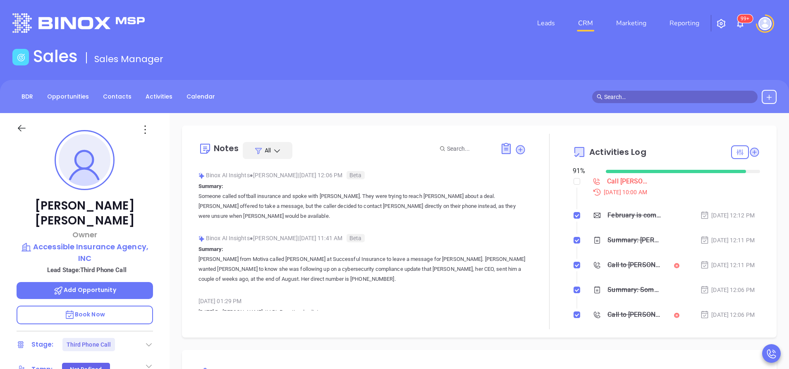
scroll to position [63, 0]
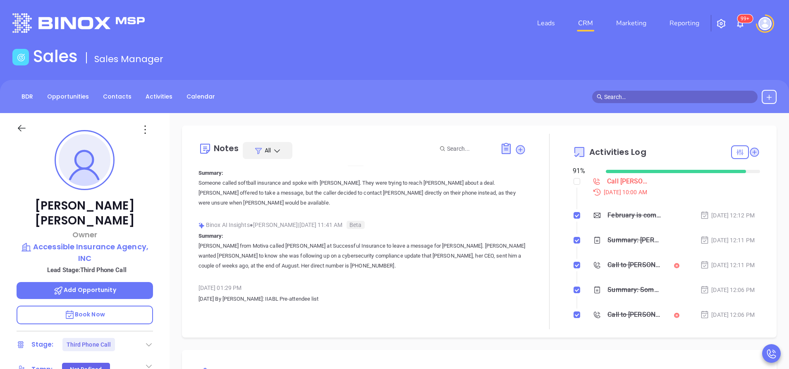
click at [338, 261] on p "[PERSON_NAME] from Motiva called [PERSON_NAME] at Successful Insurance to leave…" at bounding box center [363, 256] width 328 height 30
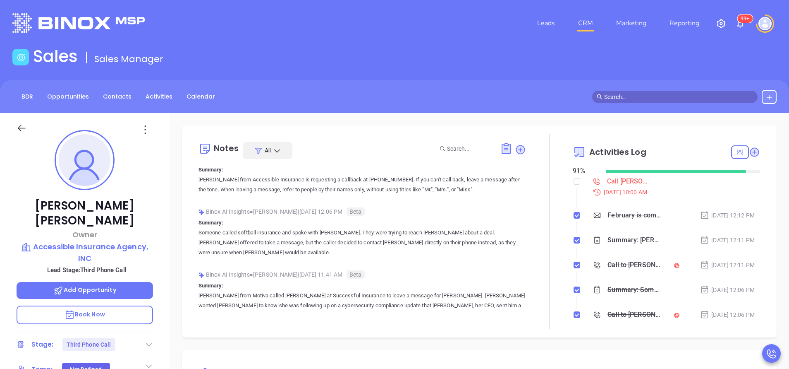
scroll to position [0, 0]
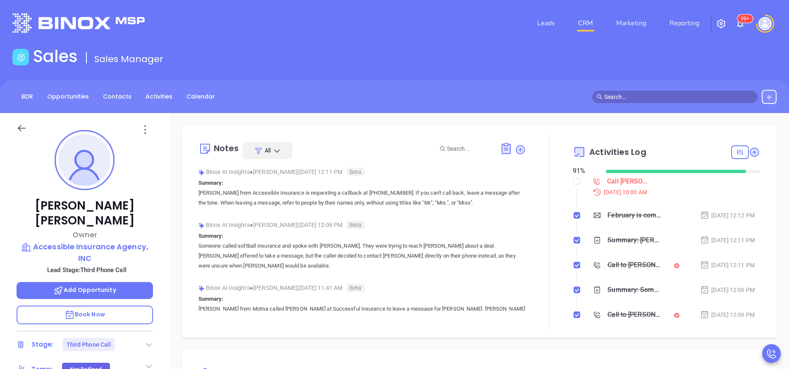
click at [167, 249] on div "[PERSON_NAME] Owner Accessible Insurance Agency, INC Lead Stage: Third Phone Ca…" at bounding box center [85, 343] width 170 height 461
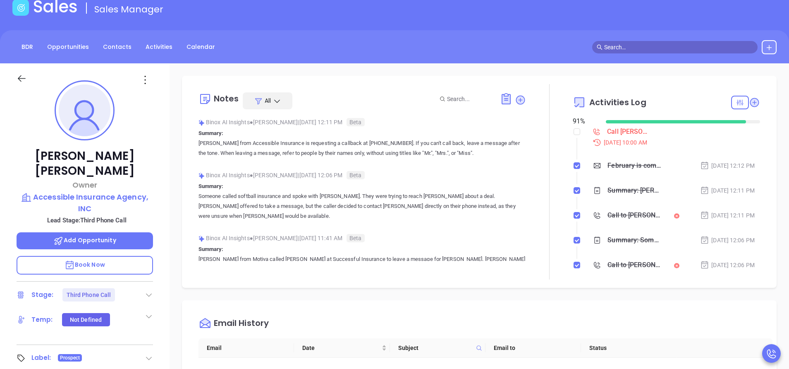
scroll to position [25, 0]
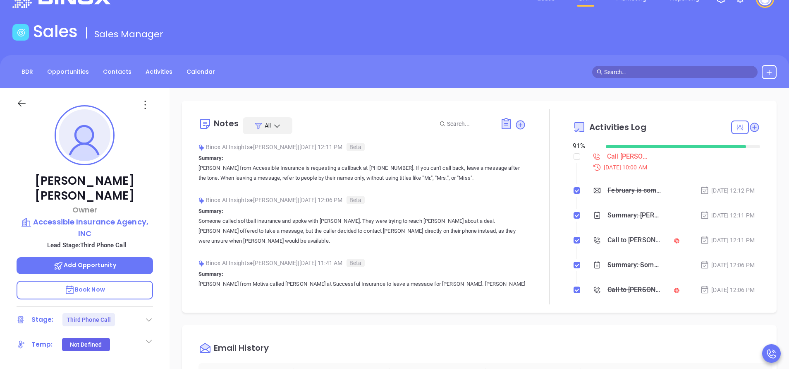
click at [248, 226] on p "Someone called softball insurance and spoke with [PERSON_NAME]. They were tryin…" at bounding box center [363, 231] width 328 height 30
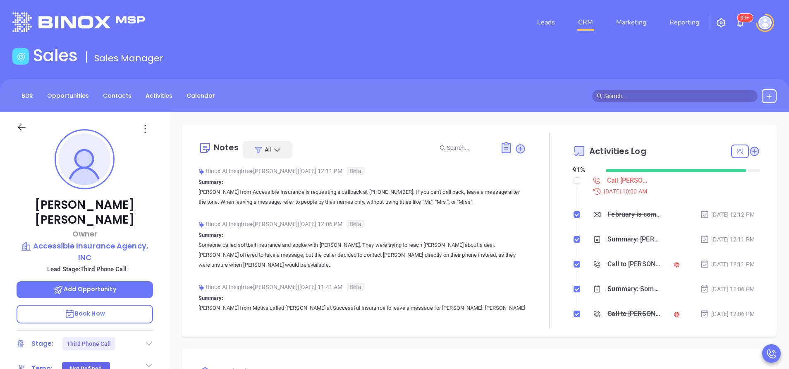
scroll to position [0, 0]
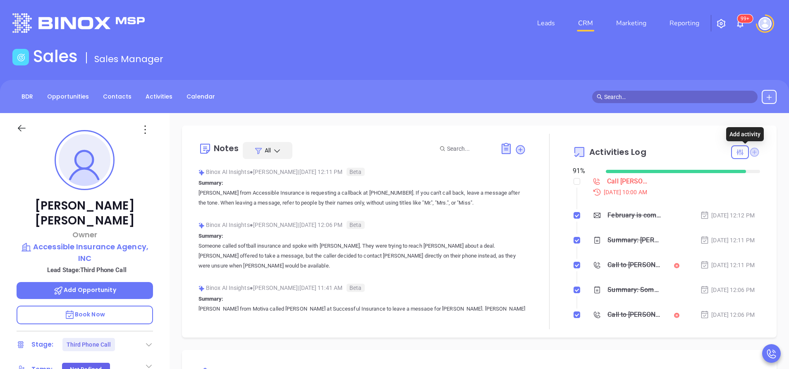
click at [750, 152] on icon at bounding box center [754, 151] width 9 height 9
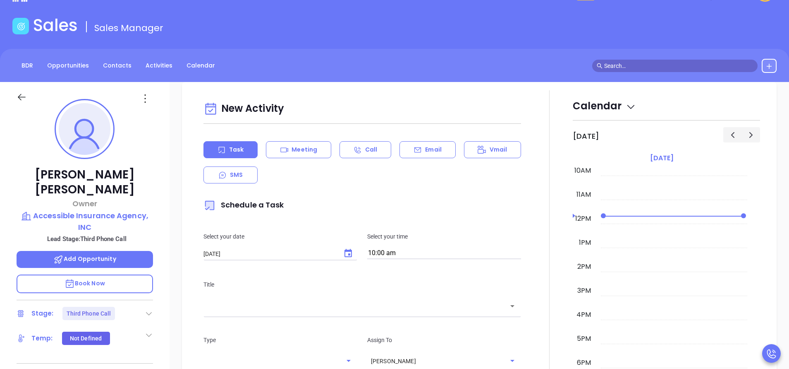
scroll to position [113, 0]
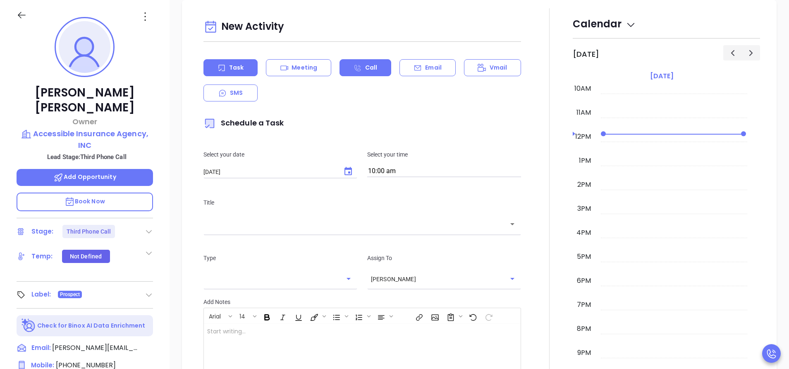
click at [354, 65] on icon at bounding box center [357, 68] width 7 height 7
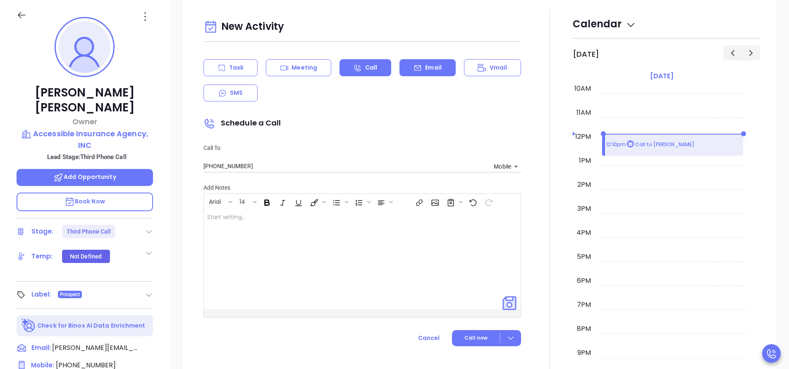
click at [433, 63] on div "Email" at bounding box center [428, 67] width 56 height 17
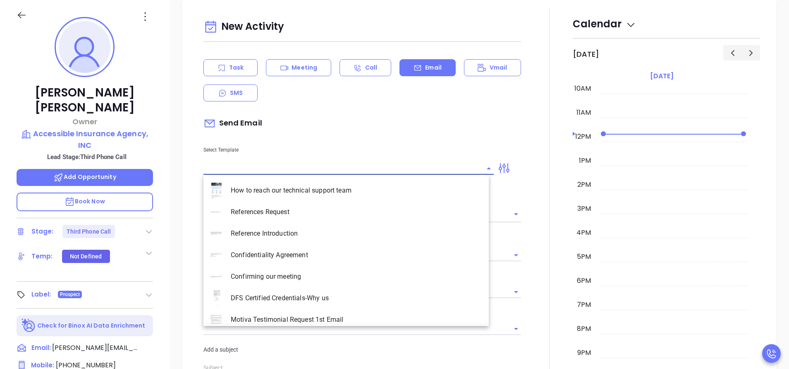
type input "[PERSON_NAME]"
click at [387, 166] on input "text" at bounding box center [343, 168] width 278 height 12
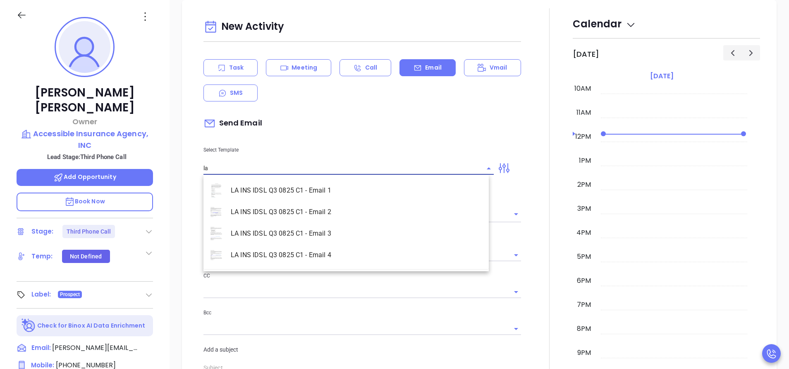
click at [391, 225] on li "LA INS IDSL Q3 0825 C1 - Email 3" at bounding box center [346, 234] width 285 height 22
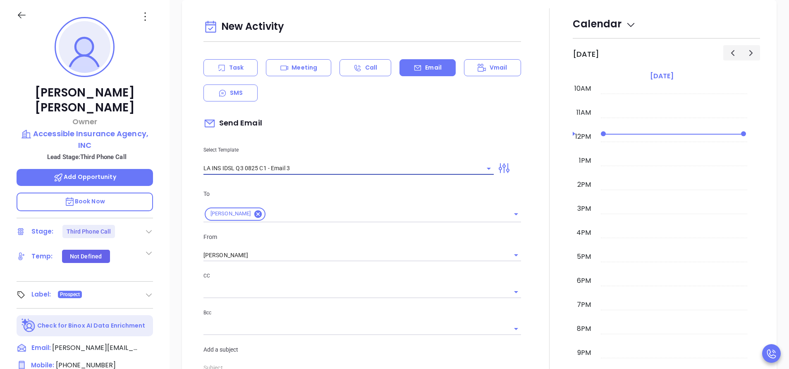
type input "LA INS IDSL Q3 0825 C1 - Email 3"
type input "[PERSON_NAME], the clock is ticking—are you audit-ready?"
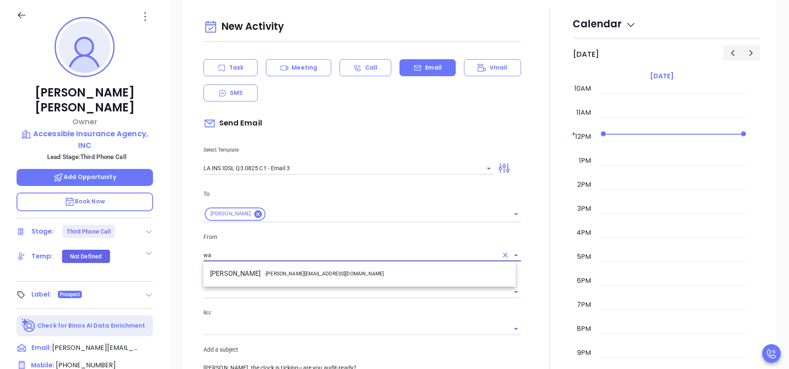
click at [379, 272] on li "Walter Contreras - [EMAIL_ADDRESS][DOMAIN_NAME]" at bounding box center [360, 273] width 312 height 15
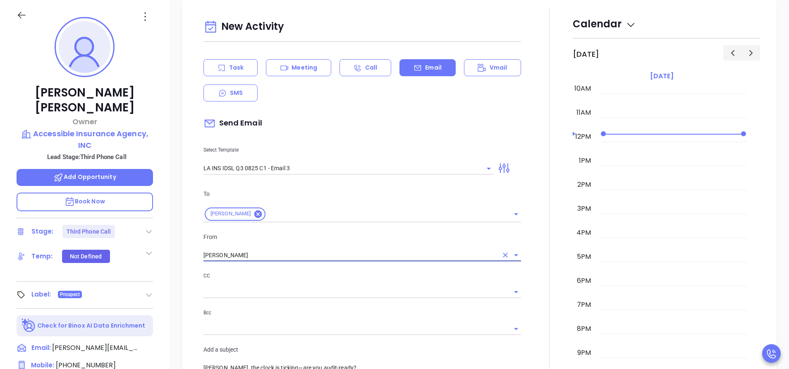
type input "[PERSON_NAME]"
click at [544, 314] on div at bounding box center [549, 351] width 47 height 686
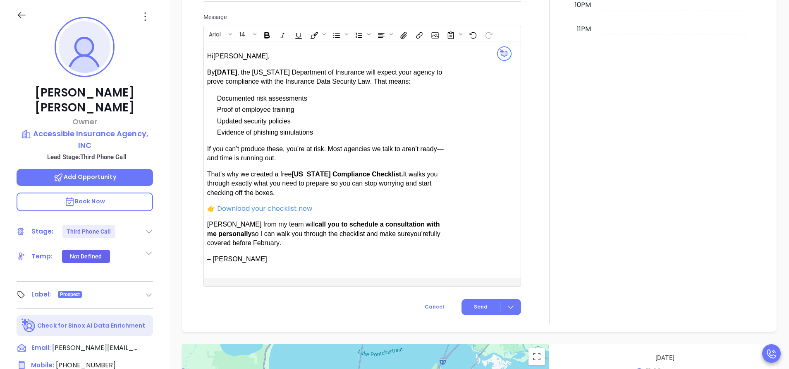
scroll to position [760, 0]
click at [466, 307] on button "Send" at bounding box center [492, 306] width 60 height 16
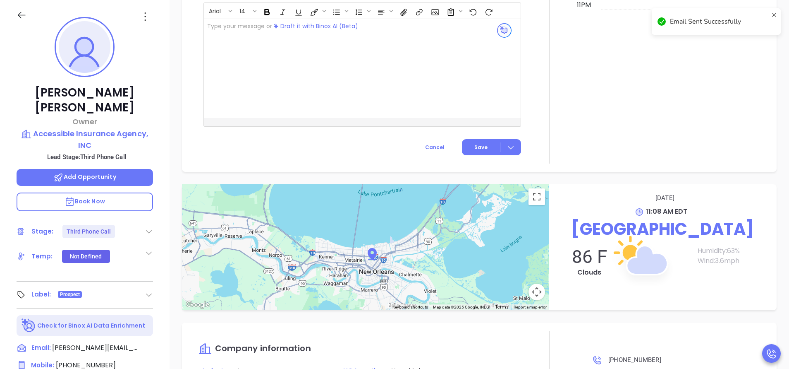
scroll to position [692, 0]
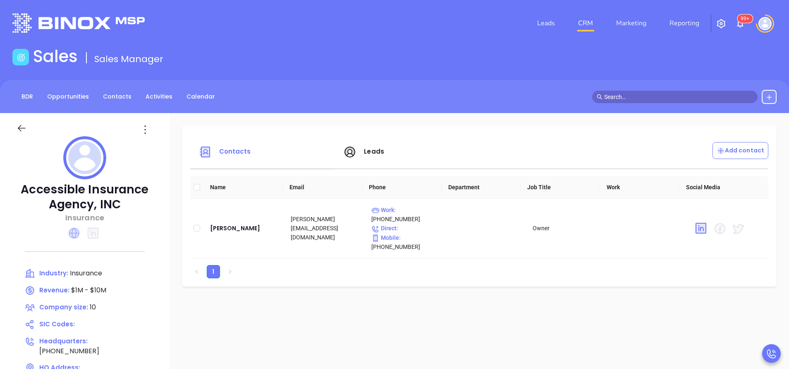
click at [72, 229] on icon at bounding box center [74, 233] width 11 height 11
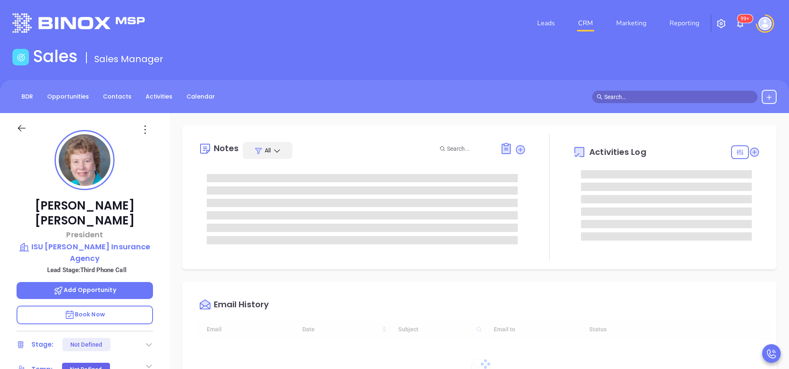
type input "[DATE]"
type input "[PERSON_NAME]"
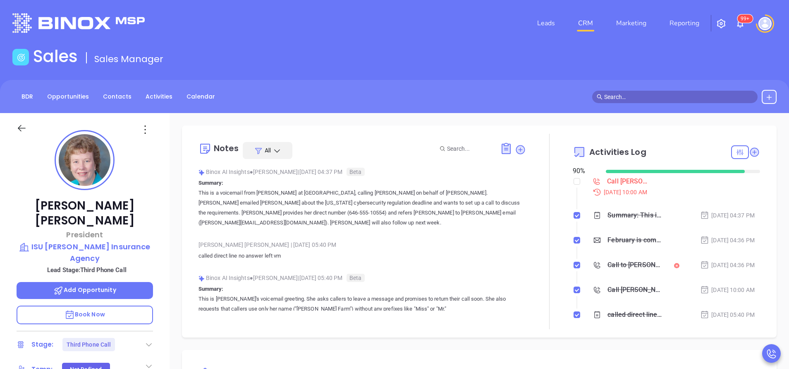
click at [276, 223] on div "Binox AI Insights ● [PERSON_NAME] | [DATE] 04:37 PM Beta Summary: This is a voi…" at bounding box center [363, 199] width 328 height 69
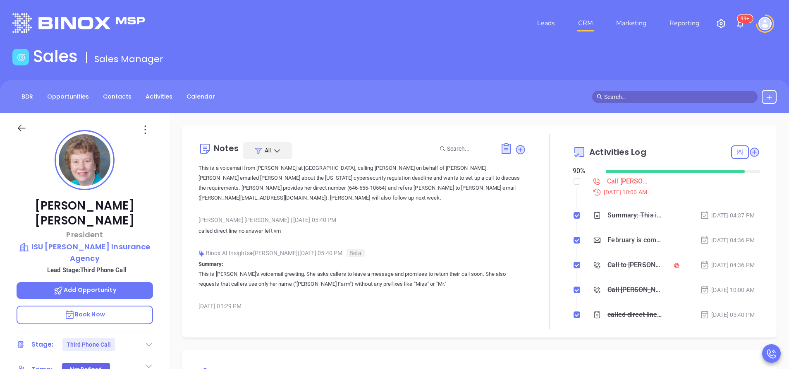
scroll to position [0, 0]
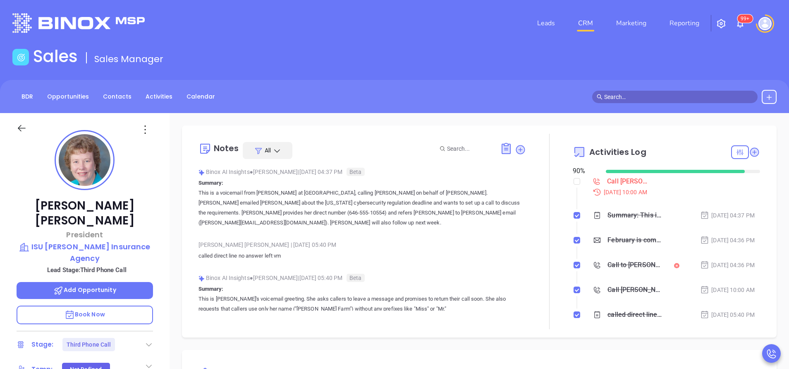
click at [163, 226] on div "[PERSON_NAME] President ISU [PERSON_NAME] Insurance Agency Lead Stage: Third Ph…" at bounding box center [85, 343] width 170 height 461
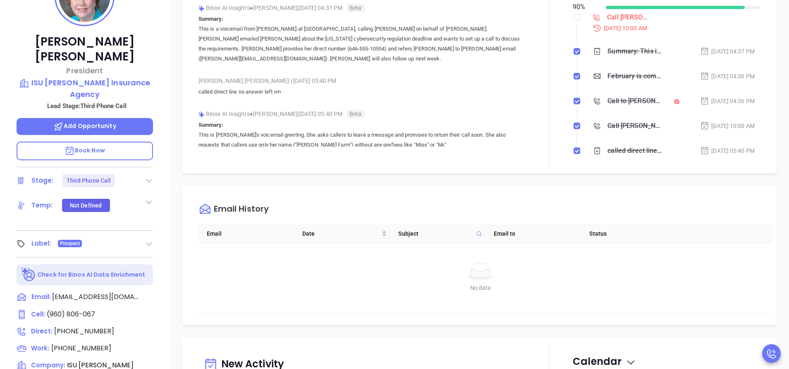
scroll to position [199, 0]
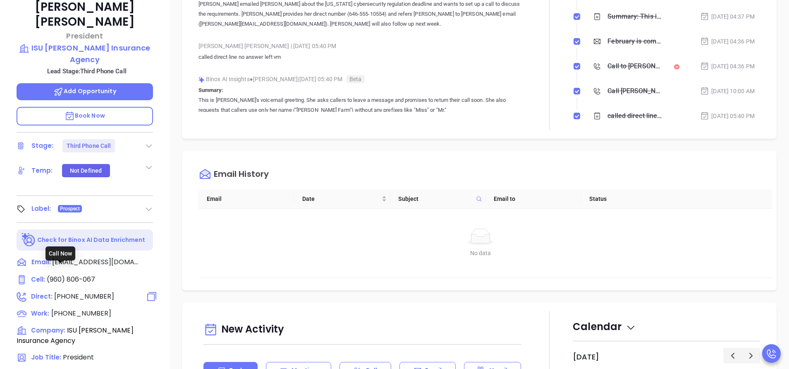
click at [86, 291] on span "[PHONE_NUMBER]" at bounding box center [84, 296] width 60 height 10
type input "[PHONE_NUMBER]"
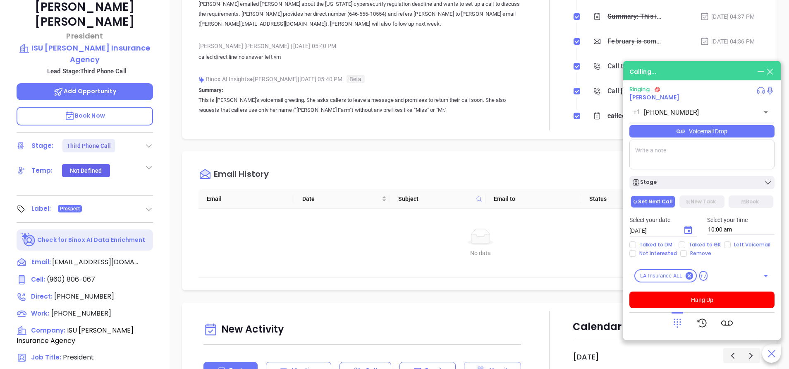
click at [270, 107] on div "Binox AI Insights ● [PERSON_NAME] | [DATE] 05:40 PM Beta Summary: This is [PERS…" at bounding box center [363, 97] width 328 height 49
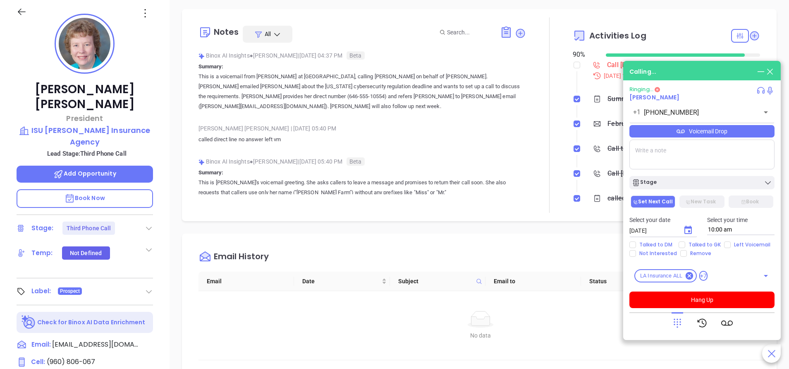
scroll to position [99, 0]
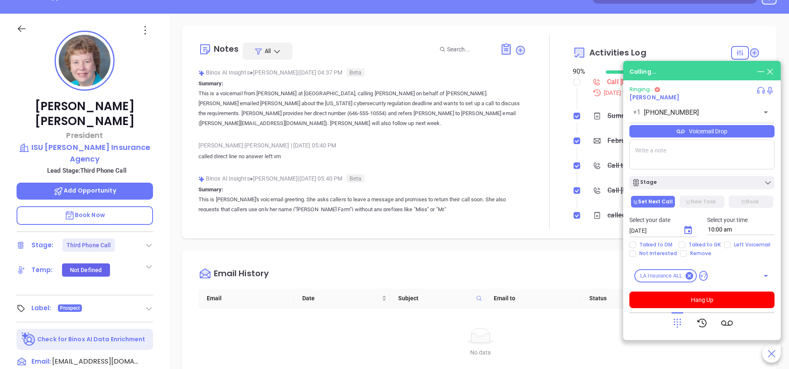
click at [126, 206] on p "Book Now" at bounding box center [85, 215] width 137 height 19
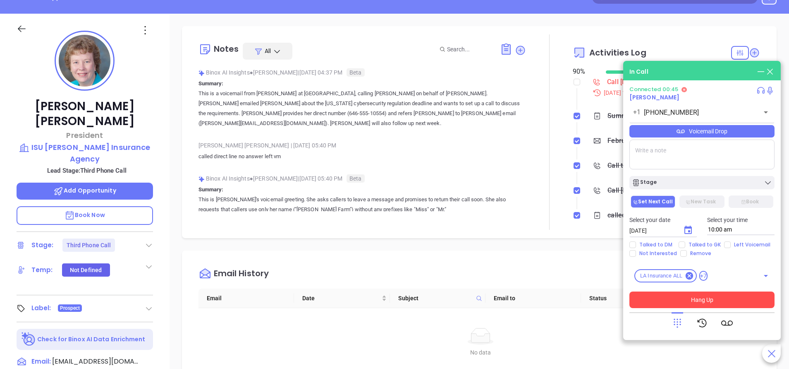
click at [683, 299] on button "Hang Up" at bounding box center [702, 299] width 145 height 17
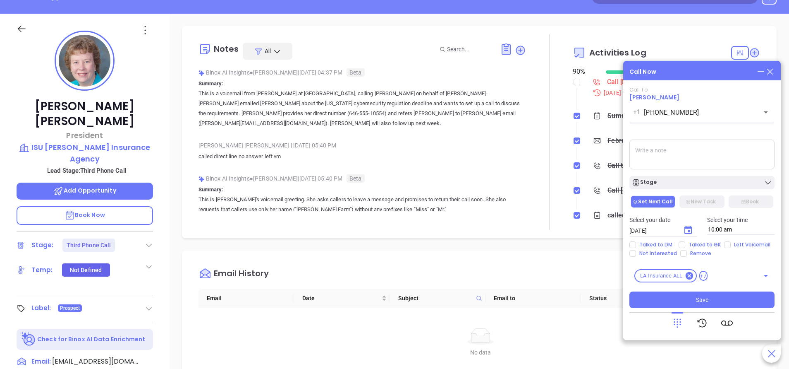
click at [725, 241] on input "Left Voicemail" at bounding box center [727, 244] width 7 height 7
checkbox input "true"
click at [659, 177] on button "Stage" at bounding box center [702, 182] width 145 height 13
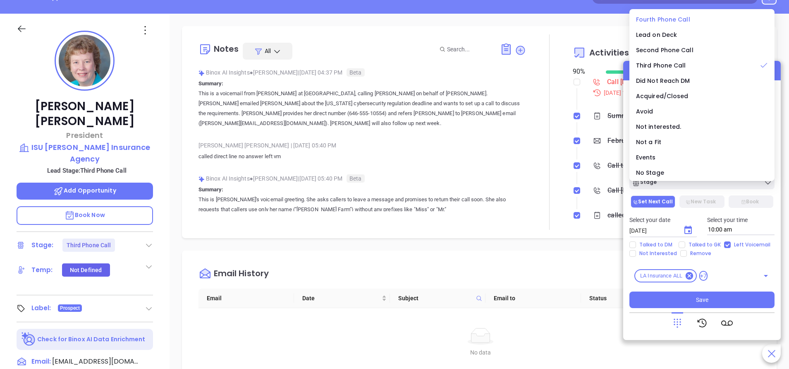
click at [660, 18] on span "Fourth Phone Call" at bounding box center [663, 19] width 54 height 8
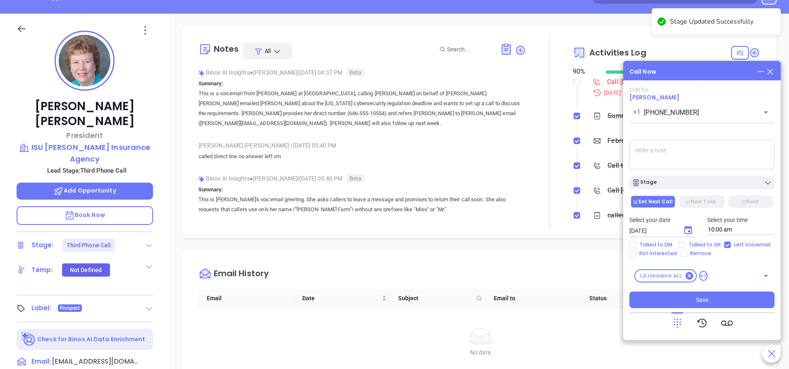
click at [662, 156] on textarea at bounding box center [702, 154] width 145 height 30
type textarea "no answer left vm"
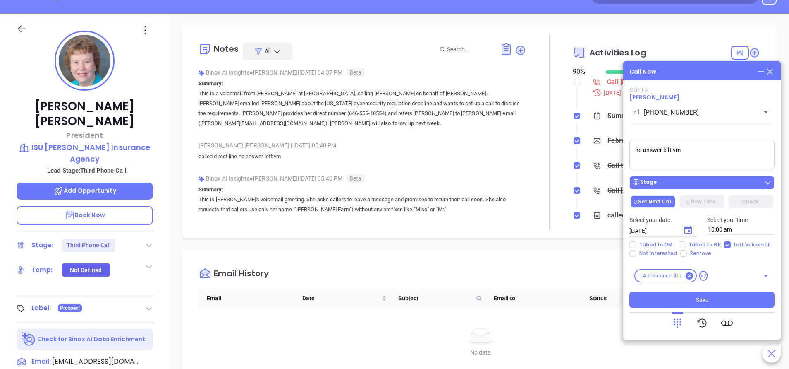
click at [678, 187] on button "Stage" at bounding box center [702, 182] width 145 height 13
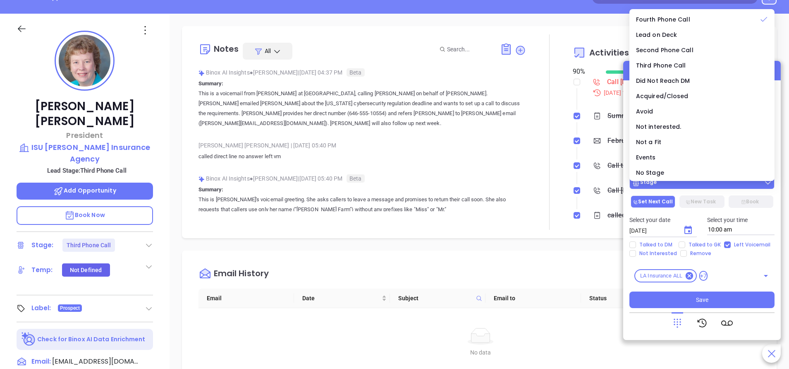
click at [678, 187] on button "Stage" at bounding box center [702, 182] width 145 height 13
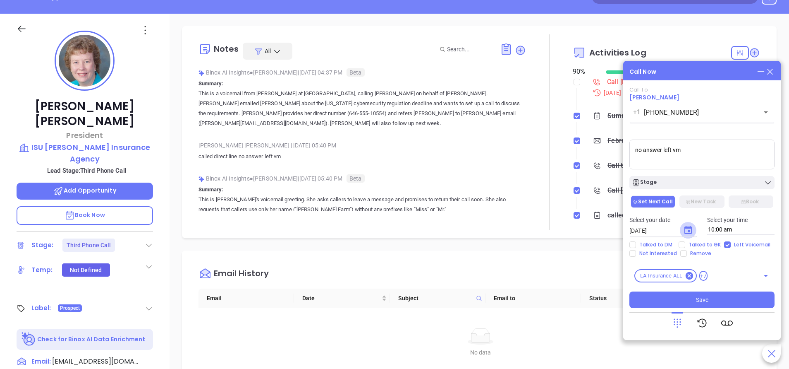
click at [689, 225] on button "Choose date, selected date is Sep 17, 2025" at bounding box center [688, 230] width 17 height 17
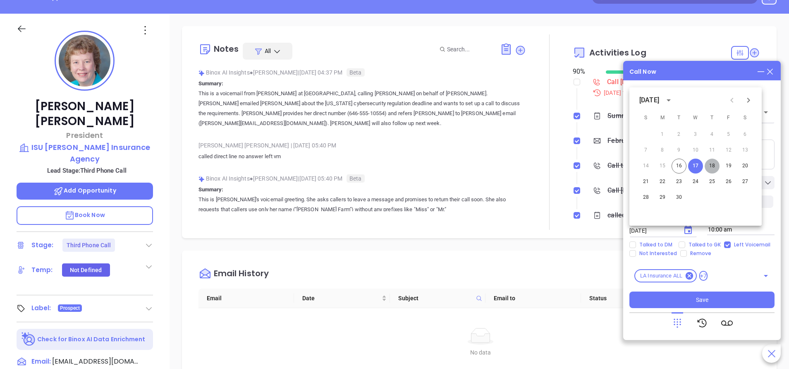
click at [714, 167] on button "18" at bounding box center [712, 165] width 15 height 15
type input "09/18/2025"
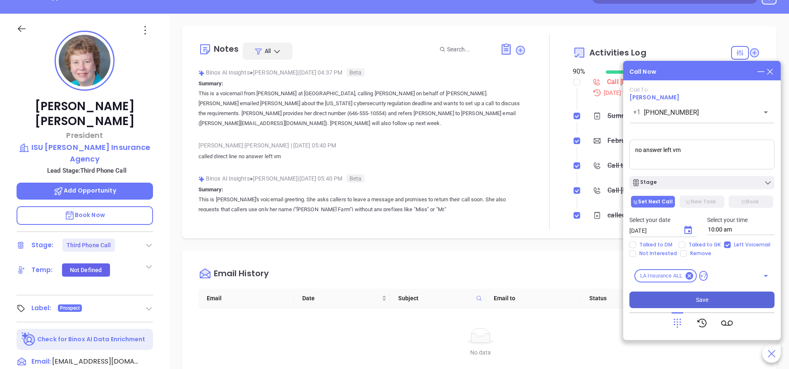
click at [693, 295] on button "Save" at bounding box center [702, 299] width 145 height 17
click at [574, 81] on input "checkbox" at bounding box center [577, 82] width 7 height 7
checkbox input "true"
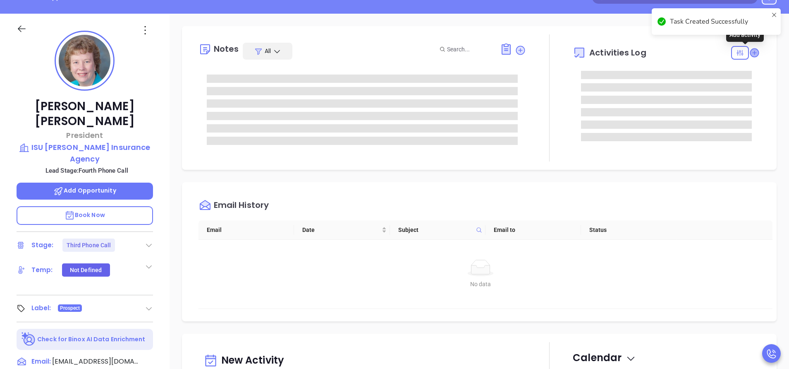
click at [750, 52] on icon at bounding box center [754, 52] width 8 height 8
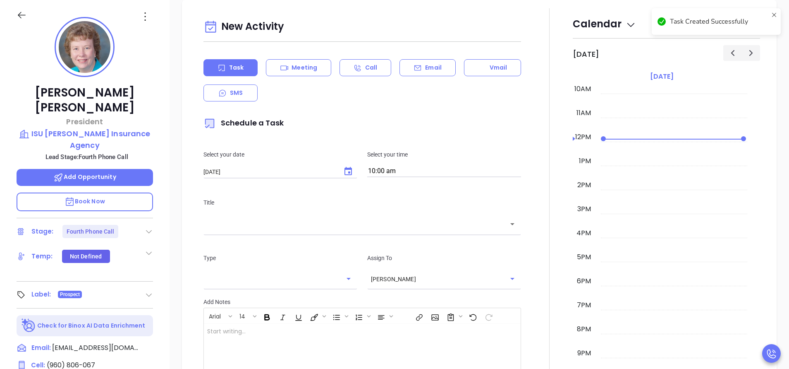
click at [426, 67] on p "Email" at bounding box center [433, 67] width 17 height 9
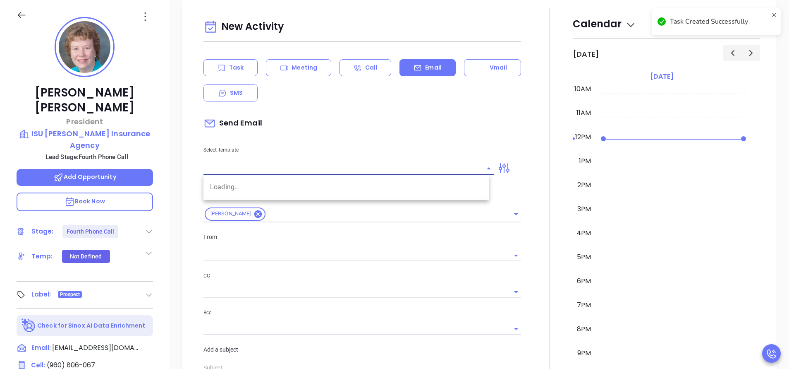
click at [352, 168] on input "text" at bounding box center [343, 168] width 278 height 12
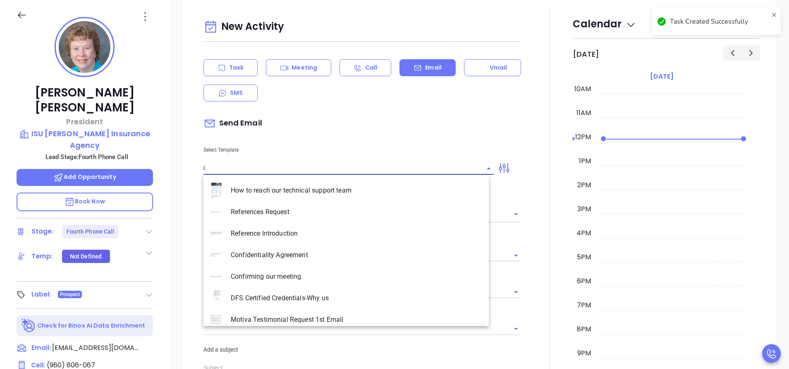
type input "la"
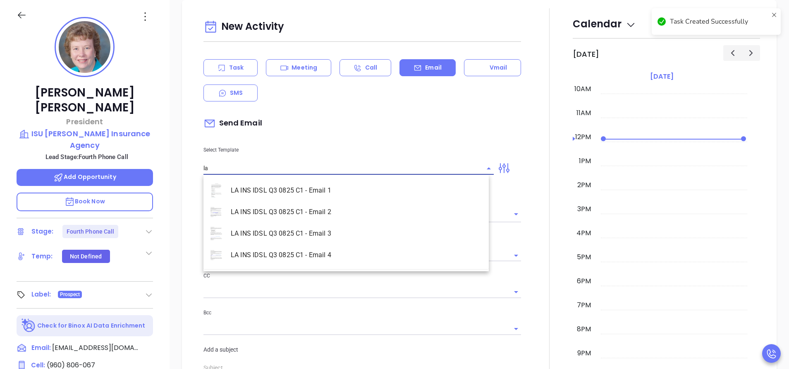
type input "[PERSON_NAME]"
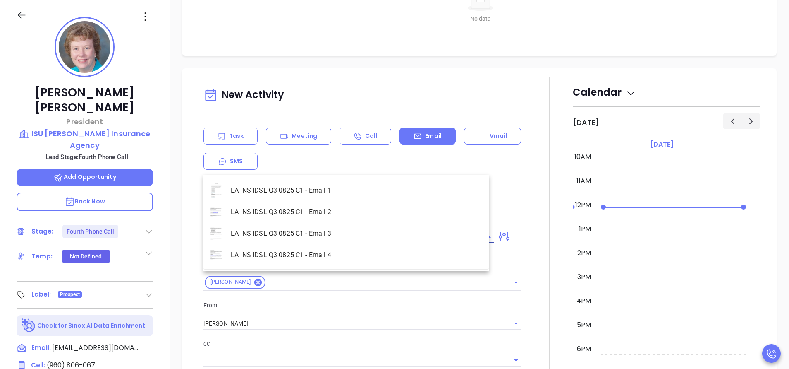
scroll to position [388, 0]
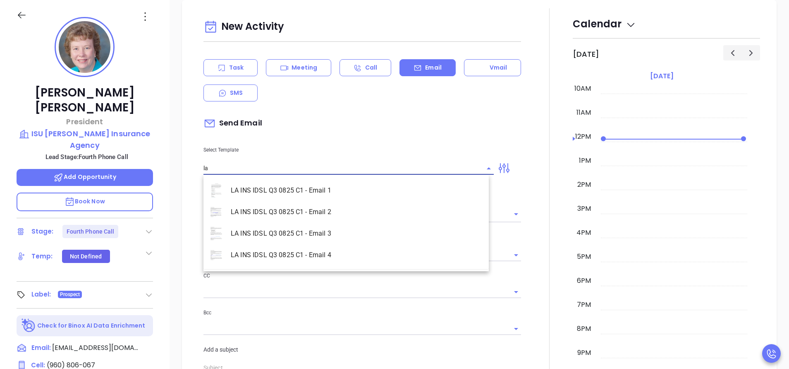
click at [336, 230] on li "LA INS IDSL Q3 0825 C1 - Email 3" at bounding box center [346, 234] width 285 height 22
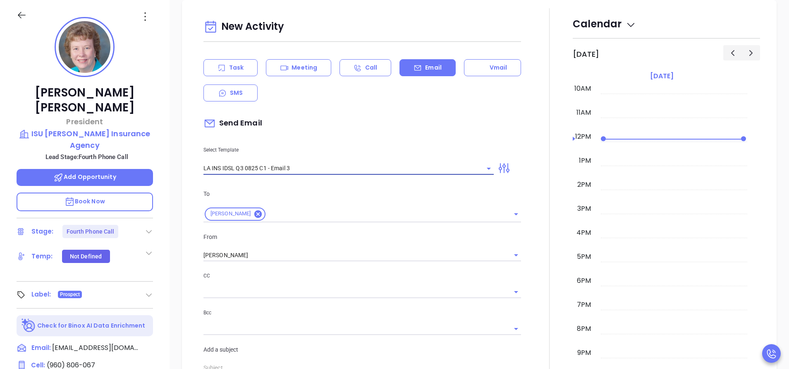
type input "LA INS IDSL Q3 0825 C1 - Email 3"
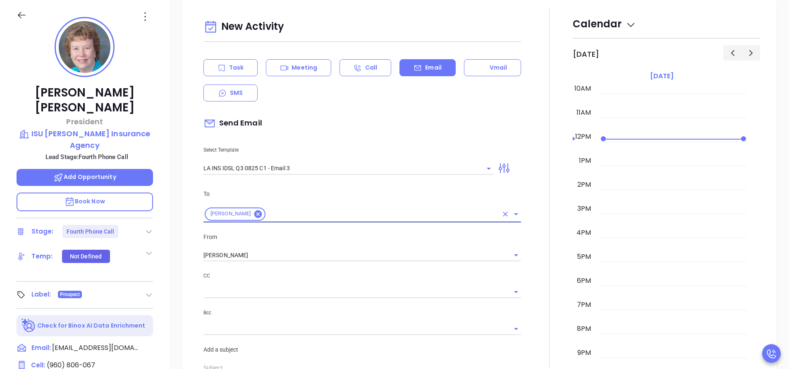
type input "Debbie, the clock is ticking—are you audit-ready?"
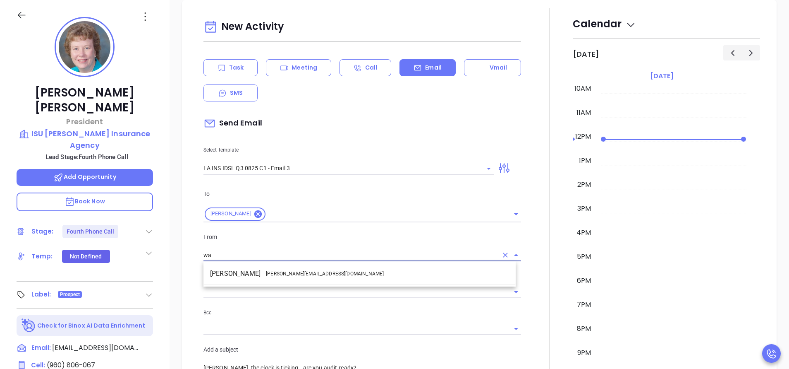
click at [339, 274] on li "Walter Contreras - walter@motiva.net" at bounding box center [360, 273] width 312 height 15
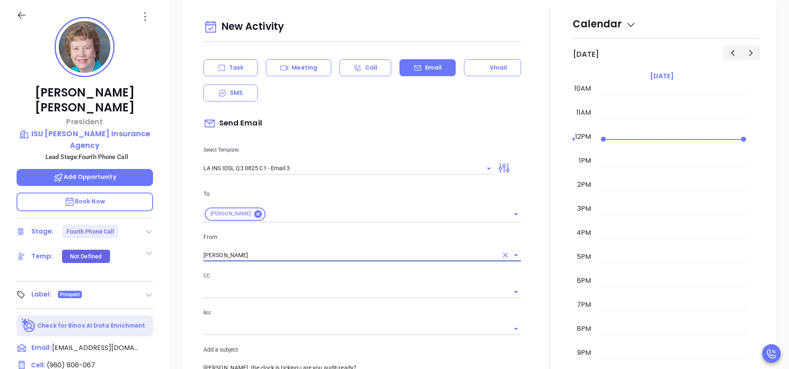
type input "Walter Contreras"
click at [526, 278] on div at bounding box center [549, 351] width 47 height 686
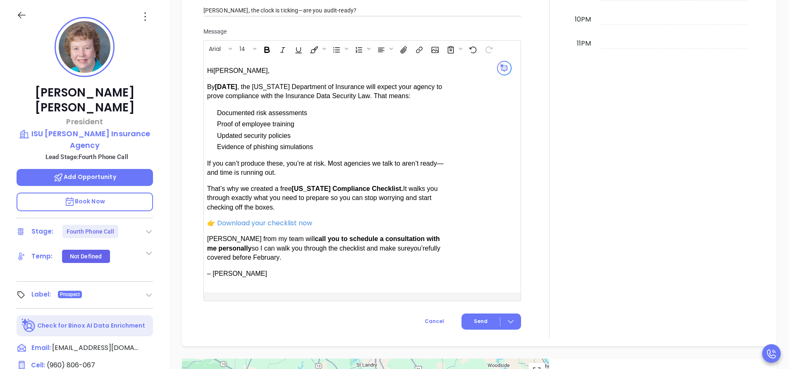
scroll to position [760, 0]
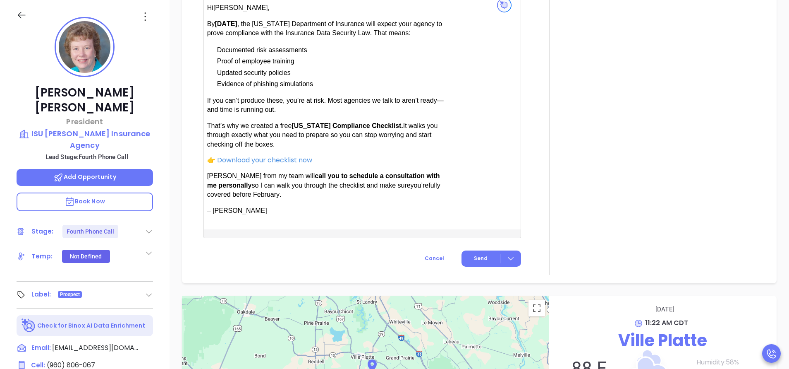
scroll to position [810, 0]
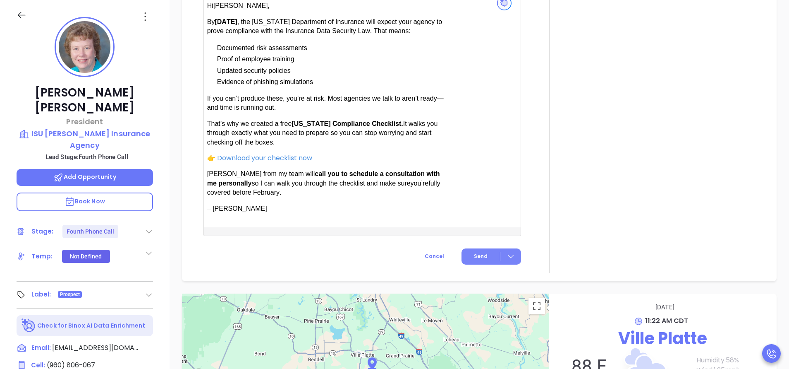
click at [472, 259] on button "Send" at bounding box center [492, 256] width 60 height 16
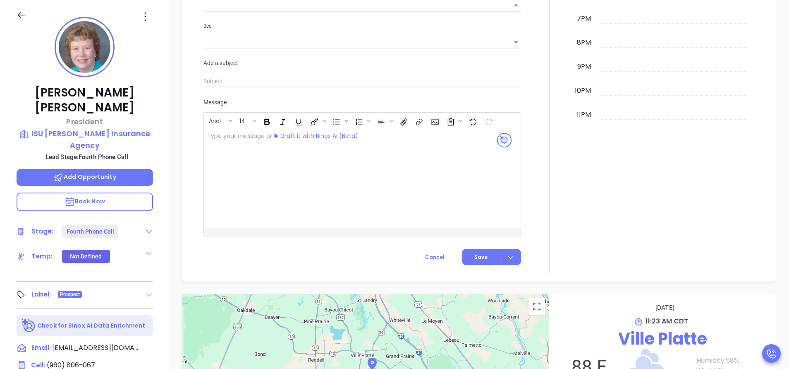
scroll to position [674, 0]
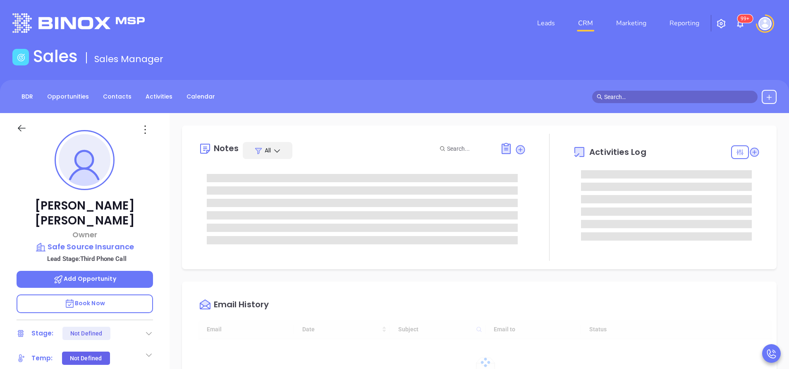
type input "[DATE]"
type input "[PERSON_NAME]"
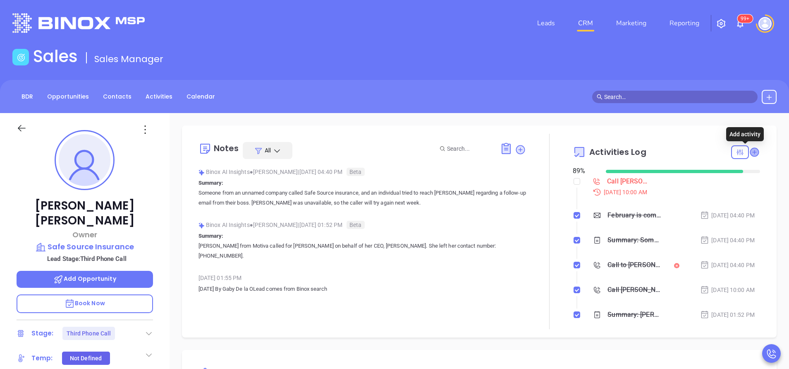
click at [750, 150] on icon at bounding box center [754, 152] width 8 height 8
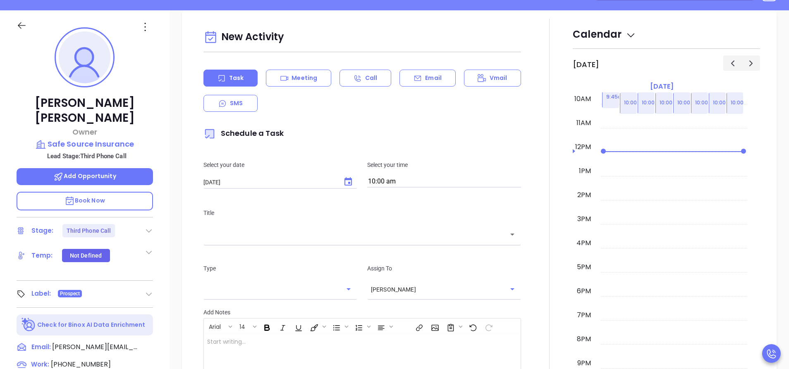
scroll to position [113, 0]
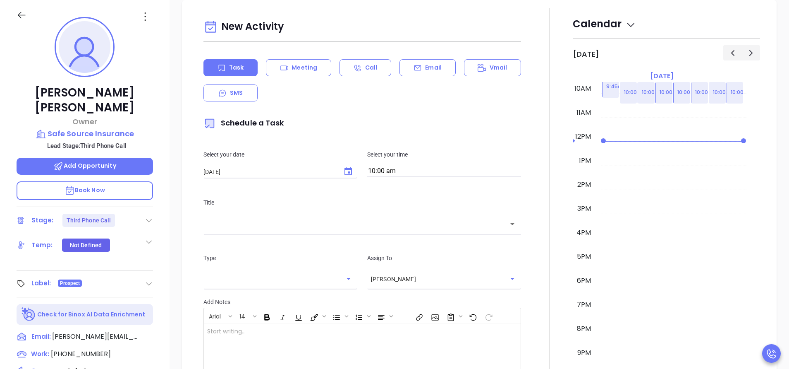
click at [534, 98] on div at bounding box center [549, 238] width 47 height 460
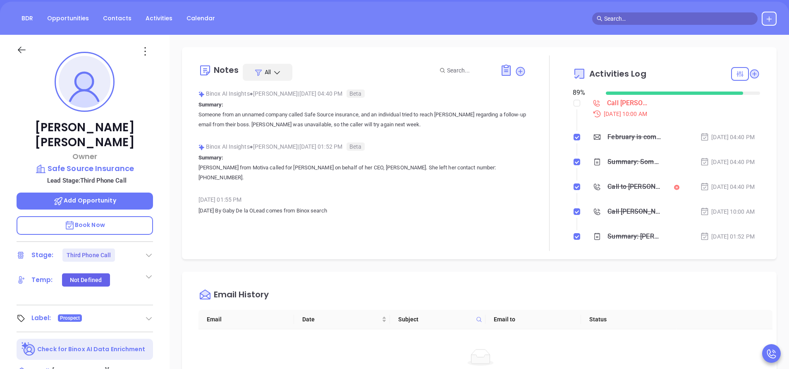
scroll to position [38, 0]
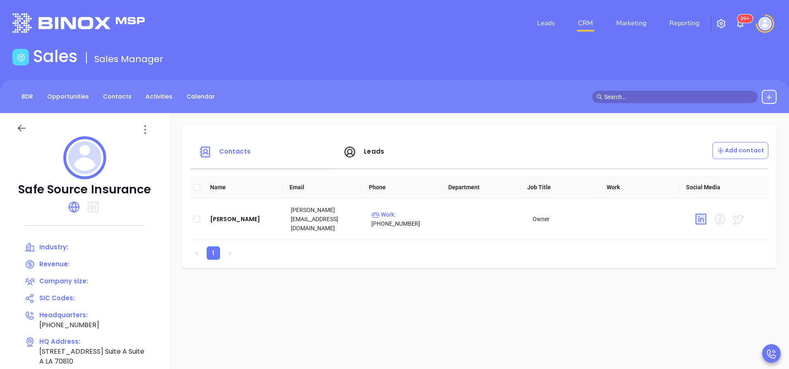
click at [375, 155] on span "Leads" at bounding box center [374, 151] width 20 height 9
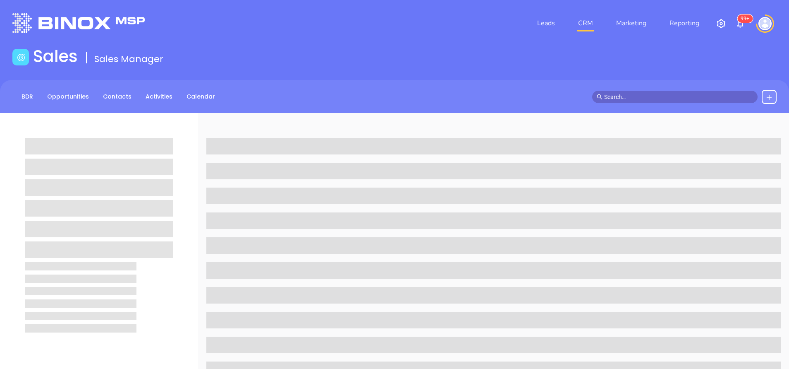
scroll to position [38, 0]
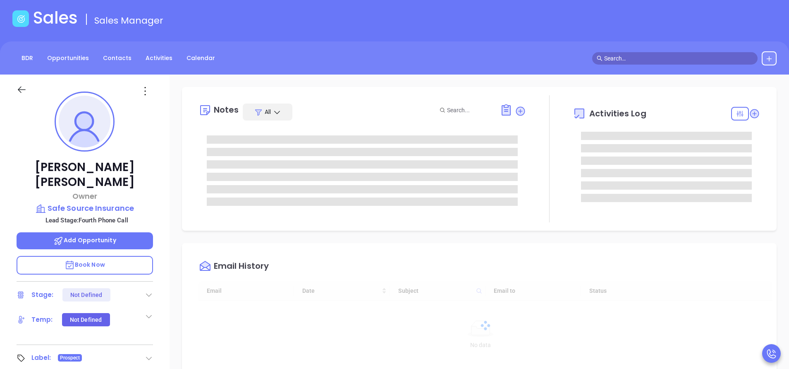
type input "[DATE]"
type input "[PERSON_NAME]"
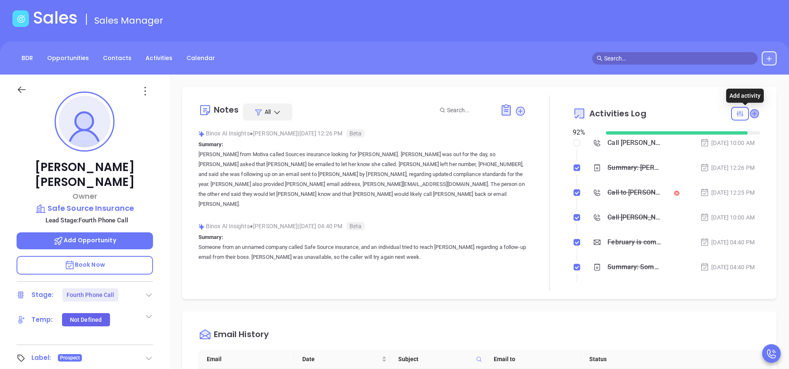
click at [750, 114] on icon at bounding box center [754, 113] width 8 height 8
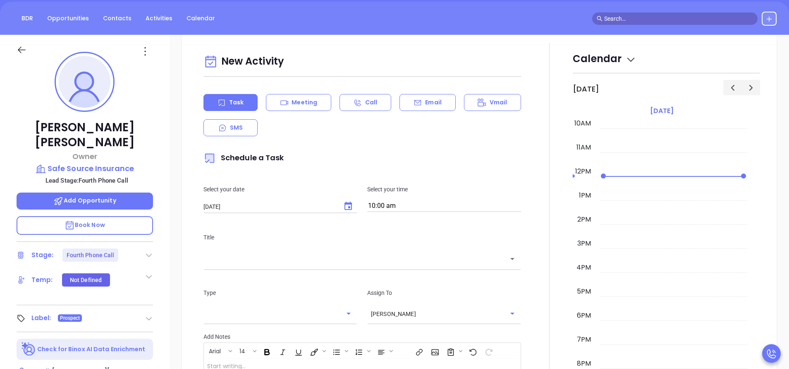
scroll to position [113, 0]
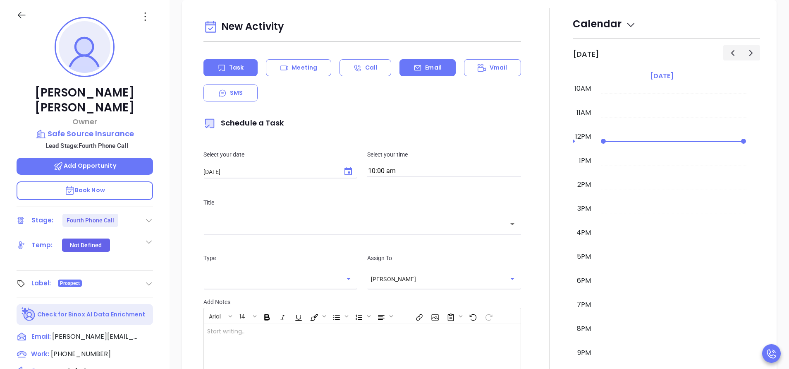
click at [431, 70] on p "Email" at bounding box center [433, 67] width 17 height 9
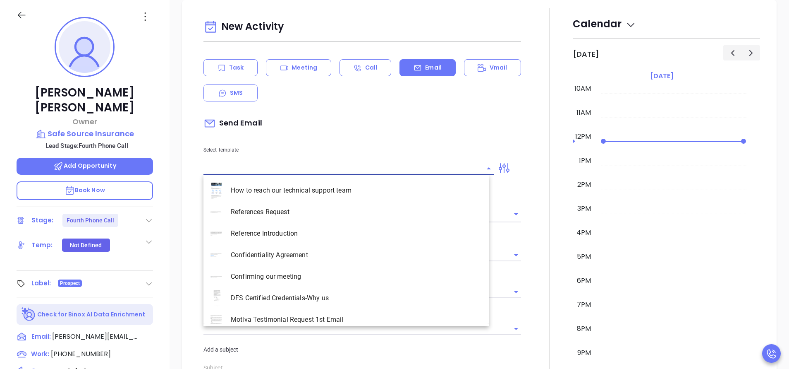
type input "[PERSON_NAME]"
click at [237, 172] on input "text" at bounding box center [343, 168] width 278 height 12
type input "k"
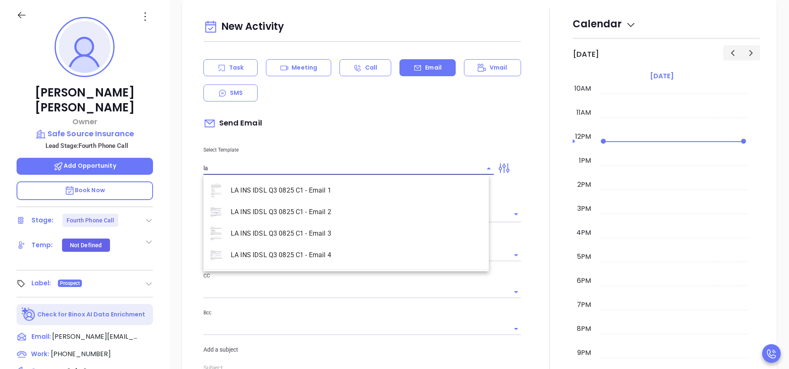
click at [293, 239] on li "LA INS IDSL Q3 0825 C1 - Email 3" at bounding box center [346, 234] width 285 height 22
type input "LA INS IDSL Q3 0825 C1 - Email 3"
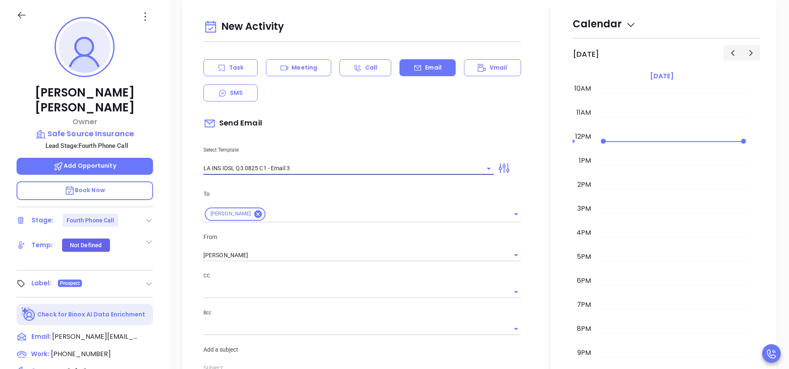
type input "[PERSON_NAME], the clock is ticking—are you audit-ready?"
type input "LA INS IDSL Q3 0825 C1 - Email 3"
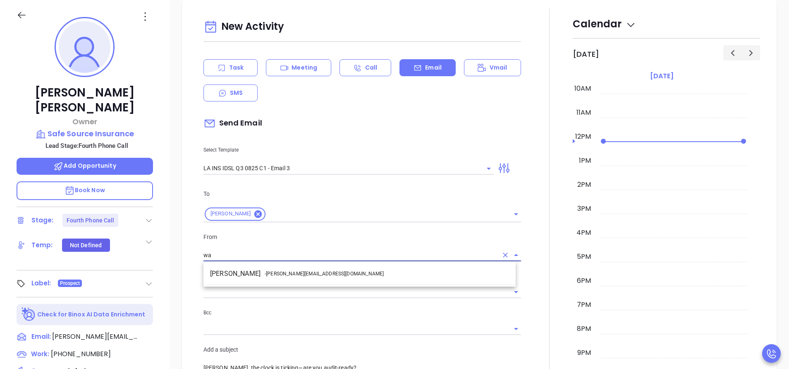
click at [307, 271] on span "- [PERSON_NAME][EMAIL_ADDRESS][DOMAIN_NAME]" at bounding box center [324, 273] width 119 height 7
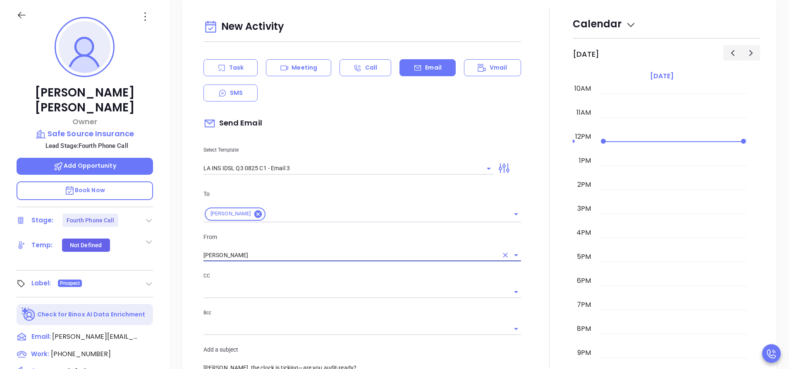
type input "[PERSON_NAME]"
click at [541, 291] on div at bounding box center [549, 351] width 47 height 686
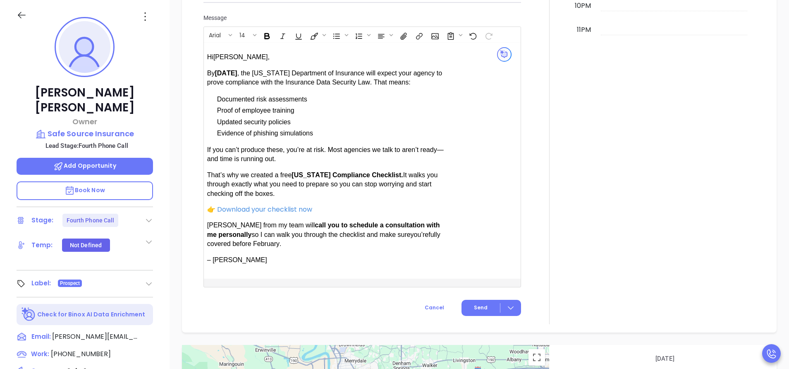
scroll to position [760, 0]
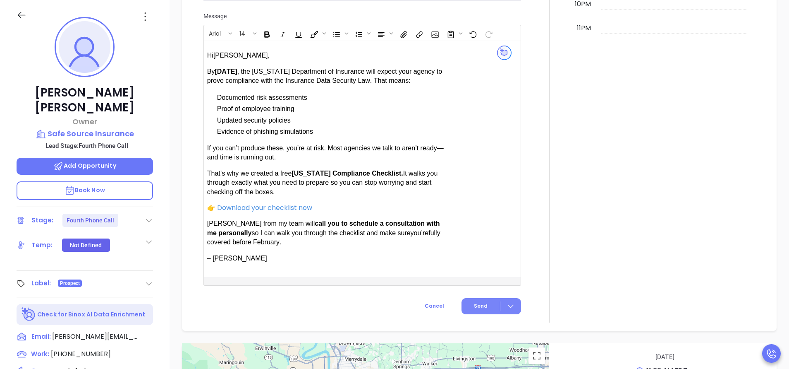
click at [474, 300] on button "Send" at bounding box center [492, 306] width 60 height 16
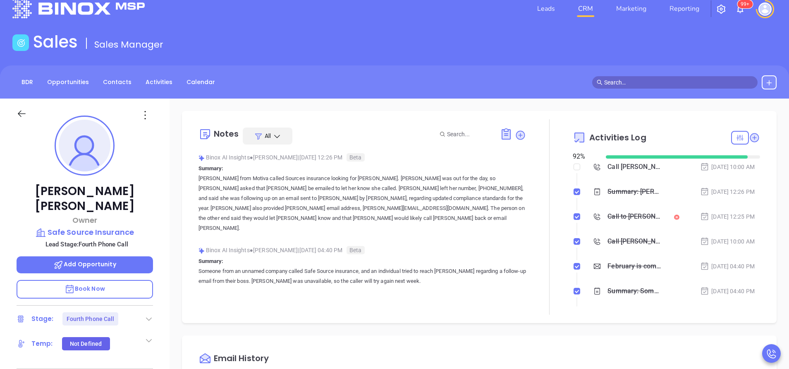
scroll to position [0, 0]
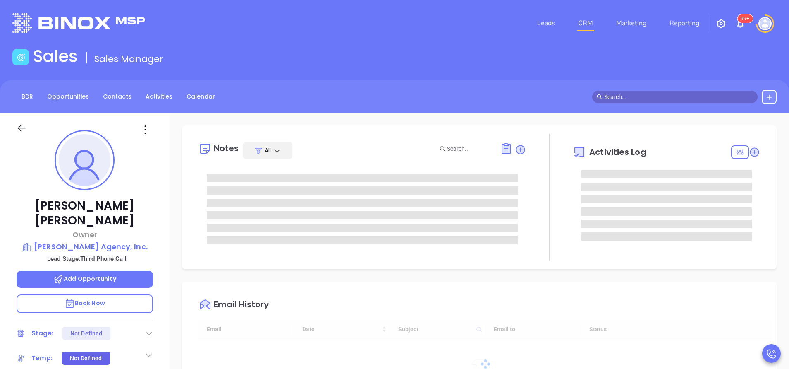
type input "[DATE]"
type input "[PERSON_NAME]"
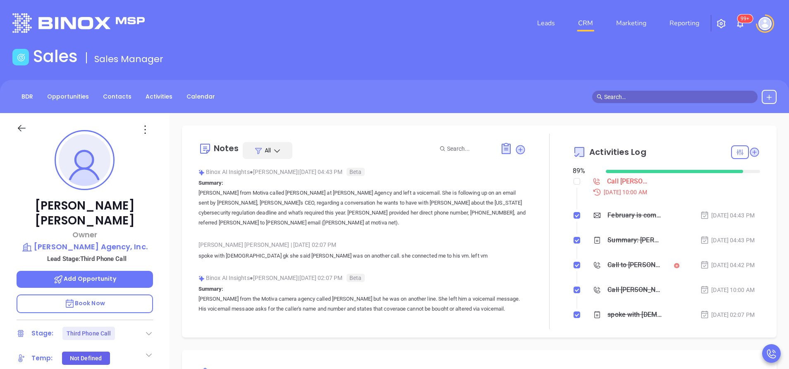
click at [559, 326] on div at bounding box center [549, 231] width 47 height 195
click at [750, 152] on icon at bounding box center [754, 152] width 8 height 8
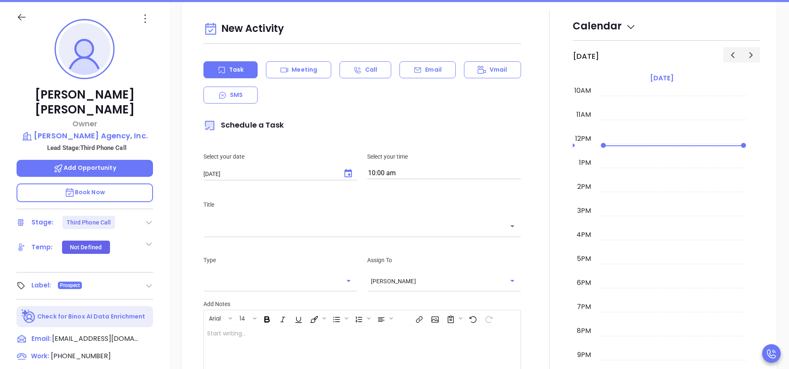
scroll to position [113, 0]
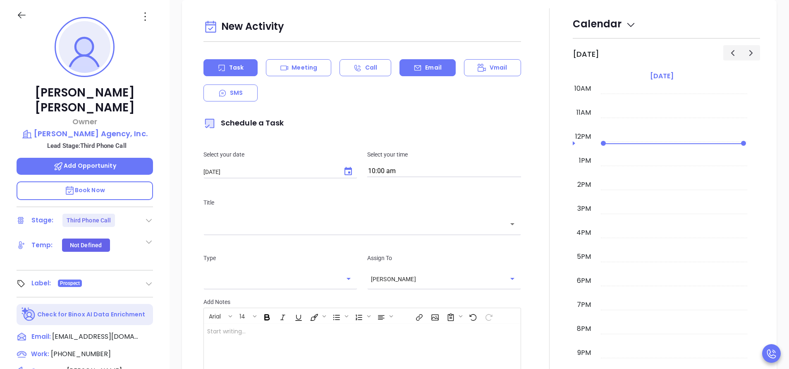
click at [415, 74] on div "Email" at bounding box center [428, 67] width 56 height 17
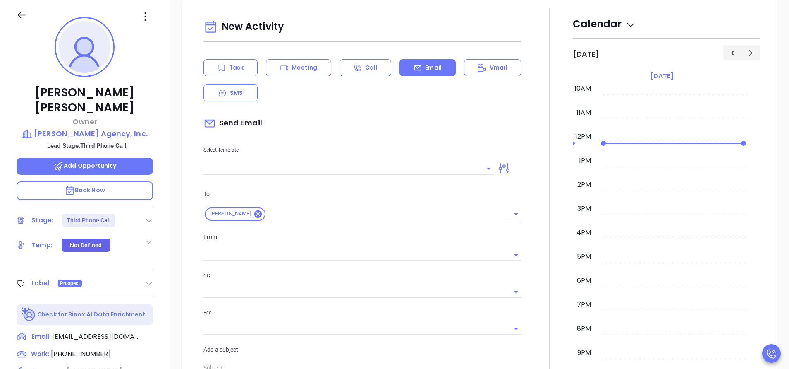
click at [302, 161] on div "Select Template" at bounding box center [349, 154] width 300 height 42
type input "[PERSON_NAME]"
click at [298, 166] on input "text" at bounding box center [343, 168] width 278 height 12
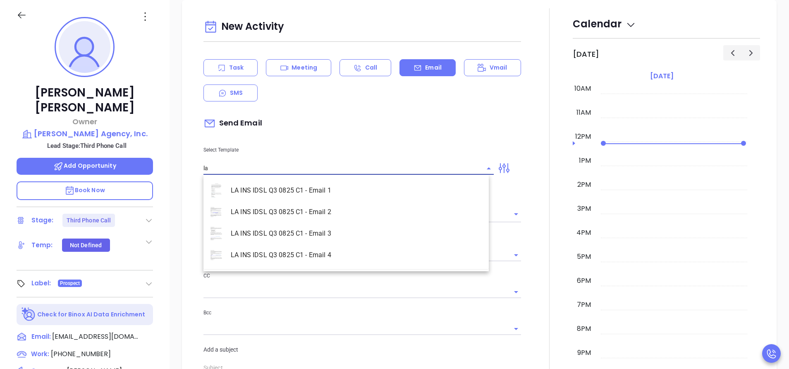
click at [322, 228] on li "LA INS IDSL Q3 0825 C1 - Email 3" at bounding box center [346, 234] width 285 height 22
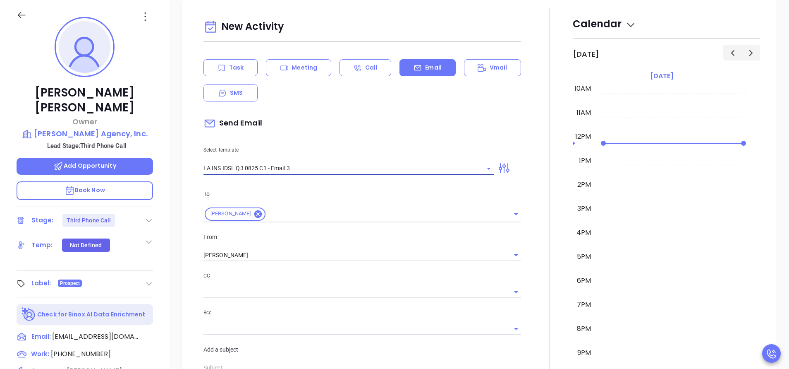
type input "LA INS IDSL Q3 0825 C1 - Email 3"
type input "[PERSON_NAME], the clock is ticking—are you audit-ready?"
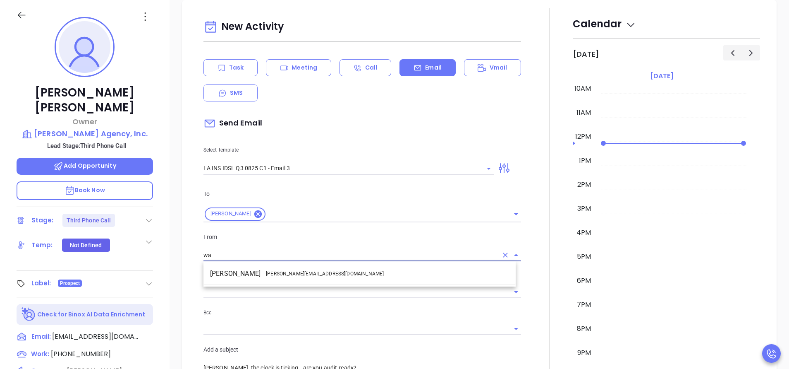
click at [341, 272] on li "Walter Contreras - [EMAIL_ADDRESS][DOMAIN_NAME]" at bounding box center [360, 273] width 312 height 15
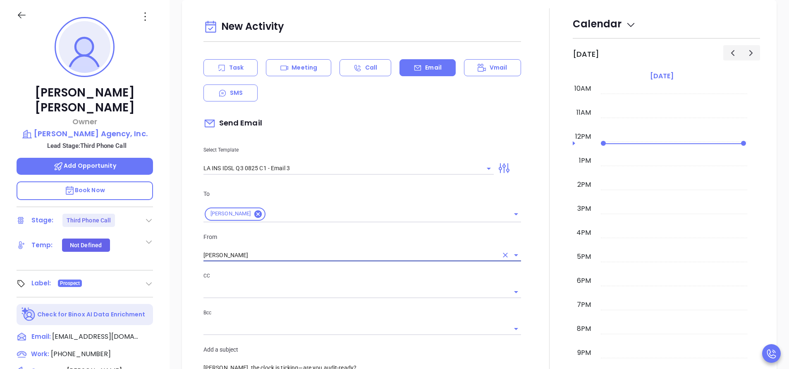
type input "[PERSON_NAME]"
click at [530, 292] on div at bounding box center [549, 351] width 47 height 686
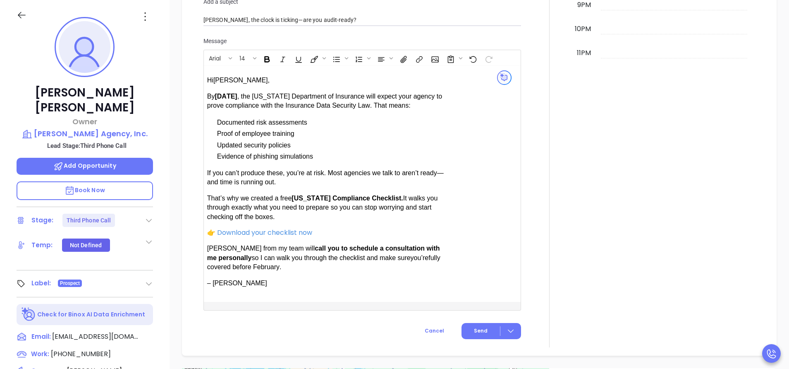
scroll to position [760, 0]
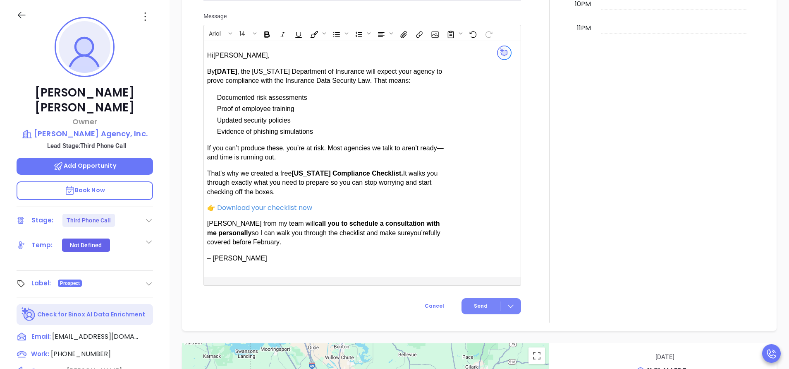
click at [469, 301] on button "Send" at bounding box center [492, 306] width 60 height 16
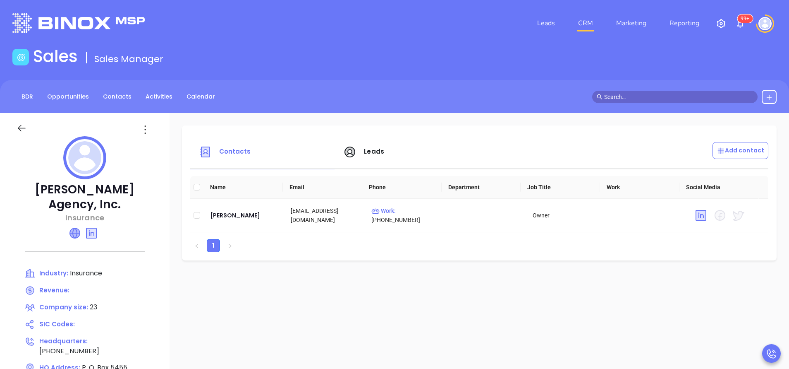
click at [71, 232] on icon at bounding box center [75, 233] width 10 height 10
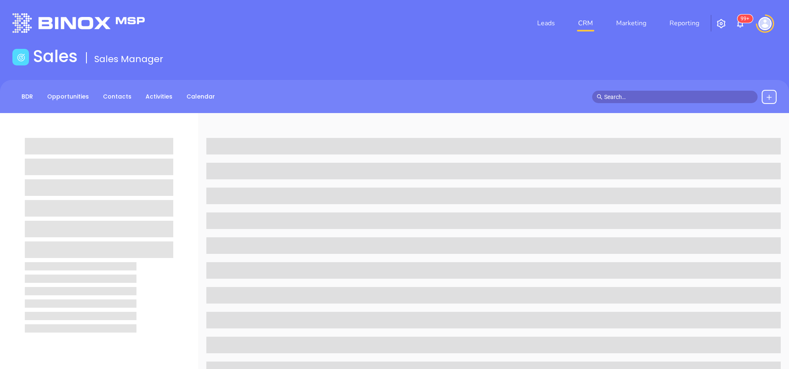
scroll to position [113, 0]
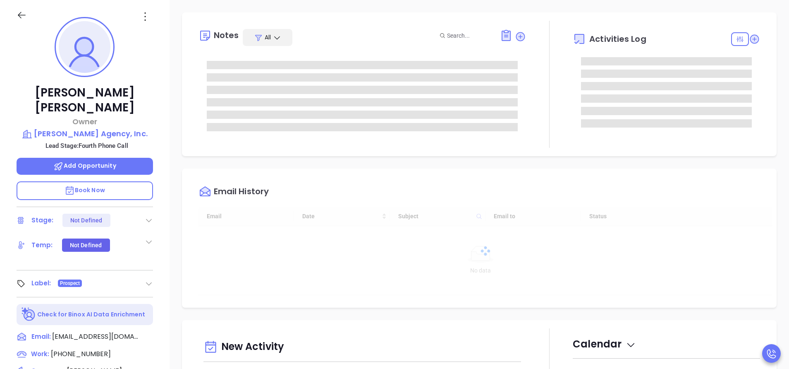
type input "[DATE]"
type input "[PERSON_NAME]"
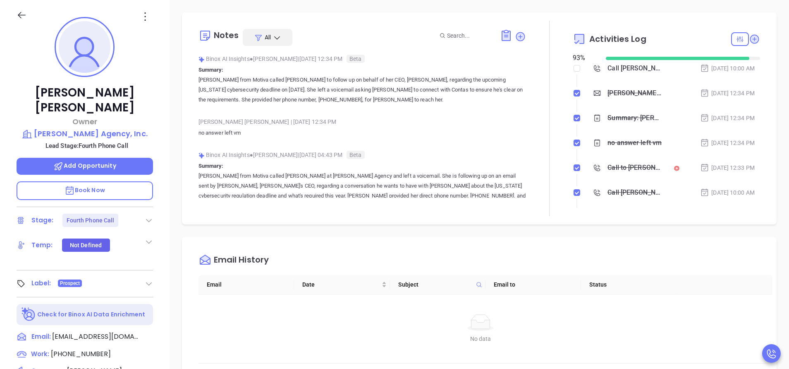
click at [548, 124] on div at bounding box center [549, 118] width 47 height 195
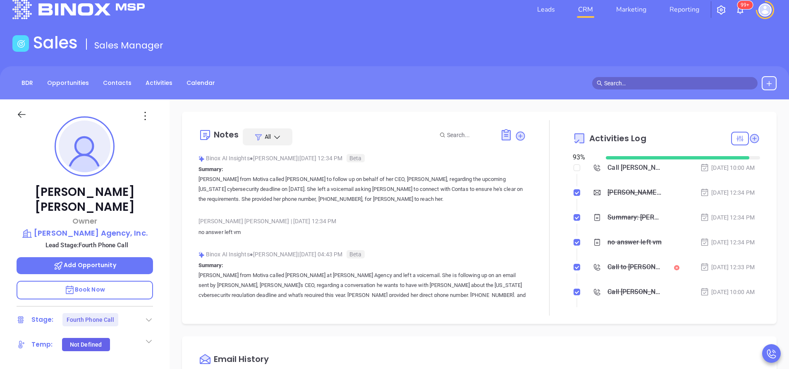
scroll to position [25, 0]
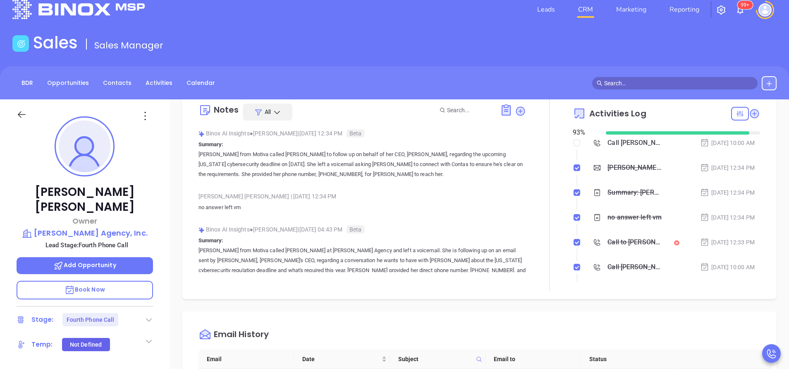
click at [621, 170] on div "[PERSON_NAME], the clock is ticking—are you audit-ready?" at bounding box center [635, 167] width 55 height 12
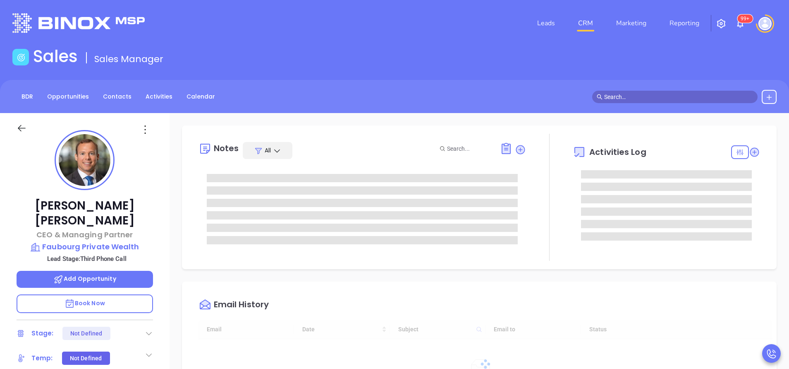
type input "09/17/2025"
type input "Anabell Dominguez"
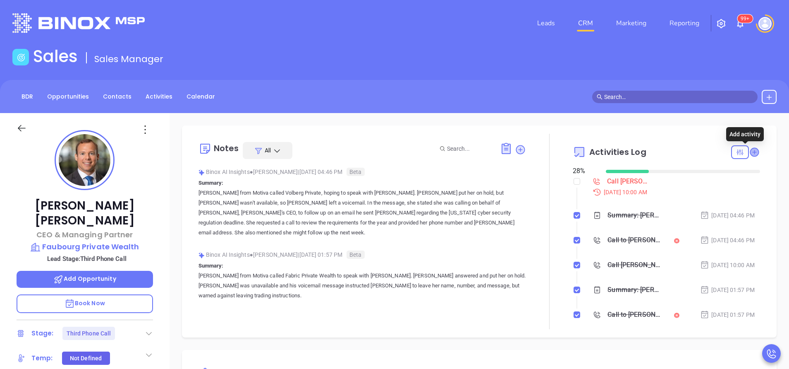
click at [750, 151] on icon at bounding box center [754, 152] width 8 height 8
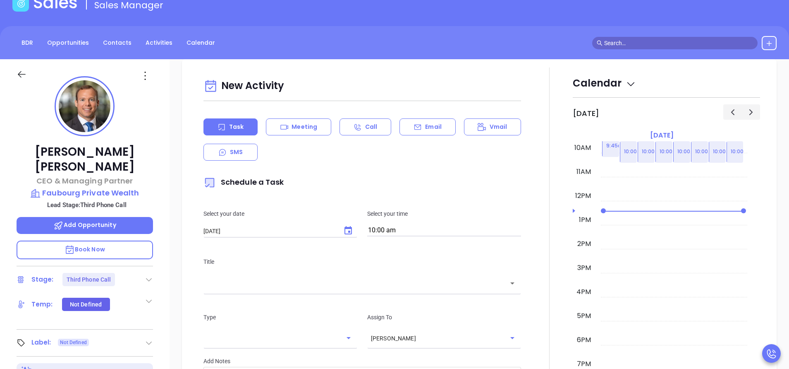
scroll to position [113, 0]
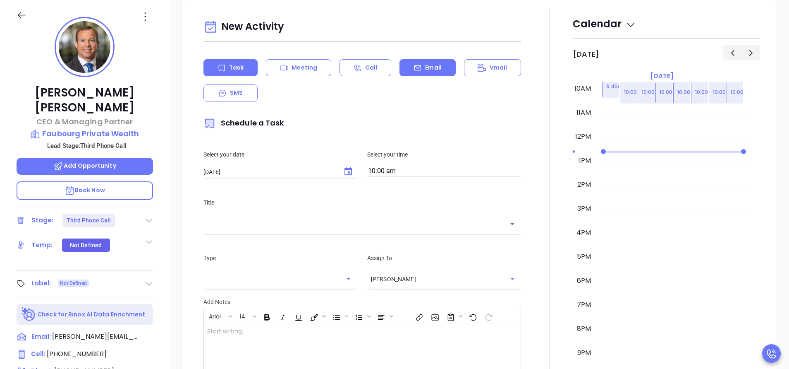
click at [426, 72] on div "Email" at bounding box center [428, 67] width 56 height 17
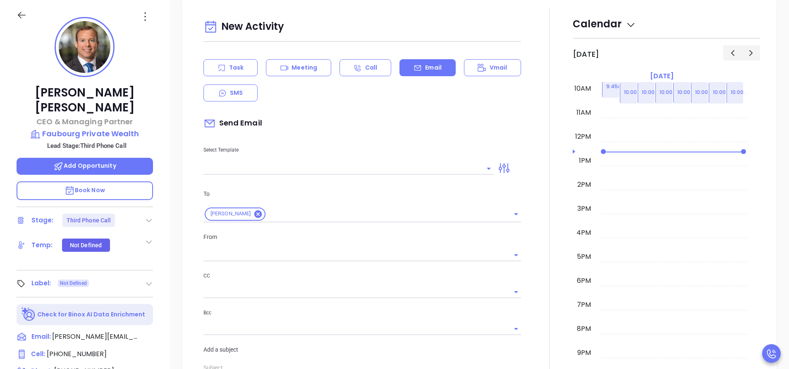
type input "[PERSON_NAME]"
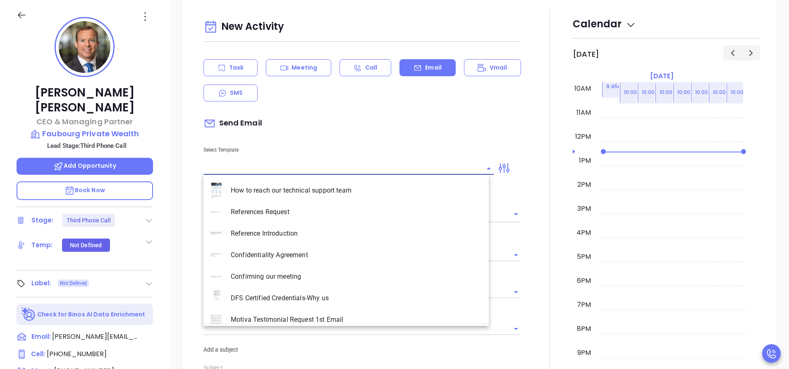
click at [357, 165] on input "text" at bounding box center [343, 168] width 278 height 12
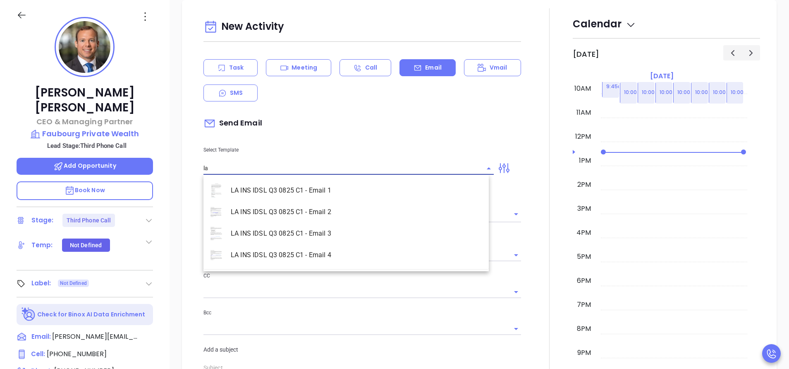
click at [343, 241] on li "LA INS IDSL Q3 0825 C1 - Email 3" at bounding box center [346, 234] width 285 height 22
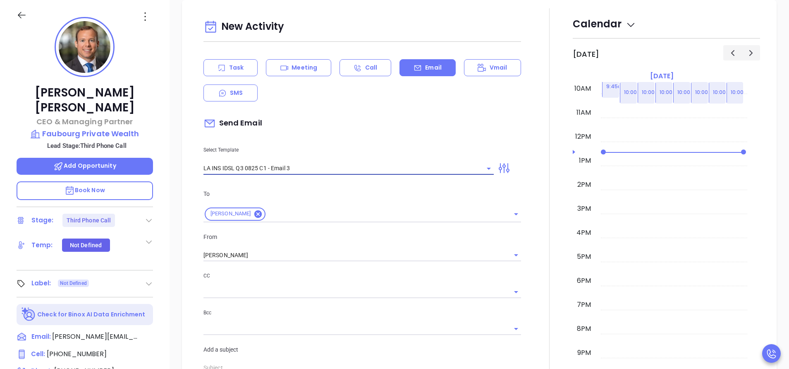
type input "LA INS IDSL Q3 0825 C1 - Email 3"
type input "John, the clock is ticking—are you audit-ready?"
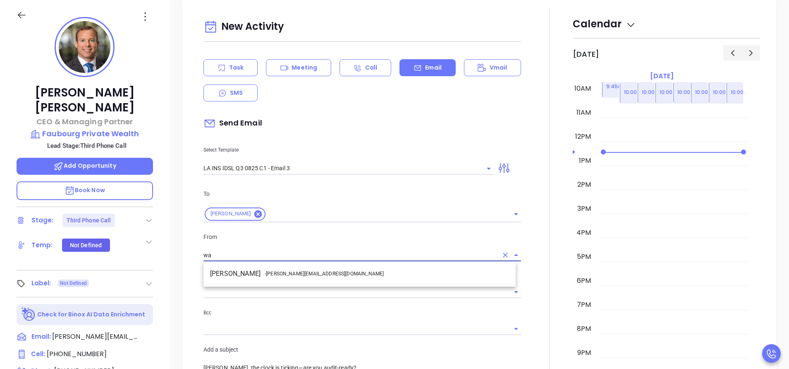
click at [319, 274] on li "Walter Contreras - [EMAIL_ADDRESS][DOMAIN_NAME]" at bounding box center [360, 273] width 312 height 15
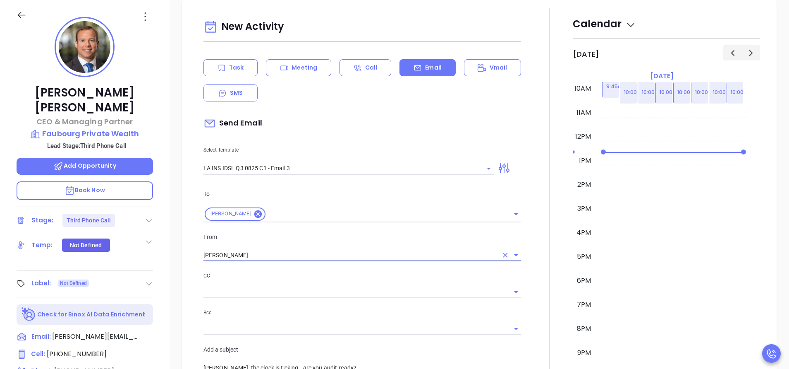
type input "[PERSON_NAME]"
click at [526, 276] on div at bounding box center [549, 351] width 47 height 686
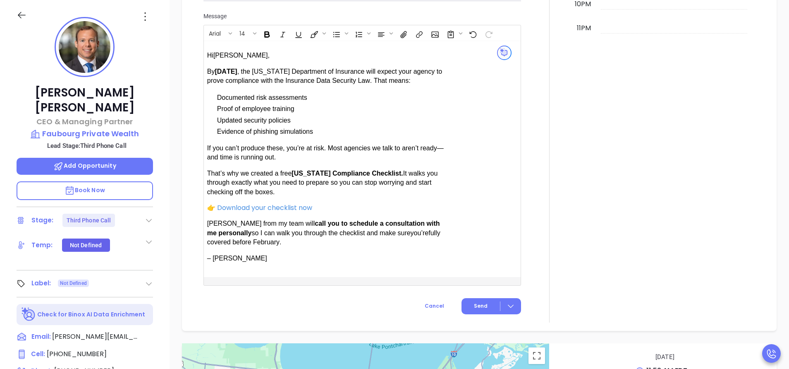
scroll to position [785, 0]
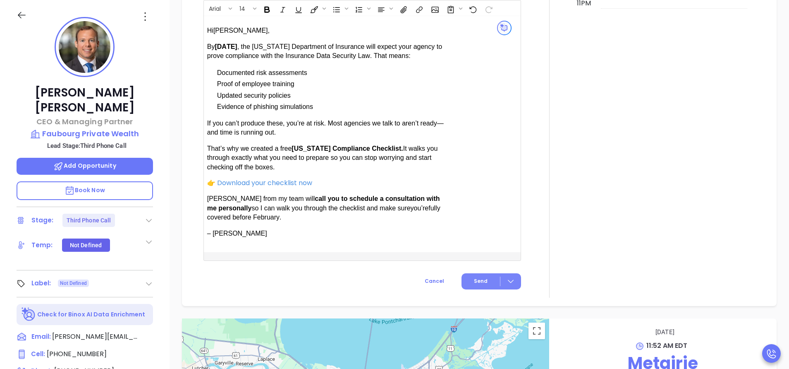
click at [474, 277] on span "Send" at bounding box center [481, 280] width 14 height 7
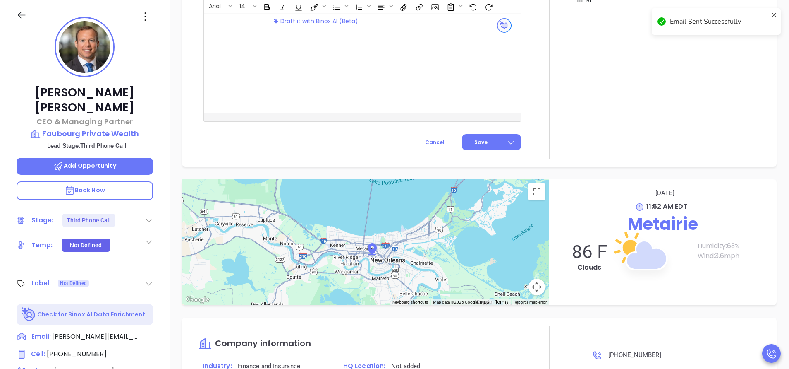
scroll to position [718, 0]
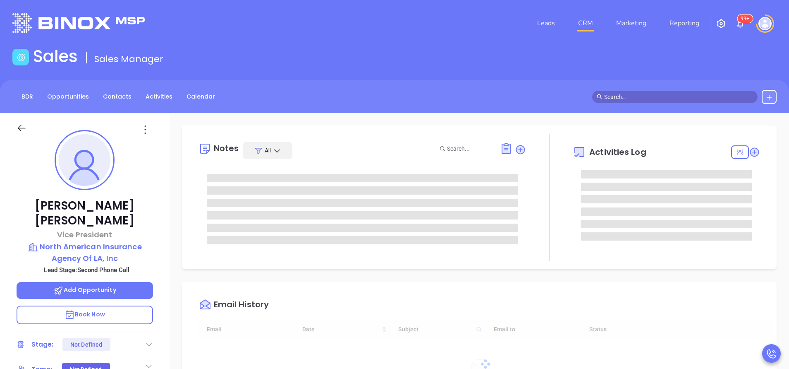
type input "[DATE]"
type input "[PERSON_NAME]"
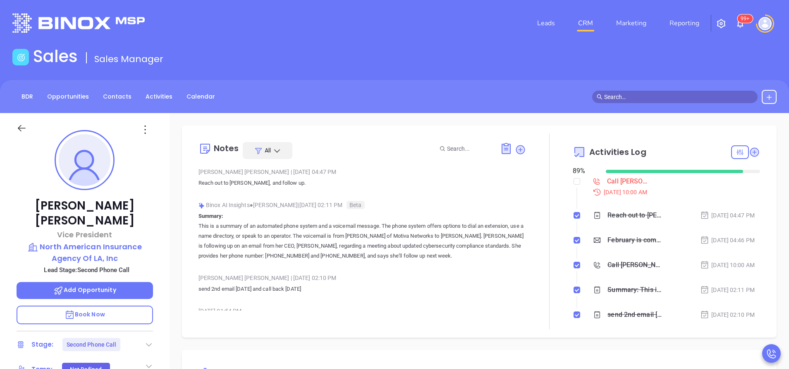
click at [613, 242] on div "February is coming fast—will North American Insurance Agency Of LA, Inc be comp…" at bounding box center [635, 240] width 55 height 12
click at [750, 150] on icon at bounding box center [754, 152] width 8 height 8
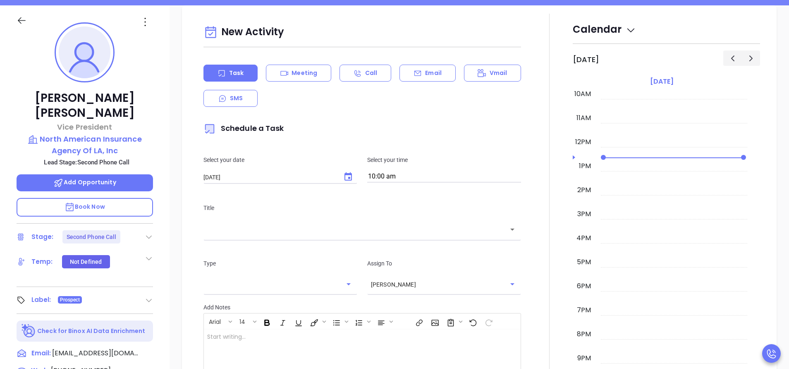
scroll to position [113, 0]
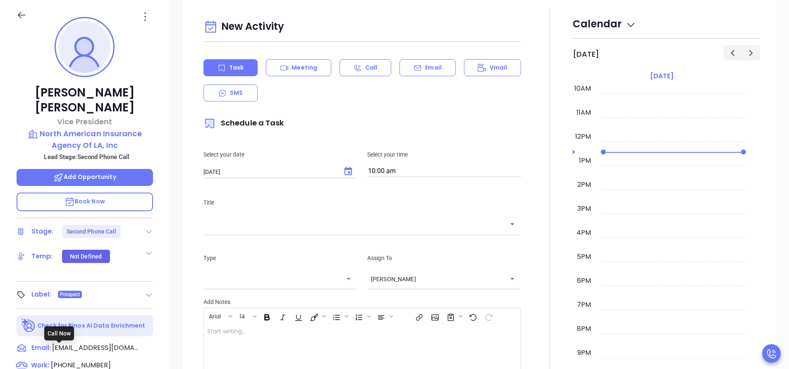
click at [84, 360] on span "(800) 229-2789" at bounding box center [81, 365] width 60 height 10
type input "(800) 229-2789"
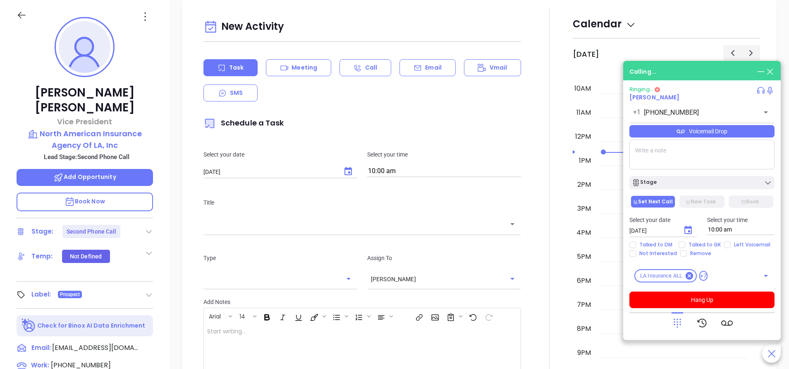
click at [545, 180] on div at bounding box center [549, 238] width 47 height 460
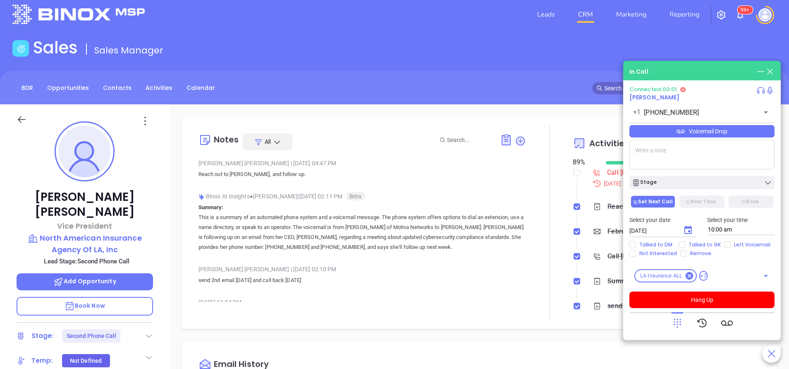
scroll to position [0, 0]
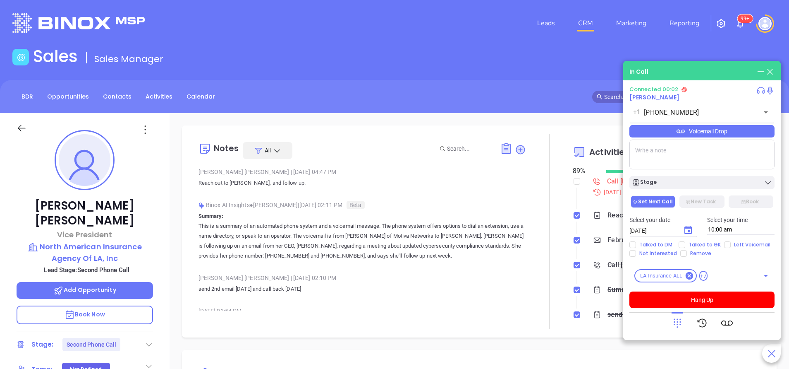
click at [387, 196] on div "Anabell Dominguez | Sep 12, 2025 04:47 PM Reach out to Daniel, and follow up. B…" at bounding box center [363, 249] width 328 height 168
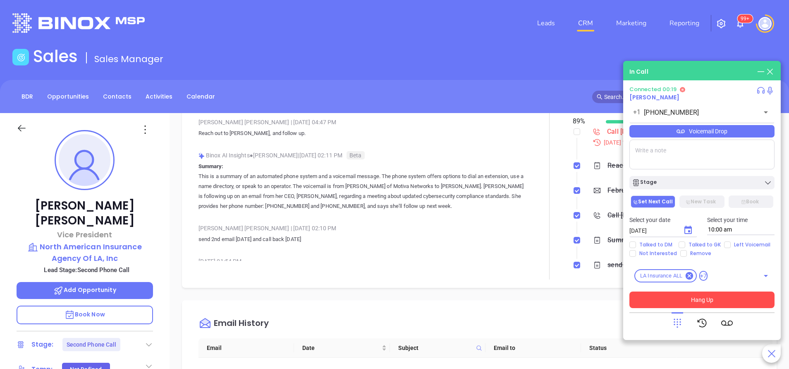
click at [686, 302] on button "Hang Up" at bounding box center [702, 299] width 145 height 17
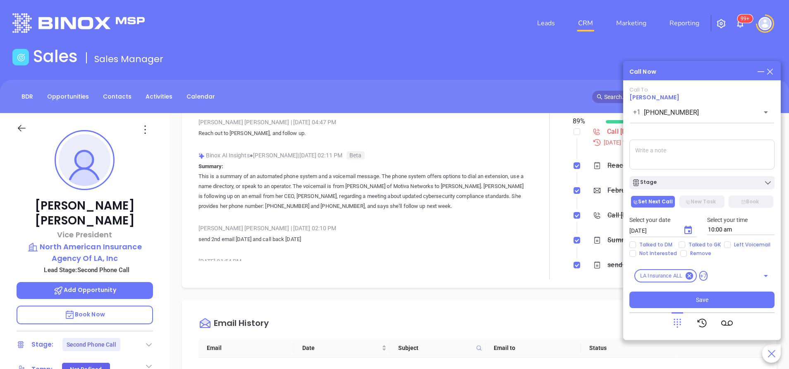
click at [676, 326] on icon at bounding box center [678, 323] width 12 height 12
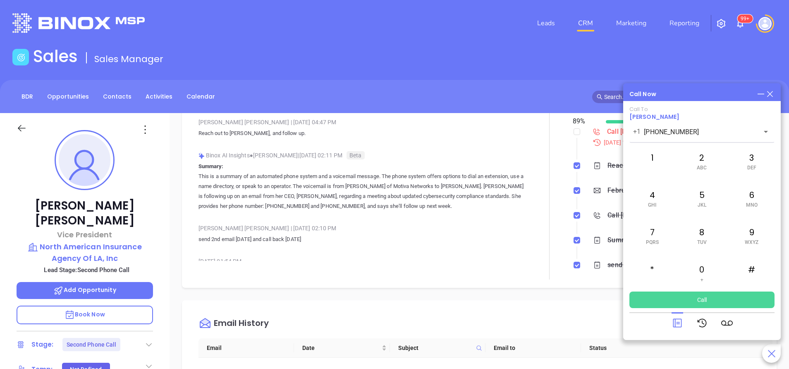
click at [681, 295] on button "Call" at bounding box center [702, 299] width 145 height 17
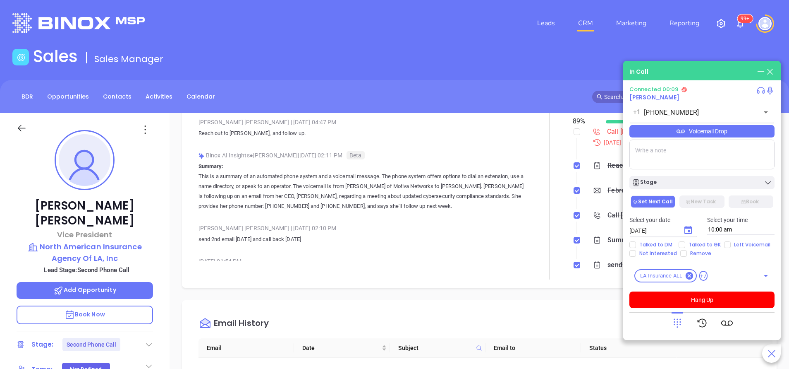
click at [678, 323] on icon at bounding box center [678, 323] width 12 height 12
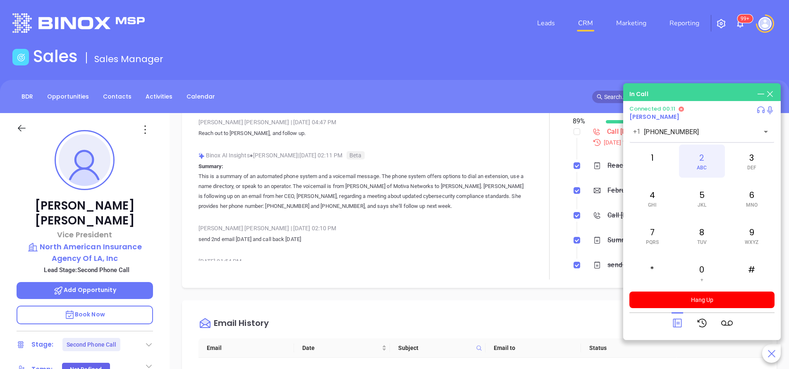
click at [695, 158] on div "2 ABC" at bounding box center [702, 160] width 46 height 33
click at [700, 203] on span "JKL" at bounding box center [702, 205] width 9 height 6
click at [702, 238] on div "8 TUV" at bounding box center [702, 235] width 46 height 33
click at [695, 194] on div "5 JKL" at bounding box center [702, 198] width 46 height 33
click at [115, 305] on p "Book Now" at bounding box center [85, 314] width 137 height 19
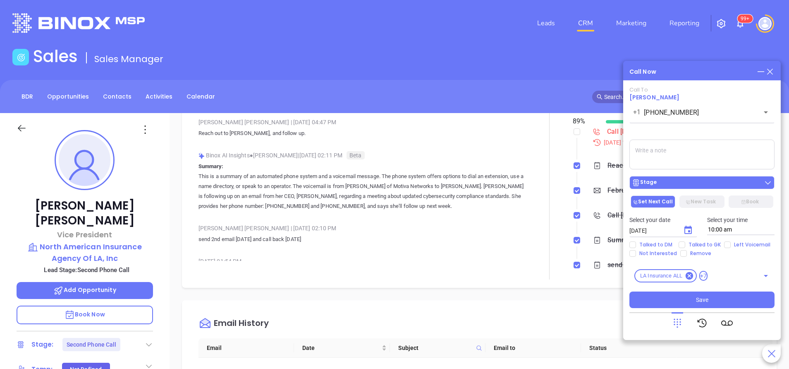
click at [674, 182] on div "Stage" at bounding box center [702, 182] width 140 height 8
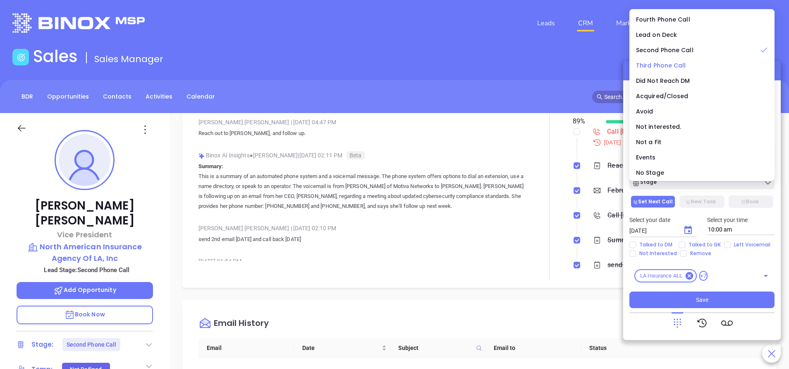
click at [663, 67] on span "Third Phone Call" at bounding box center [661, 65] width 50 height 8
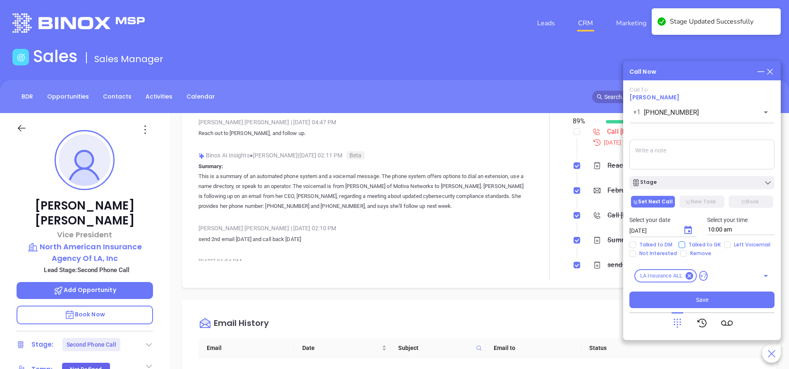
click at [682, 245] on input "Talked to GK" at bounding box center [682, 244] width 7 height 7
checkbox input "true"
click at [685, 180] on div "Stage" at bounding box center [702, 182] width 140 height 8
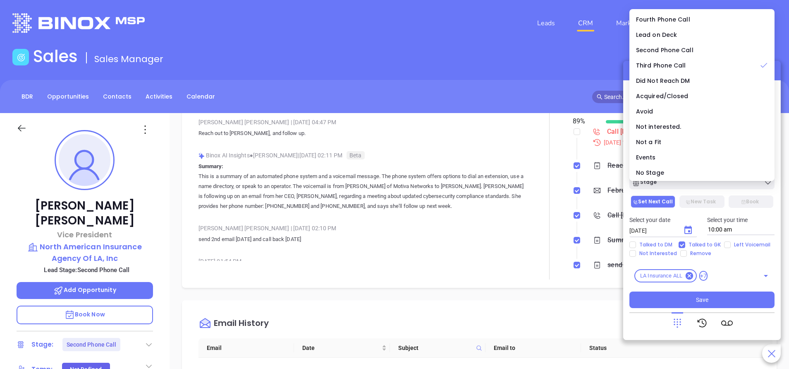
click at [659, 204] on button "Set Next Call" at bounding box center [653, 201] width 45 height 12
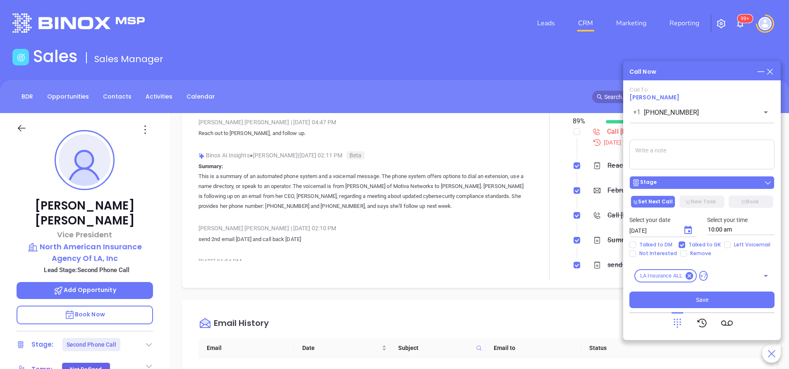
click at [679, 182] on div "Stage" at bounding box center [702, 182] width 140 height 8
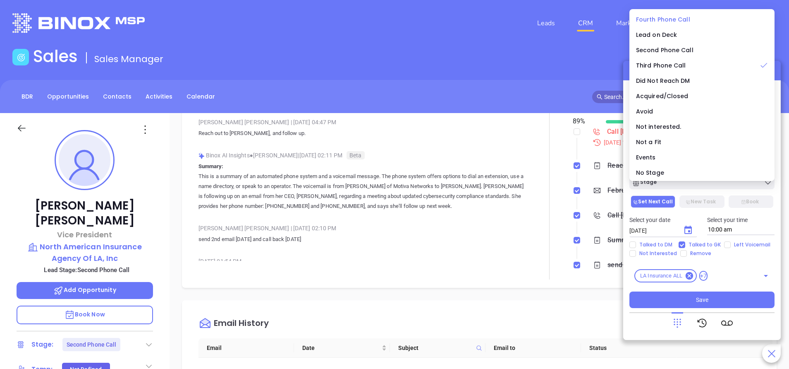
click at [673, 19] on span "Fourth Phone Call" at bounding box center [663, 19] width 54 height 8
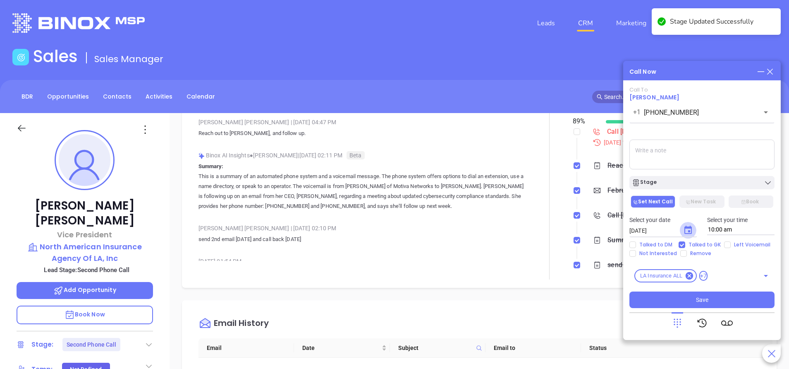
click at [688, 229] on icon "Choose date, selected date is Sep 17, 2025" at bounding box center [688, 230] width 10 height 10
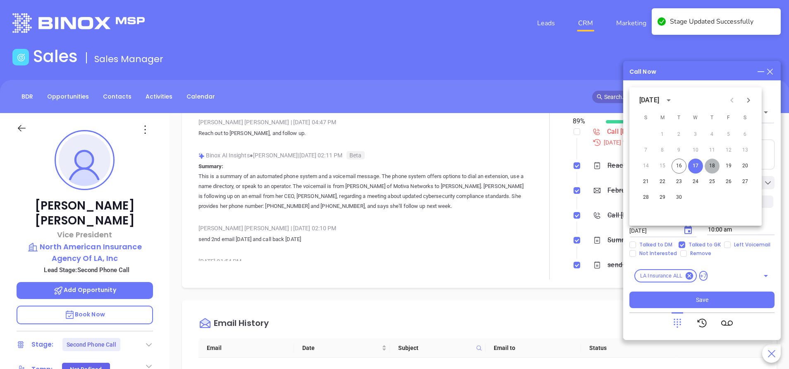
click at [714, 167] on button "18" at bounding box center [712, 165] width 15 height 15
type input "09/18/2025"
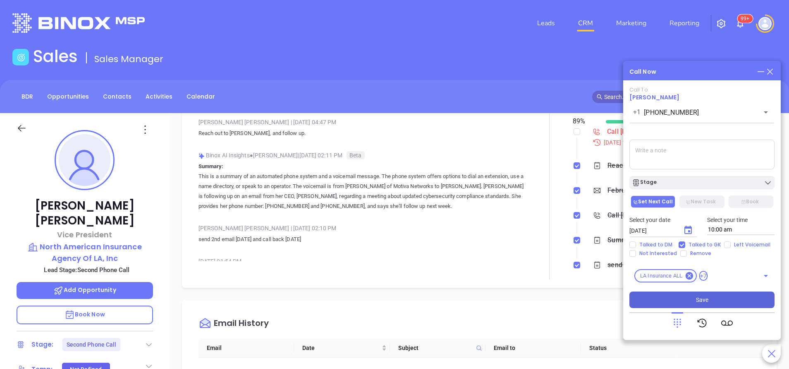
click at [697, 295] on span "Save" at bounding box center [702, 299] width 12 height 9
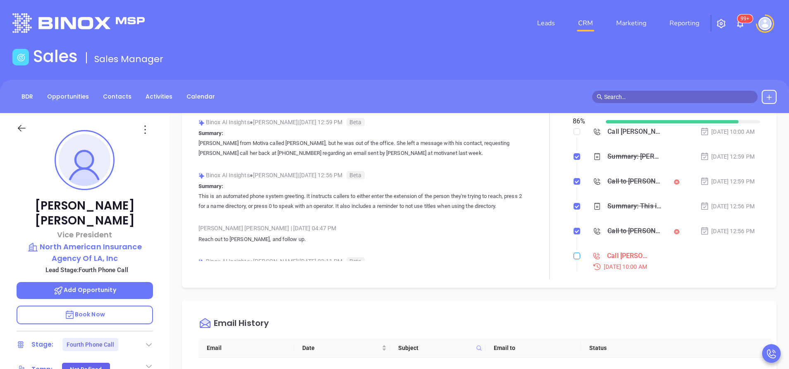
click at [574, 258] on input "checkbox" at bounding box center [577, 255] width 7 height 7
checkbox input "true"
click at [539, 182] on div at bounding box center [549, 181] width 47 height 195
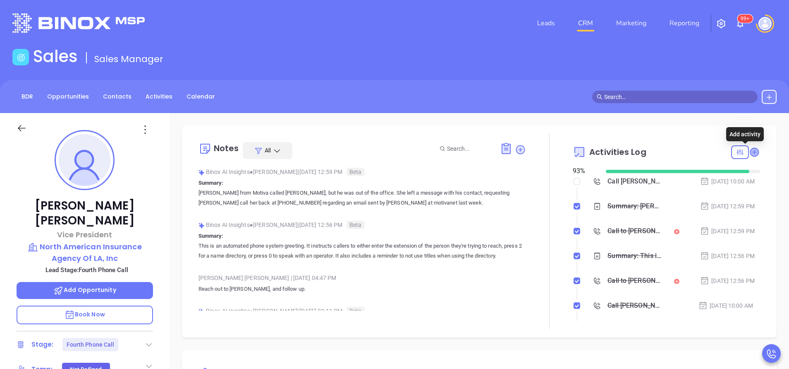
click at [750, 154] on icon at bounding box center [754, 152] width 8 height 8
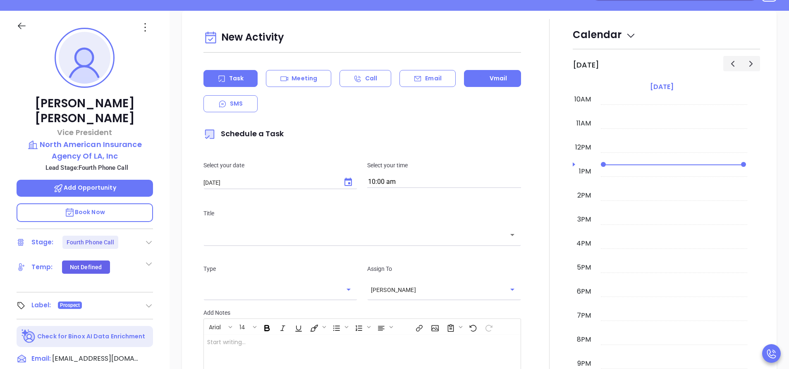
scroll to position [113, 0]
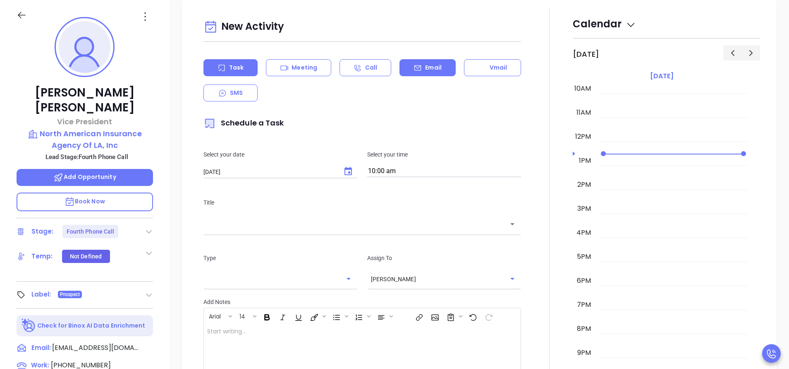
click at [405, 65] on div "Email" at bounding box center [428, 67] width 56 height 17
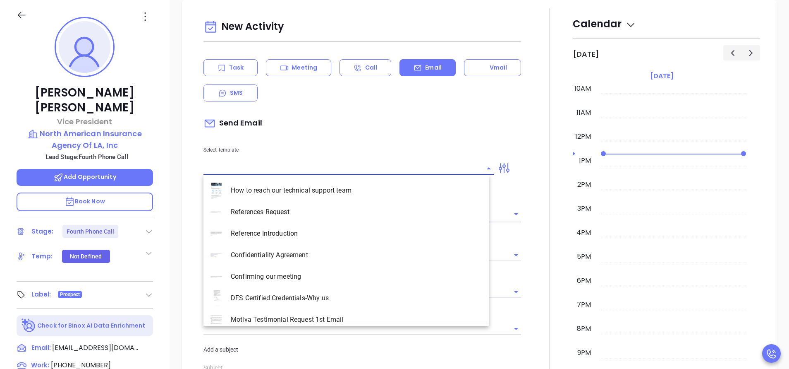
click at [355, 168] on input "text" at bounding box center [343, 168] width 278 height 12
type input "Anabell Dominguez"
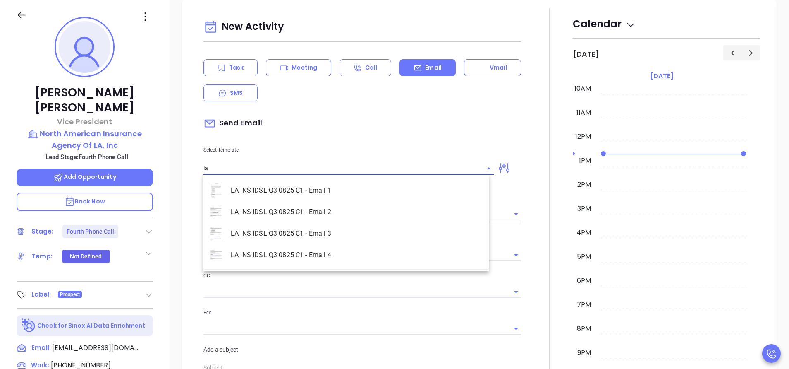
click at [344, 232] on li "LA INS IDSL Q3 0825 C1 - Email 3" at bounding box center [346, 234] width 285 height 22
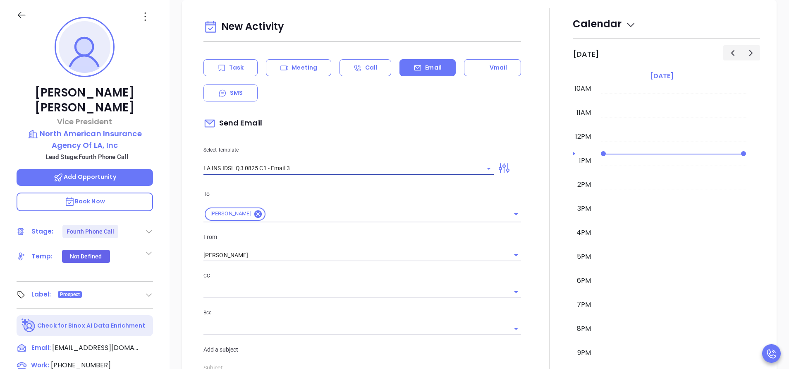
type input "LA INS IDSL Q3 0825 C1 - Email 3"
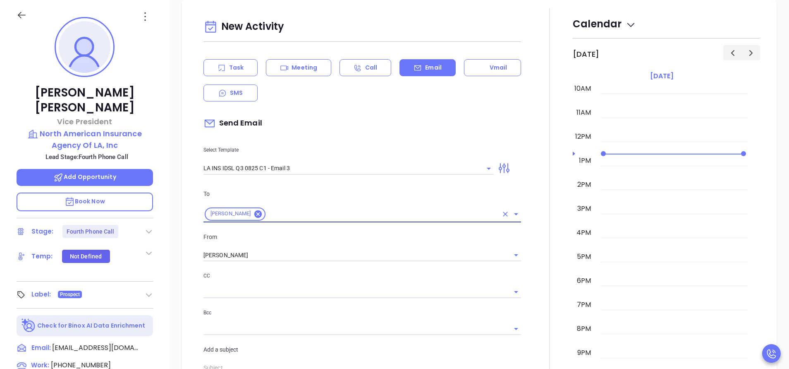
type input "Daniel, the clock is ticking—are you audit-ready?"
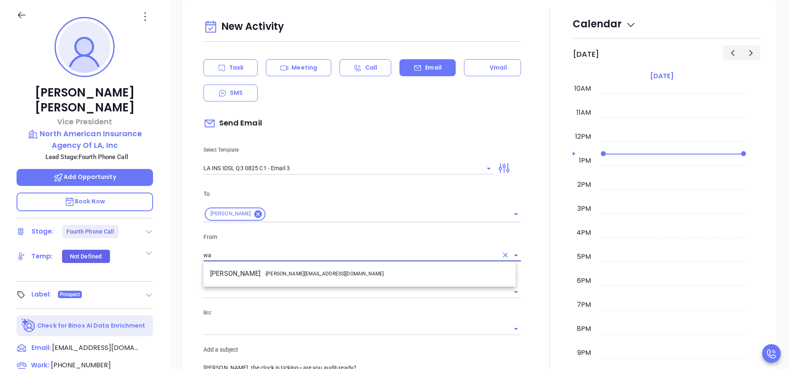
click at [350, 273] on li "Walter Contreras - walter@motiva.net" at bounding box center [360, 273] width 312 height 15
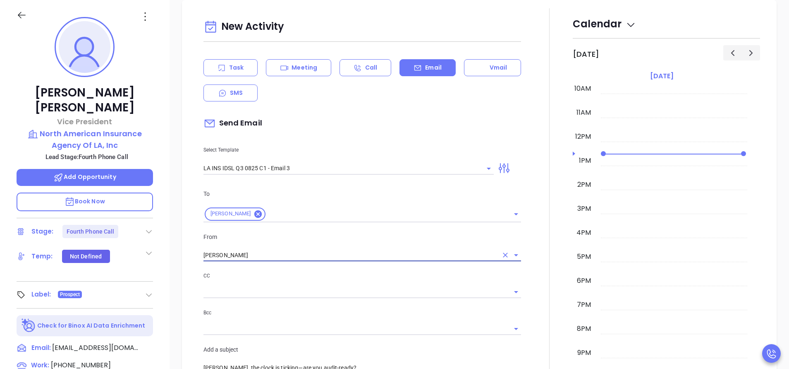
type input "Walter Contreras"
click at [539, 293] on div at bounding box center [549, 351] width 47 height 686
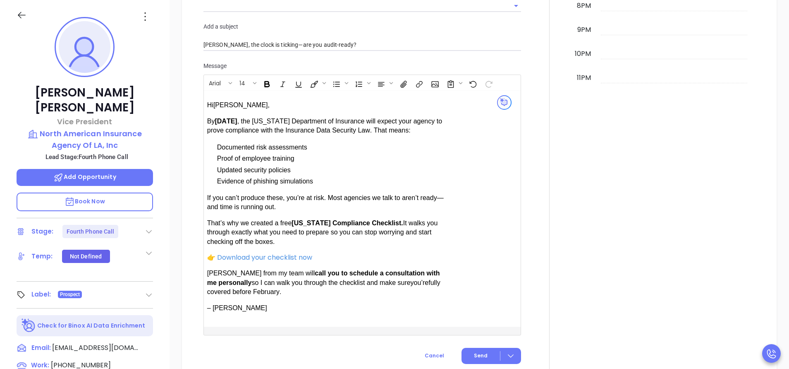
scroll to position [736, 0]
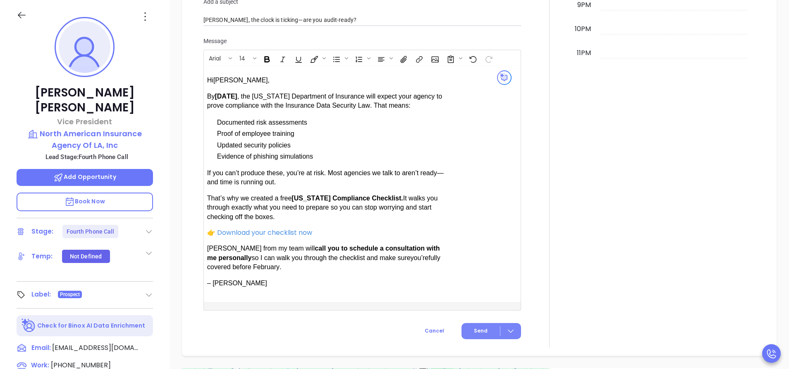
click at [474, 327] on span "Send" at bounding box center [481, 330] width 14 height 7
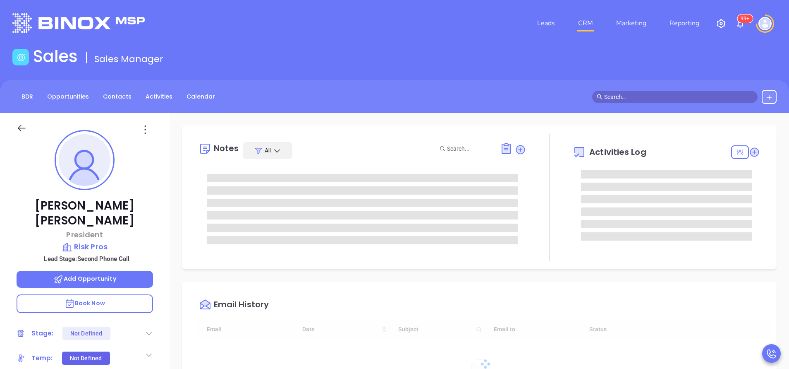
type input "[DATE]"
type input "[PERSON_NAME]"
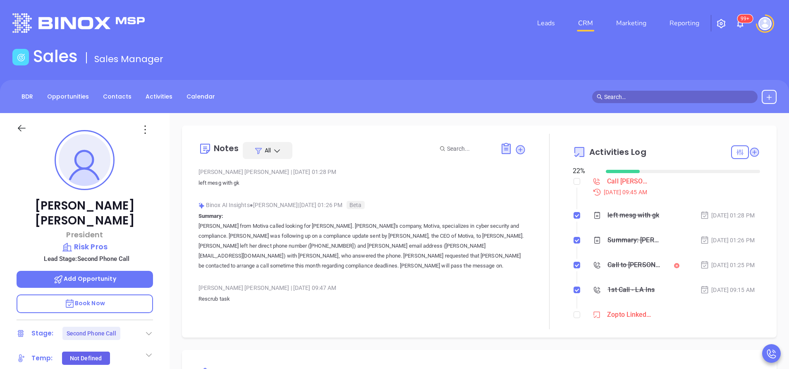
click at [398, 240] on p "[PERSON_NAME] from Motiva called looking for [PERSON_NAME]. [PERSON_NAME]'s com…" at bounding box center [363, 246] width 328 height 50
drag, startPoint x: 751, startPoint y: 149, endPoint x: 746, endPoint y: 150, distance: 5.4
click at [746, 150] on div "Notes All Anabell Dominguez | Sep 10, 2025 01:28 PM left mesg with gk Binox AI …" at bounding box center [479, 231] width 578 height 195
click at [750, 150] on icon at bounding box center [754, 152] width 8 height 8
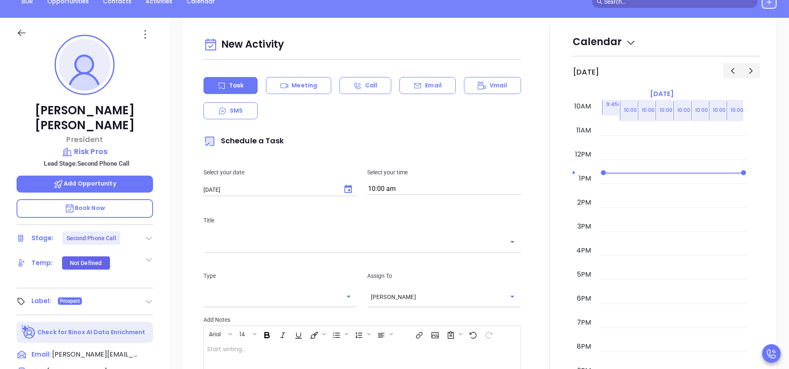
scroll to position [113, 0]
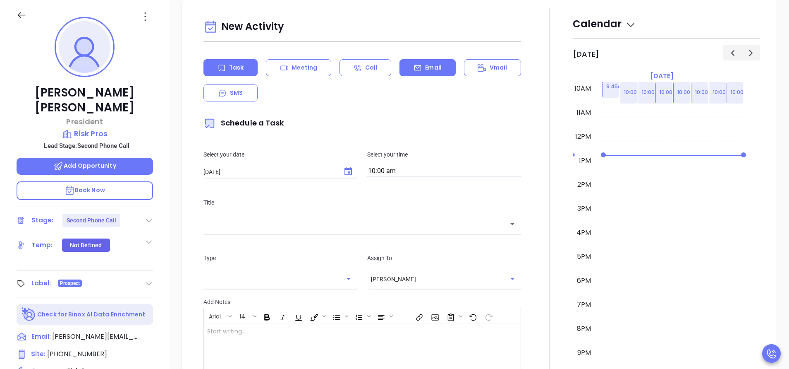
click at [425, 66] on p "Email" at bounding box center [433, 67] width 17 height 9
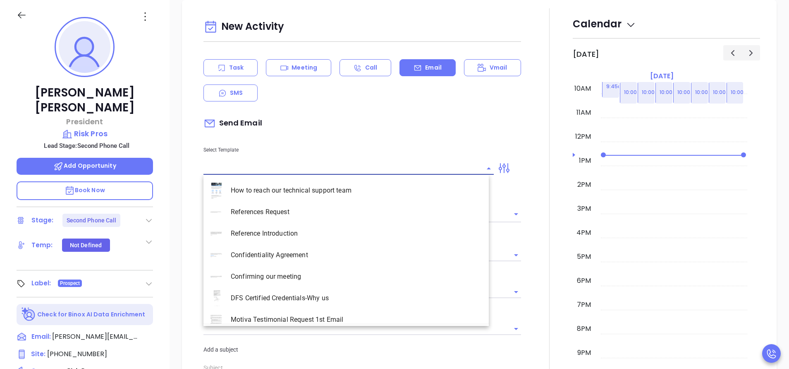
type input "Anabell Dominguez"
click at [288, 165] on input "text" at bounding box center [343, 168] width 278 height 12
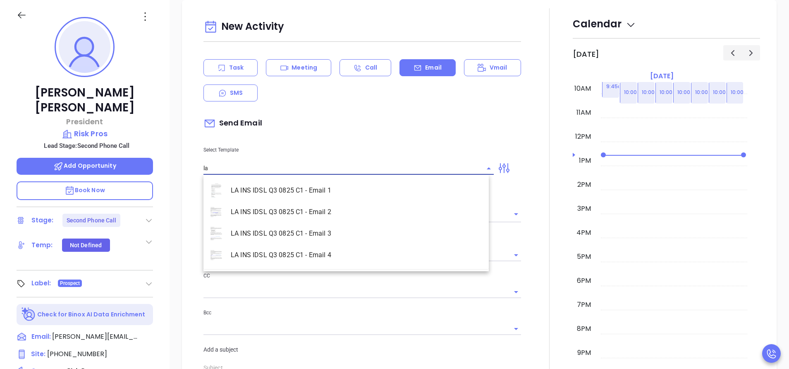
click at [303, 210] on li "LA INS IDSL Q3 0825 C1 - Email 2" at bounding box center [346, 212] width 285 height 22
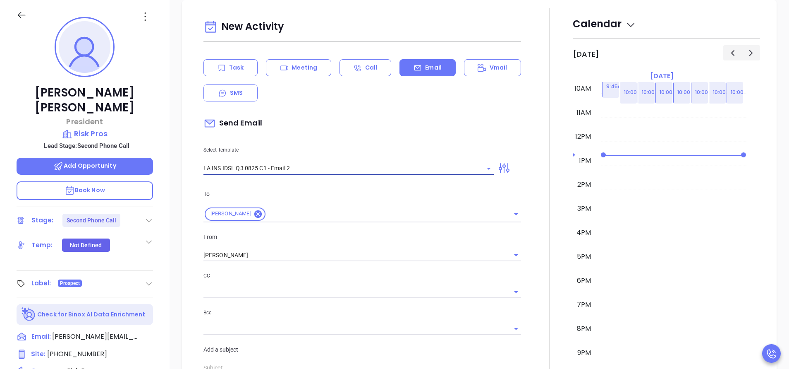
type input "LA INS IDSL Q3 0825 C1 - Email 2"
type input "February is coming fast—will Risk Pros be compliant?"
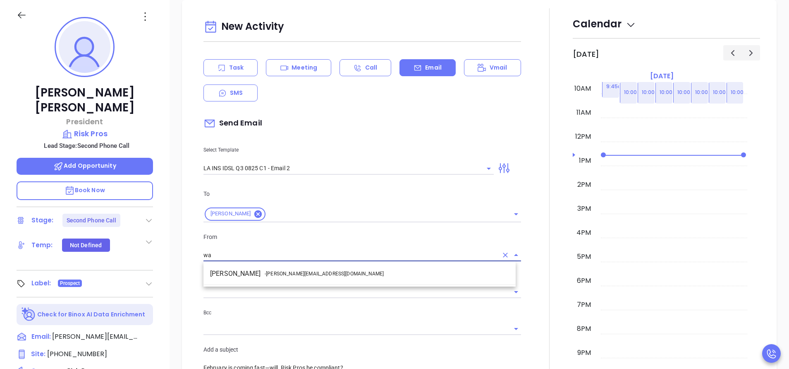
click at [321, 267] on li "Walter Contreras - [EMAIL_ADDRESS][DOMAIN_NAME]" at bounding box center [360, 273] width 312 height 15
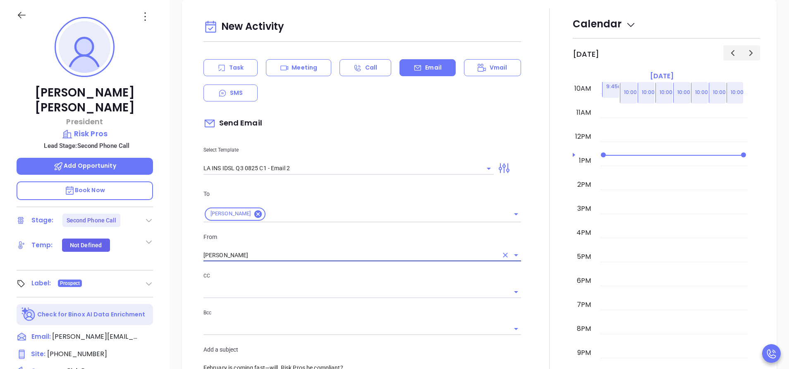
type input "[PERSON_NAME]"
click at [526, 296] on div at bounding box center [549, 325] width 47 height 635
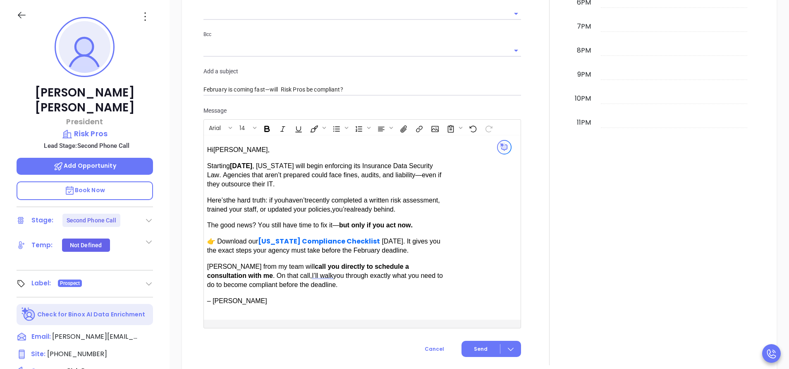
scroll to position [686, 0]
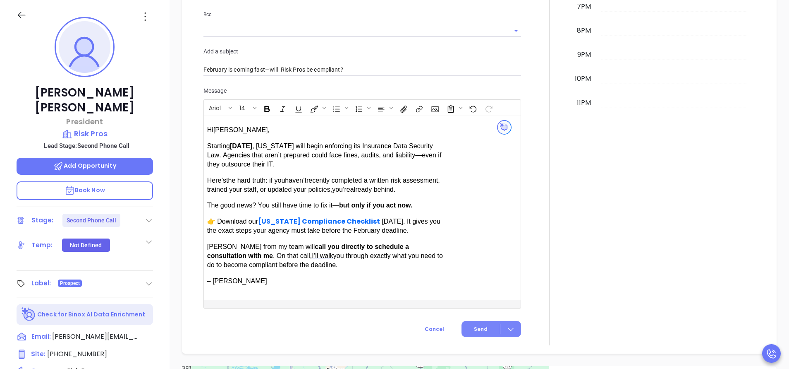
click at [482, 325] on button "Send" at bounding box center [492, 329] width 60 height 16
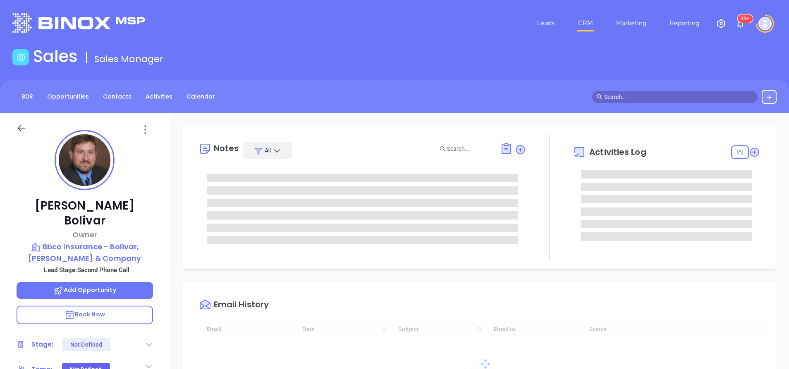
type input "[DATE]"
type input "[PERSON_NAME]"
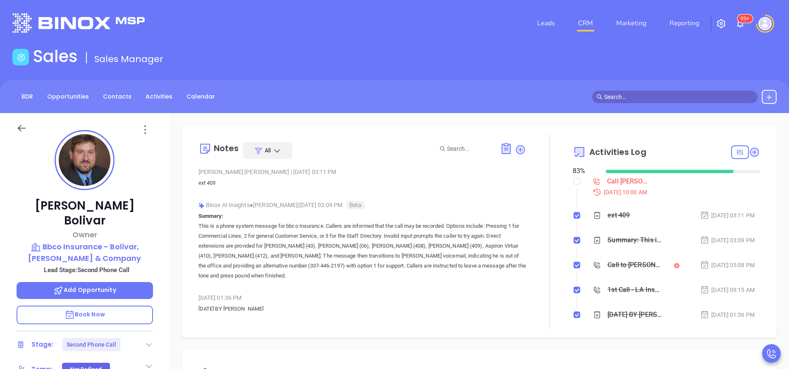
click at [108, 305] on p "Book Now" at bounding box center [85, 314] width 137 height 19
click at [340, 284] on div "Binox AI Insights ● Anabell Dominguez | Sep 11, 2025 03:09 PM Beta Summary: Thi…" at bounding box center [363, 243] width 328 height 89
click at [750, 156] on icon at bounding box center [754, 151] width 11 height 11
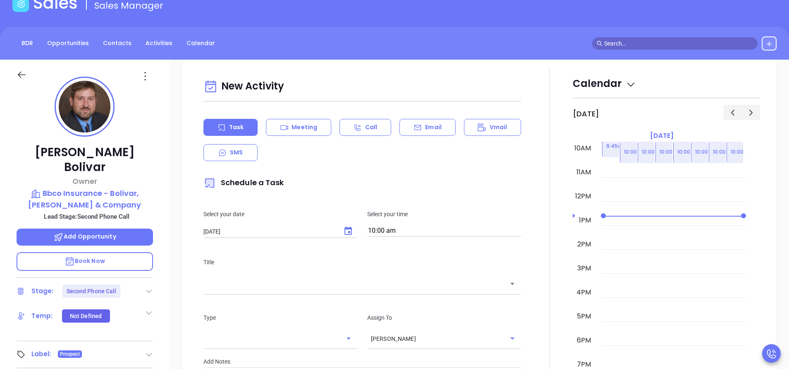
scroll to position [113, 0]
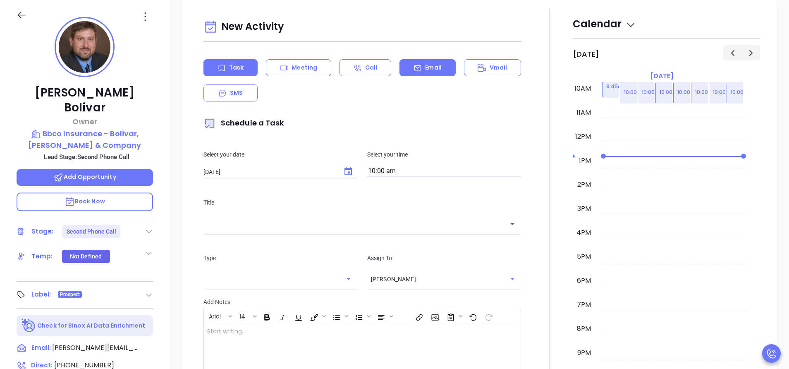
click at [424, 61] on div "Email" at bounding box center [428, 67] width 56 height 17
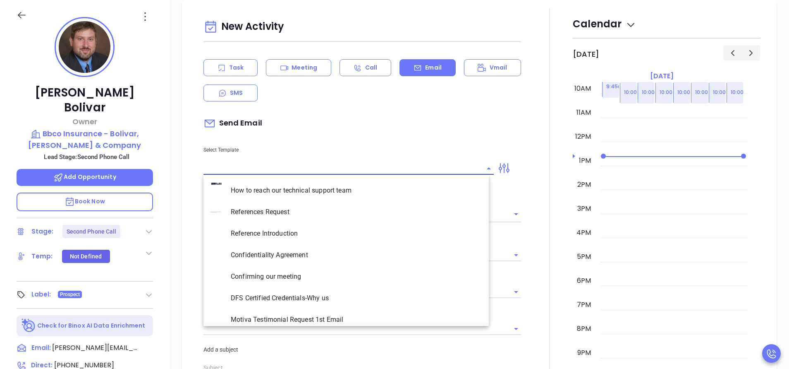
type input "Anabell Dominguez"
click at [259, 171] on input "text" at bounding box center [343, 168] width 278 height 12
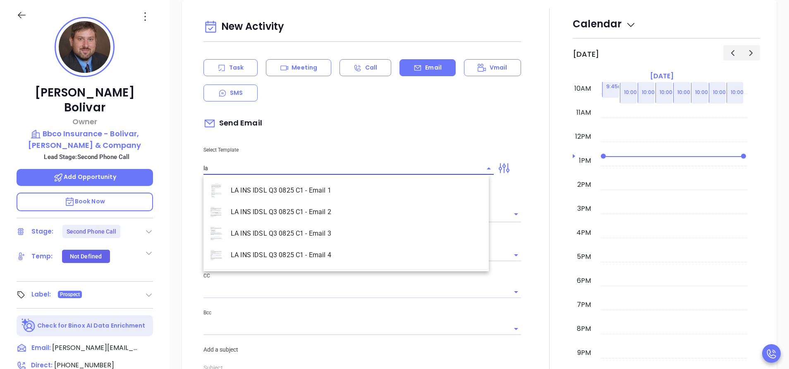
click at [280, 213] on li "LA INS IDSL Q3 0825 C1 - Email 2" at bounding box center [346, 212] width 285 height 22
type input "LA INS IDSL Q3 0825 C1 - Email 2"
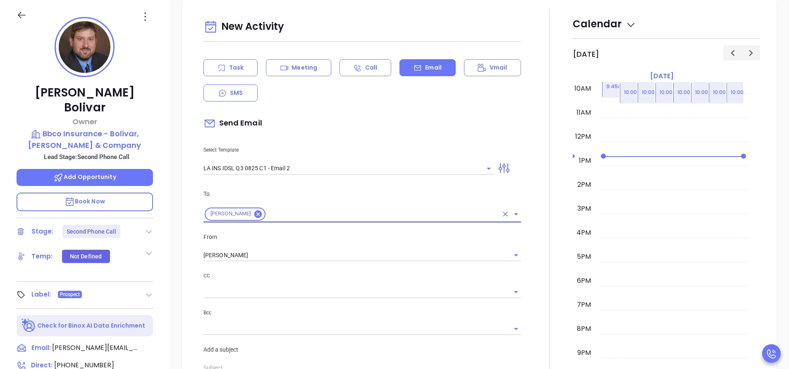
type input "February is coming fast—will Bbco Insurance - Bolivar, Broussard & Company be c…"
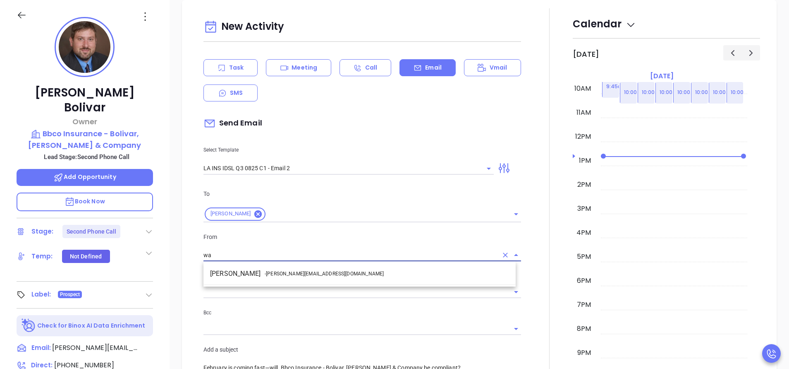
click at [304, 270] on span "- walter@motiva.net" at bounding box center [324, 273] width 119 height 7
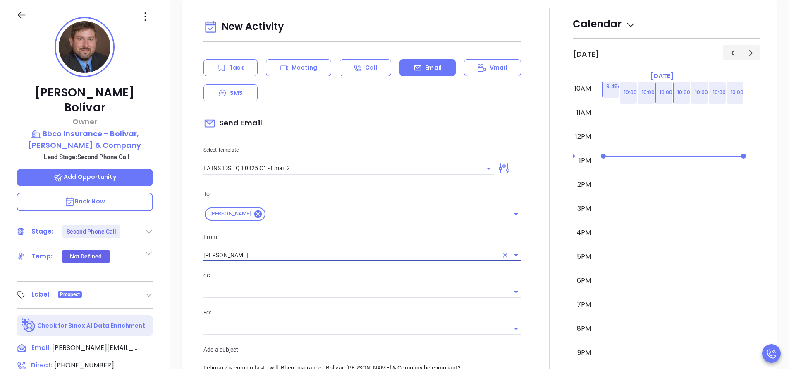
type input "[PERSON_NAME]"
click at [526, 281] on div at bounding box center [549, 325] width 47 height 635
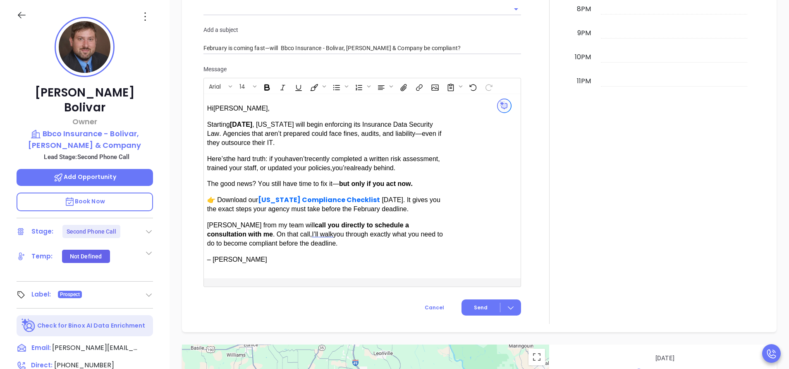
scroll to position [711, 0]
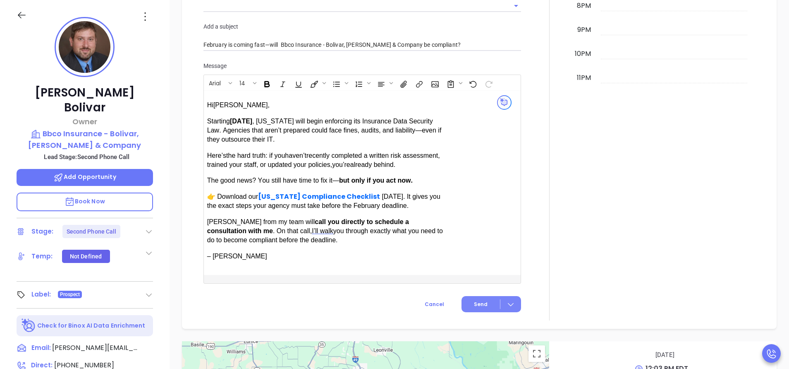
click at [474, 304] on span "Send" at bounding box center [481, 303] width 14 height 7
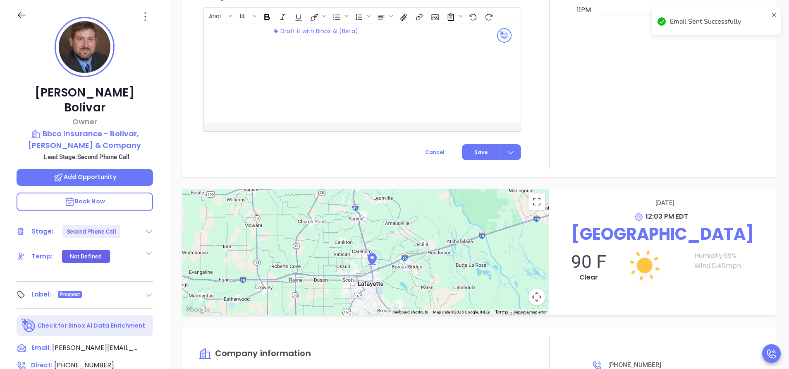
scroll to position [642, 0]
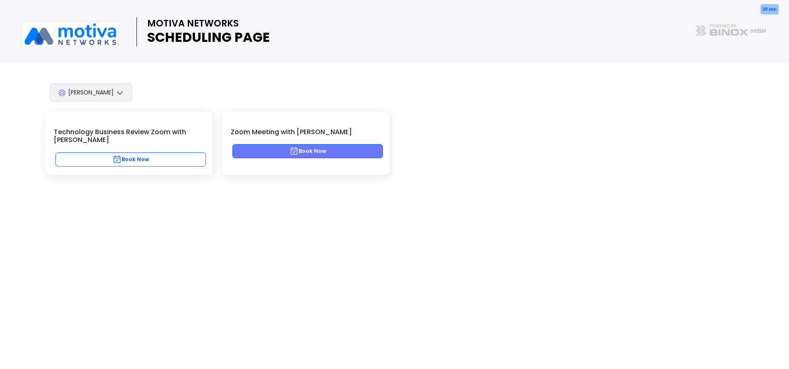
click at [314, 154] on button "Book Now" at bounding box center [307, 151] width 151 height 14
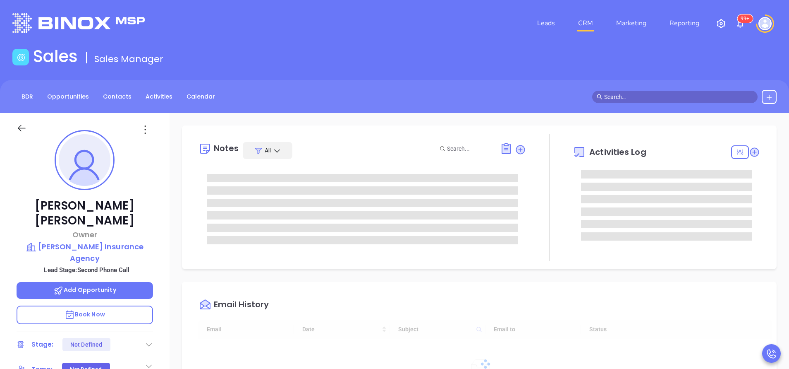
type input "[DATE]"
type input "[PERSON_NAME]"
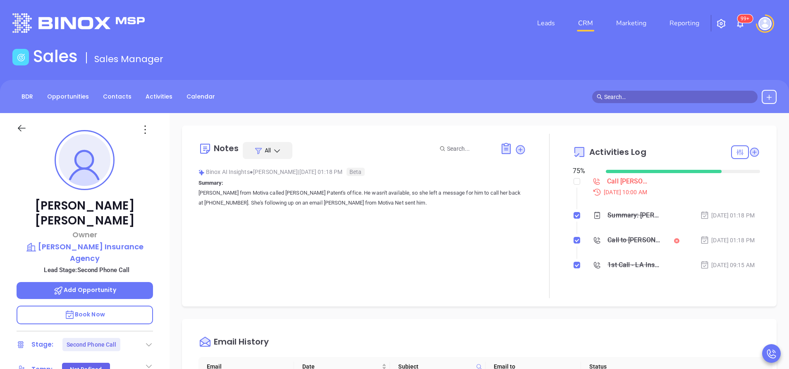
click at [164, 212] on div "[PERSON_NAME] Owner [PERSON_NAME] Insurance Agency Lead Stage: Second Phone Cal…" at bounding box center [85, 343] width 170 height 461
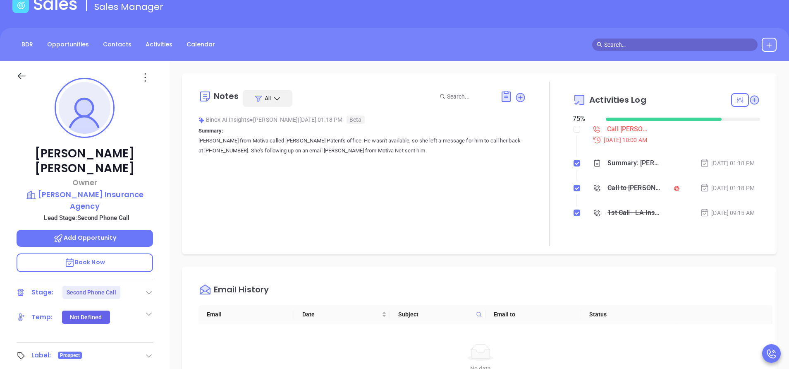
scroll to position [50, 0]
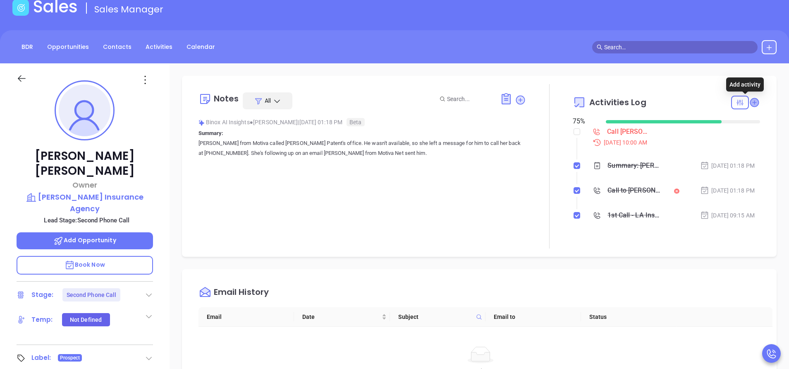
click at [750, 101] on icon at bounding box center [754, 102] width 8 height 8
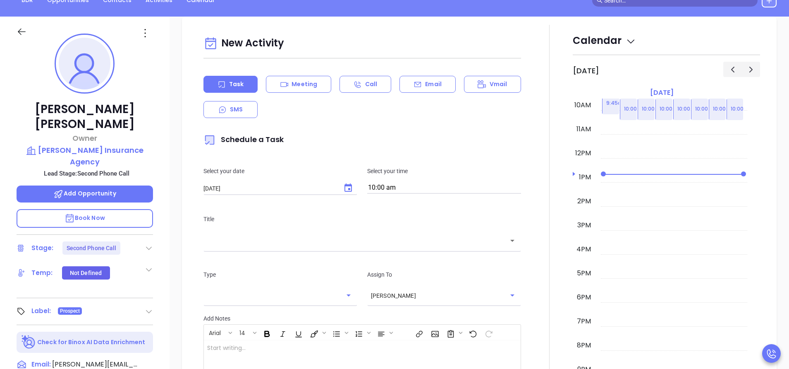
scroll to position [113, 0]
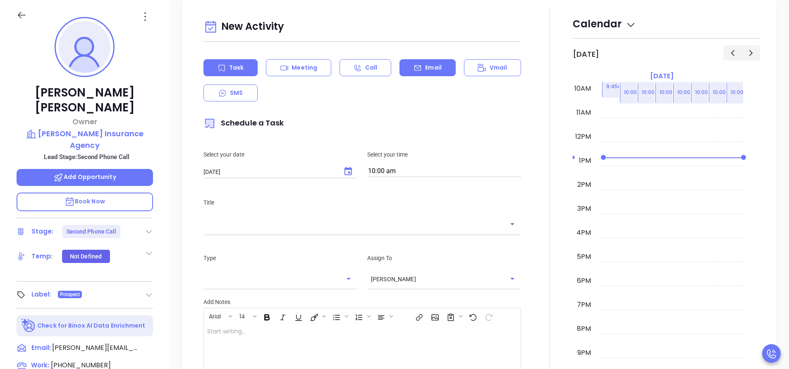
click at [430, 72] on div "Email" at bounding box center [428, 67] width 56 height 17
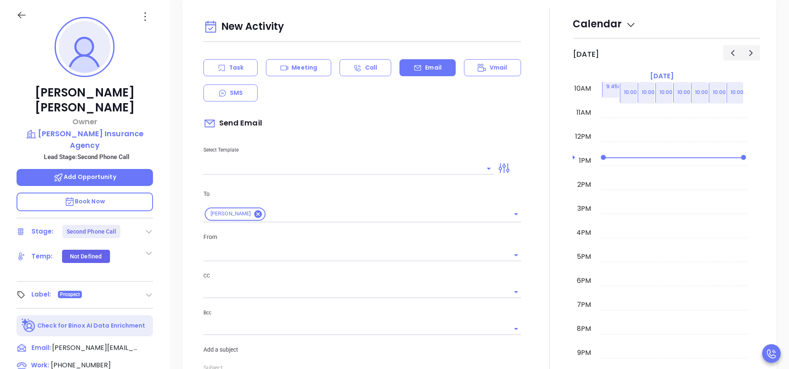
type input "[PERSON_NAME]"
click at [347, 163] on input "text" at bounding box center [343, 168] width 278 height 12
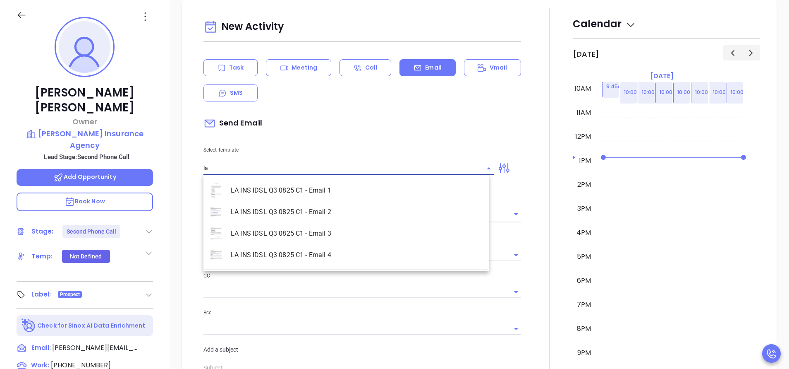
click at [350, 207] on li "LA INS IDSL Q3 0825 C1 - Email 2" at bounding box center [346, 212] width 285 height 22
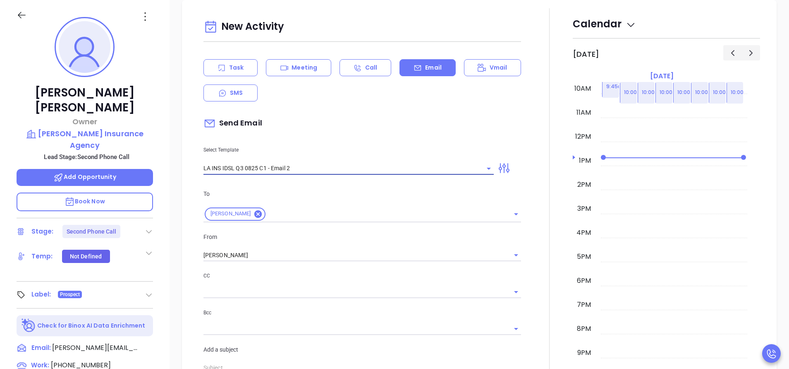
type input "LA INS IDSL Q3 0825 C1 - Email 2"
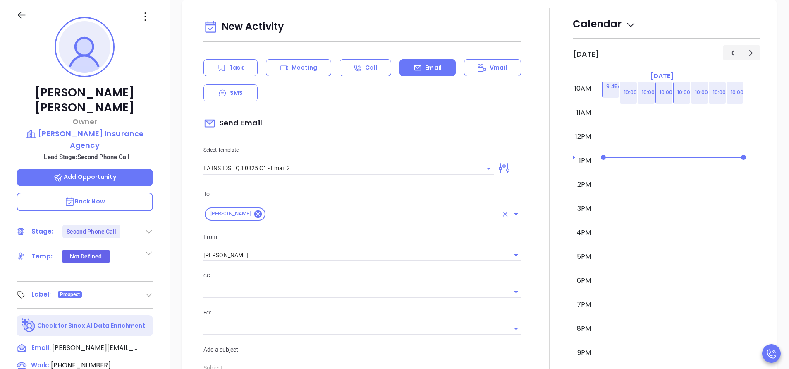
type input "February is coming fast—will Patin Insurance Agency be compliant?"
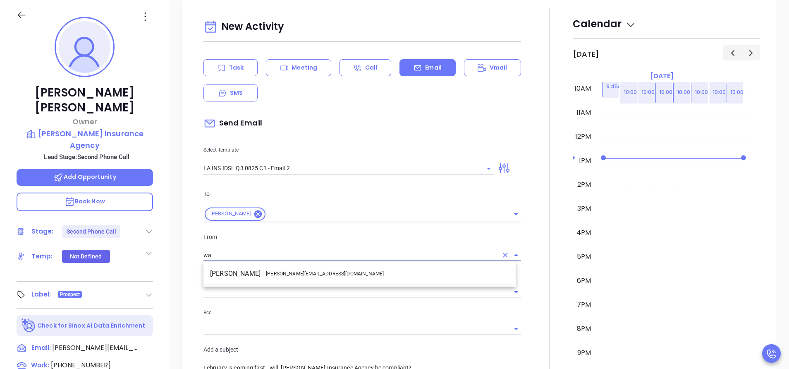
click at [351, 276] on li "Walter Contreras - [EMAIL_ADDRESS][DOMAIN_NAME]" at bounding box center [360, 273] width 312 height 15
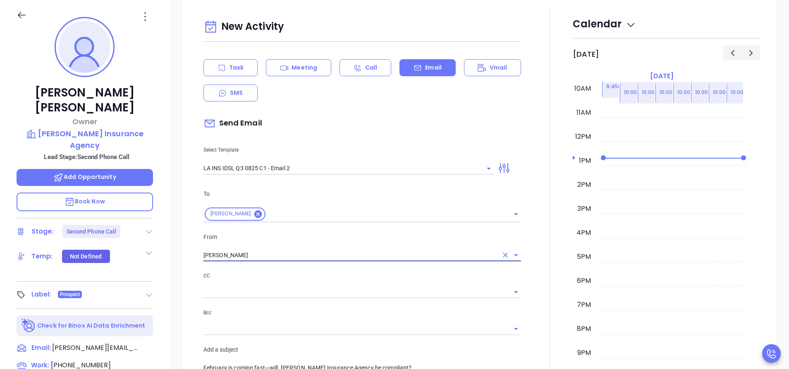
type input "[PERSON_NAME]"
click at [520, 309] on div "CC Bcc" at bounding box center [363, 307] width 328 height 73
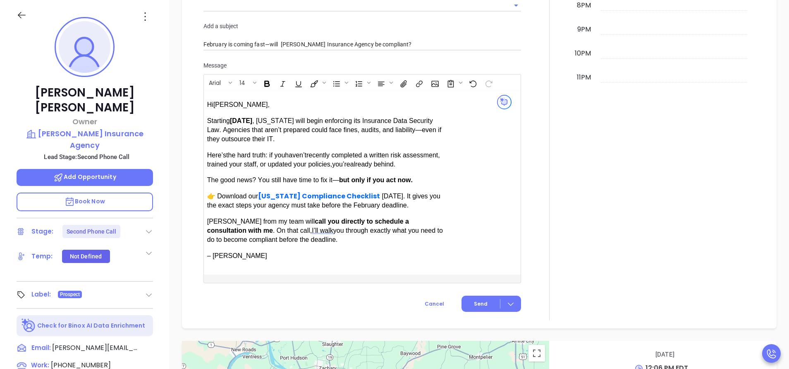
scroll to position [705, 0]
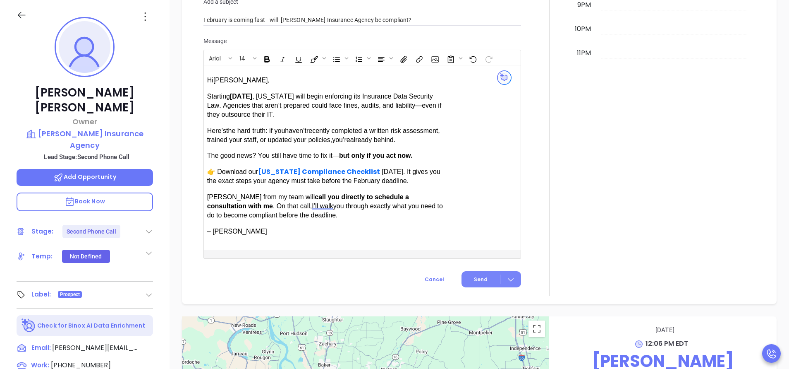
click at [467, 271] on button "Send" at bounding box center [492, 279] width 60 height 16
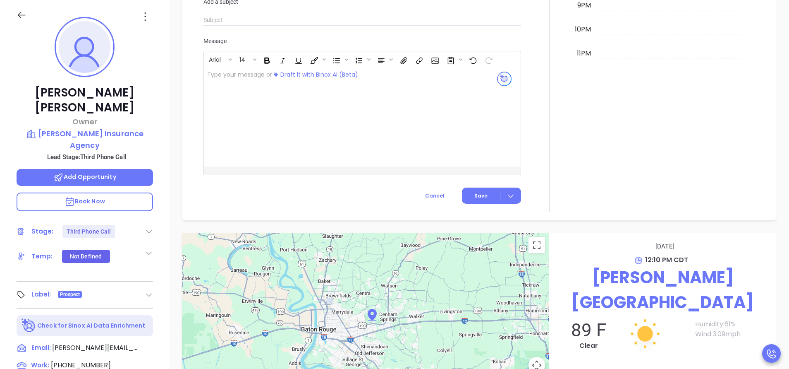
scroll to position [736, 0]
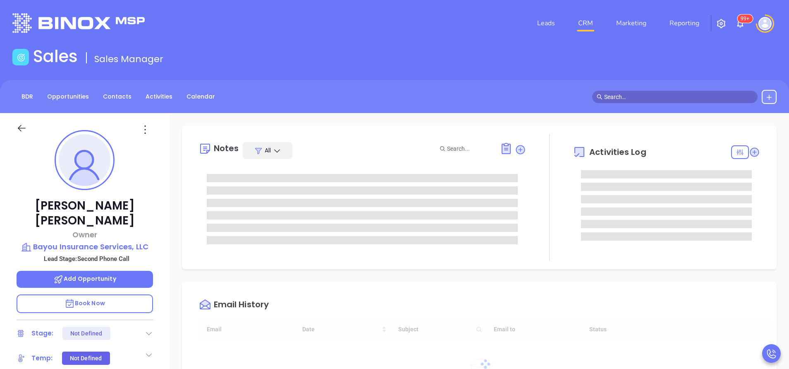
type input "[DATE]"
type input "[PERSON_NAME]"
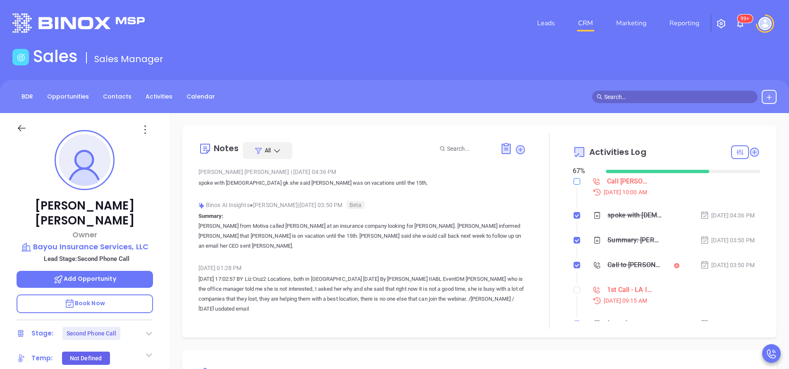
click at [574, 181] on input "checkbox" at bounding box center [577, 181] width 7 height 7
checkbox input "true"
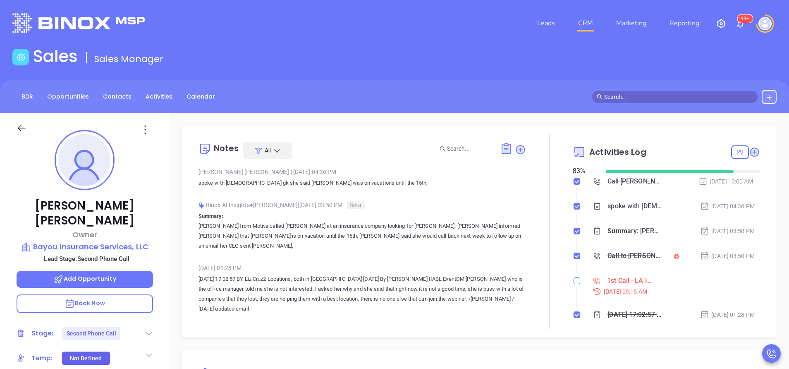
click at [574, 282] on input "checkbox" at bounding box center [577, 280] width 7 height 7
checkbox input "true"
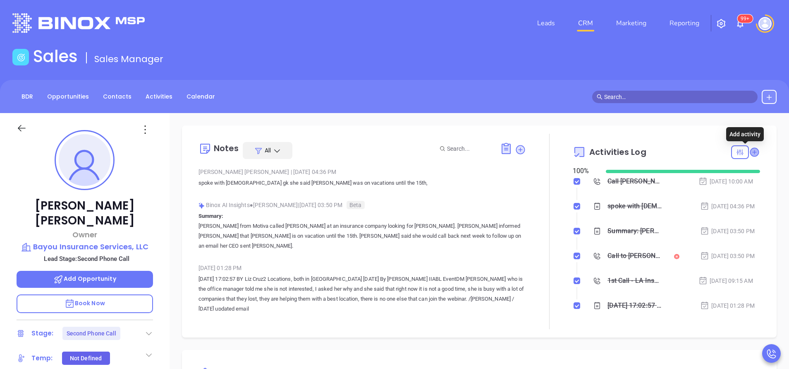
click at [750, 154] on icon at bounding box center [754, 152] width 8 height 8
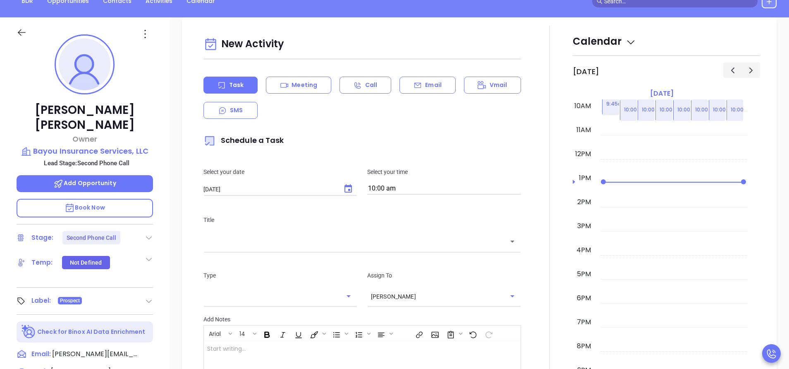
scroll to position [113, 0]
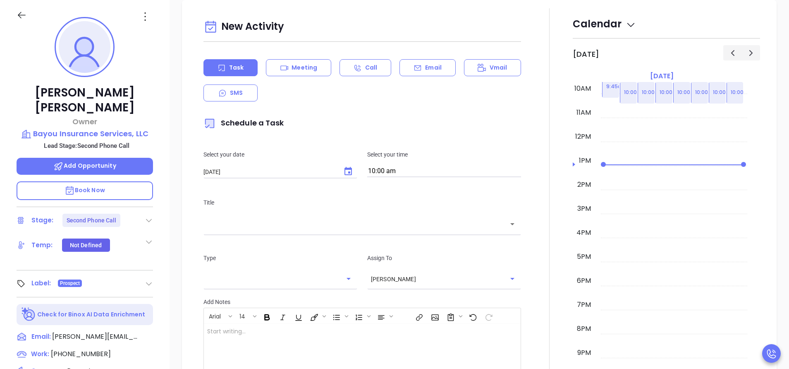
click at [411, 76] on div "Email" at bounding box center [428, 67] width 56 height 17
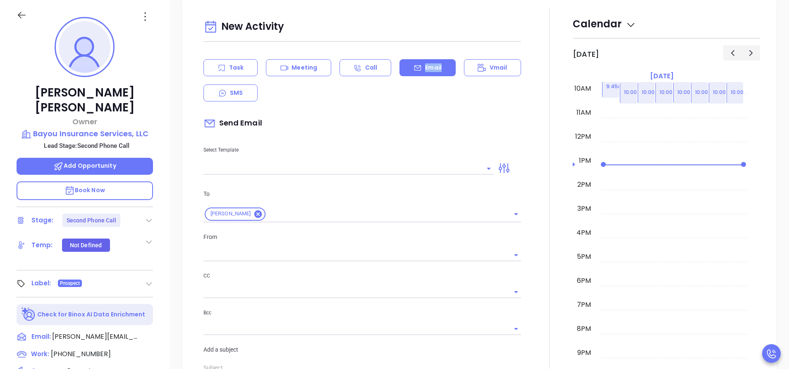
click at [411, 76] on div "Email" at bounding box center [428, 67] width 56 height 17
type input "[PERSON_NAME]"
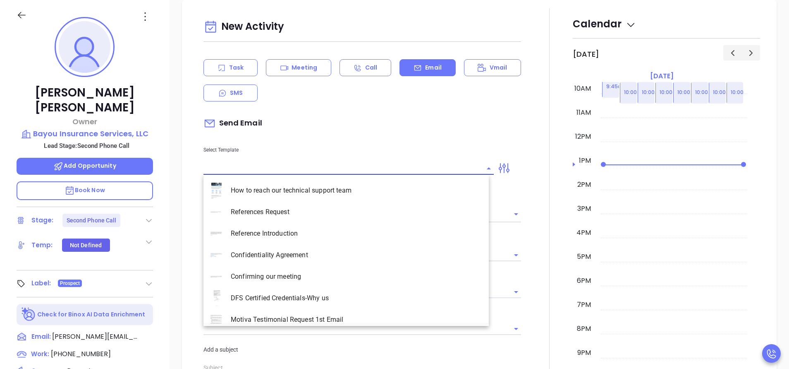
click at [292, 162] on input "text" at bounding box center [343, 168] width 278 height 12
type input ";"
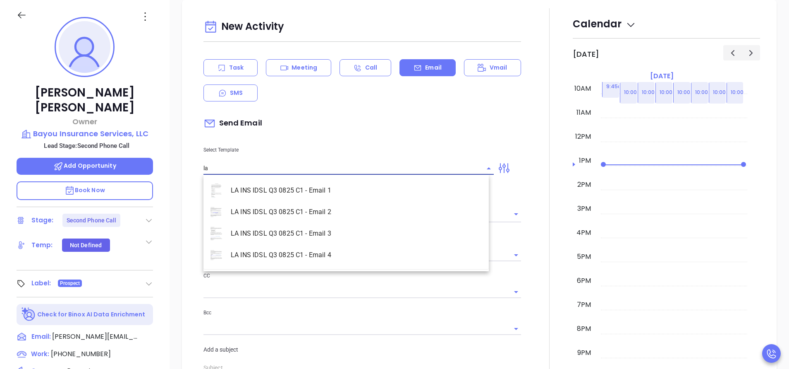
click at [302, 205] on li "LA INS IDSL Q3 0825 C1 - Email 2" at bounding box center [346, 212] width 285 height 22
type input "LA INS IDSL Q3 0825 C1 - Email 2"
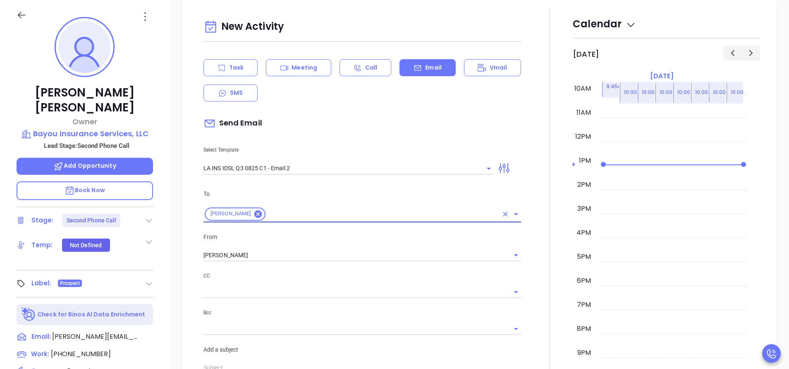
type input "February is coming fast—will Bayou Insurance Services, LLC be compliant?"
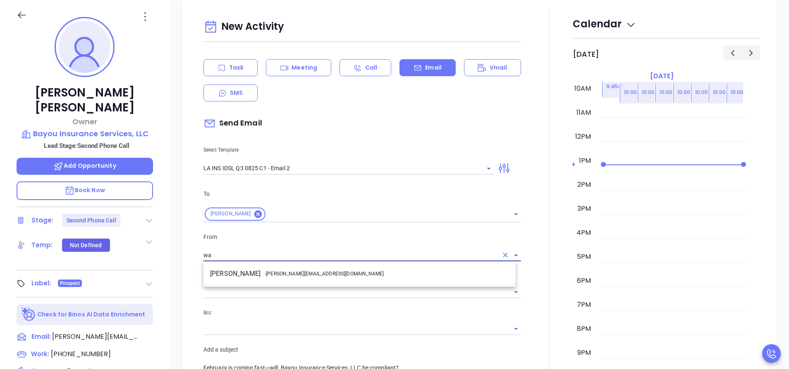
click at [320, 268] on li "Walter Contreras - [EMAIL_ADDRESS][DOMAIN_NAME]" at bounding box center [360, 273] width 312 height 15
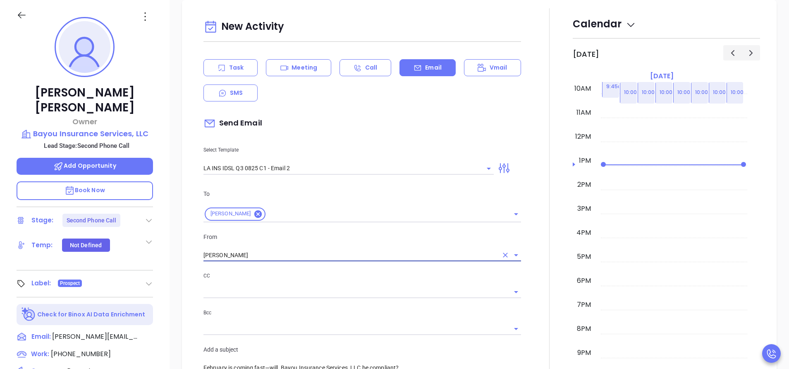
type input "[PERSON_NAME]"
click at [534, 317] on div at bounding box center [549, 325] width 47 height 635
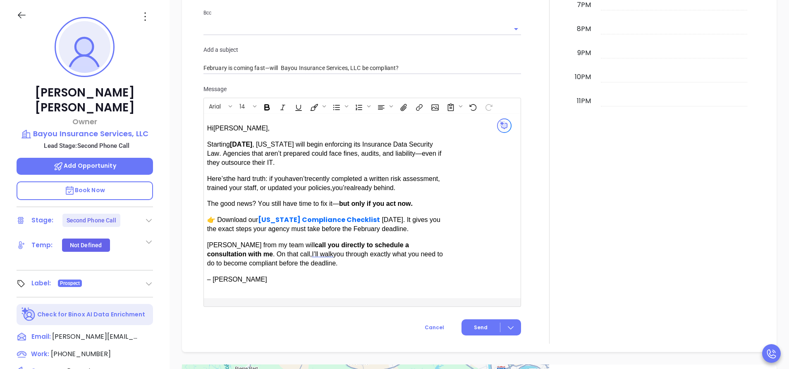
scroll to position [785, 0]
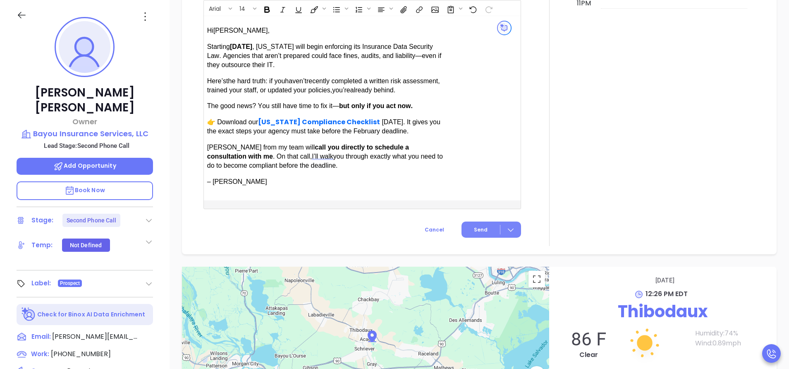
click at [474, 229] on span "Send" at bounding box center [481, 229] width 14 height 7
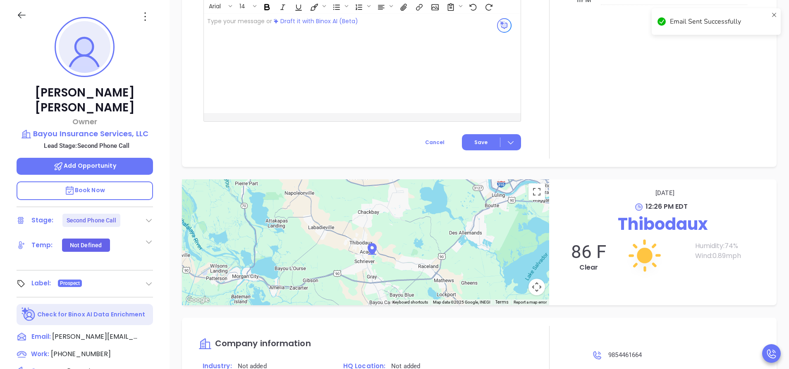
scroll to position [718, 0]
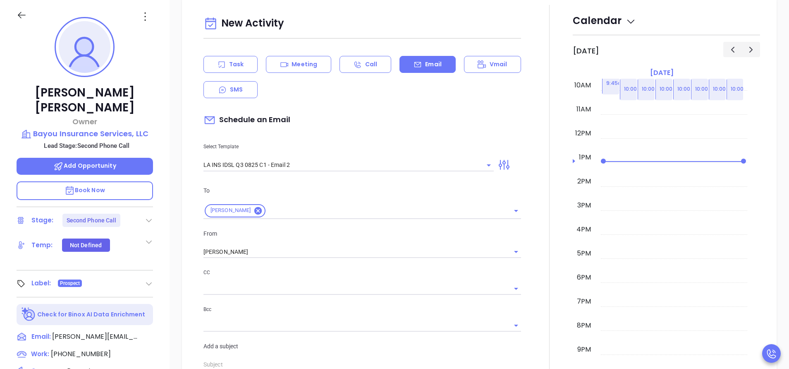
scroll to position [389, 0]
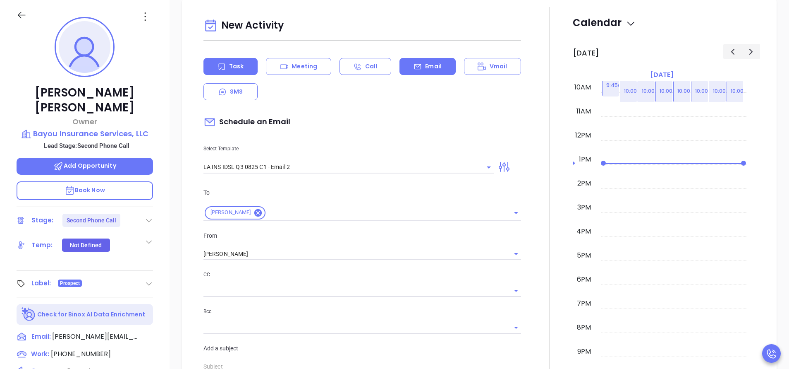
click at [225, 65] on icon at bounding box center [222, 66] width 8 height 8
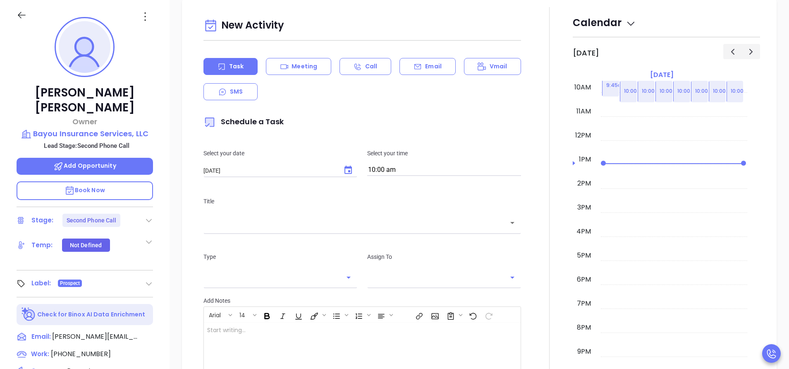
type input "[PERSON_NAME]"
click at [372, 231] on div "Title ​" at bounding box center [363, 213] width 328 height 55
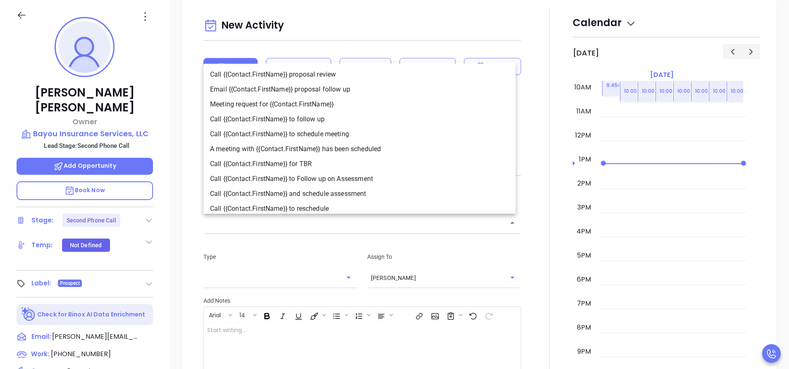
click at [368, 225] on input "text" at bounding box center [356, 223] width 298 height 10
click at [314, 115] on li "Call {{Contact.FirstName}} to follow up" at bounding box center [360, 119] width 312 height 15
type input "Call [PERSON_NAME] to follow up"
type input "Call"
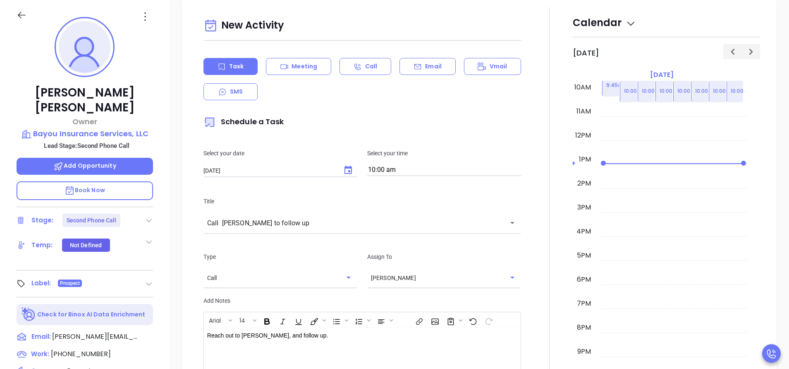
click at [529, 264] on div at bounding box center [549, 239] width 47 height 465
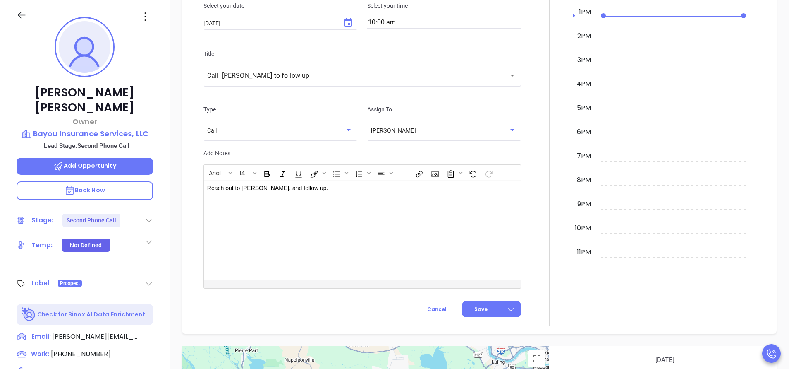
scroll to position [588, 0]
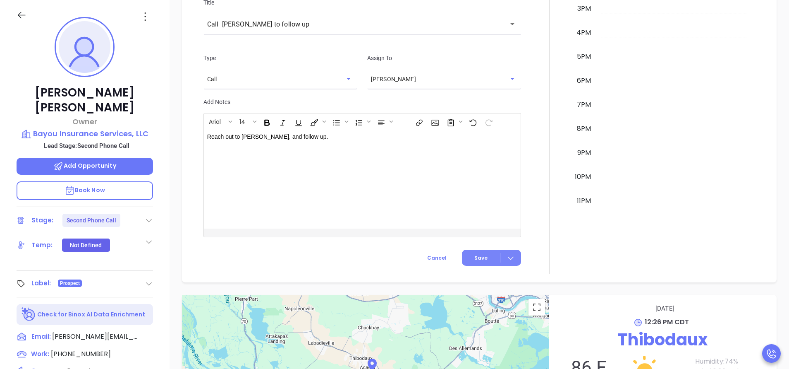
click at [474, 255] on span "Save" at bounding box center [480, 257] width 13 height 7
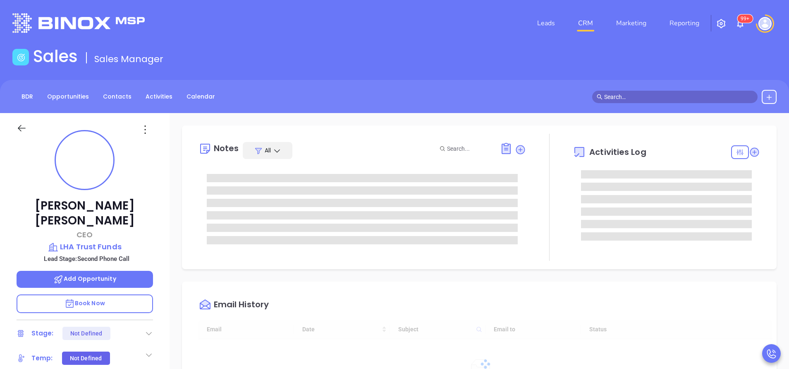
type input "[DATE]"
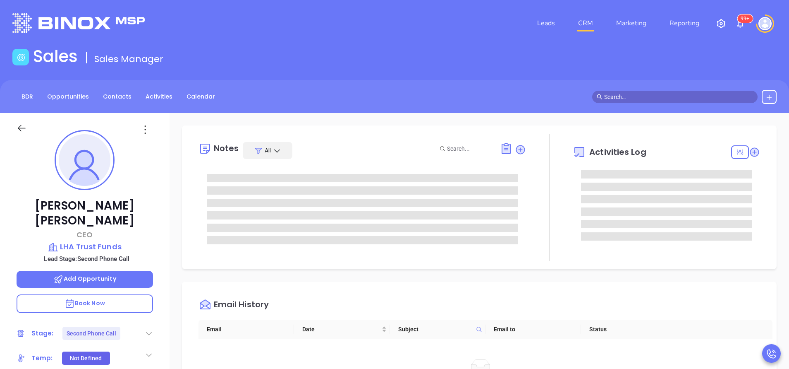
type input "[PERSON_NAME]"
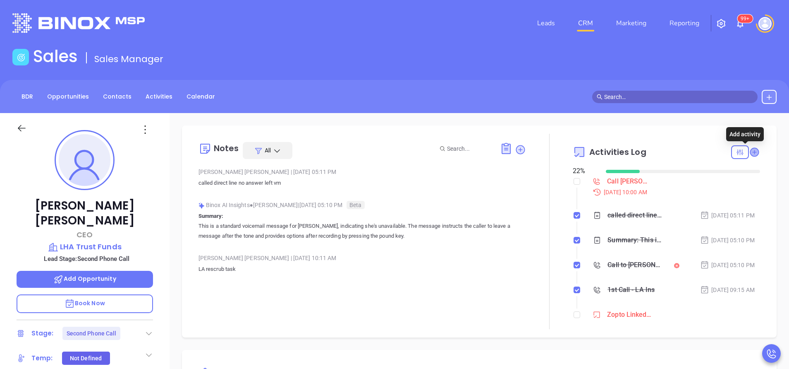
click at [750, 153] on icon at bounding box center [754, 152] width 8 height 8
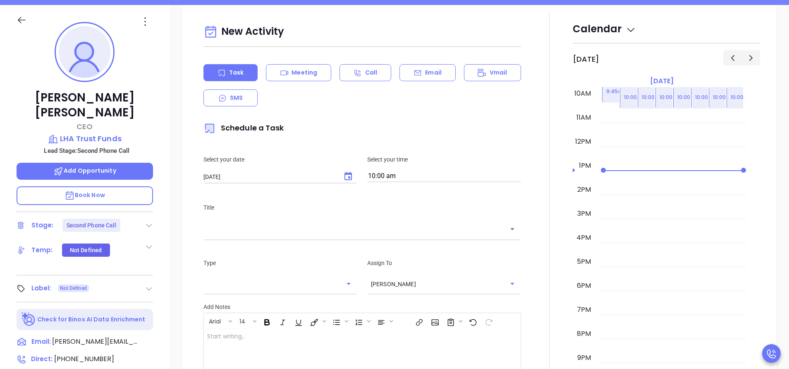
scroll to position [113, 0]
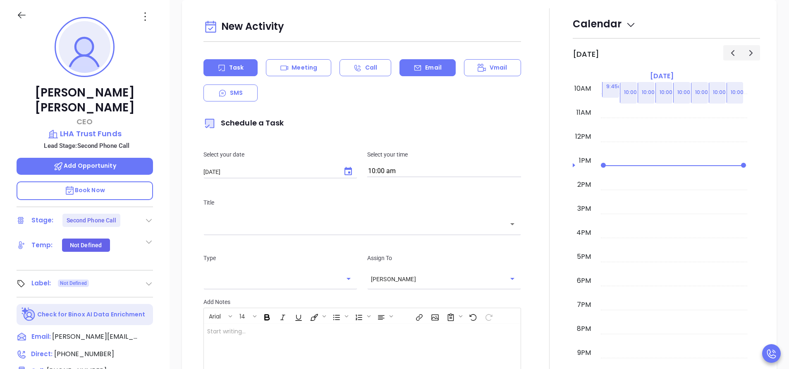
click at [429, 74] on div "Email" at bounding box center [428, 67] width 56 height 17
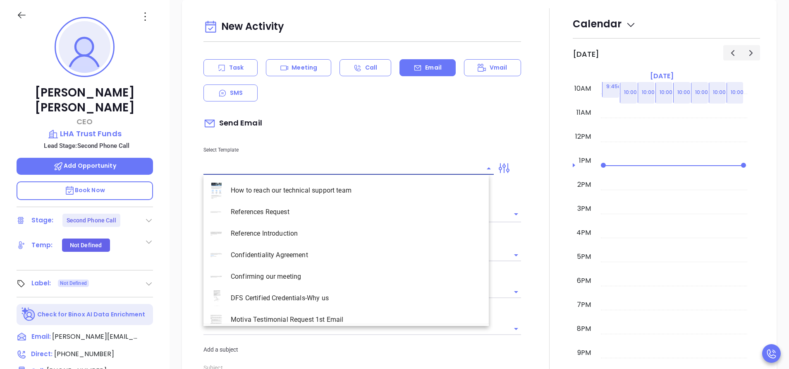
click at [214, 169] on input "text" at bounding box center [343, 168] width 278 height 12
type input "[PERSON_NAME]"
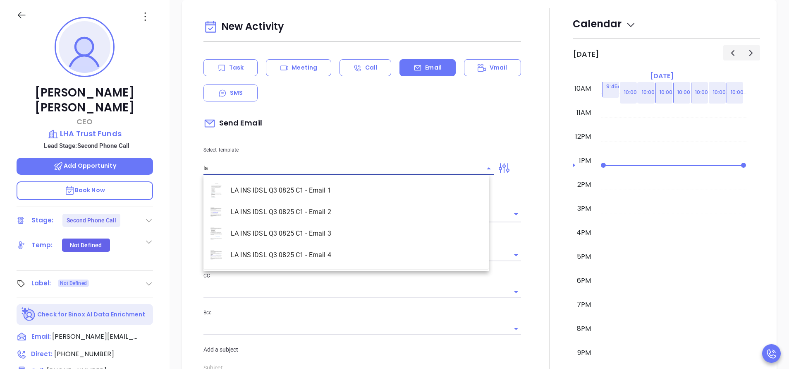
click at [256, 217] on li "LA INS IDSL Q3 0825 C1 - Email 2" at bounding box center [346, 212] width 285 height 22
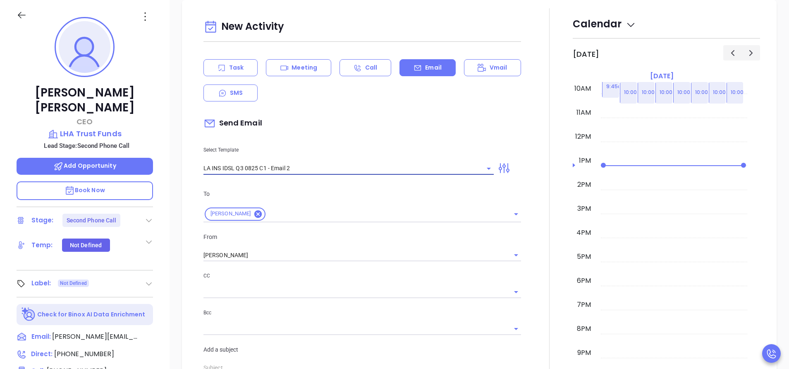
type input "LA INS IDSL Q3 0825 C1 - Email 2"
type input "February is coming fast—will LHA Trust Funds be compliant?"
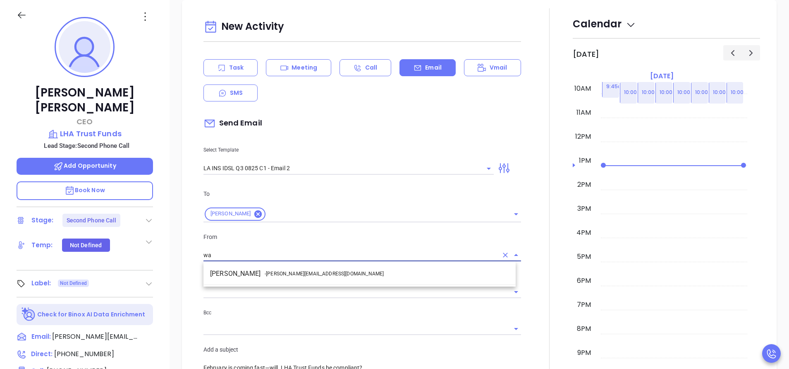
click at [276, 276] on span "- [PERSON_NAME][EMAIL_ADDRESS][DOMAIN_NAME]" at bounding box center [324, 273] width 119 height 7
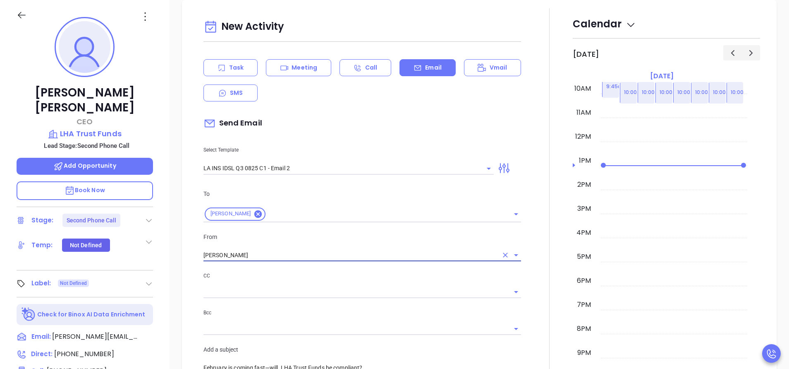
type input "[PERSON_NAME]"
click at [542, 266] on div at bounding box center [549, 325] width 47 height 635
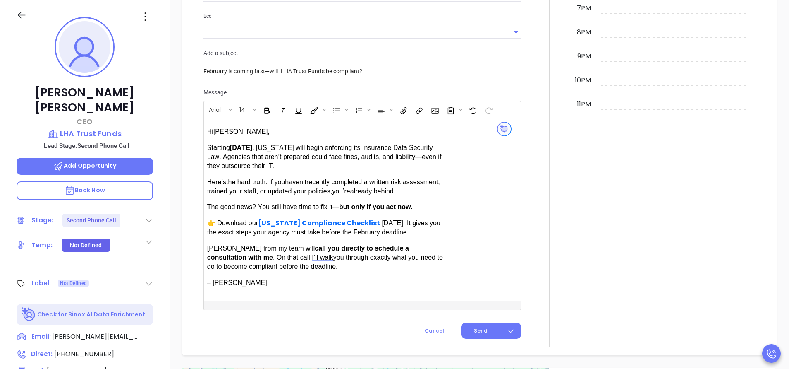
scroll to position [686, 0]
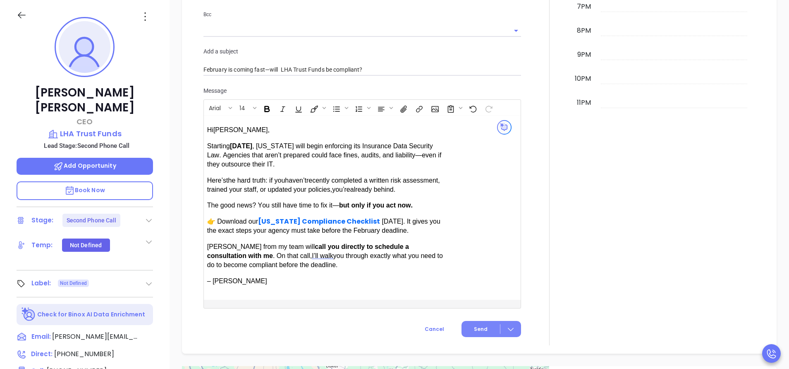
click at [482, 325] on span "Send" at bounding box center [481, 328] width 14 height 7
